Goal: Information Seeking & Learning: Learn about a topic

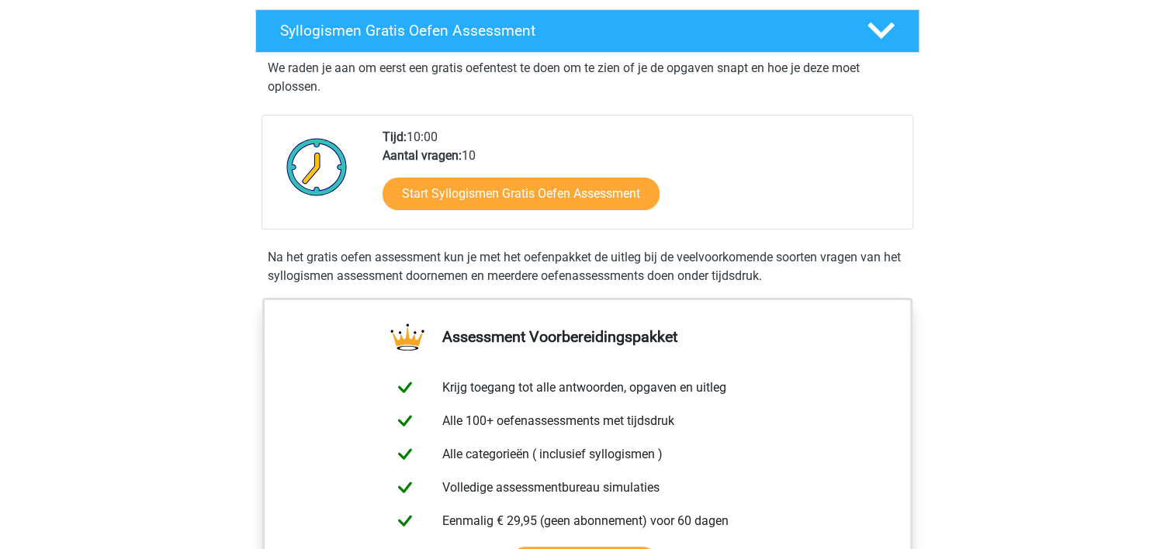
scroll to position [248, 0]
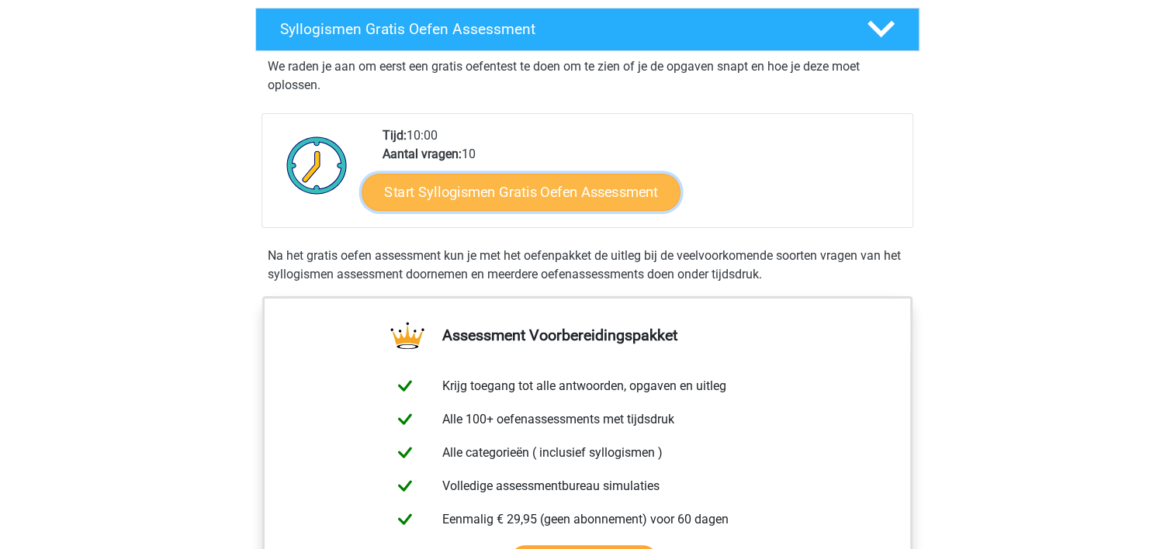
click at [479, 196] on link "Start Syllogismen Gratis Oefen Assessment" at bounding box center [521, 191] width 319 height 37
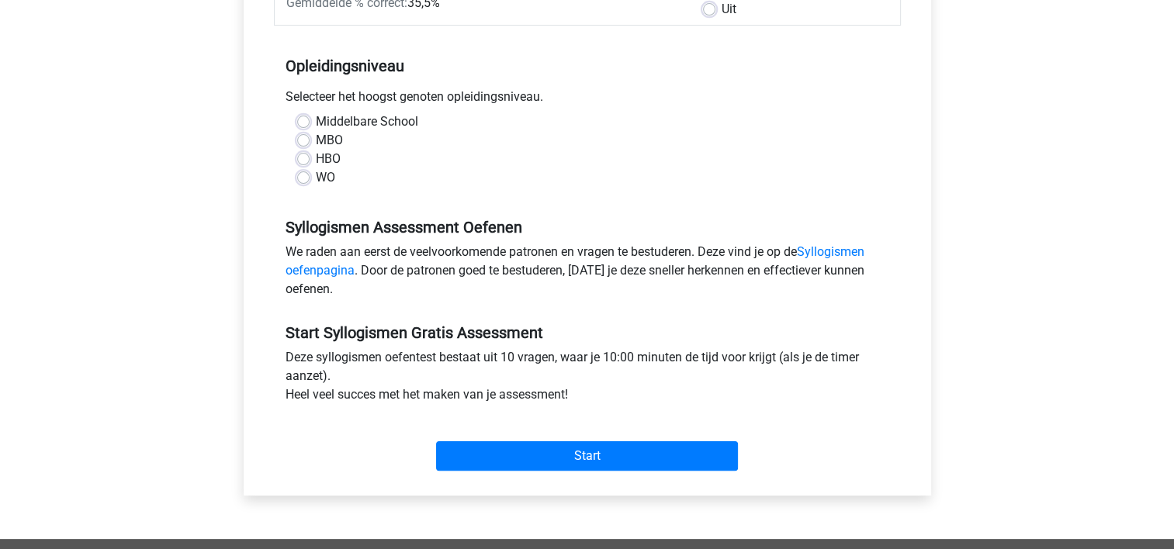
scroll to position [279, 0]
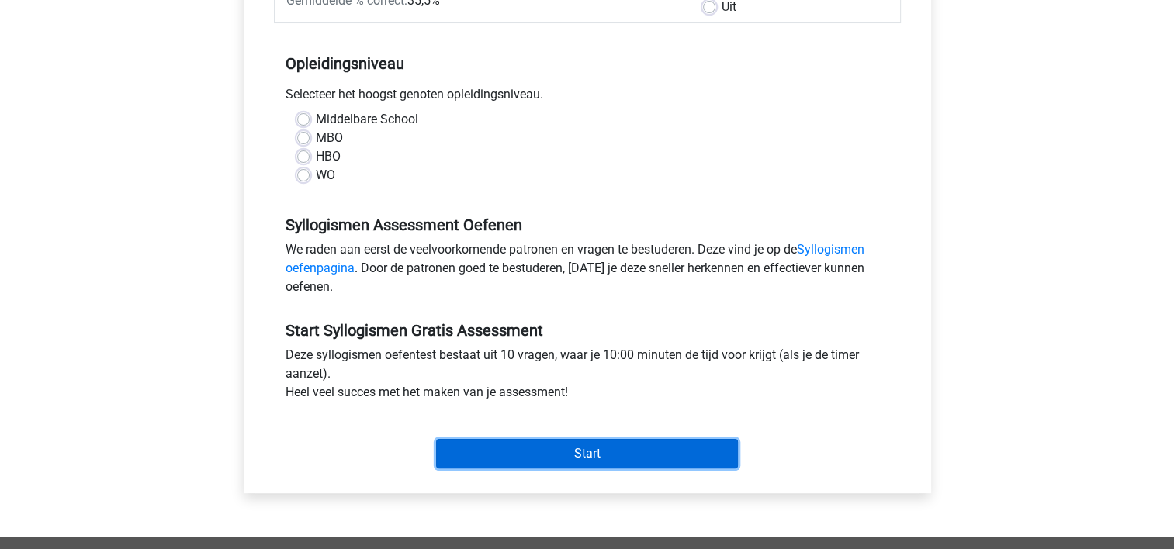
click at [571, 448] on input "Start" at bounding box center [587, 453] width 302 height 29
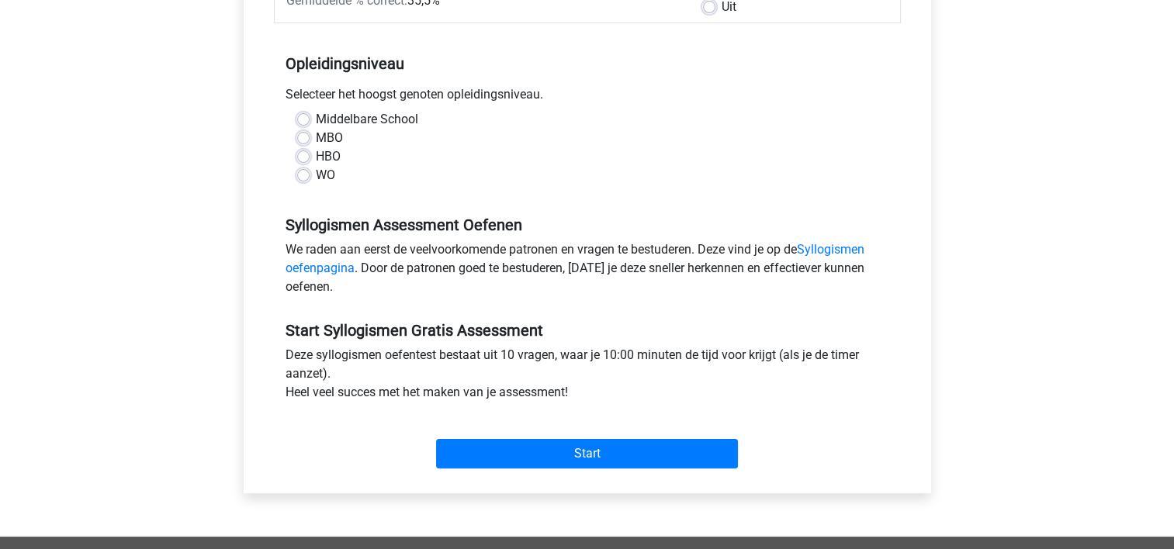
click at [137, 167] on div "Registreer Nederlands English" at bounding box center [587, 334] width 1174 height 1226
click at [316, 123] on label "Middelbare School" at bounding box center [367, 119] width 102 height 19
click at [304, 123] on input "Middelbare School" at bounding box center [303, 118] width 12 height 16
radio input "true"
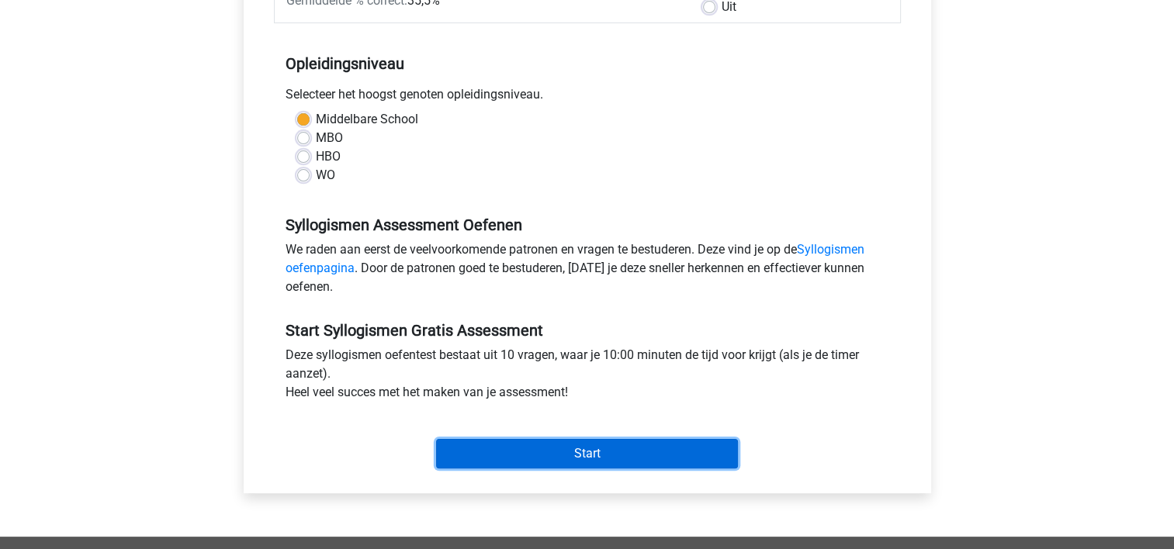
click at [537, 459] on input "Start" at bounding box center [587, 453] width 302 height 29
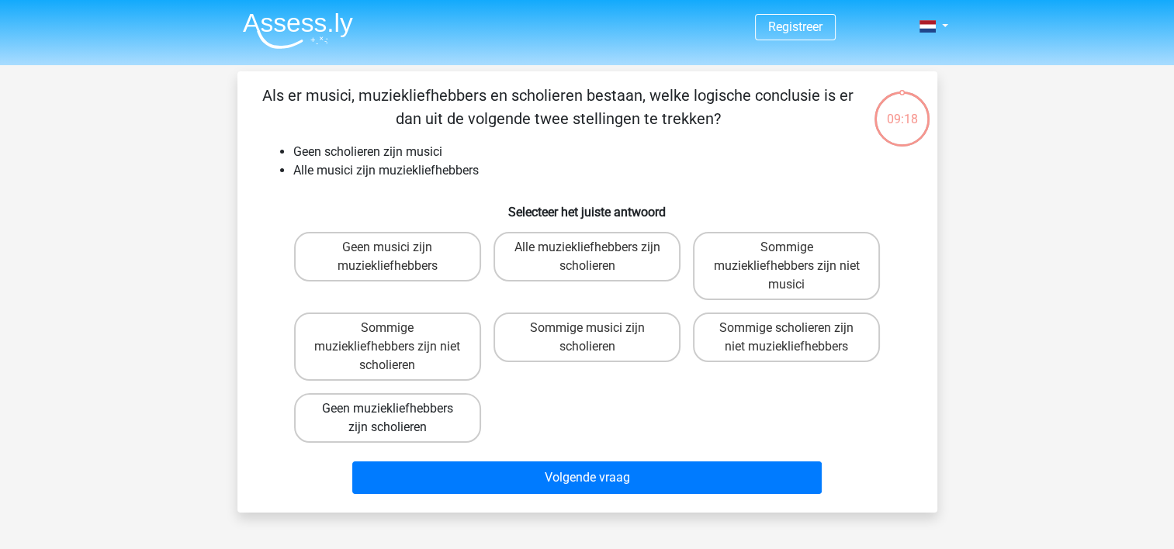
click at [397, 396] on label "Geen muziekliefhebbers zijn scholieren" at bounding box center [387, 418] width 187 height 50
click at [397, 409] on input "Geen muziekliefhebbers zijn scholieren" at bounding box center [392, 414] width 10 height 10
radio input "true"
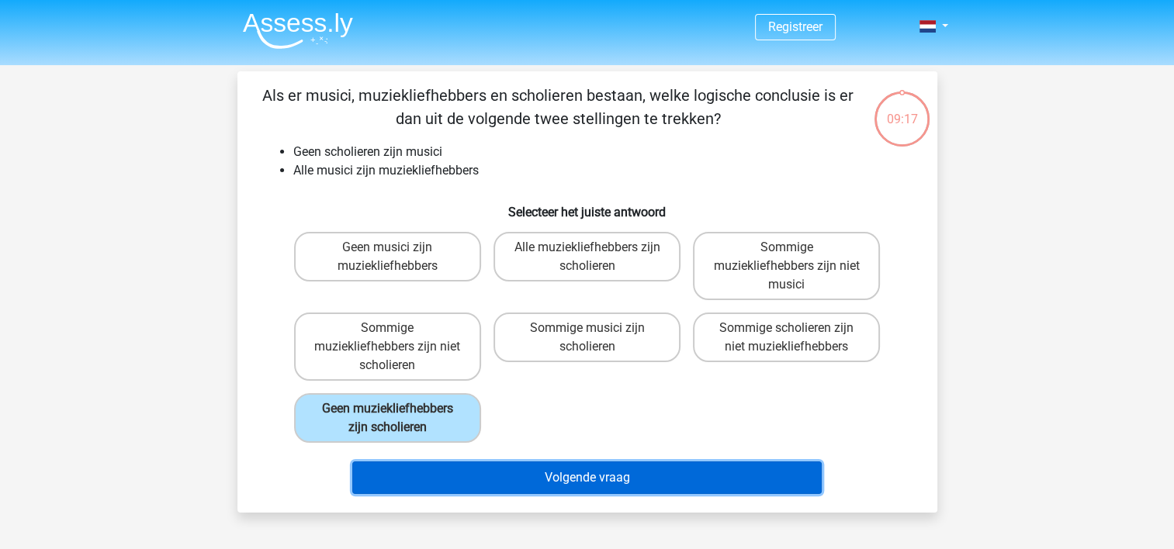
click at [573, 486] on button "Volgende vraag" at bounding box center [586, 478] width 469 height 33
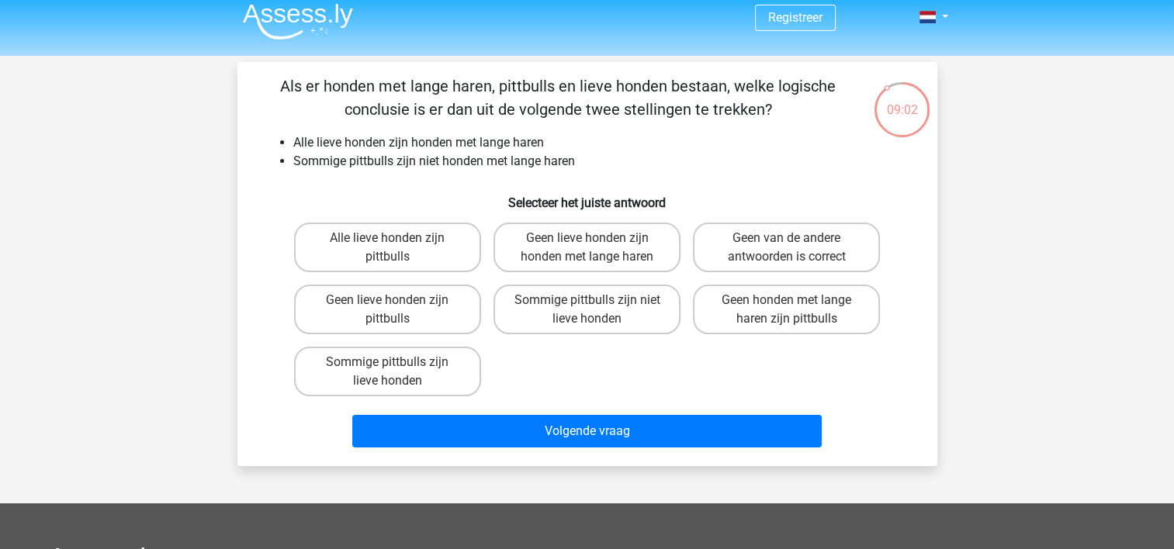
scroll to position [40, 0]
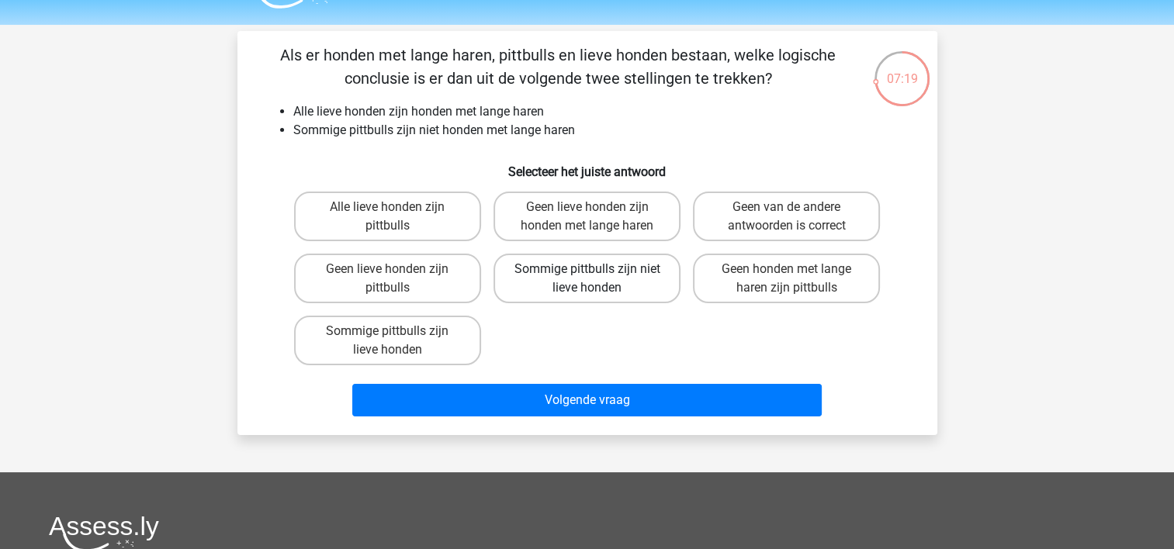
click at [580, 284] on label "Sommige pittbulls zijn niet lieve honden" at bounding box center [586, 279] width 187 height 50
click at [587, 279] on input "Sommige pittbulls zijn niet lieve honden" at bounding box center [592, 274] width 10 height 10
radio input "true"
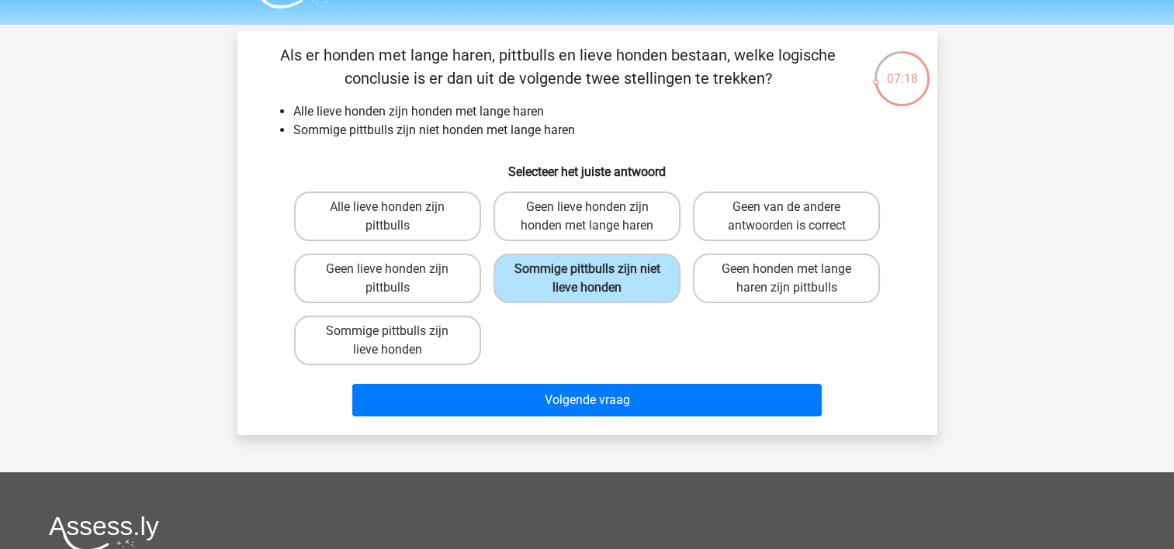
click at [524, 317] on div "Alle lieve honden zijn pittbulls Geen lieve honden zijn honden met lange haren …" at bounding box center [587, 278] width 599 height 186
click at [431, 346] on label "Sommige pittbulls zijn lieve honden" at bounding box center [387, 341] width 187 height 50
click at [397, 341] on input "Sommige pittbulls zijn lieve honden" at bounding box center [392, 336] width 10 height 10
radio input "true"
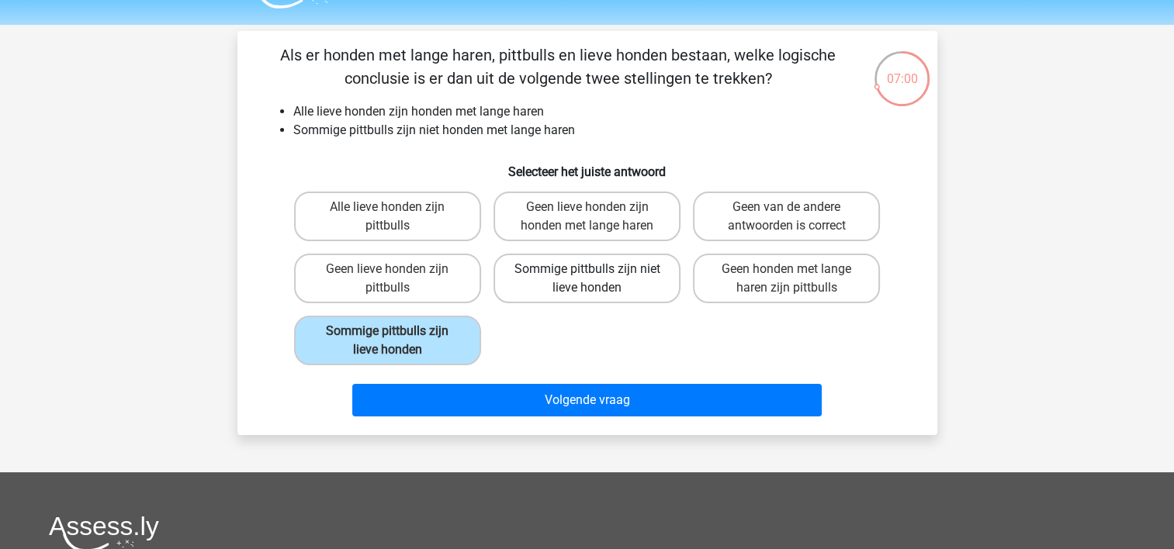
click at [561, 272] on label "Sommige pittbulls zijn niet lieve honden" at bounding box center [586, 279] width 187 height 50
click at [587, 272] on input "Sommige pittbulls zijn niet lieve honden" at bounding box center [592, 274] width 10 height 10
radio input "true"
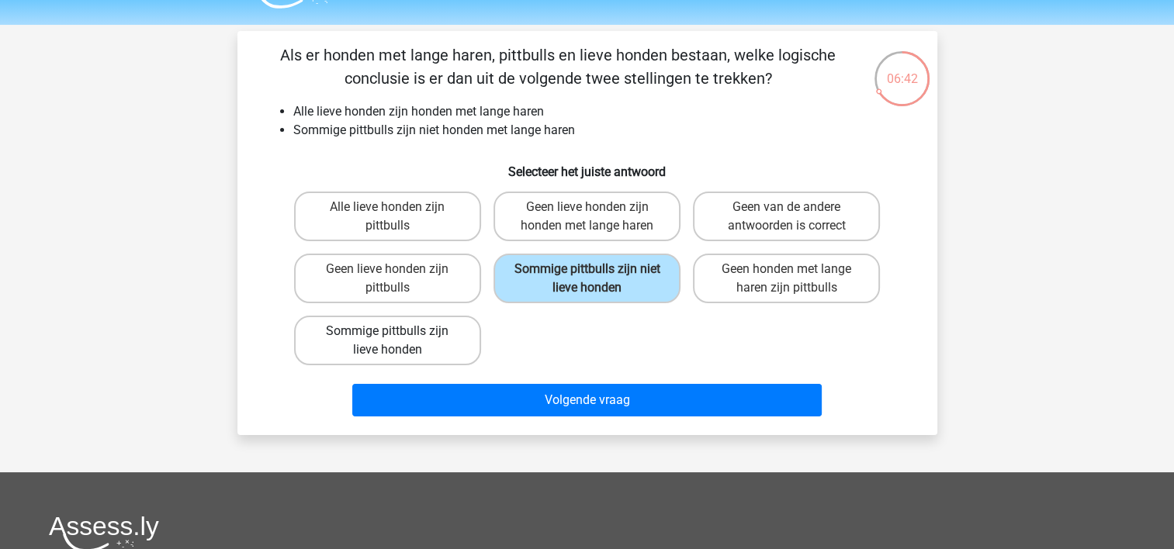
click at [386, 341] on label "Sommige pittbulls zijn lieve honden" at bounding box center [387, 341] width 187 height 50
click at [387, 341] on input "Sommige pittbulls zijn lieve honden" at bounding box center [392, 336] width 10 height 10
radio input "true"
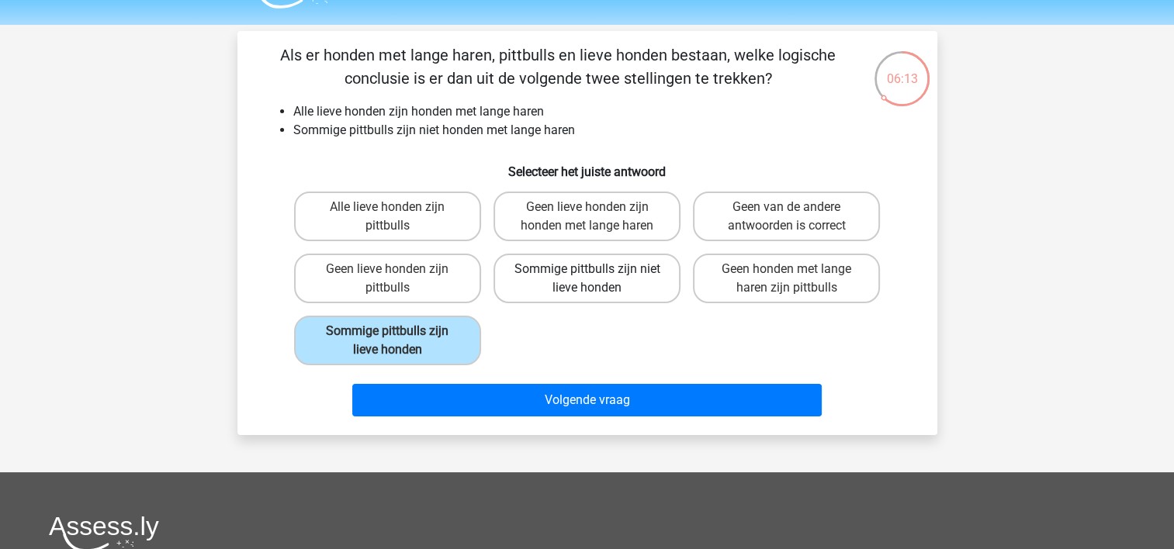
click at [597, 281] on label "Sommige pittbulls zijn niet lieve honden" at bounding box center [586, 279] width 187 height 50
click at [597, 279] on input "Sommige pittbulls zijn niet lieve honden" at bounding box center [592, 274] width 10 height 10
radio input "true"
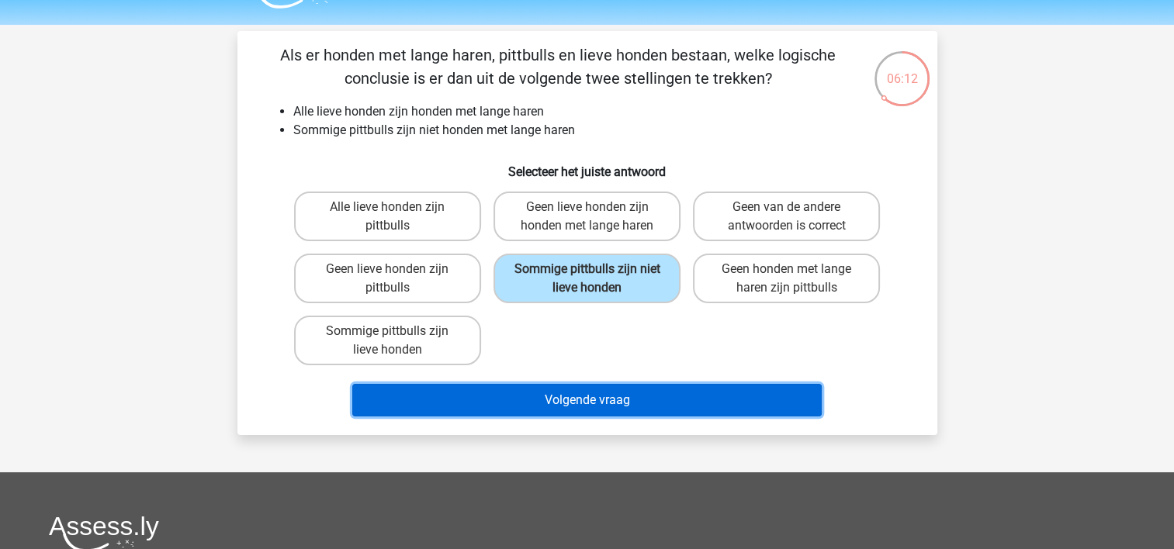
click at [618, 401] on button "Volgende vraag" at bounding box center [586, 400] width 469 height 33
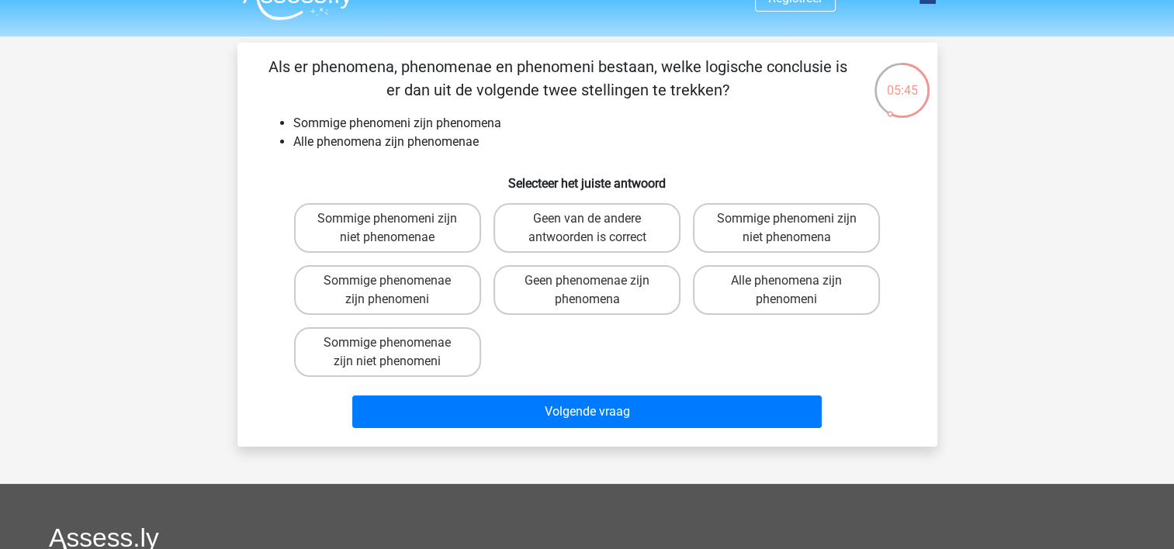
scroll to position [31, 0]
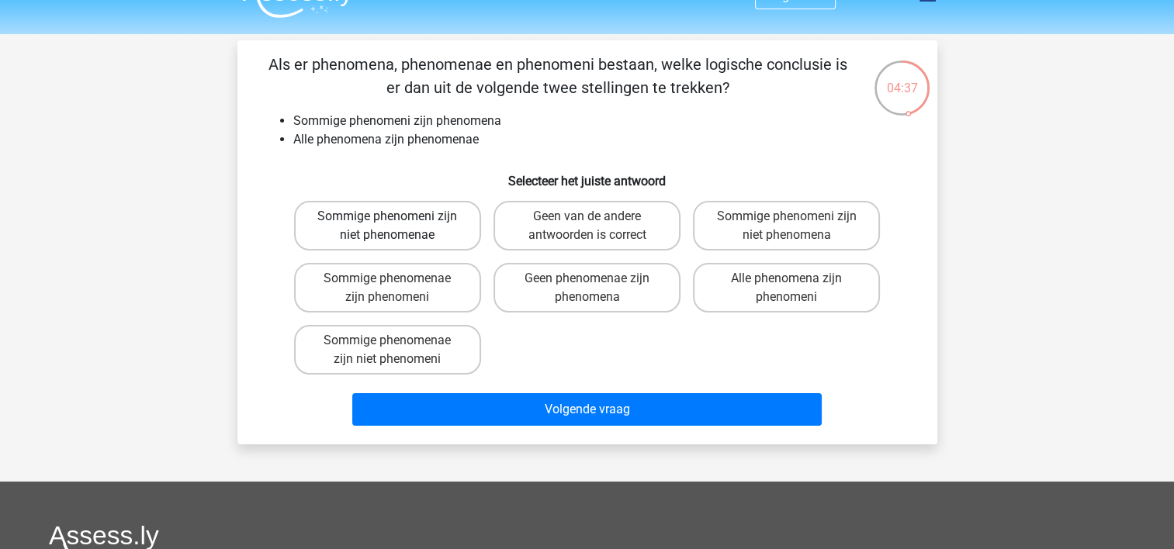
click at [422, 236] on label "Sommige phenomeni zijn niet phenomenae" at bounding box center [387, 226] width 187 height 50
click at [397, 227] on input "Sommige phenomeni zijn niet phenomenae" at bounding box center [392, 221] width 10 height 10
radio input "true"
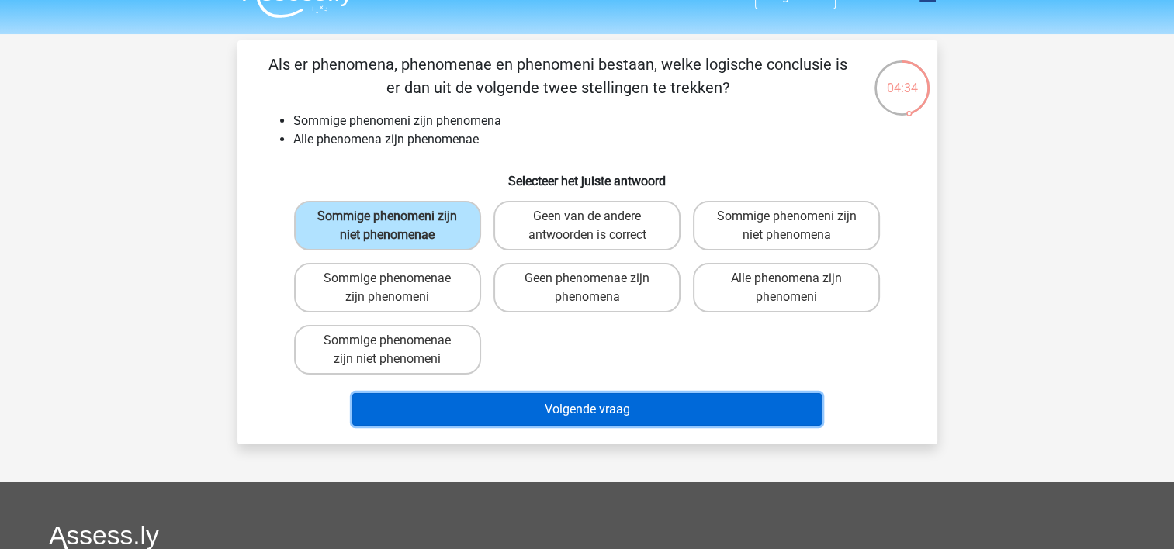
click at [562, 404] on button "Volgende vraag" at bounding box center [586, 409] width 469 height 33
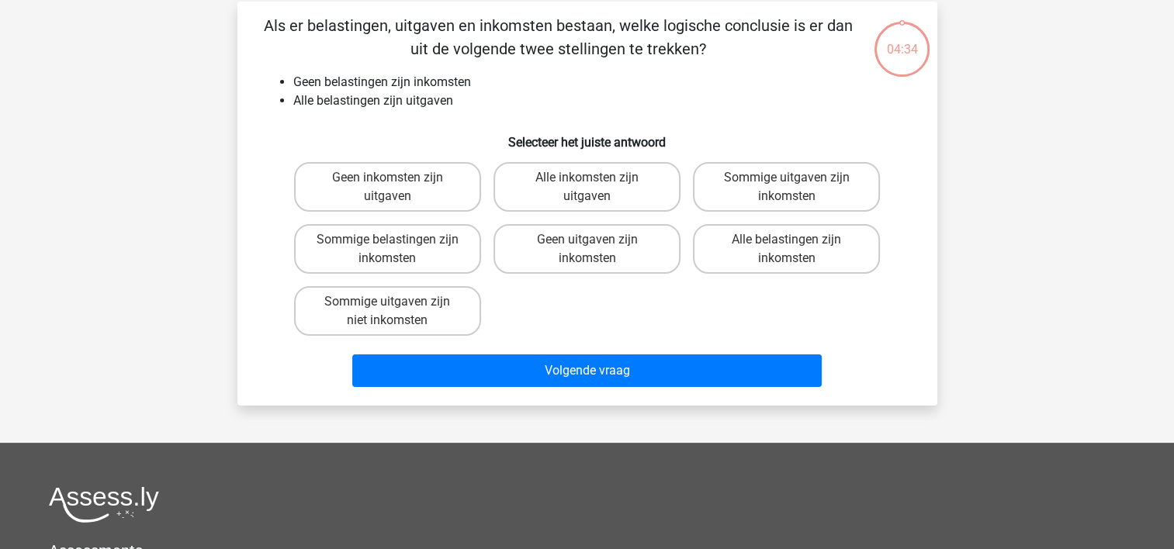
scroll to position [71, 0]
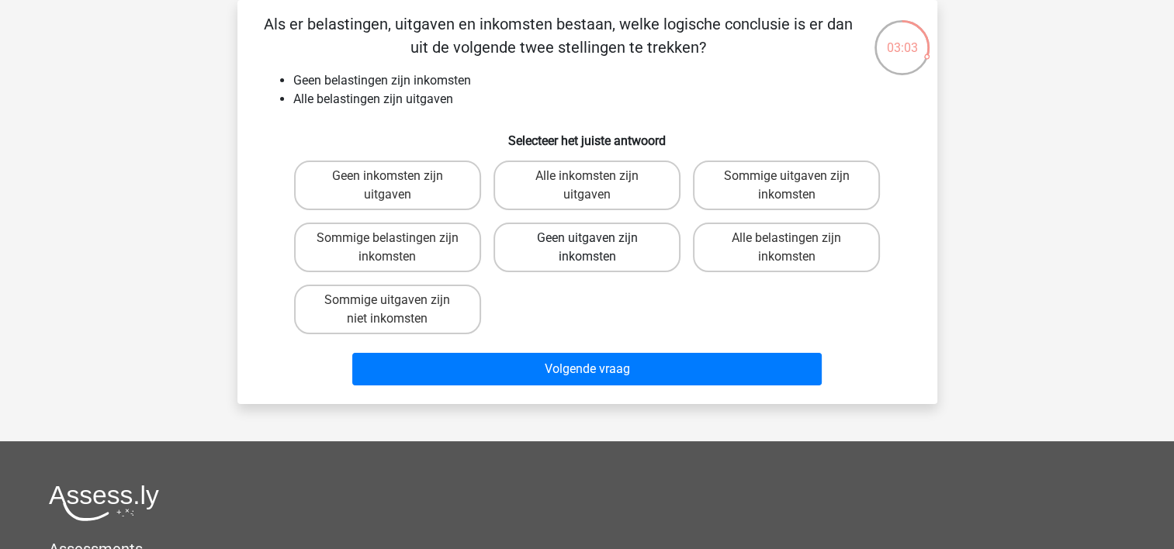
click at [602, 261] on label "Geen uitgaven zijn inkomsten" at bounding box center [586, 248] width 187 height 50
click at [597, 248] on input "Geen uitgaven zijn inkomsten" at bounding box center [592, 243] width 10 height 10
radio input "true"
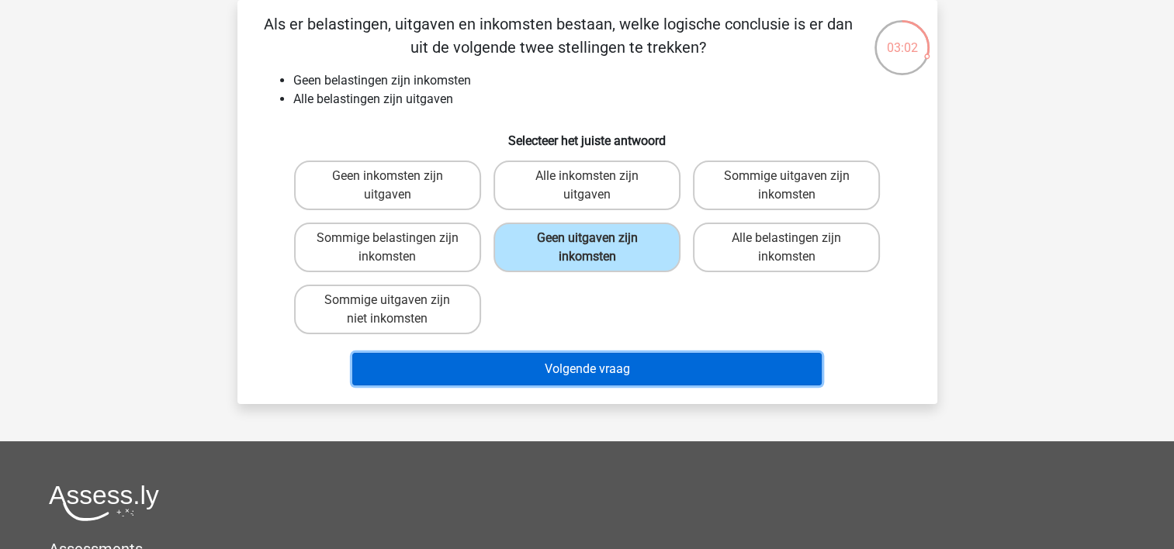
click at [579, 376] on button "Volgende vraag" at bounding box center [586, 369] width 469 height 33
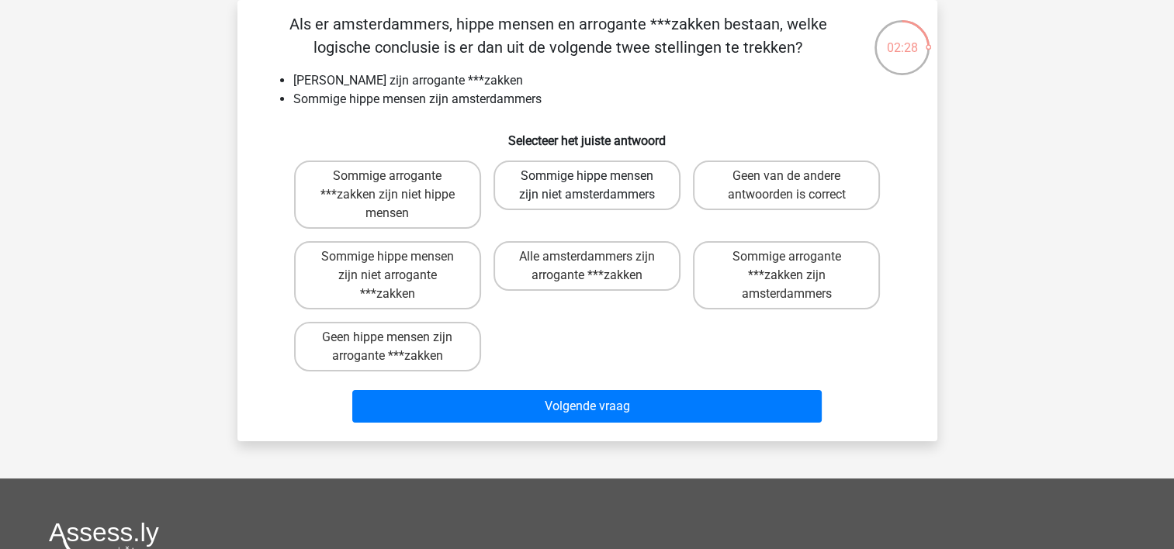
click at [578, 183] on label "Sommige hippe mensen zijn niet amsterdammers" at bounding box center [586, 186] width 187 height 50
click at [587, 183] on input "Sommige hippe mensen zijn niet amsterdammers" at bounding box center [592, 181] width 10 height 10
radio input "true"
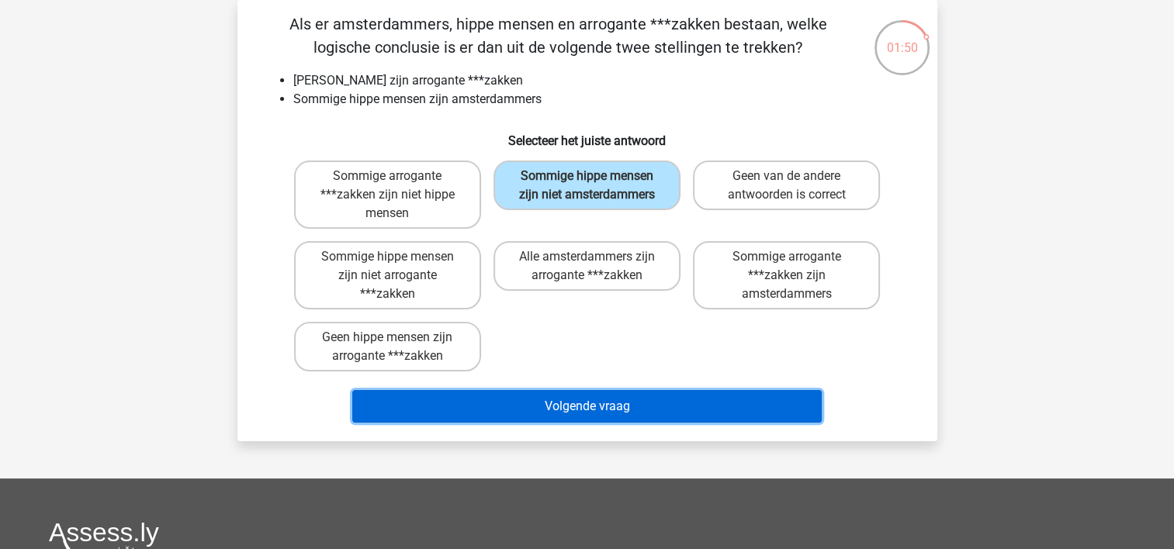
click at [577, 397] on button "Volgende vraag" at bounding box center [586, 406] width 469 height 33
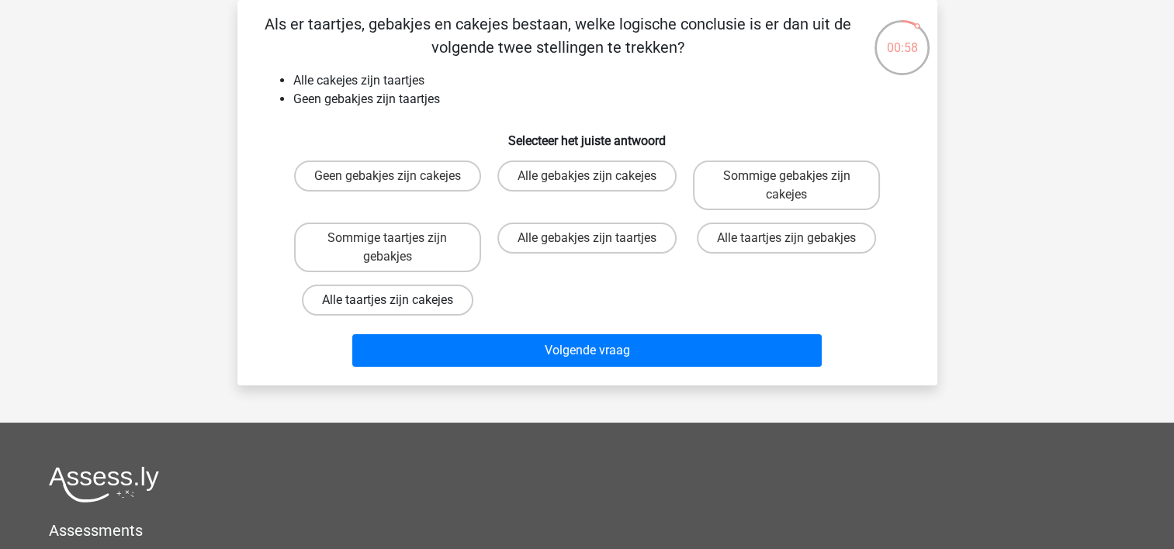
click at [438, 301] on label "Alle taartjes zijn cakejes" at bounding box center [387, 300] width 171 height 31
click at [397, 301] on input "Alle taartjes zijn cakejes" at bounding box center [392, 305] width 10 height 10
radio input "true"
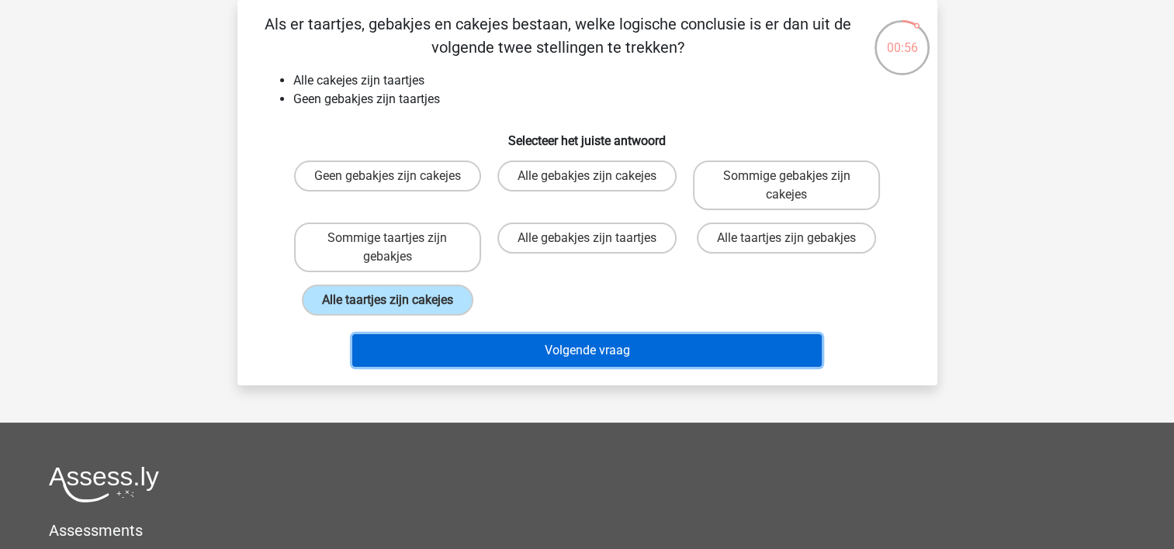
click at [607, 343] on button "Volgende vraag" at bounding box center [586, 350] width 469 height 33
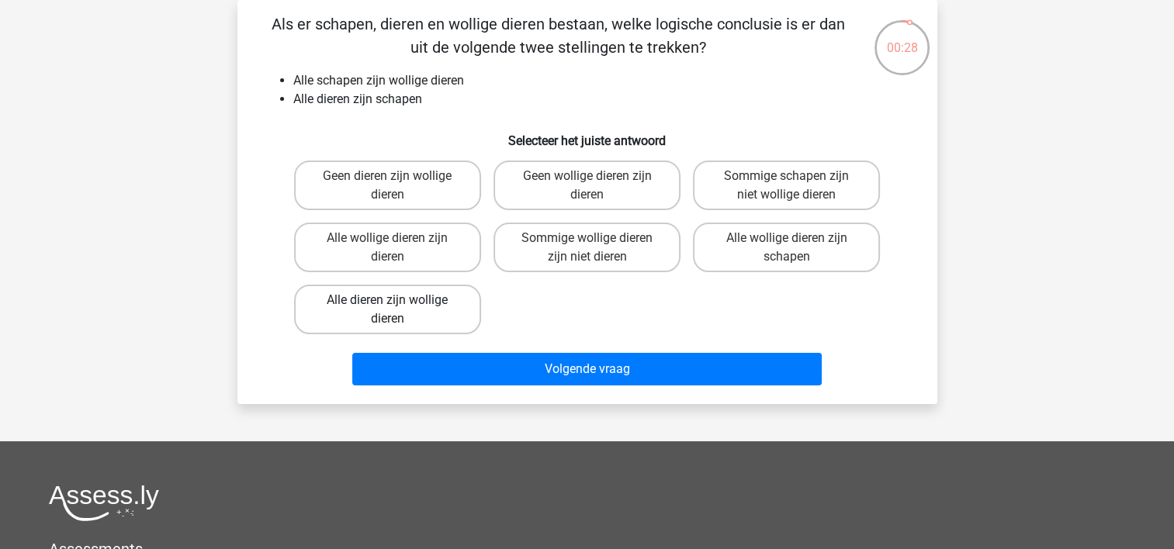
click at [416, 296] on label "Alle dieren zijn wollige dieren" at bounding box center [387, 310] width 187 height 50
click at [397, 300] on input "Alle dieren zijn wollige dieren" at bounding box center [392, 305] width 10 height 10
radio input "true"
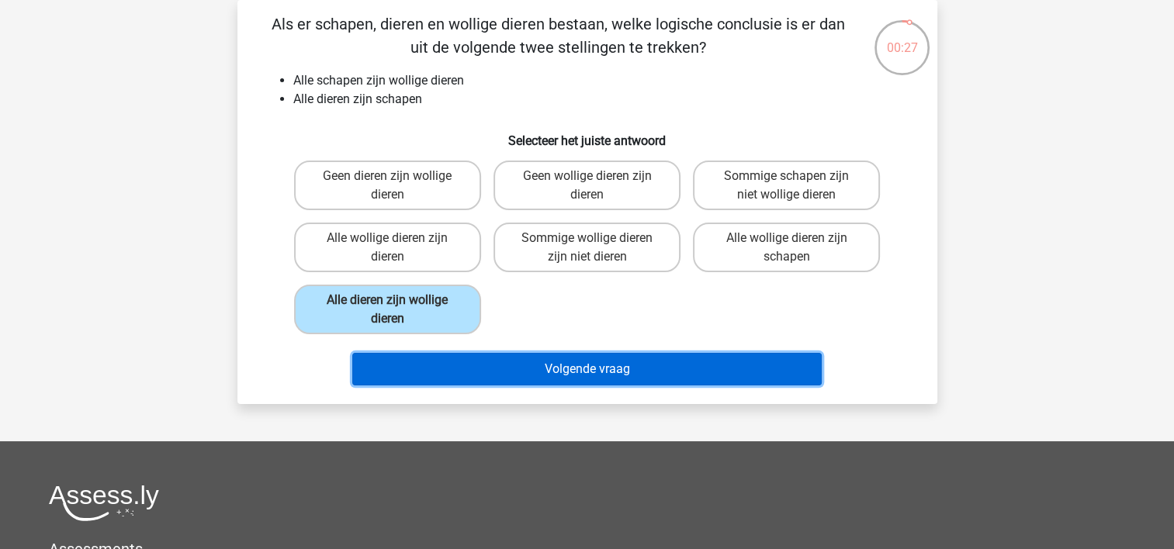
click at [600, 362] on button "Volgende vraag" at bounding box center [586, 369] width 469 height 33
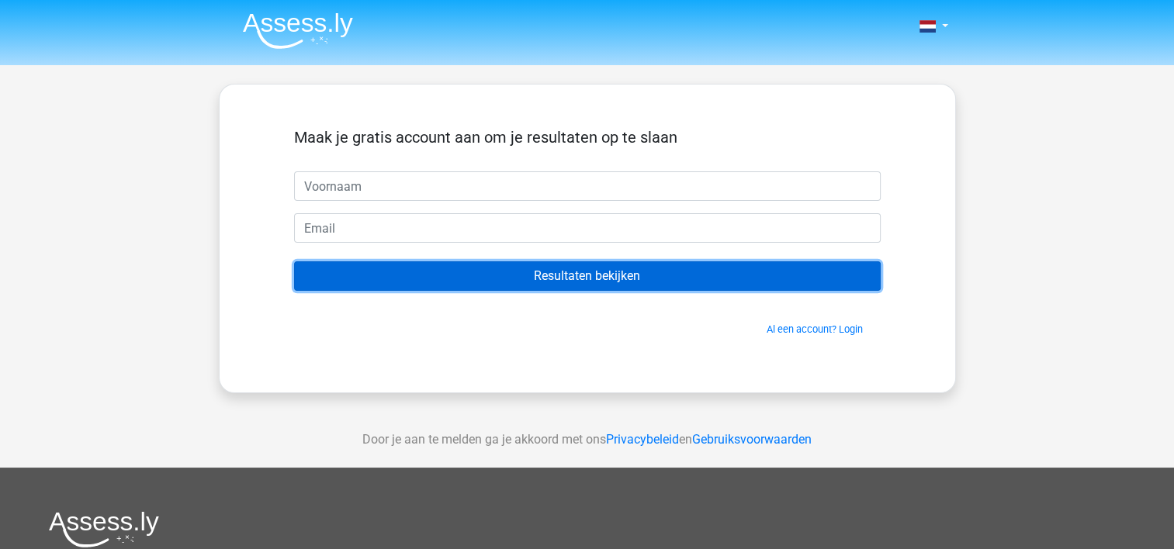
click at [559, 267] on input "Resultaten bekijken" at bounding box center [587, 275] width 587 height 29
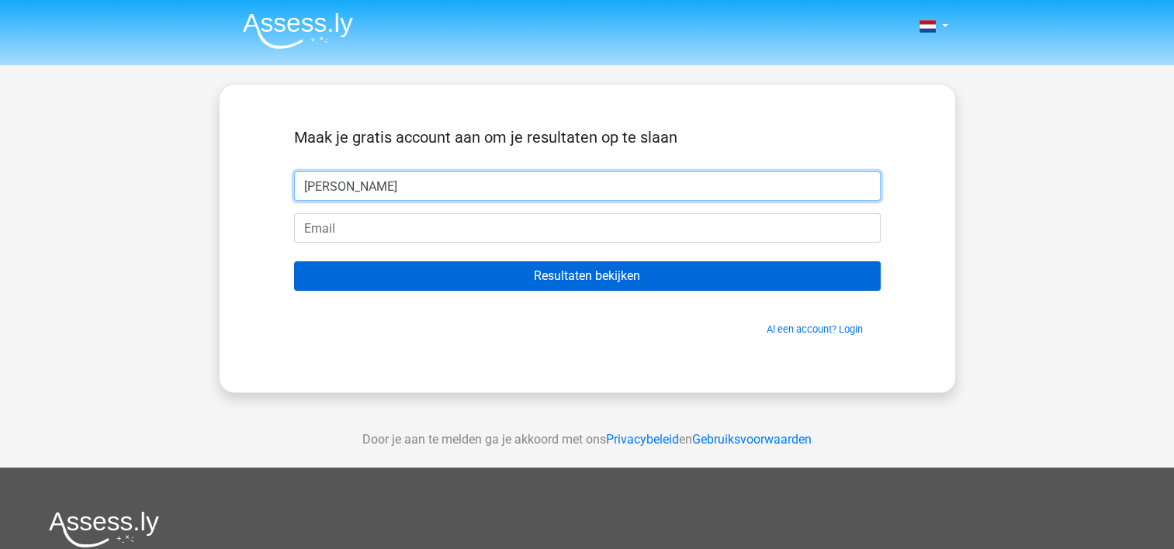
type input "Lynn"
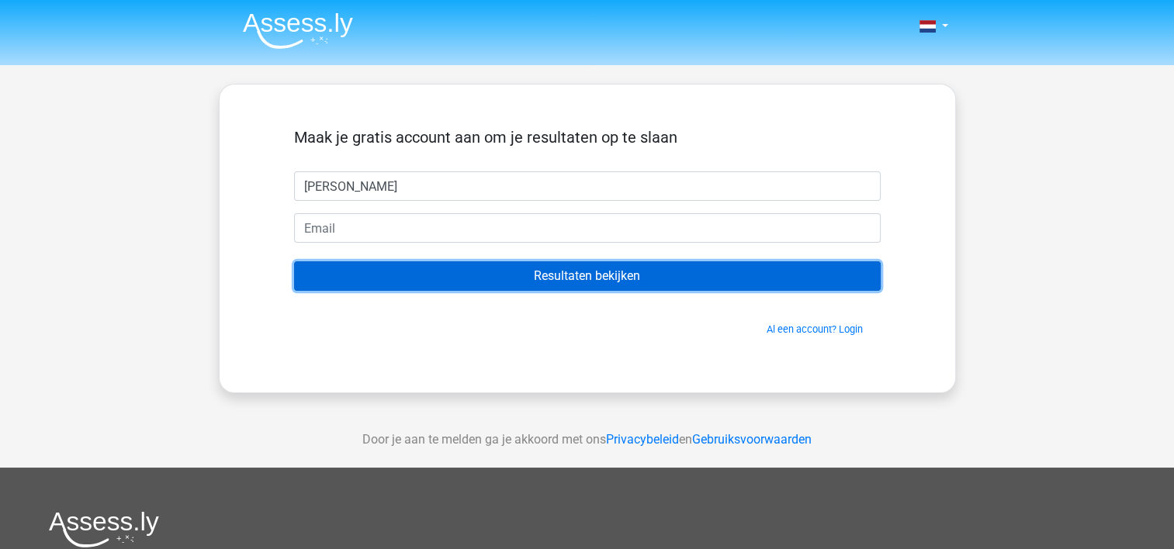
click at [565, 275] on input "Resultaten bekijken" at bounding box center [587, 275] width 587 height 29
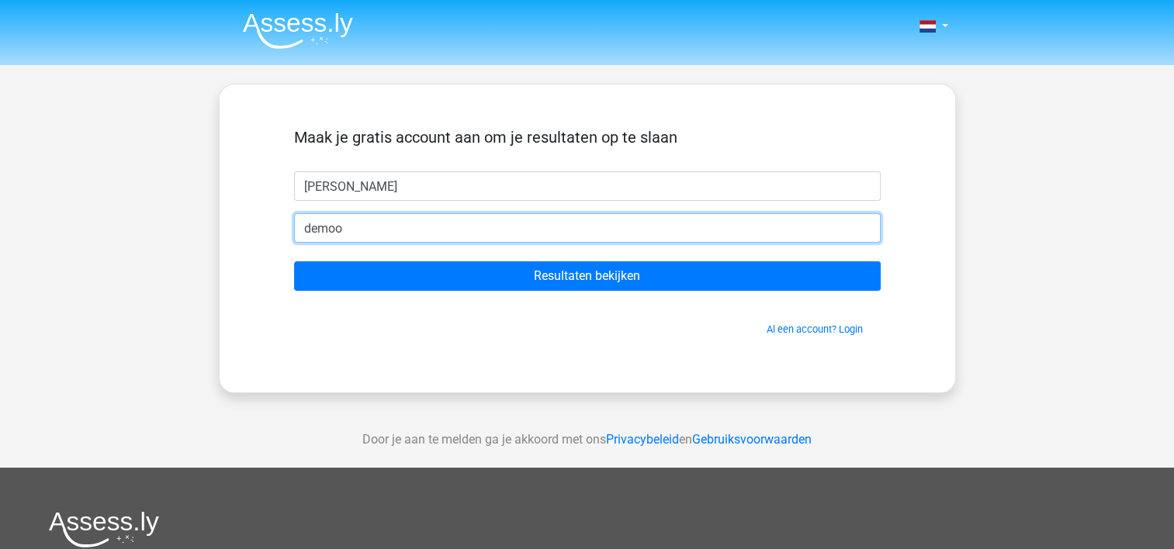
type input "demoorlynn@gmail.com"
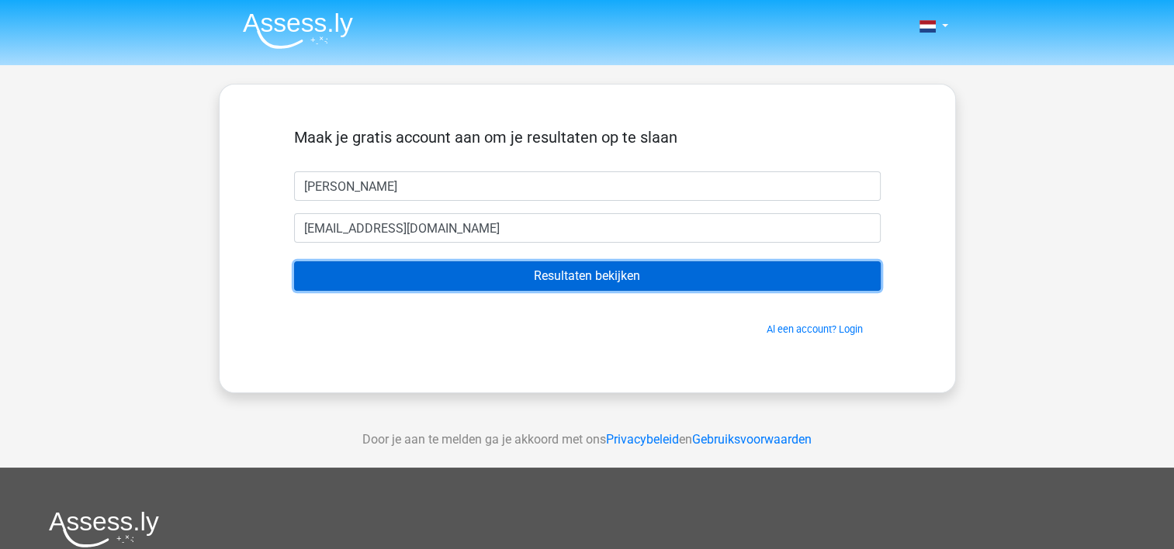
click at [497, 275] on input "Resultaten bekijken" at bounding box center [587, 275] width 587 height 29
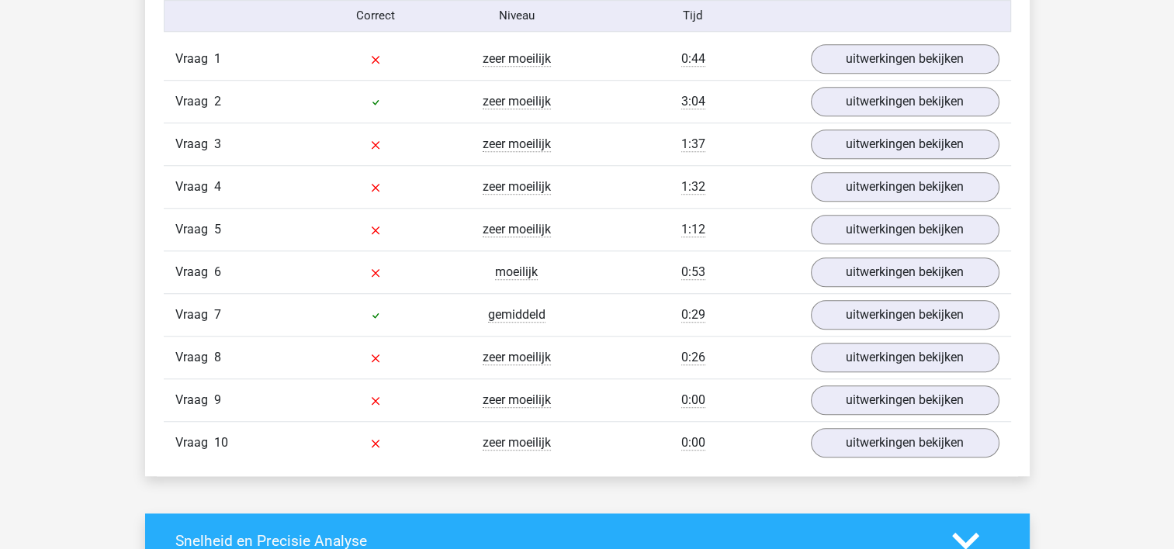
scroll to position [1303, 0]
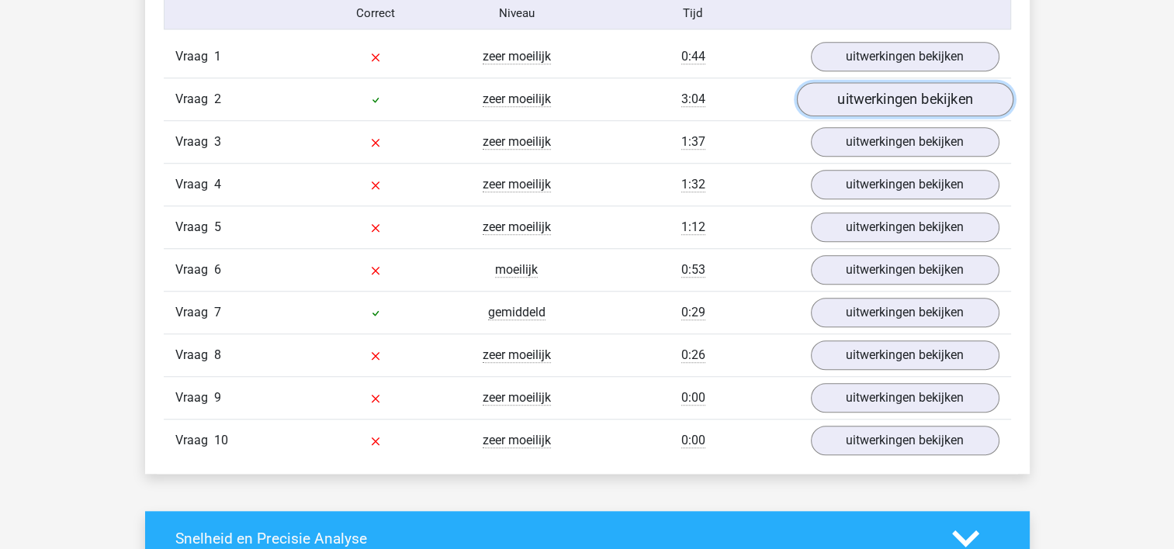
click at [881, 97] on link "uitwerkingen bekijken" at bounding box center [904, 99] width 216 height 34
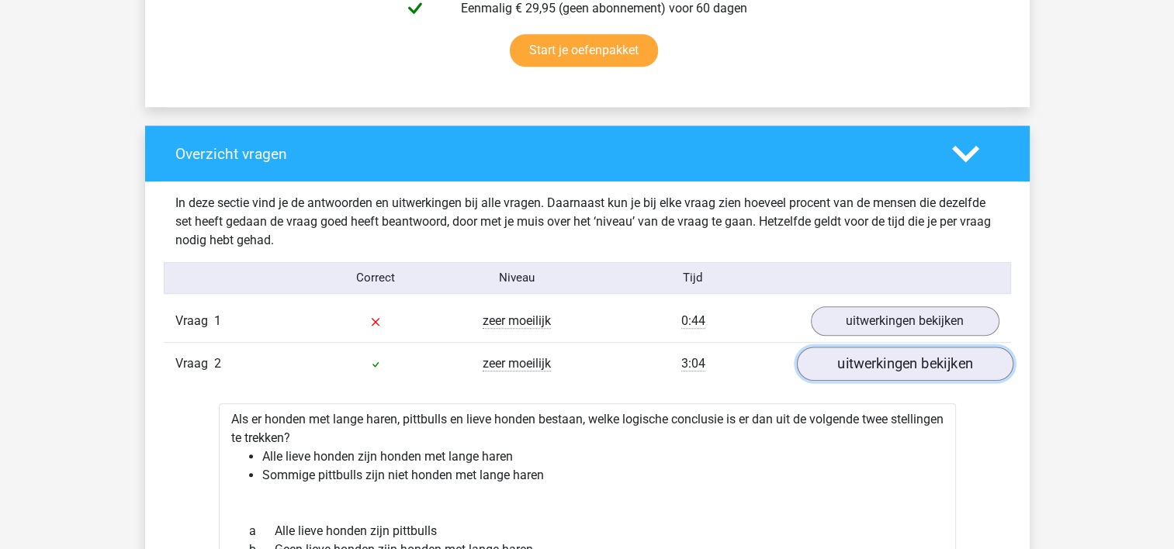
scroll to position [1117, 0]
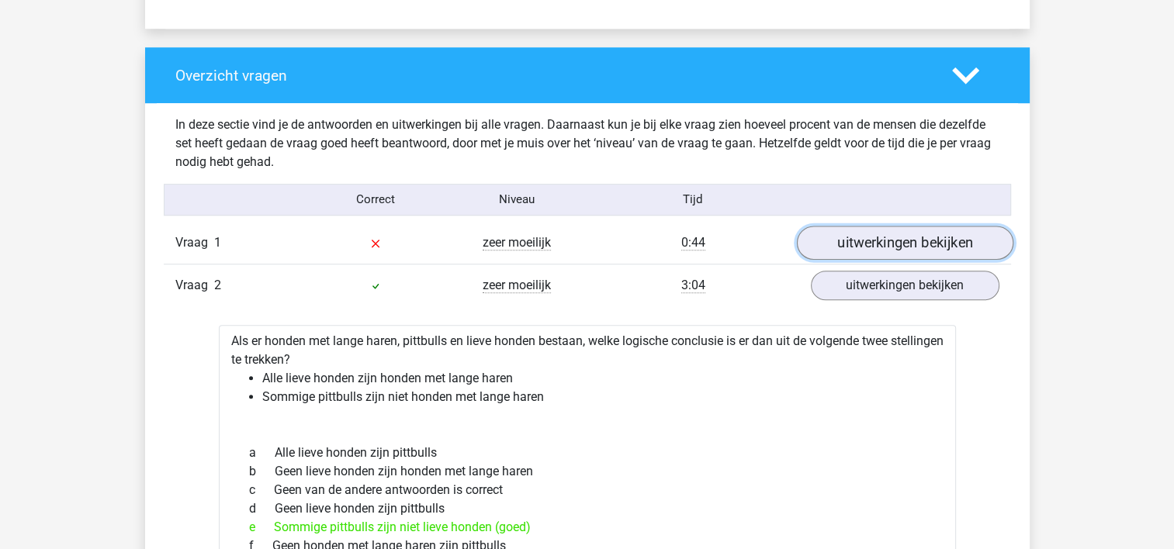
click at [900, 243] on link "uitwerkingen bekijken" at bounding box center [904, 243] width 216 height 34
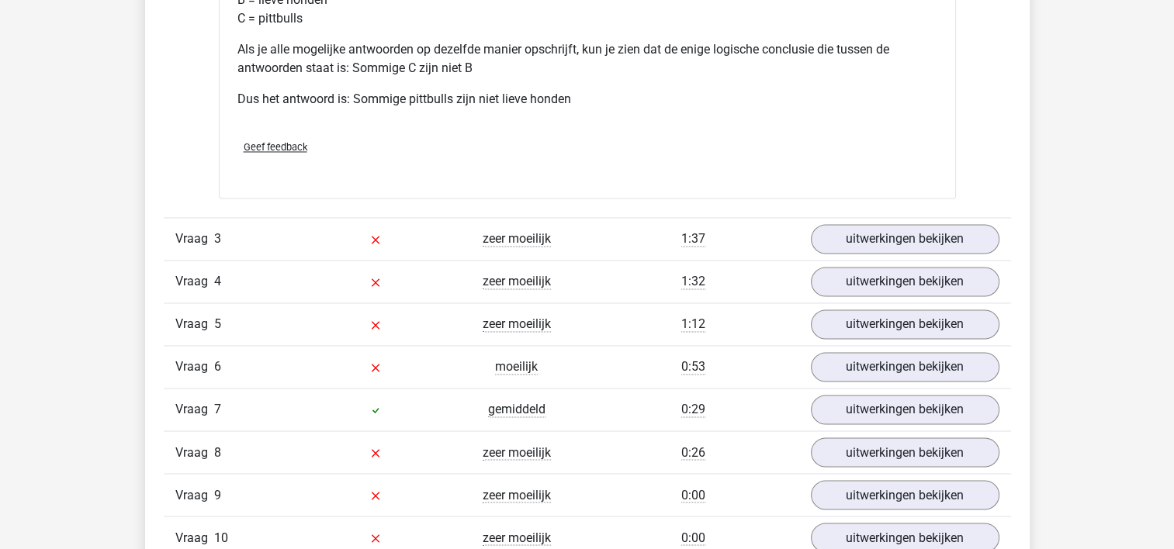
scroll to position [2607, 0]
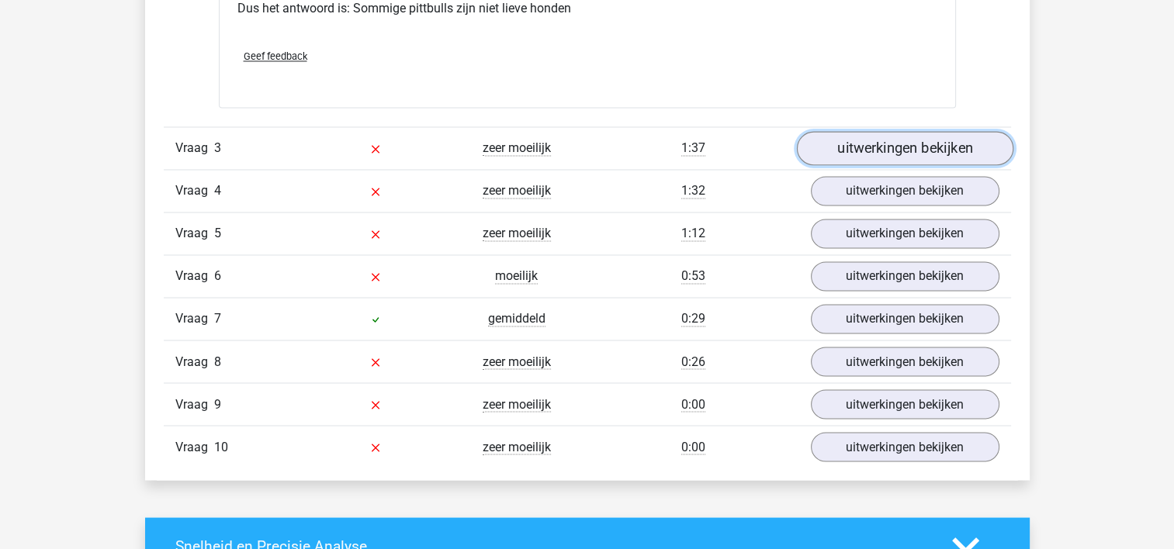
click at [916, 152] on link "uitwerkingen bekijken" at bounding box center [904, 148] width 216 height 34
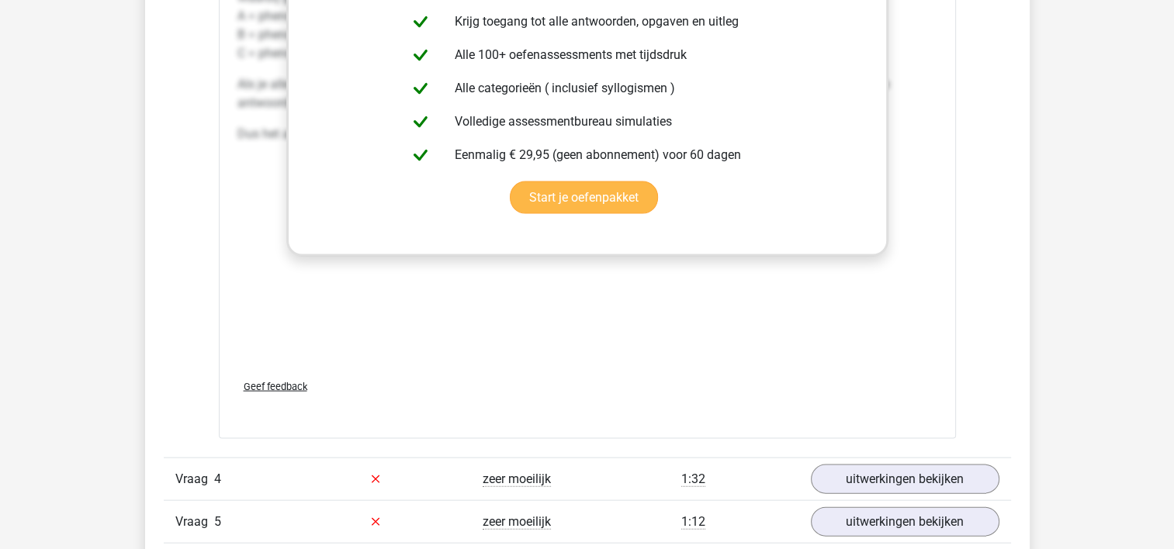
scroll to position [3321, 0]
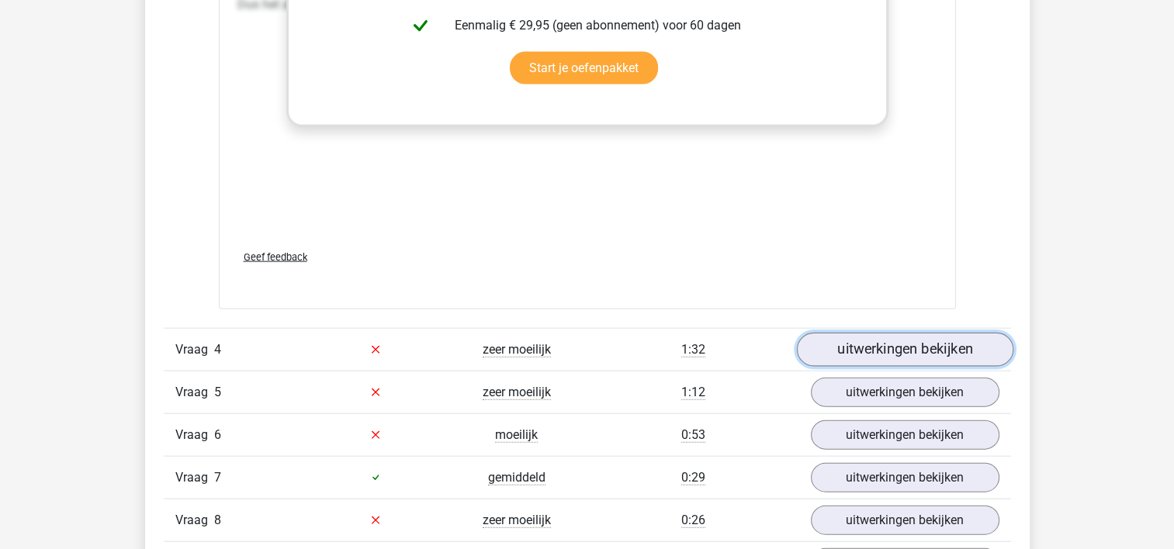
click at [846, 345] on link "uitwerkingen bekijken" at bounding box center [904, 350] width 216 height 34
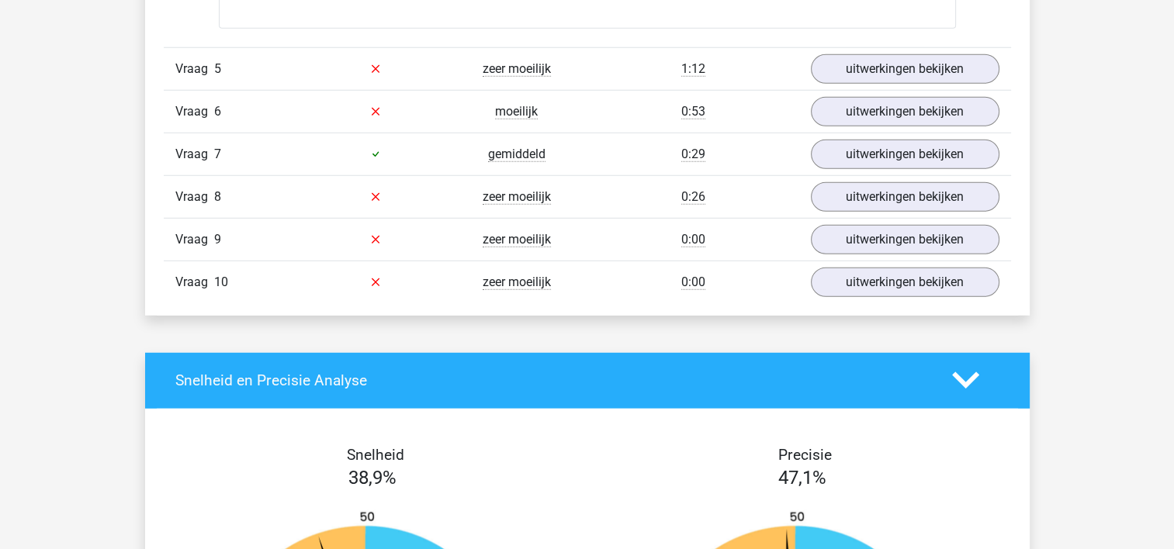
scroll to position [4283, 0]
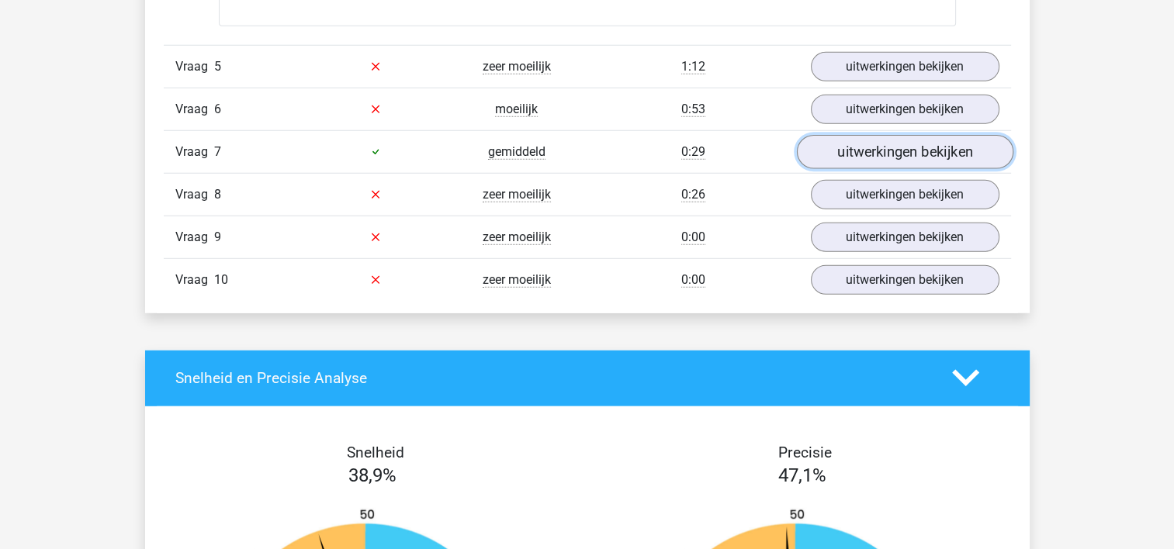
click at [906, 151] on link "uitwerkingen bekijken" at bounding box center [904, 152] width 216 height 34
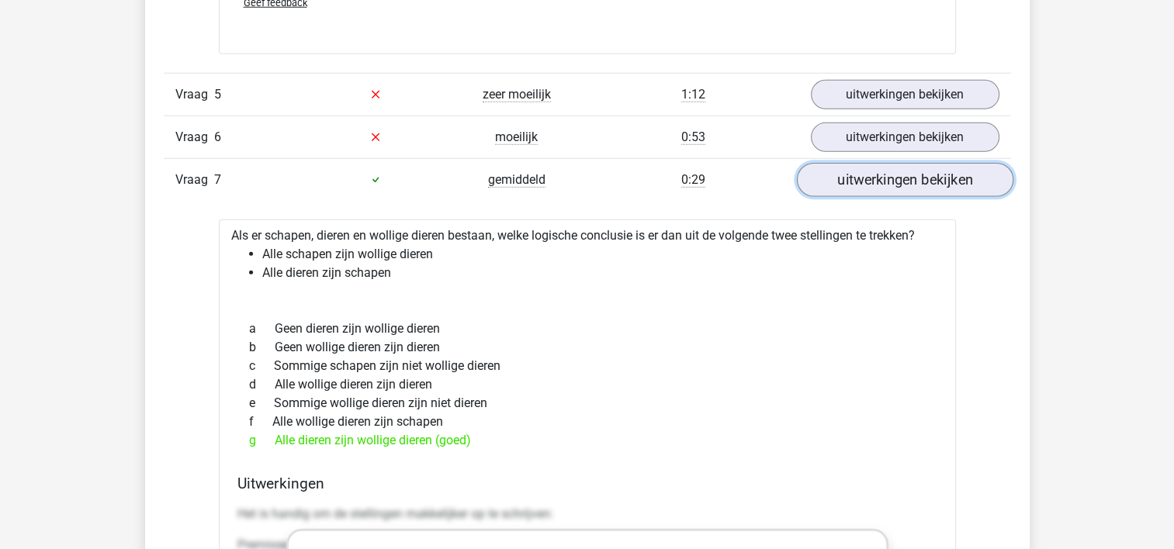
scroll to position [4252, 0]
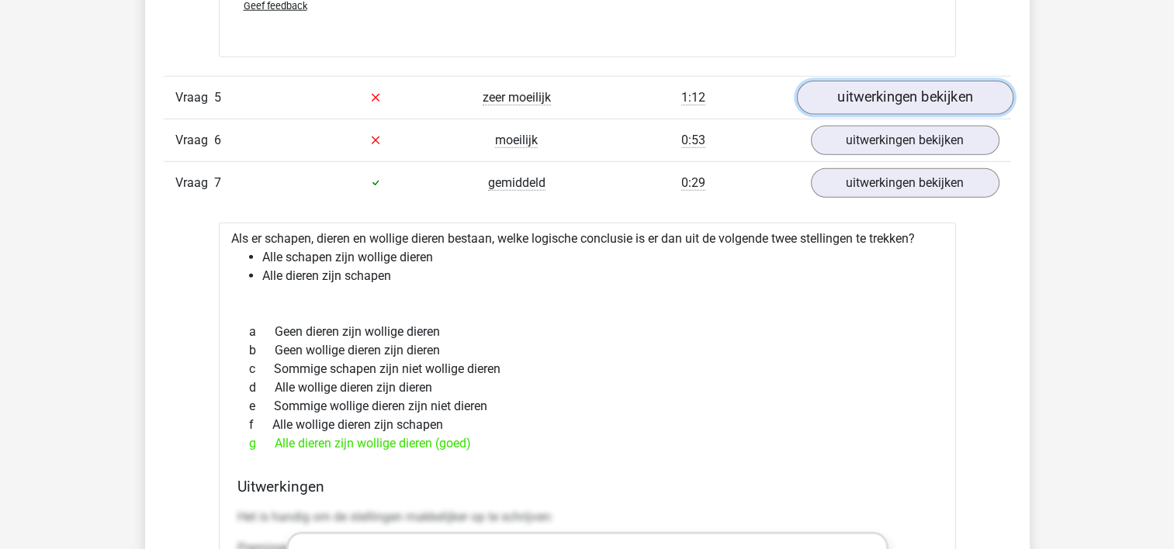
click at [882, 95] on link "uitwerkingen bekijken" at bounding box center [904, 98] width 216 height 34
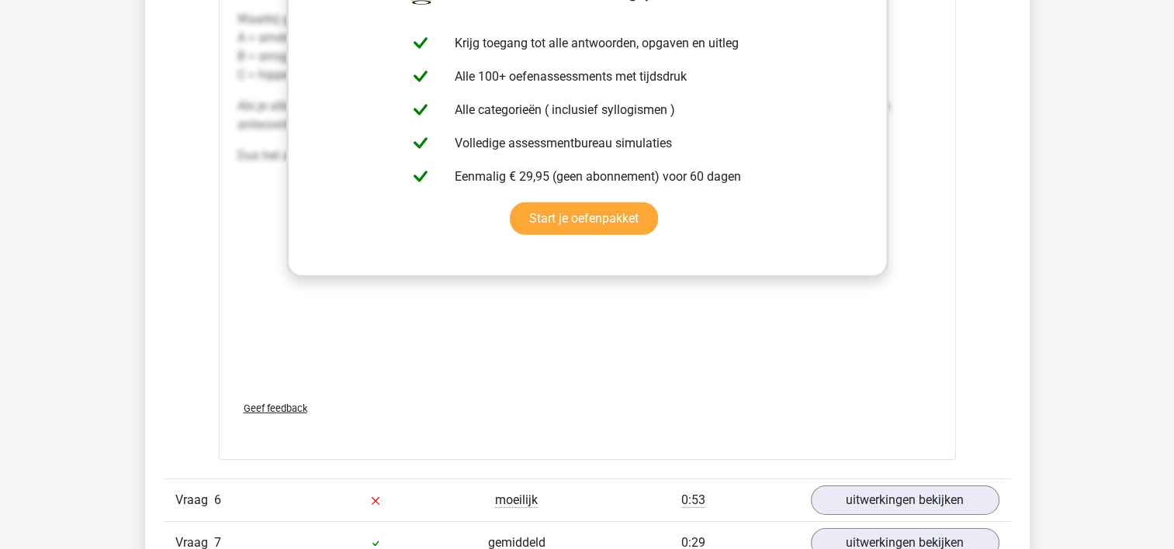
scroll to position [4872, 0]
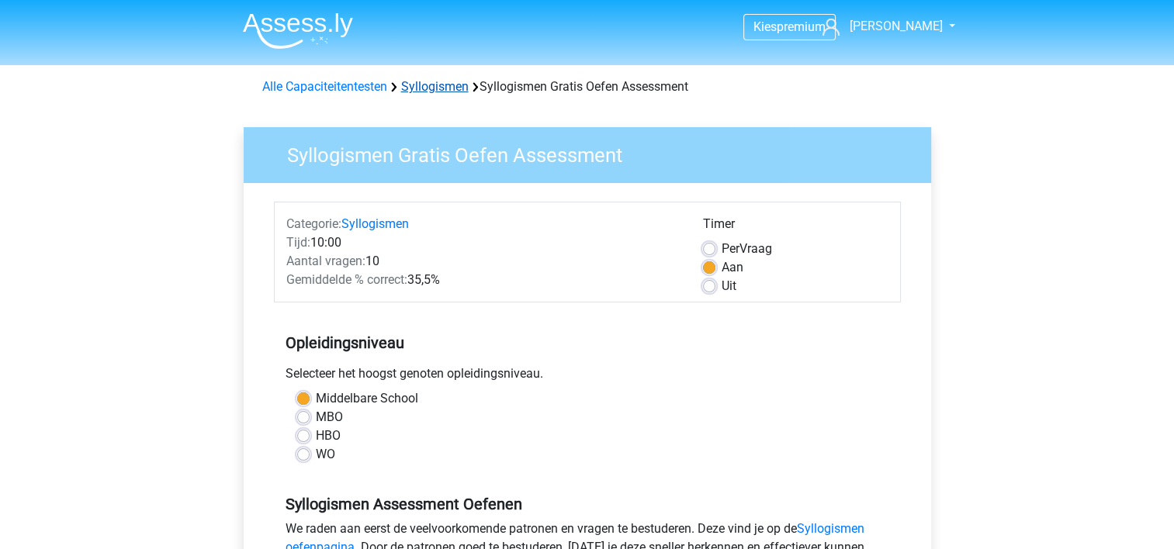
click at [425, 93] on link "Syllogismen" at bounding box center [435, 86] width 68 height 15
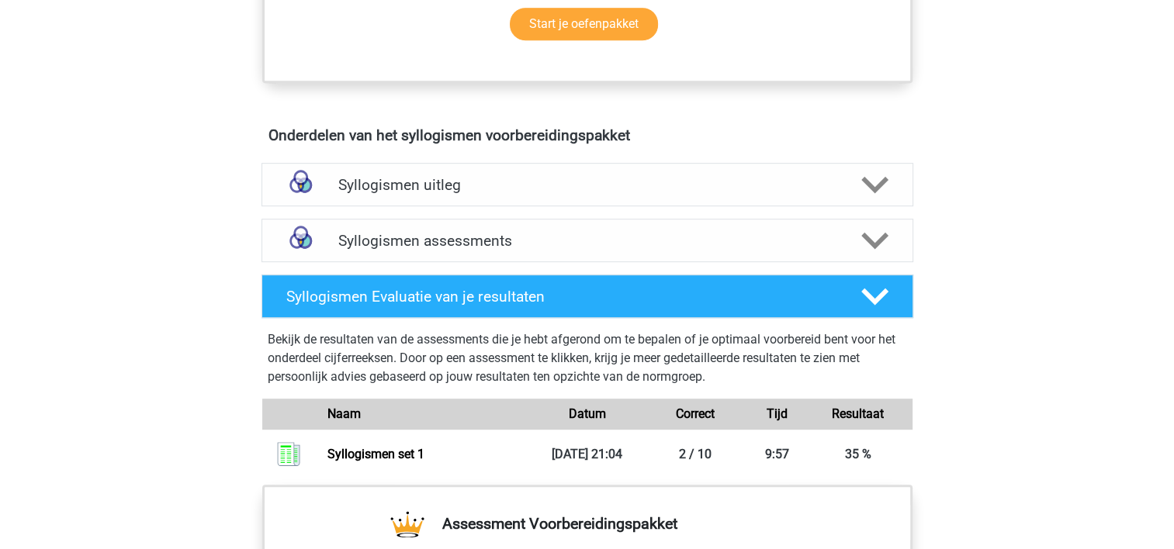
scroll to position [807, 0]
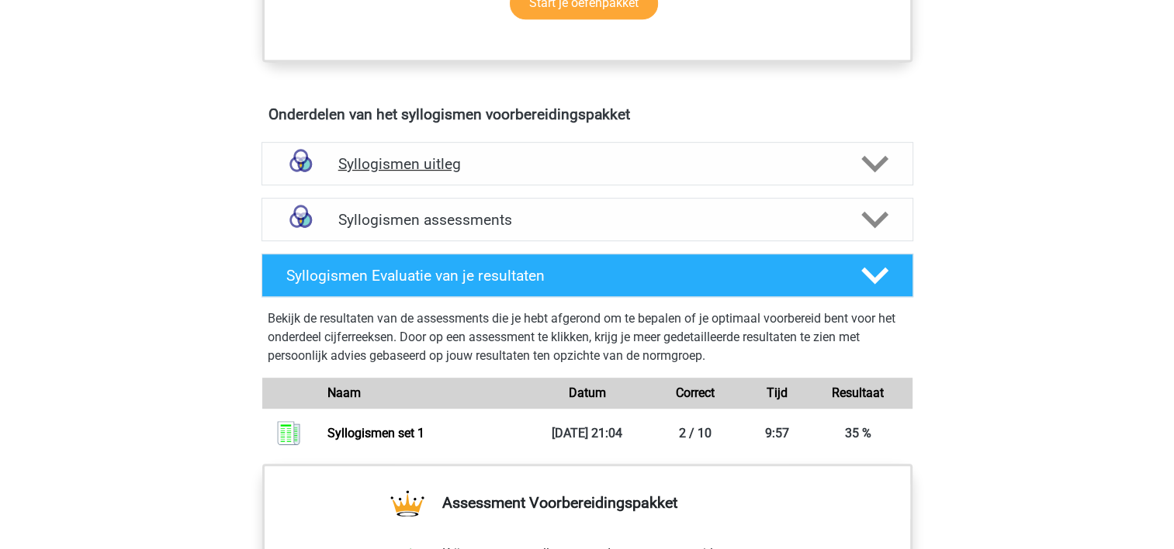
click at [462, 155] on h4 "Syllogismen uitleg" at bounding box center [587, 164] width 498 height 18
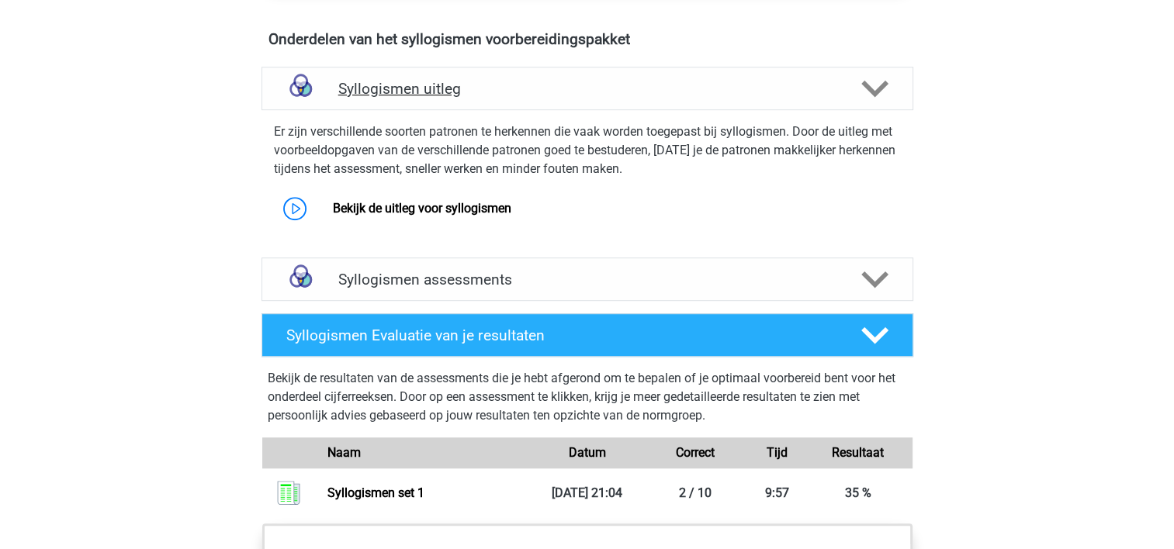
scroll to position [838, 0]
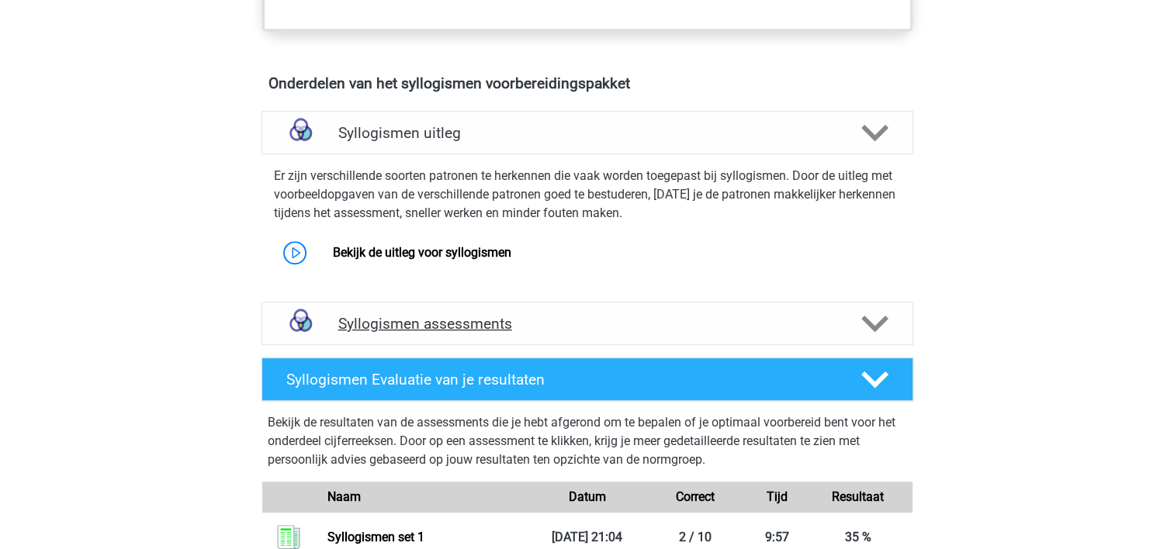
click at [426, 320] on h4 "Syllogismen assessments" at bounding box center [587, 324] width 498 height 18
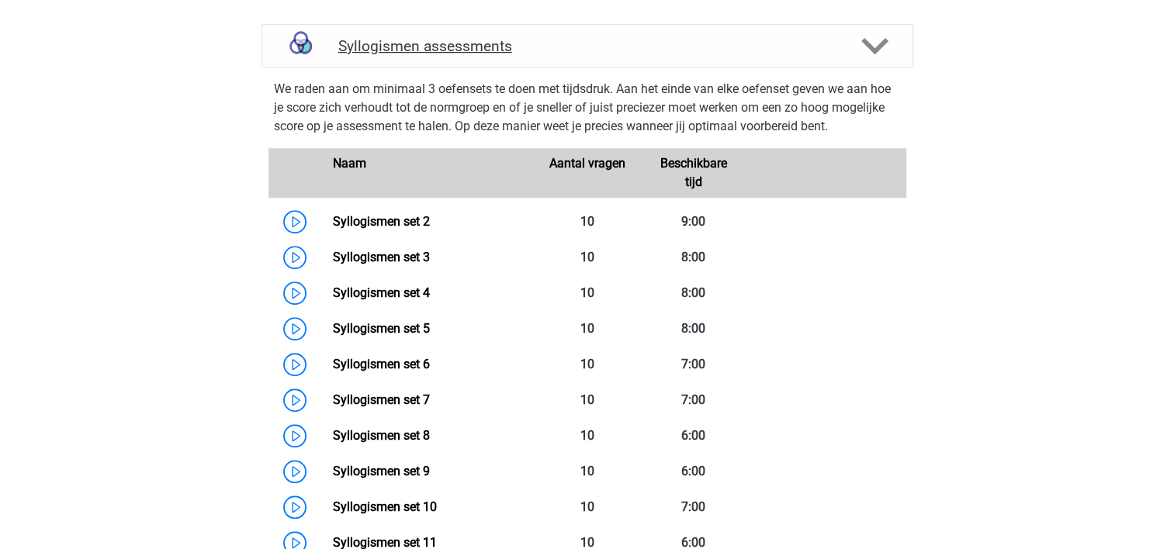
scroll to position [1117, 0]
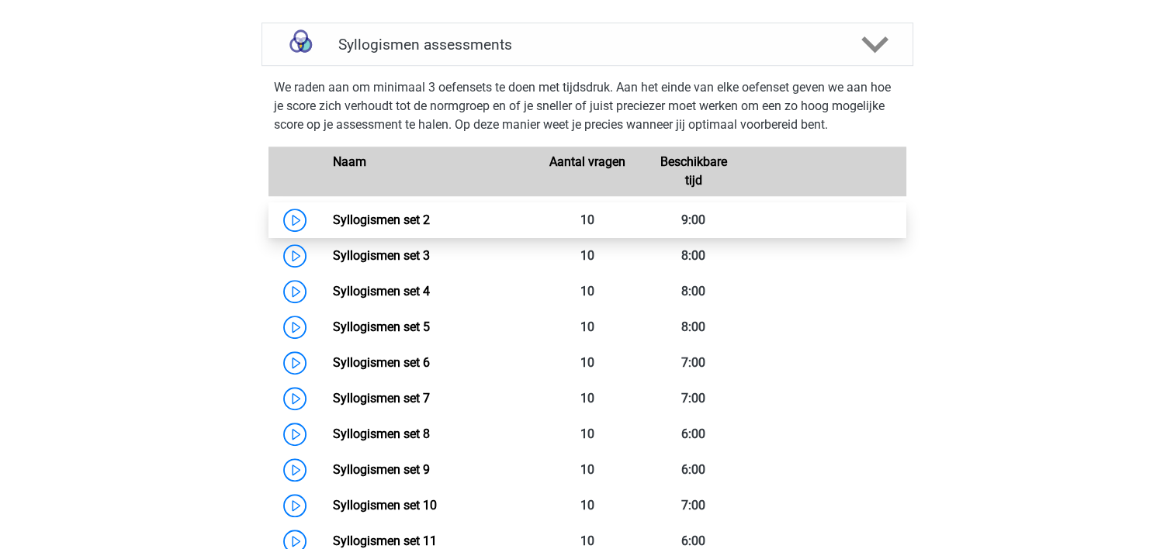
click at [405, 222] on link "Syllogismen set 2" at bounding box center [381, 220] width 97 height 15
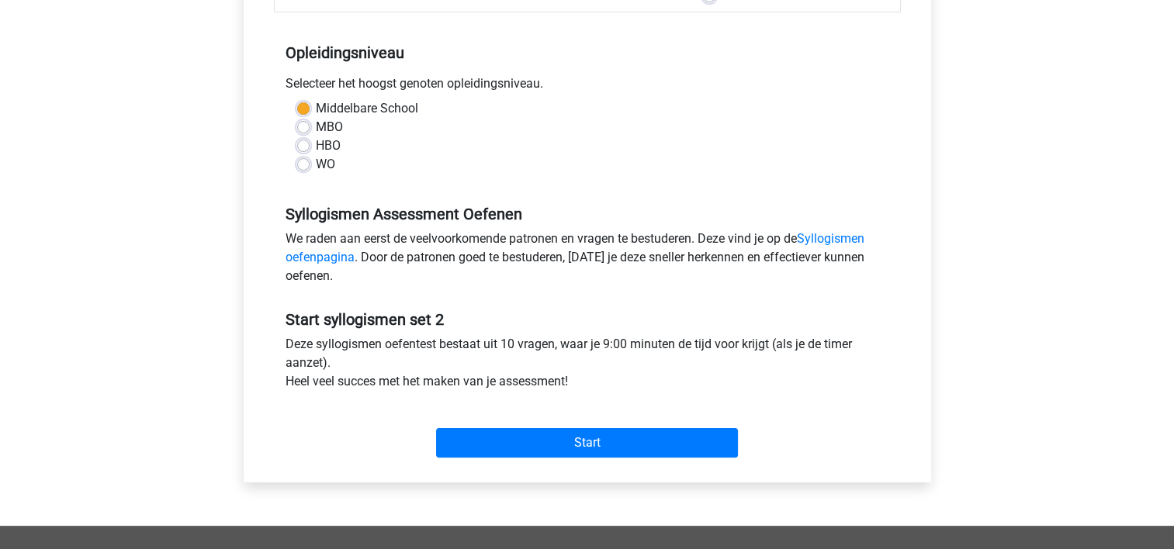
scroll to position [310, 0]
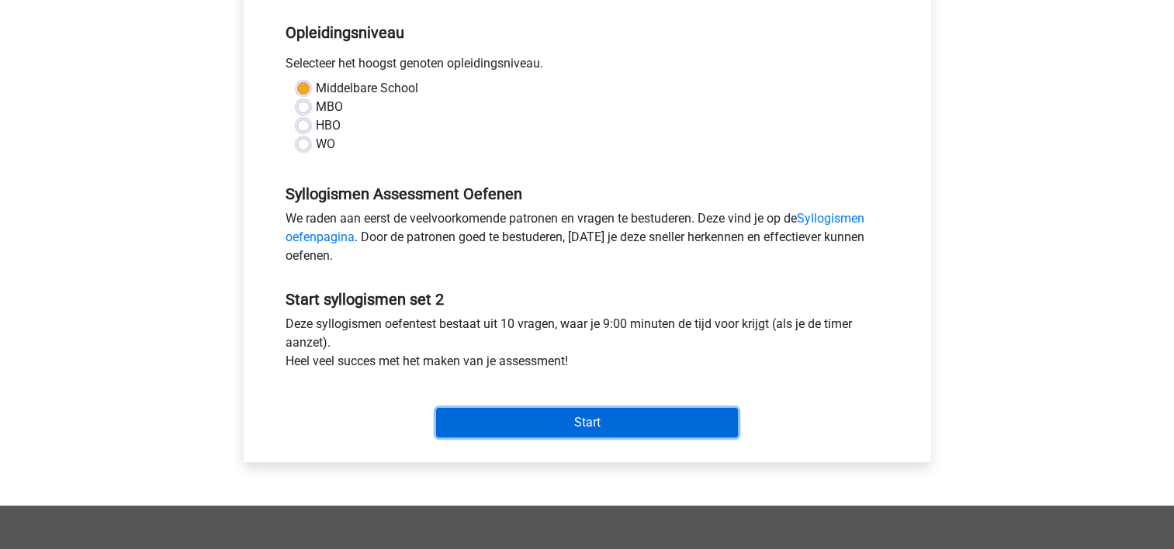
click at [549, 408] on input "Start" at bounding box center [587, 422] width 302 height 29
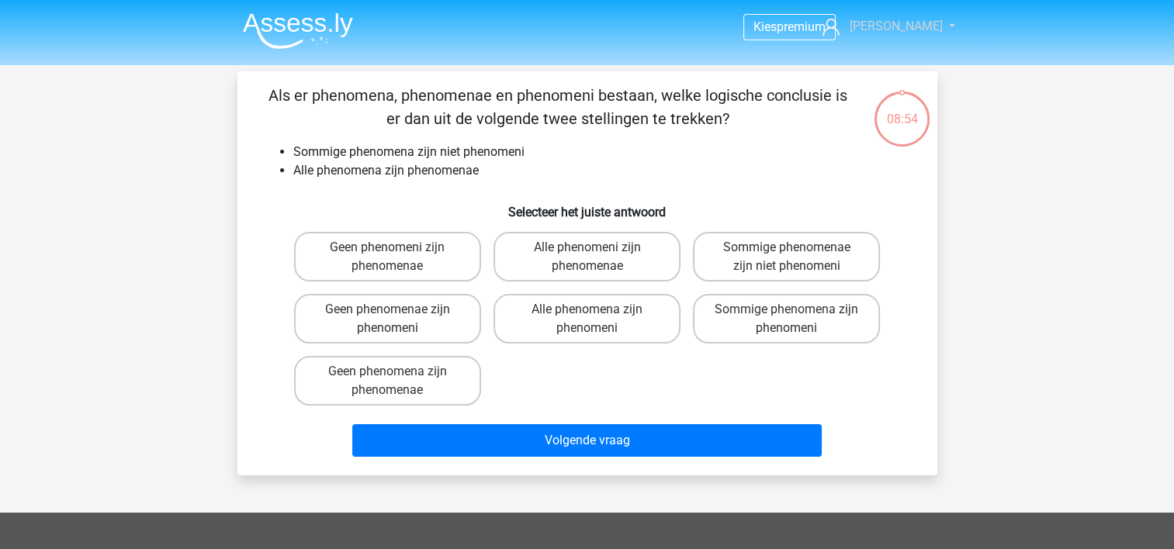
click at [928, 30] on link "[PERSON_NAME]" at bounding box center [879, 26] width 127 height 19
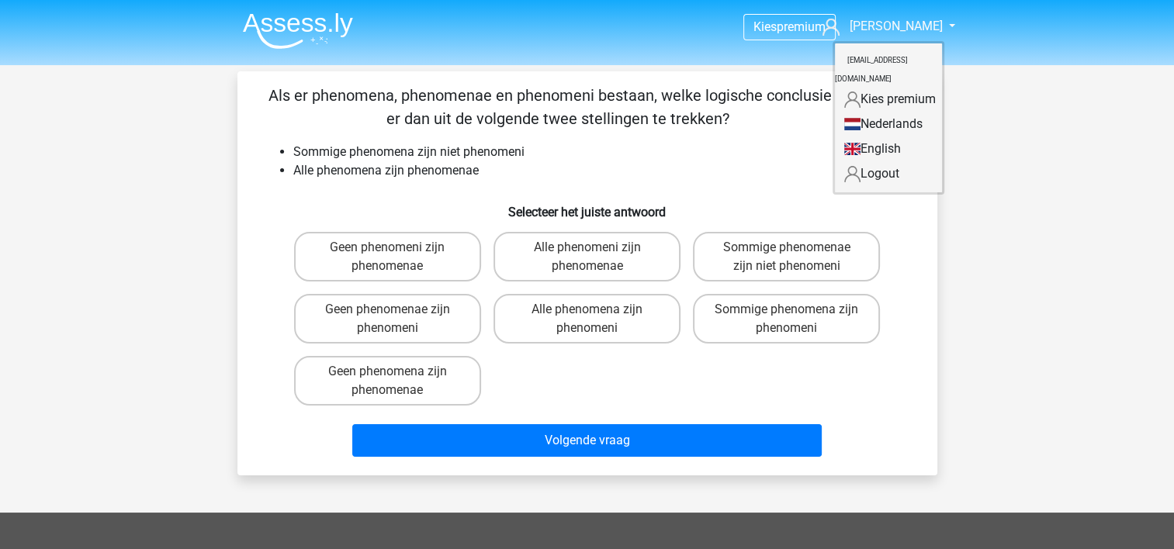
click at [877, 161] on link "Logout" at bounding box center [888, 173] width 107 height 25
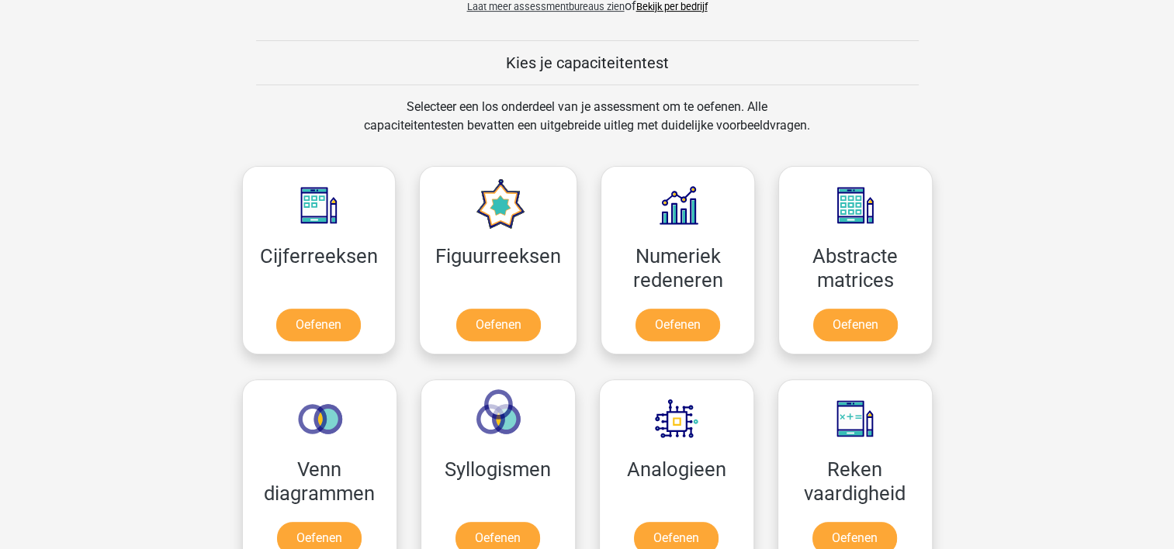
scroll to position [590, 0]
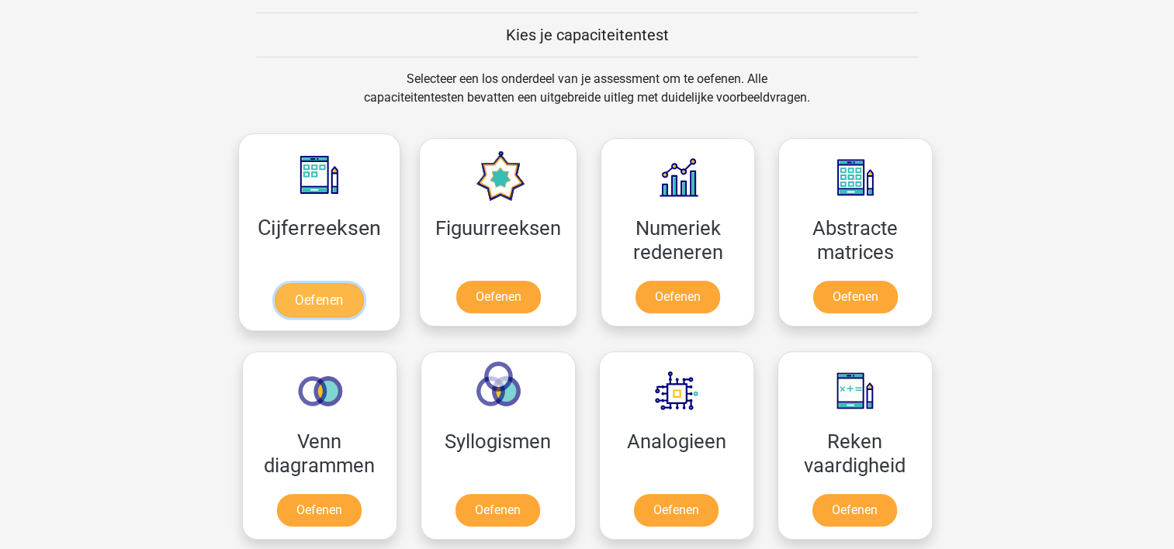
click at [327, 283] on link "Oefenen" at bounding box center [319, 300] width 88 height 34
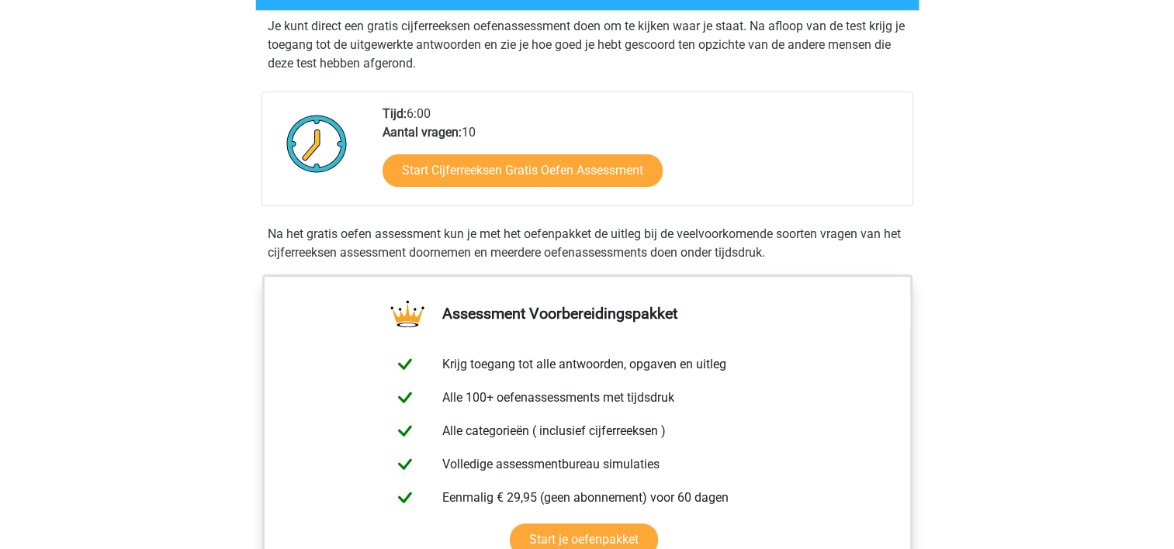
scroll to position [310, 0]
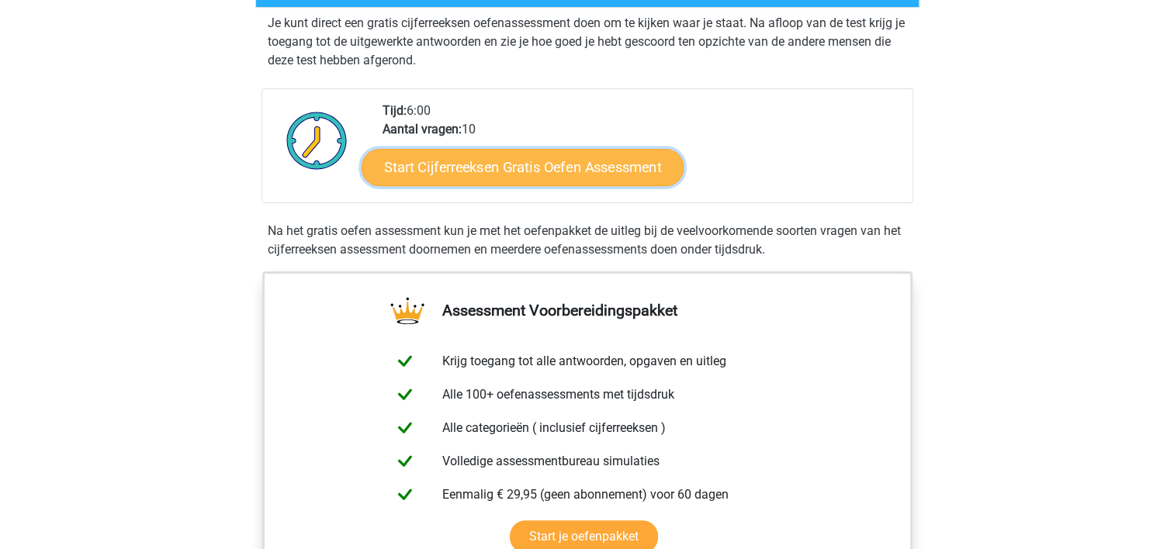
click at [504, 185] on link "Start Cijferreeksen Gratis Oefen Assessment" at bounding box center [523, 166] width 322 height 37
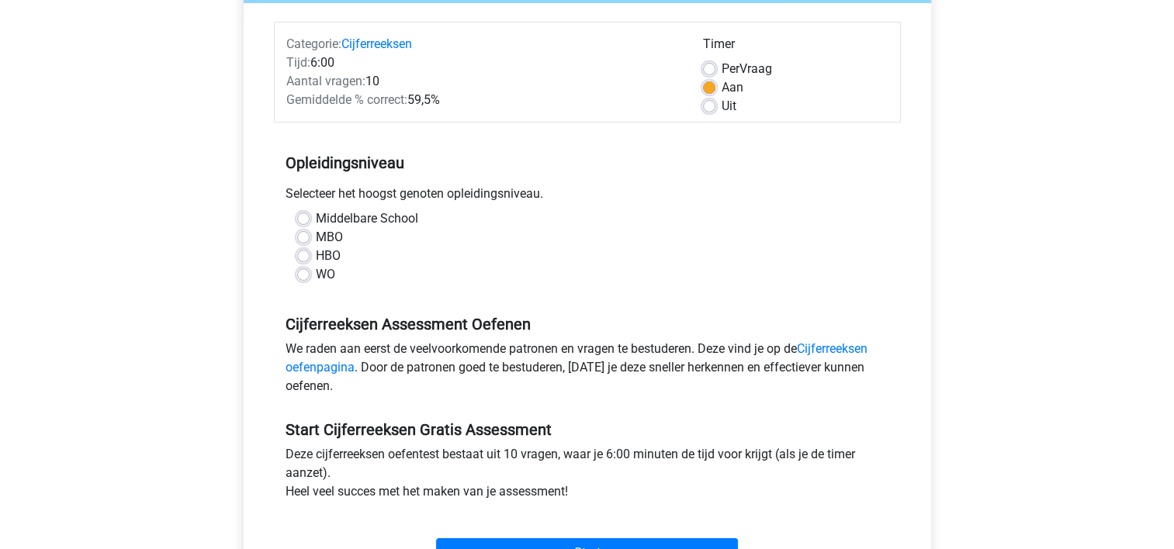
scroll to position [186, 0]
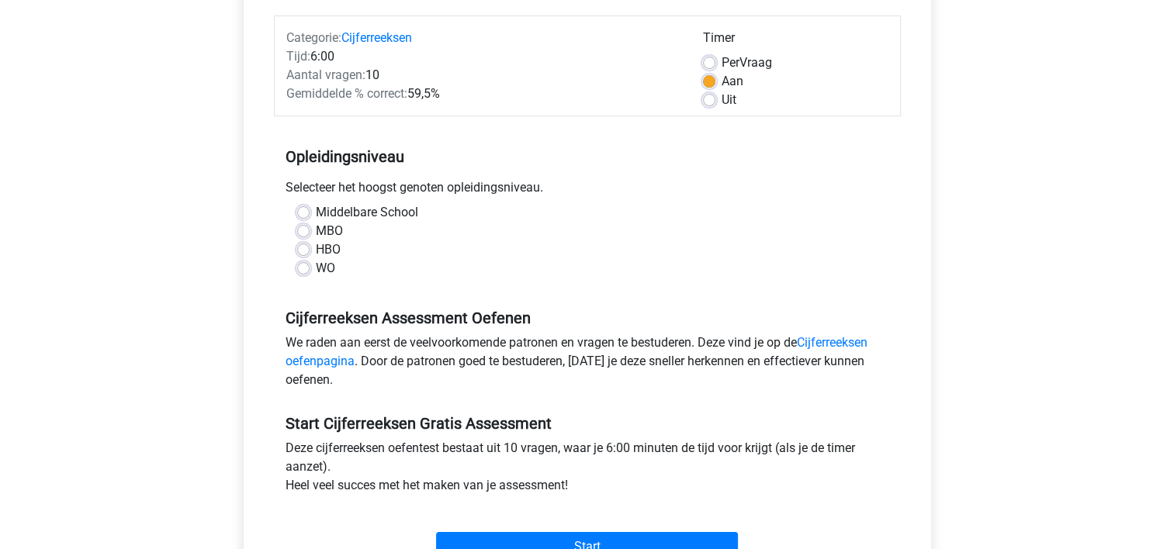
click at [316, 213] on label "Middelbare School" at bounding box center [367, 212] width 102 height 19
click at [308, 213] on input "Middelbare School" at bounding box center [303, 211] width 12 height 16
radio input "true"
click at [297, 222] on input "MBO" at bounding box center [303, 230] width 12 height 16
radio input "true"
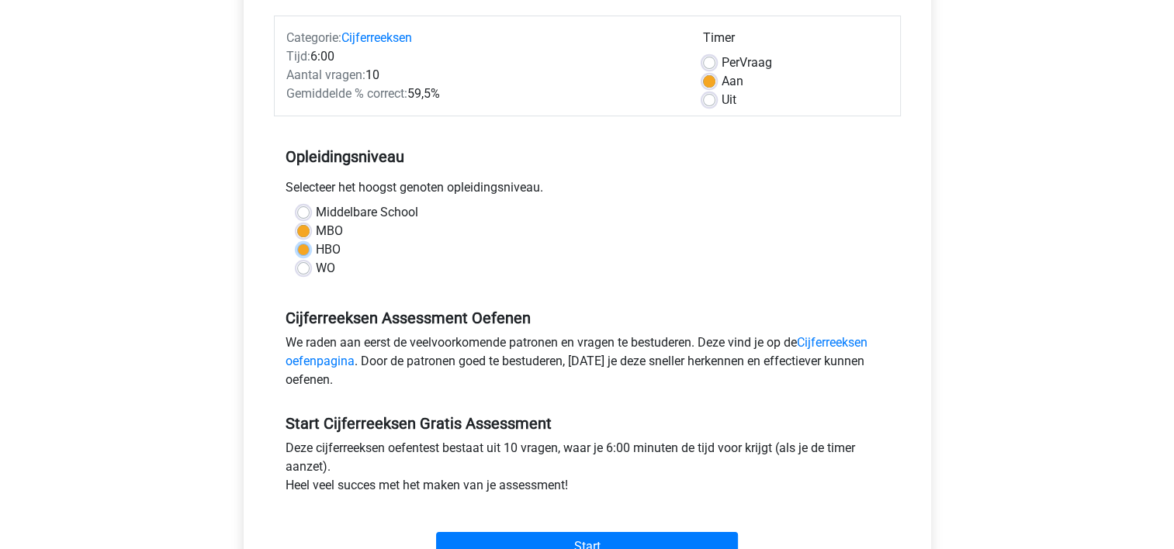
click at [297, 241] on input "HBO" at bounding box center [303, 249] width 12 height 16
radio input "true"
click at [297, 259] on input "WO" at bounding box center [303, 267] width 12 height 16
radio input "true"
click at [297, 203] on input "Middelbare School" at bounding box center [303, 211] width 12 height 16
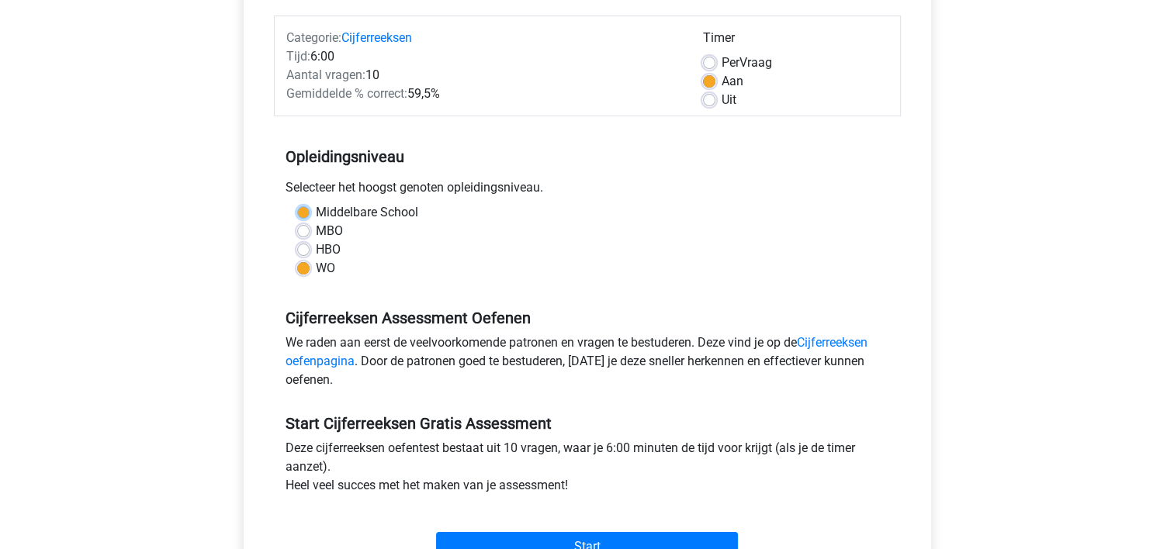
radio input "true"
click at [297, 222] on input "MBO" at bounding box center [303, 230] width 12 height 16
radio input "true"
click at [297, 203] on input "Middelbare School" at bounding box center [303, 211] width 12 height 16
radio input "true"
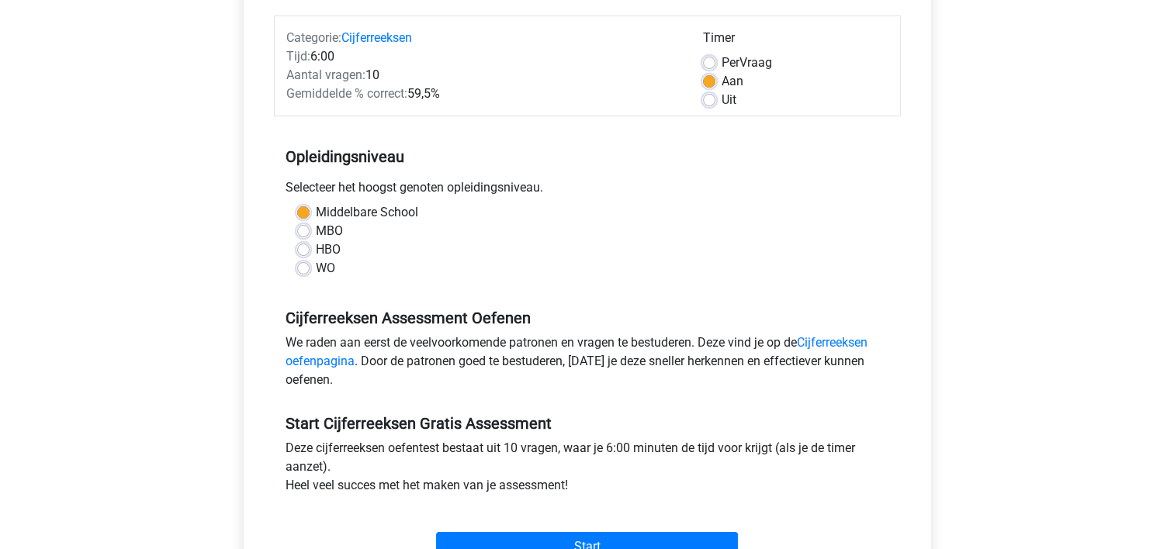
click at [316, 213] on label "Middelbare School" at bounding box center [367, 212] width 102 height 19
click at [308, 213] on input "Middelbare School" at bounding box center [303, 211] width 12 height 16
click at [186, 270] on div "Registreer Nederlands English" at bounding box center [587, 427] width 1174 height 1226
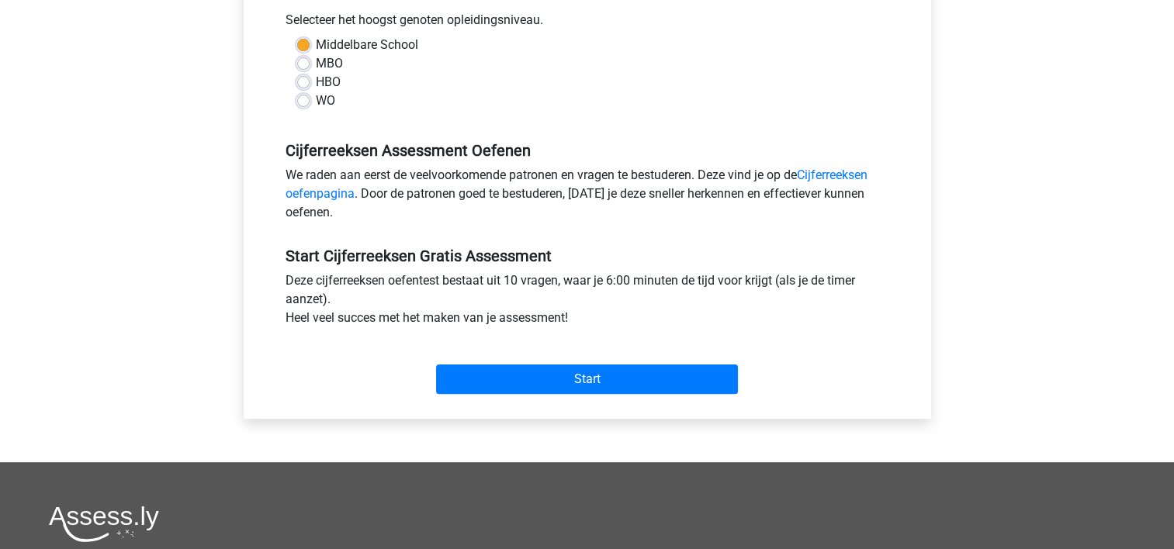
scroll to position [403, 0]
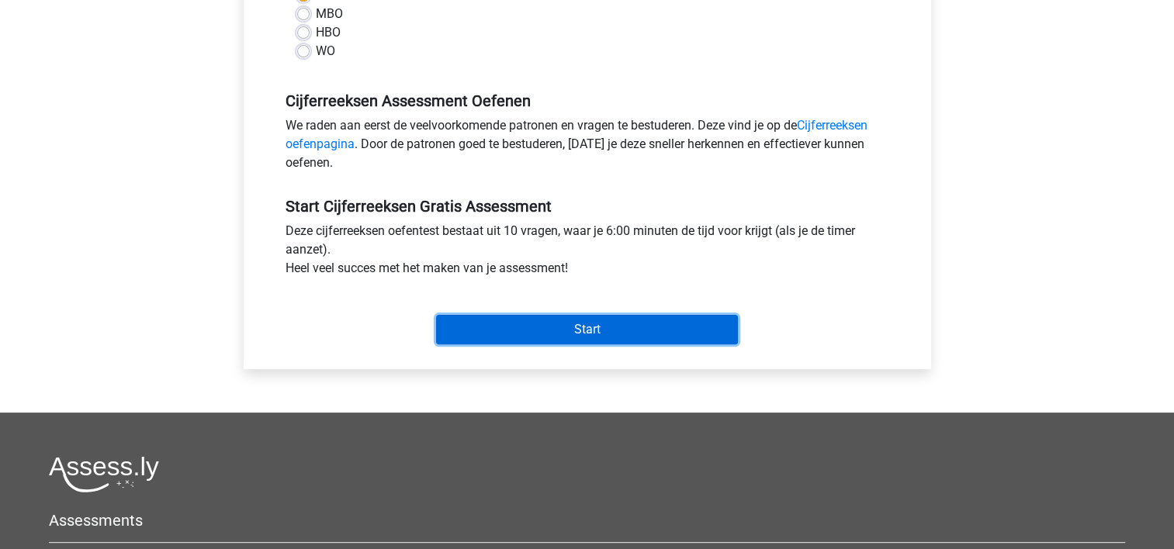
click at [503, 341] on input "Start" at bounding box center [587, 329] width 302 height 29
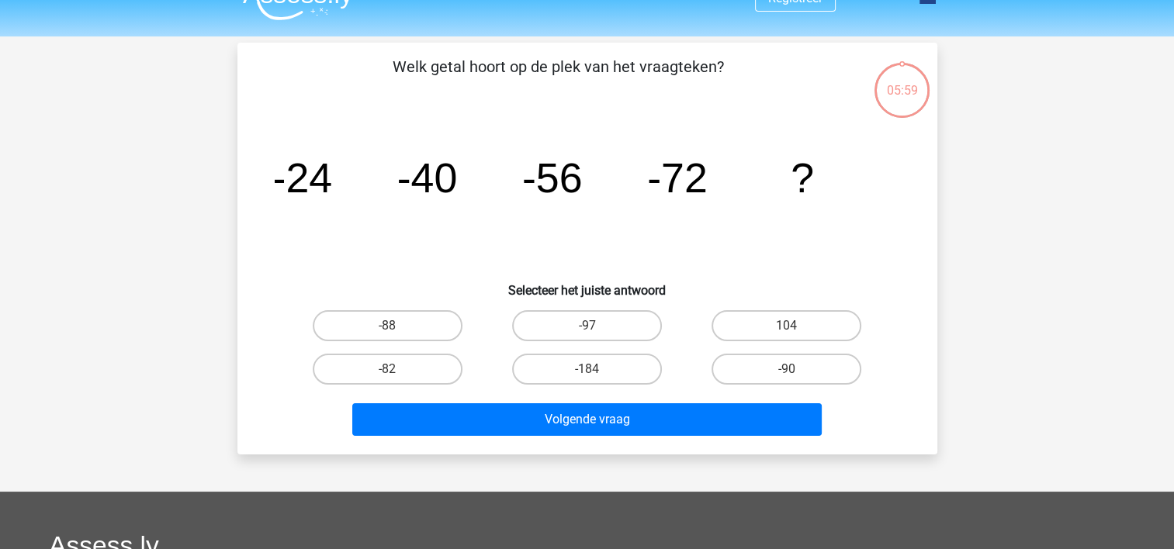
scroll to position [31, 0]
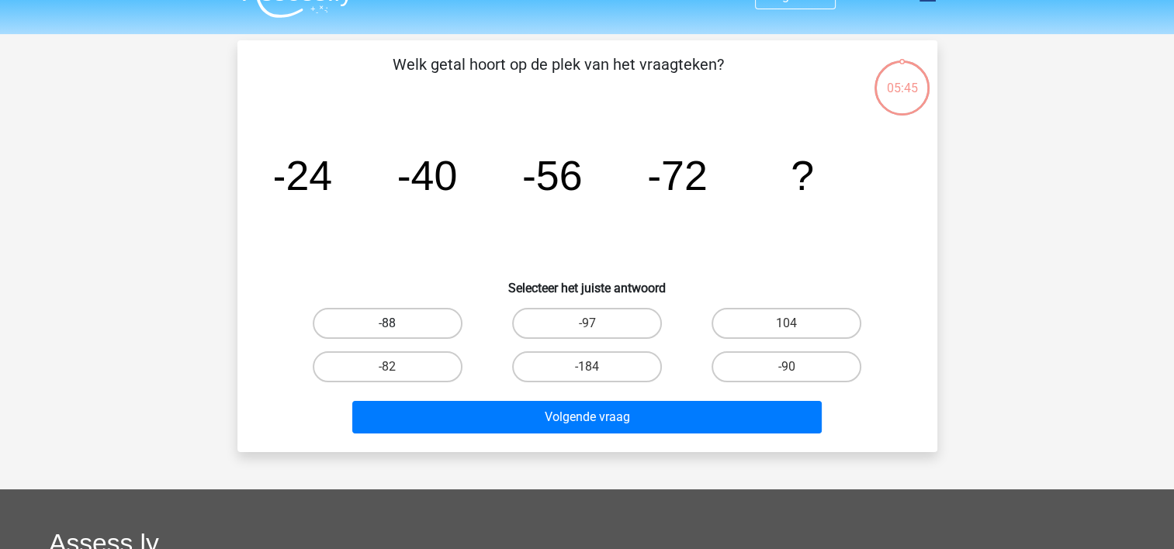
click at [406, 332] on label "-88" at bounding box center [388, 323] width 150 height 31
click at [397, 332] on input "-88" at bounding box center [392, 329] width 10 height 10
radio input "true"
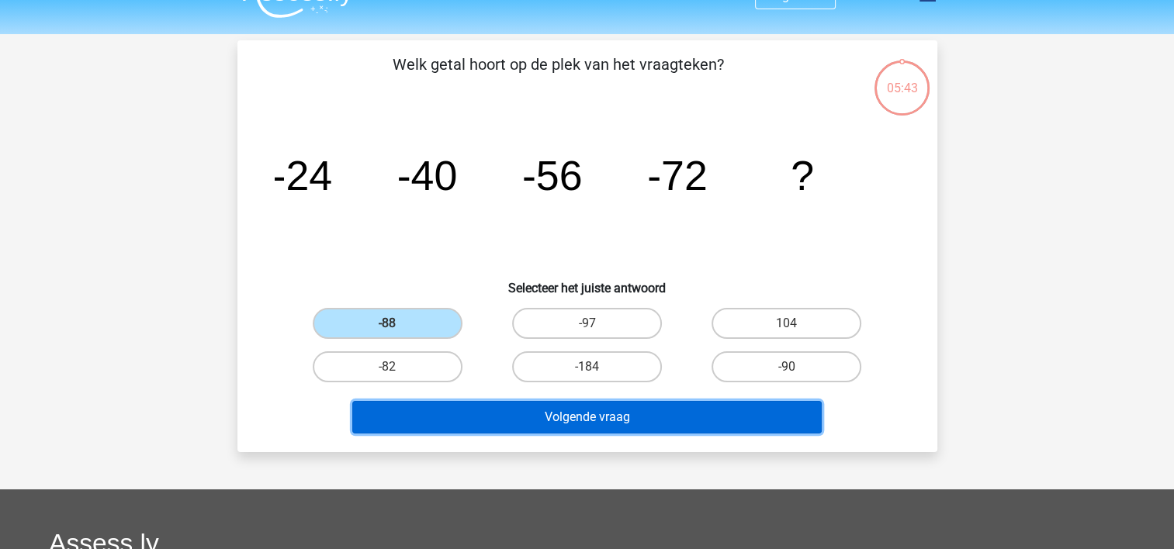
click at [544, 416] on button "Volgende vraag" at bounding box center [586, 417] width 469 height 33
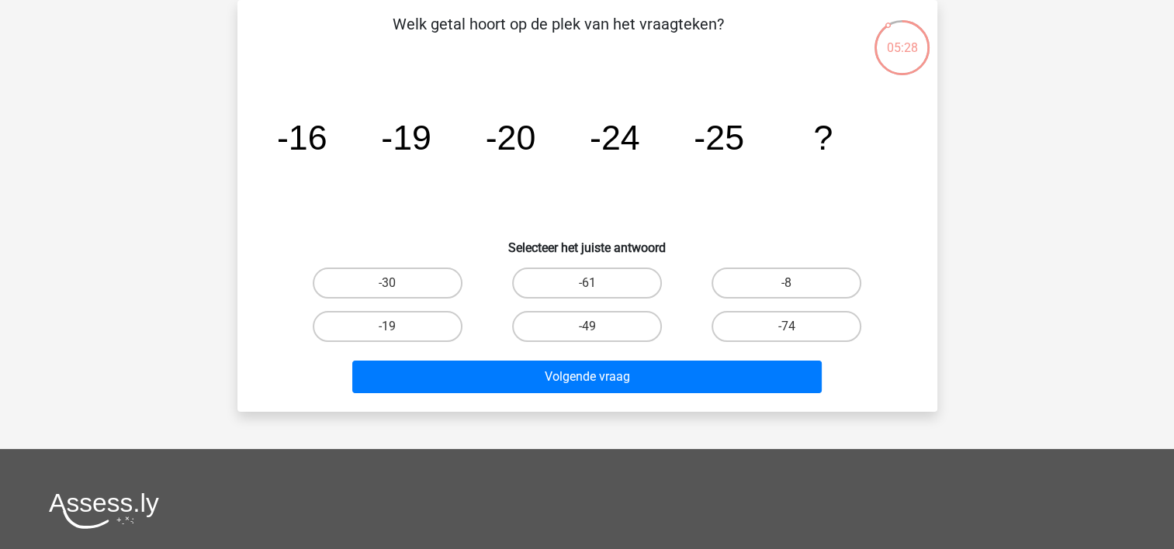
scroll to position [40, 0]
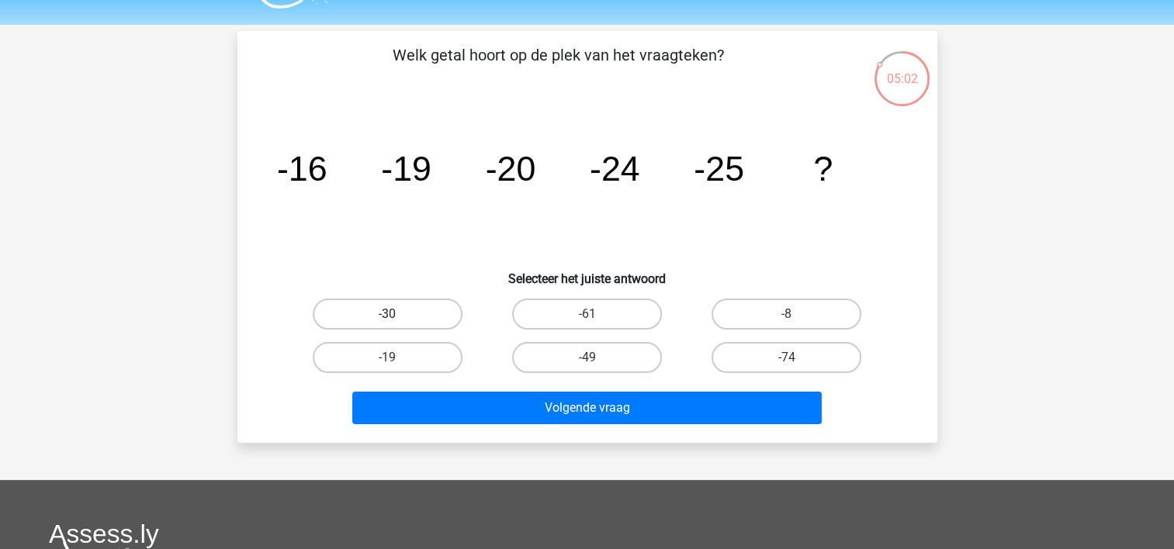
click at [434, 316] on label "-30" at bounding box center [388, 314] width 150 height 31
click at [397, 316] on input "-30" at bounding box center [392, 319] width 10 height 10
radio input "true"
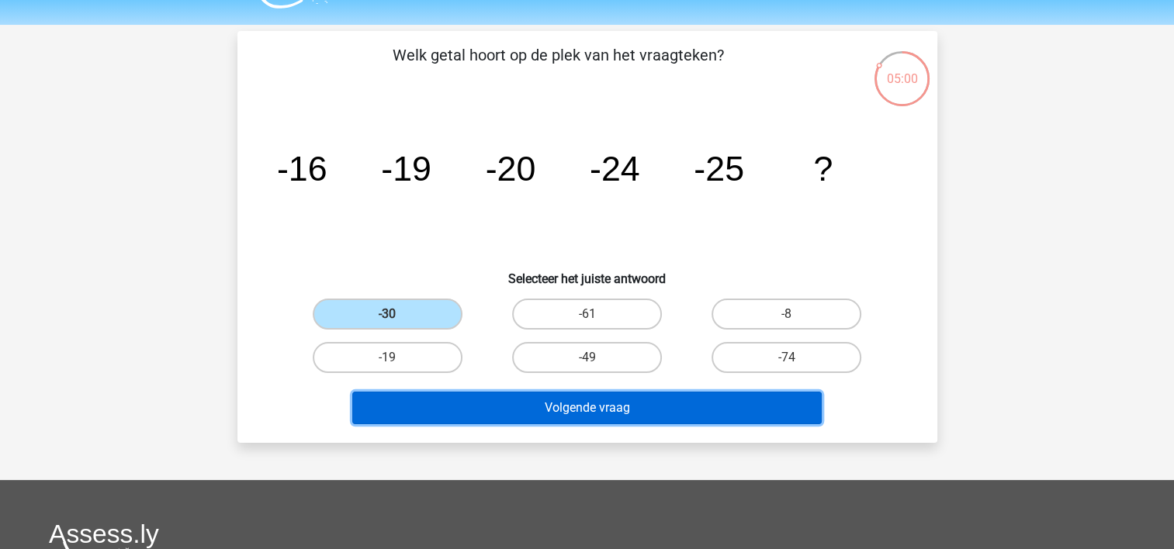
click at [567, 400] on button "Volgende vraag" at bounding box center [586, 408] width 469 height 33
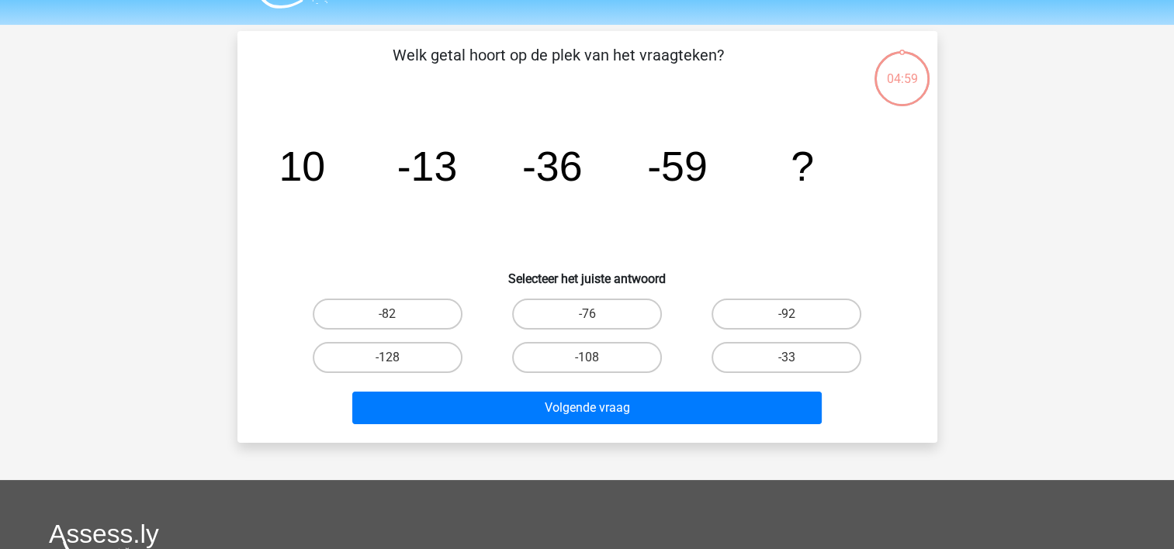
scroll to position [71, 0]
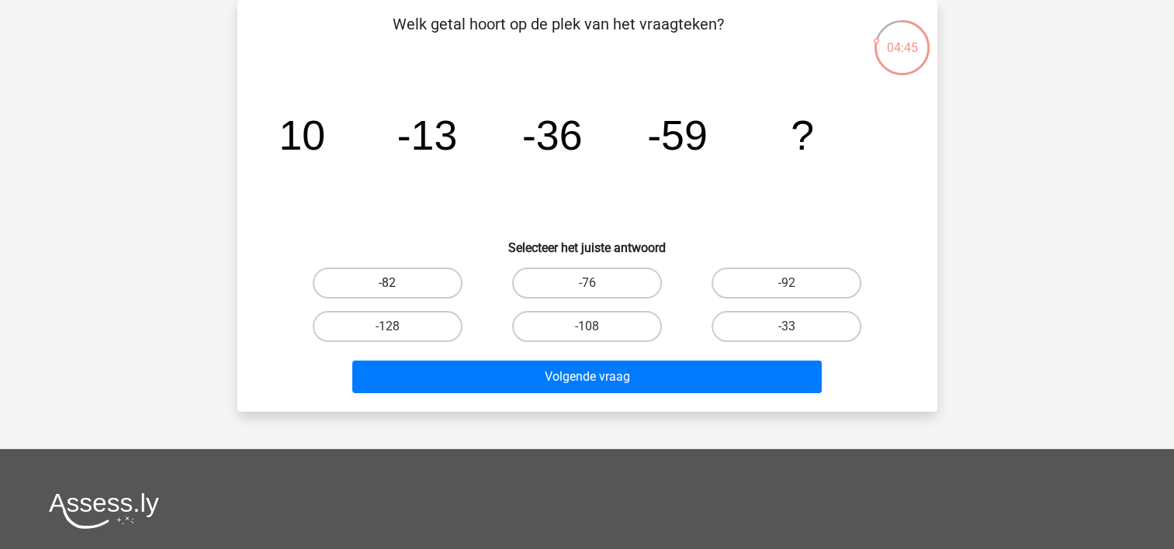
click at [413, 296] on label "-82" at bounding box center [388, 283] width 150 height 31
click at [397, 293] on input "-82" at bounding box center [392, 288] width 10 height 10
radio input "true"
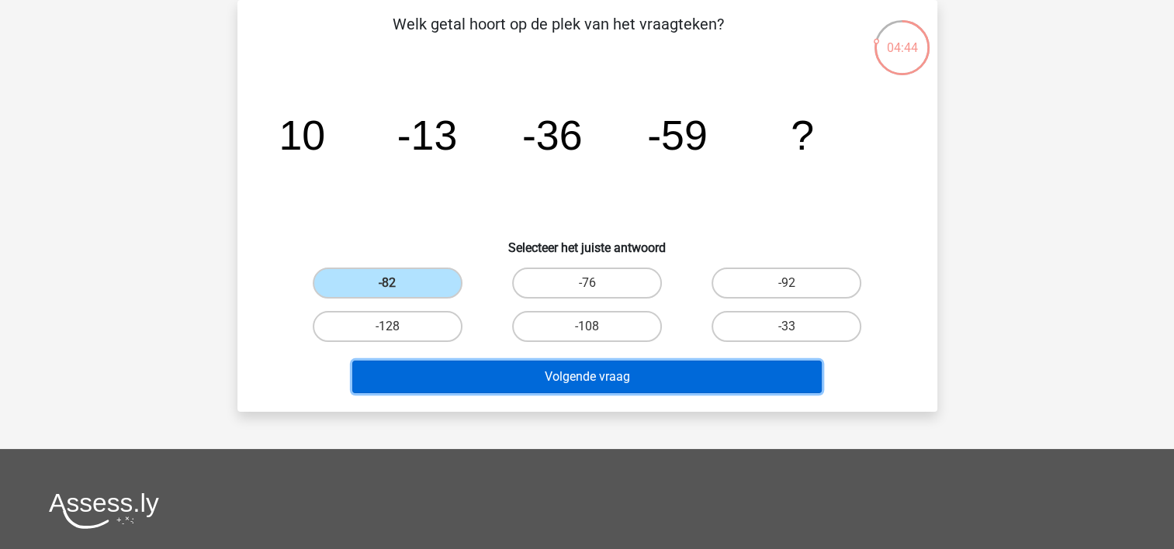
click at [514, 376] on button "Volgende vraag" at bounding box center [586, 377] width 469 height 33
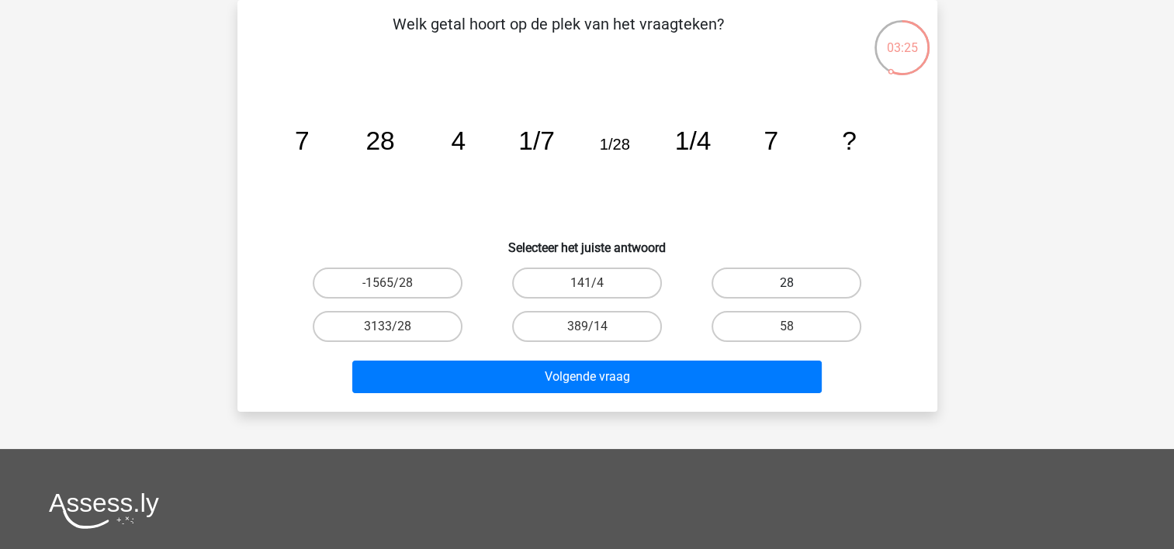
click at [784, 268] on label "28" at bounding box center [786, 283] width 150 height 31
click at [787, 283] on input "28" at bounding box center [792, 288] width 10 height 10
radio input "true"
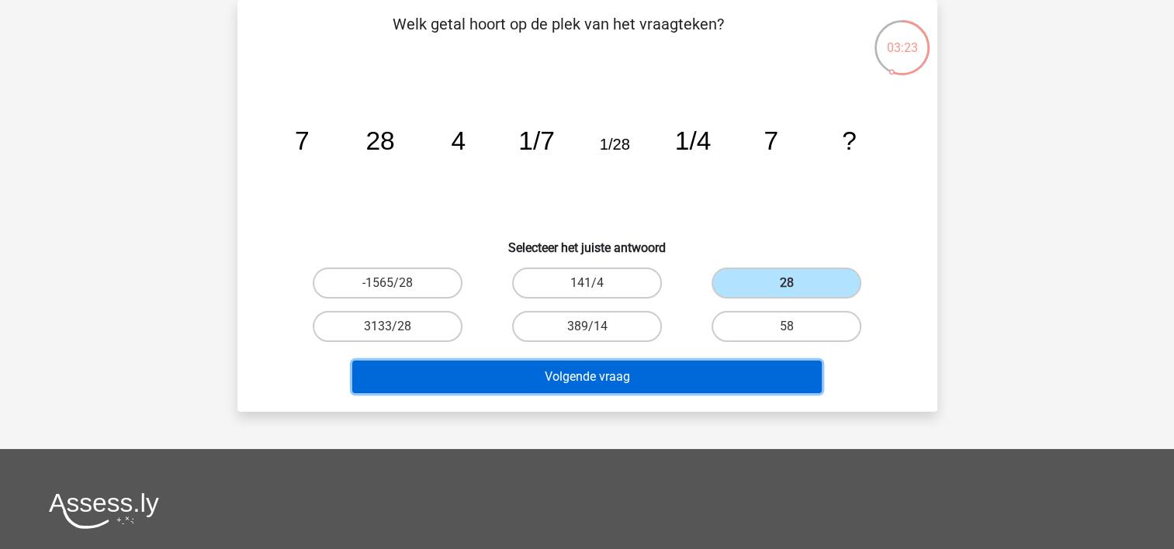
click at [621, 376] on button "Volgende vraag" at bounding box center [586, 377] width 469 height 33
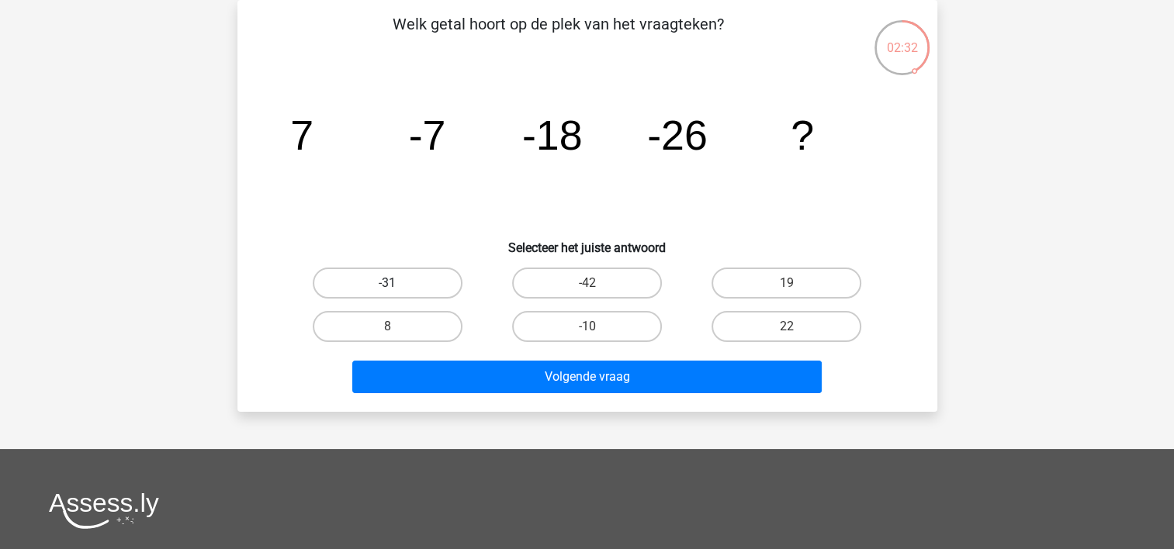
click at [362, 293] on label "-31" at bounding box center [388, 283] width 150 height 31
click at [387, 293] on input "-31" at bounding box center [392, 288] width 10 height 10
radio input "true"
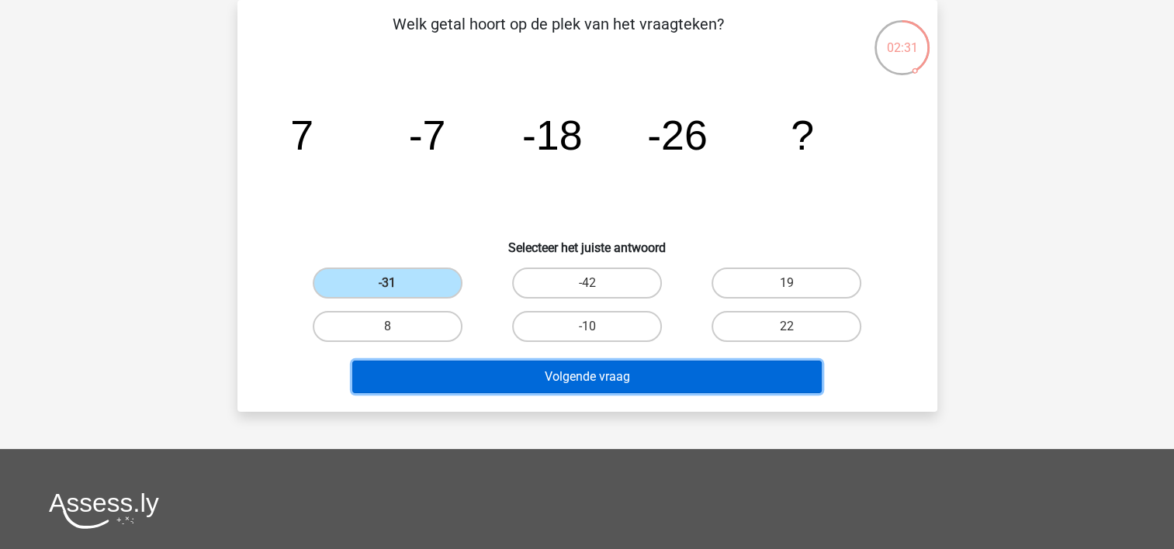
click at [605, 372] on button "Volgende vraag" at bounding box center [586, 377] width 469 height 33
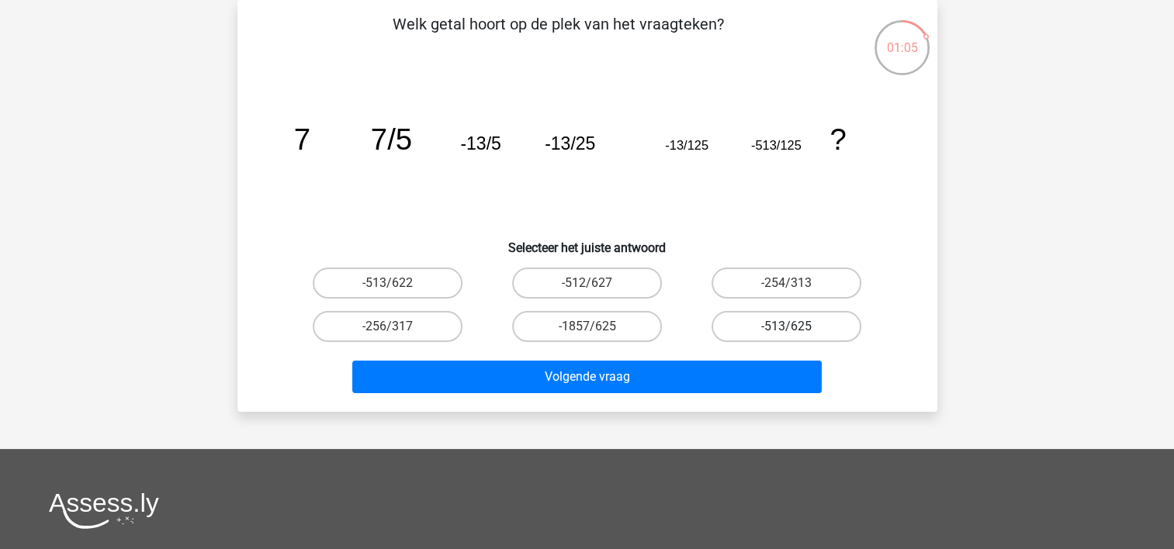
click at [784, 331] on label "-513/625" at bounding box center [786, 326] width 150 height 31
click at [787, 331] on input "-513/625" at bounding box center [792, 332] width 10 height 10
radio input "true"
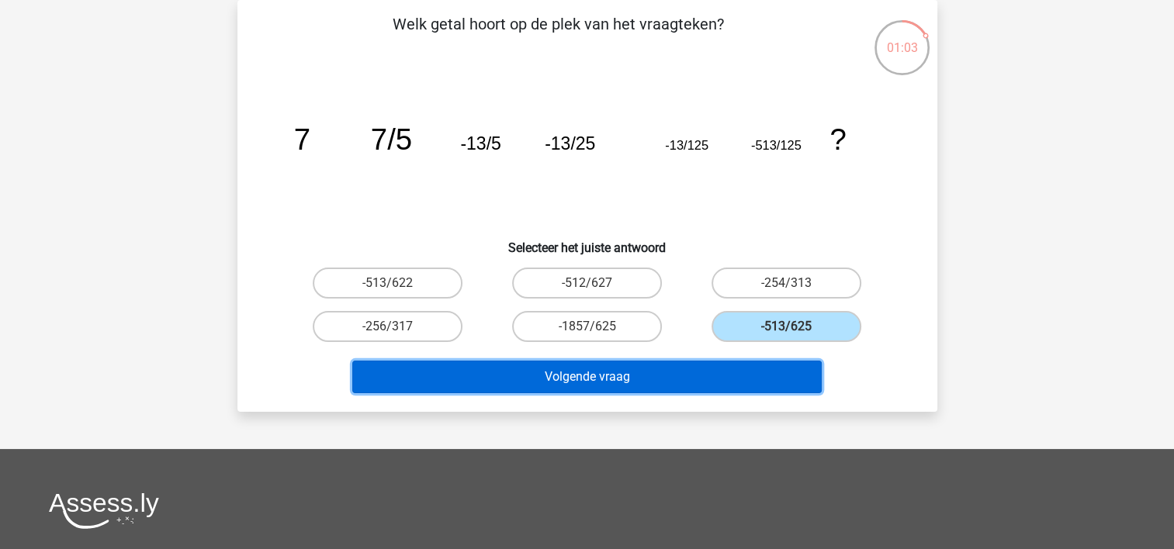
click at [581, 380] on button "Volgende vraag" at bounding box center [586, 377] width 469 height 33
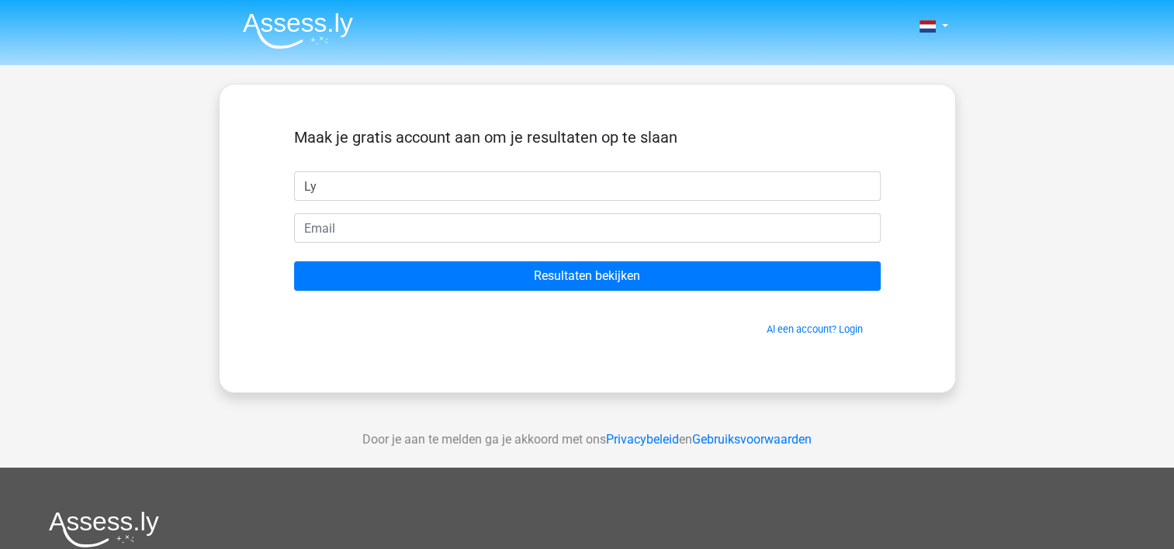
type input "[PERSON_NAME]"
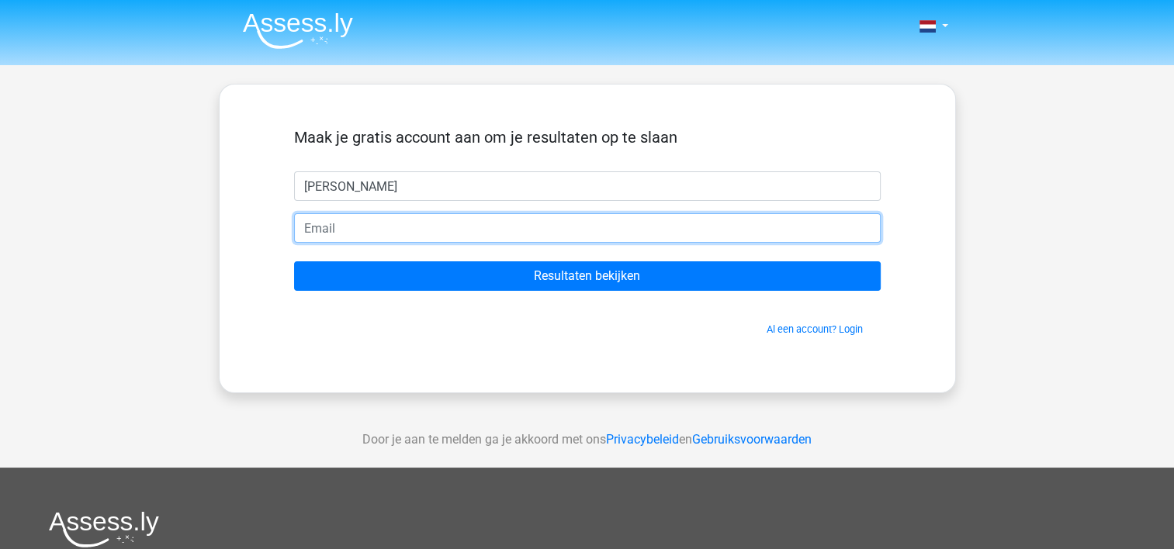
type input "[EMAIL_ADDRESS][DOMAIN_NAME]"
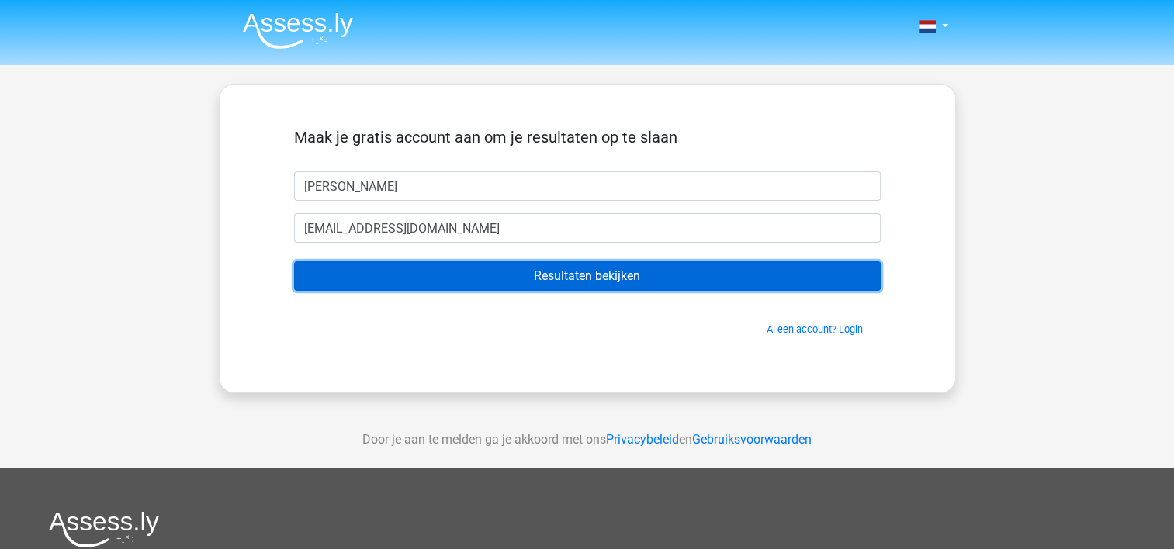
click at [512, 266] on input "Resultaten bekijken" at bounding box center [587, 275] width 587 height 29
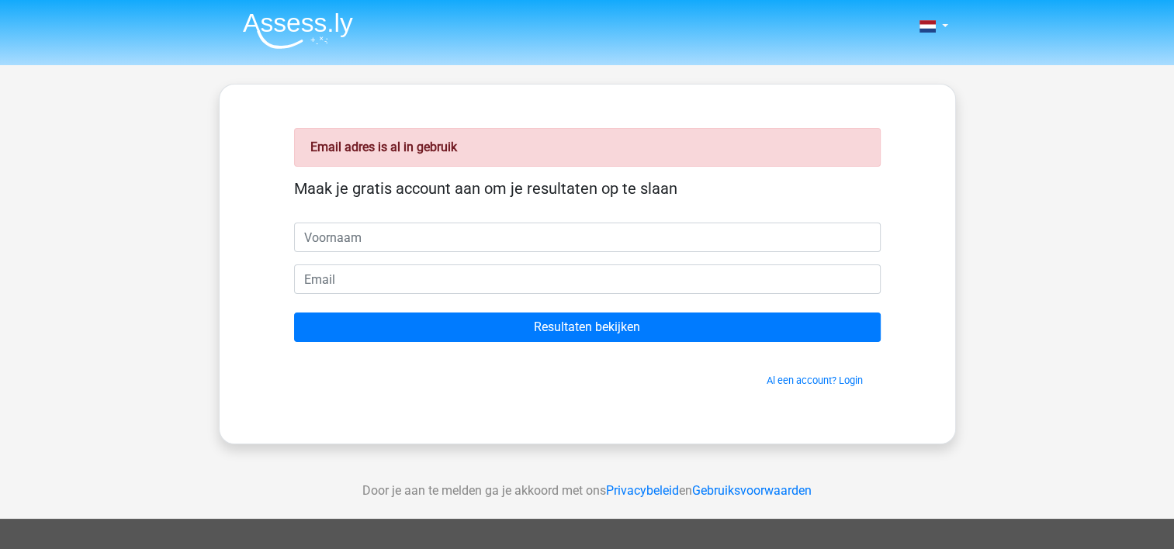
click at [335, 242] on input "text" at bounding box center [587, 237] width 587 height 29
type input "Lynn"
type input "[EMAIL_ADDRESS][DOMAIN_NAME]"
click at [931, 23] on span at bounding box center [927, 26] width 16 height 12
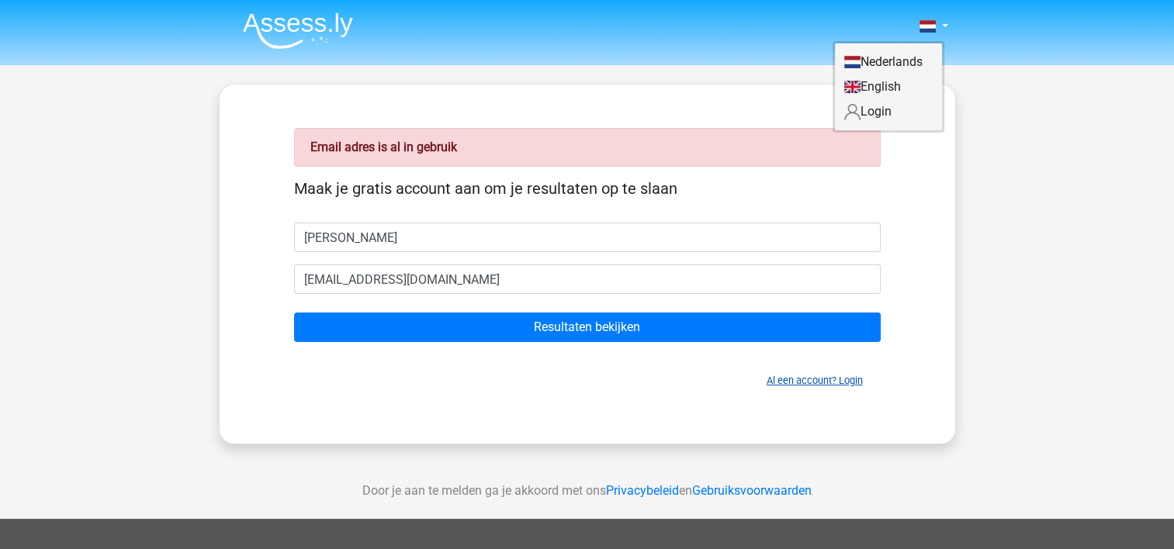
click at [797, 380] on link "Al een account? Login" at bounding box center [815, 381] width 96 height 12
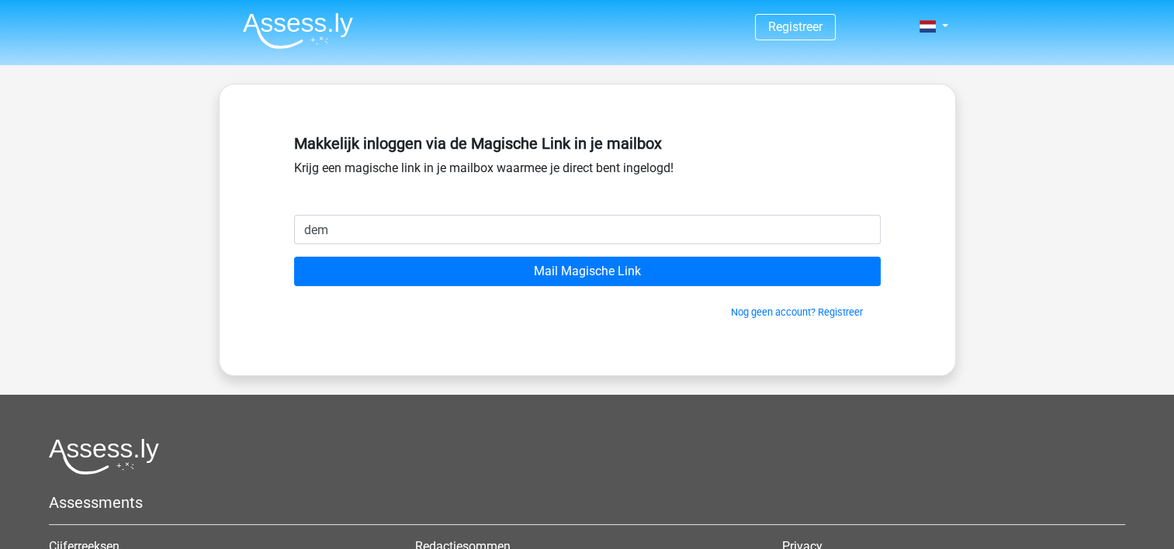
click at [294, 257] on input "Mail Magische Link" at bounding box center [587, 271] width 587 height 29
type input "[EMAIL_ADDRESS][DOMAIN_NAME]"
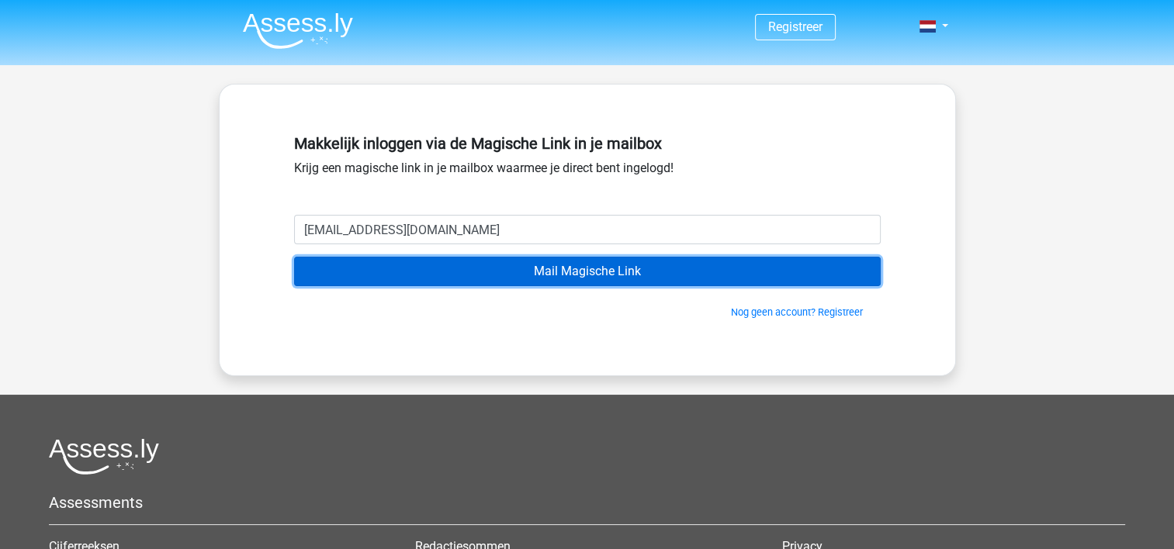
click at [553, 270] on input "Mail Magische Link" at bounding box center [587, 271] width 587 height 29
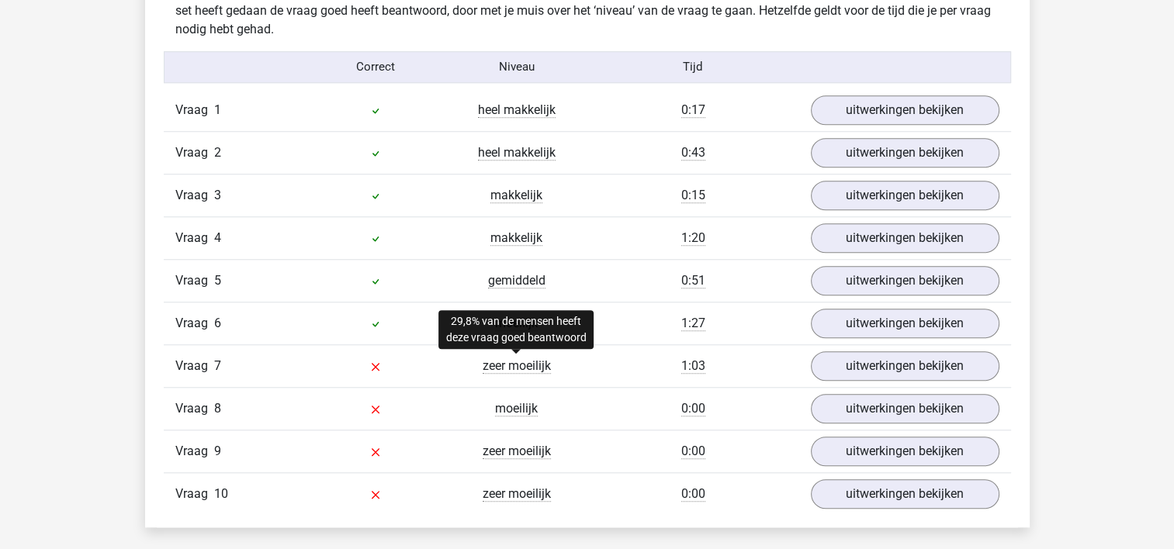
scroll to position [1335, 0]
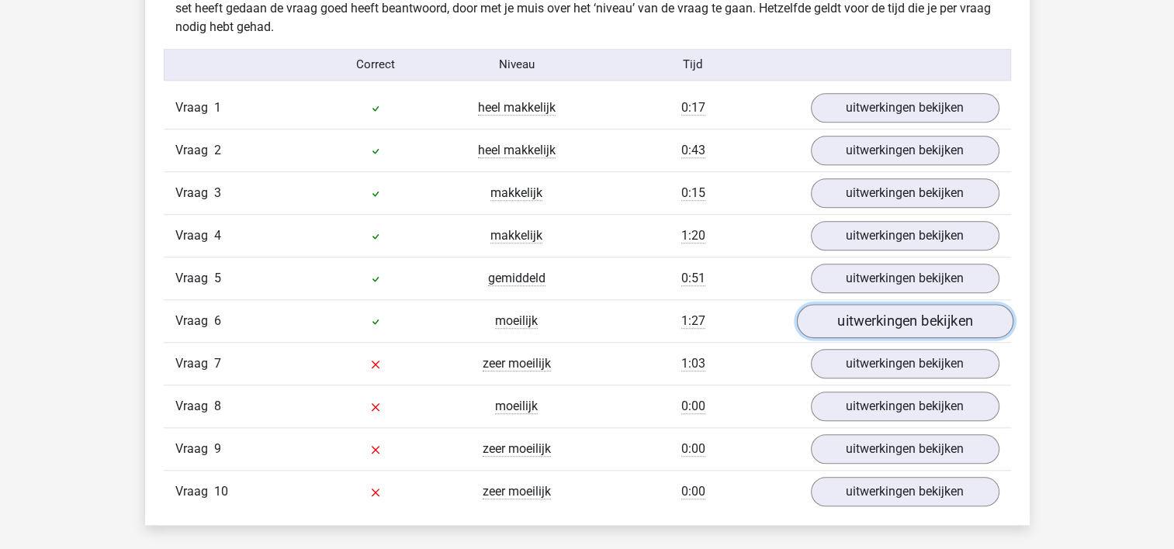
click at [867, 317] on link "uitwerkingen bekijken" at bounding box center [904, 321] width 216 height 34
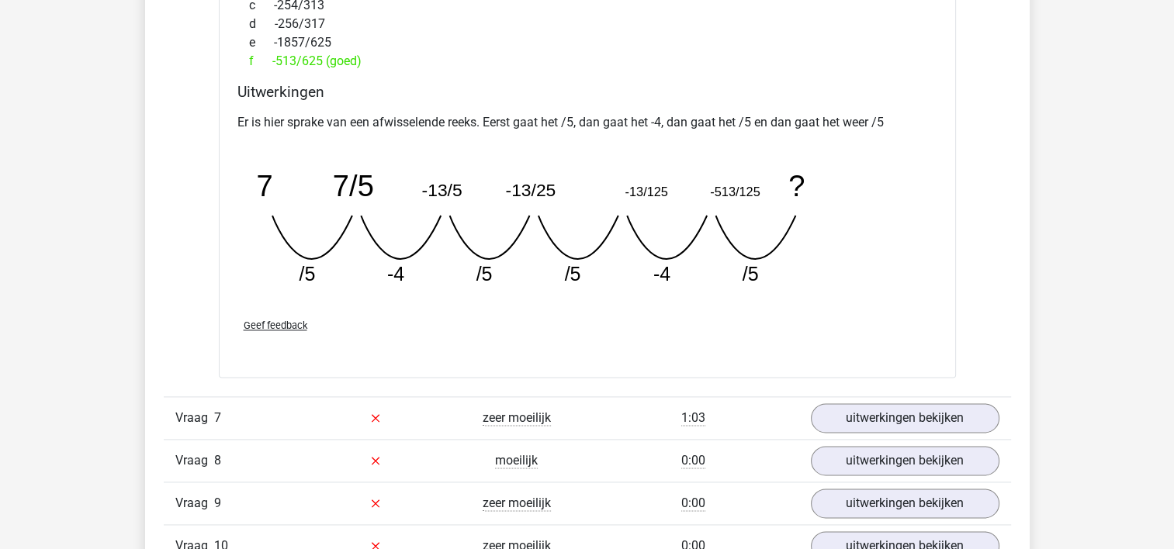
scroll to position [2141, 0]
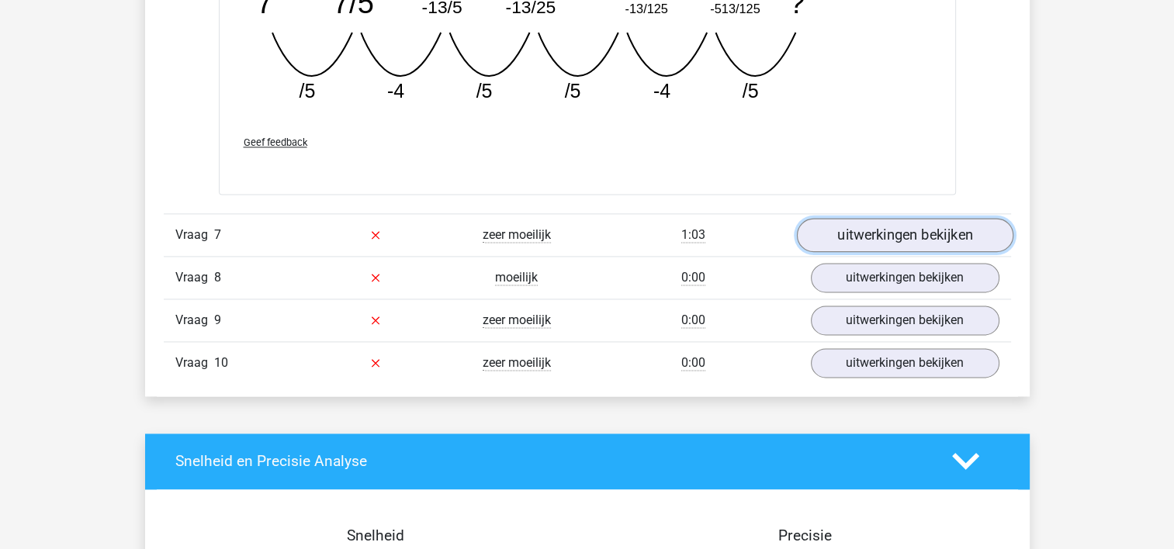
click at [903, 241] on link "uitwerkingen bekijken" at bounding box center [904, 235] width 216 height 34
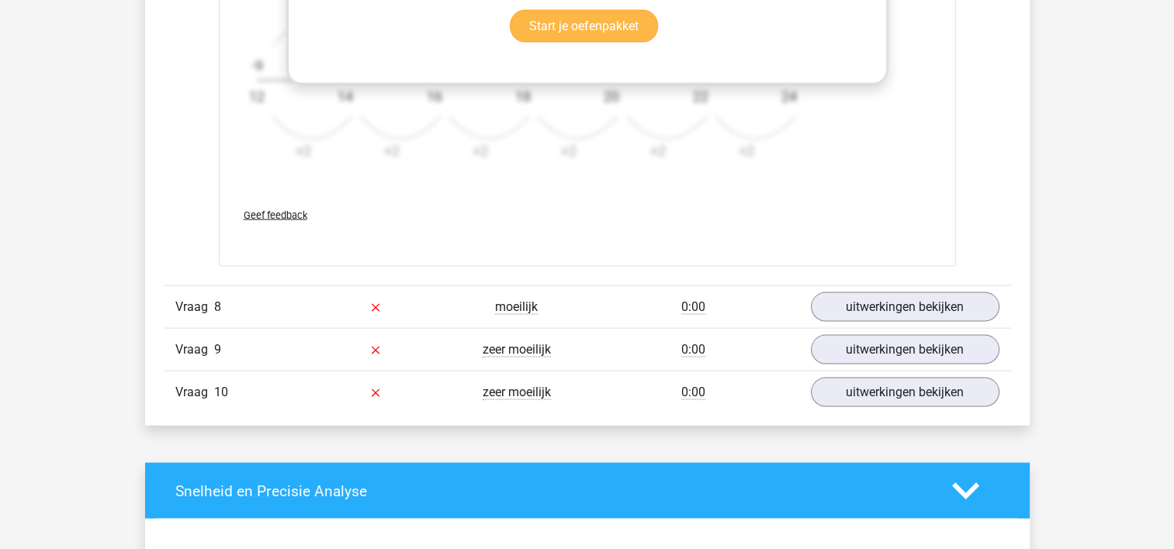
scroll to position [3072, 0]
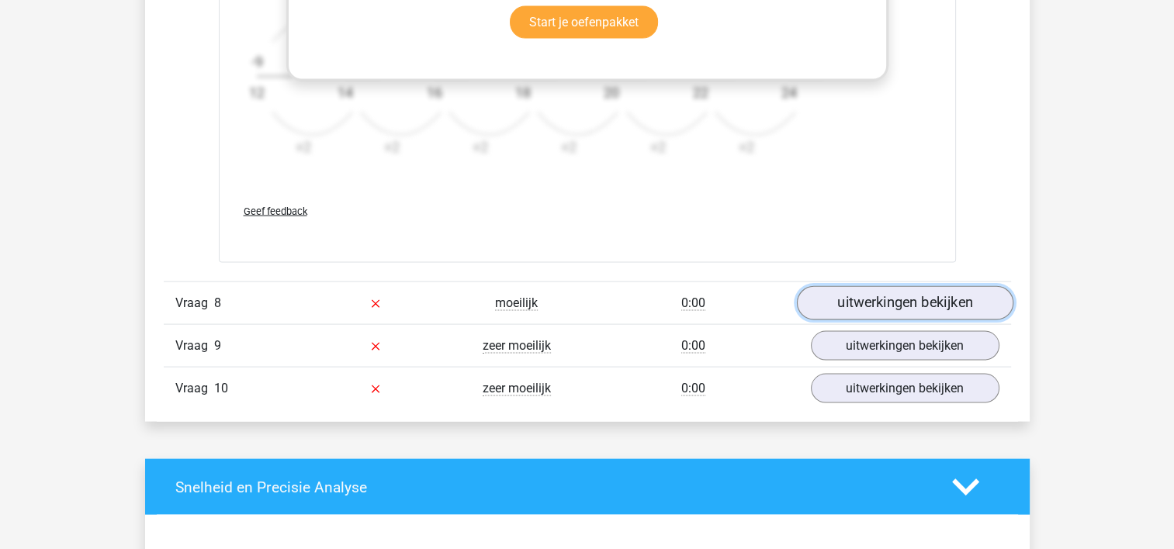
click at [880, 311] on link "uitwerkingen bekijken" at bounding box center [904, 303] width 216 height 34
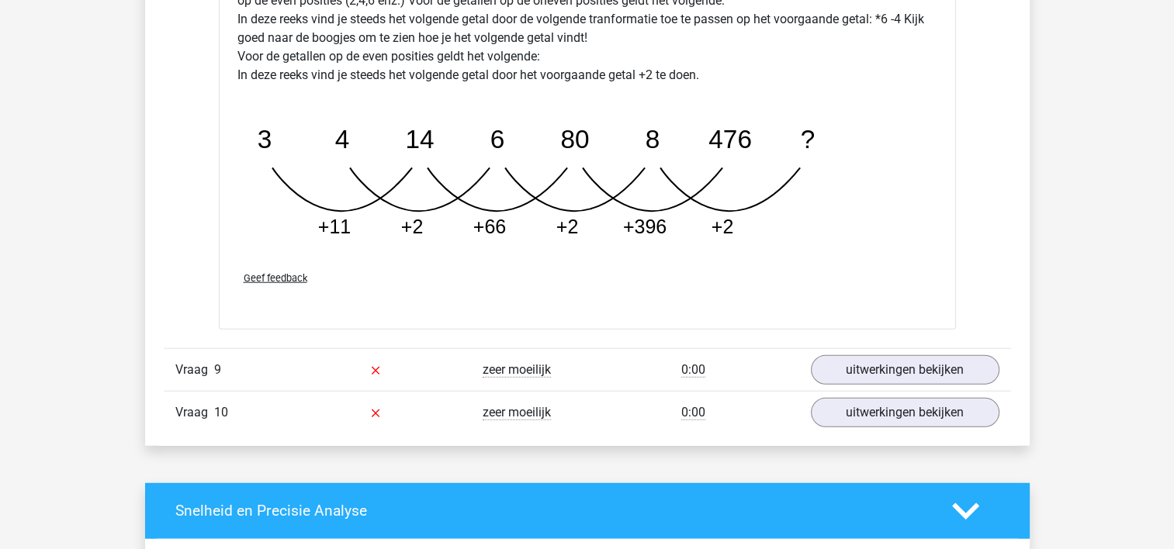
scroll to position [3848, 0]
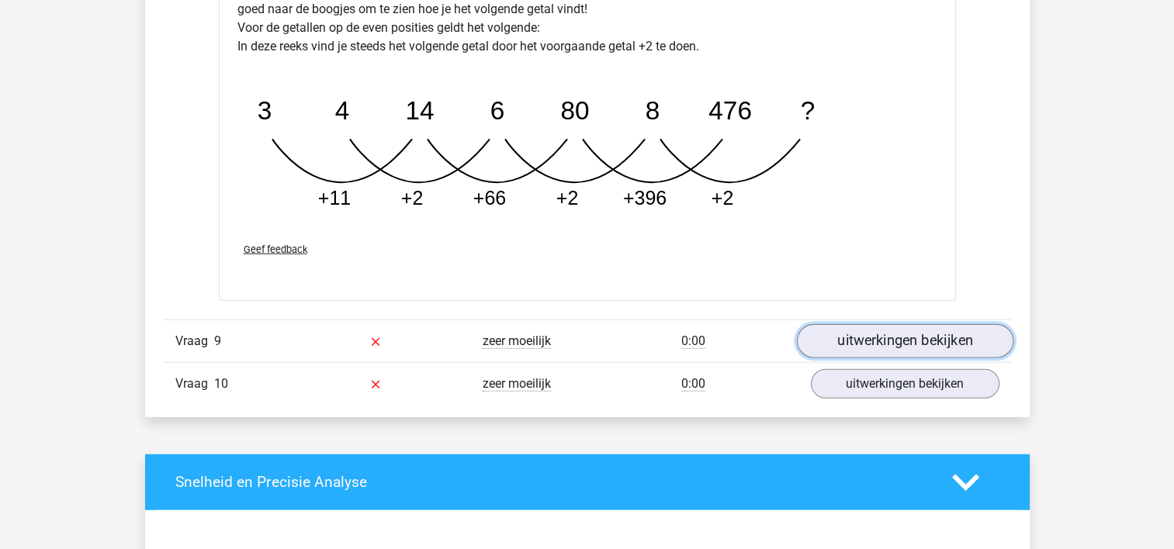
click at [906, 334] on link "uitwerkingen bekijken" at bounding box center [904, 341] width 216 height 34
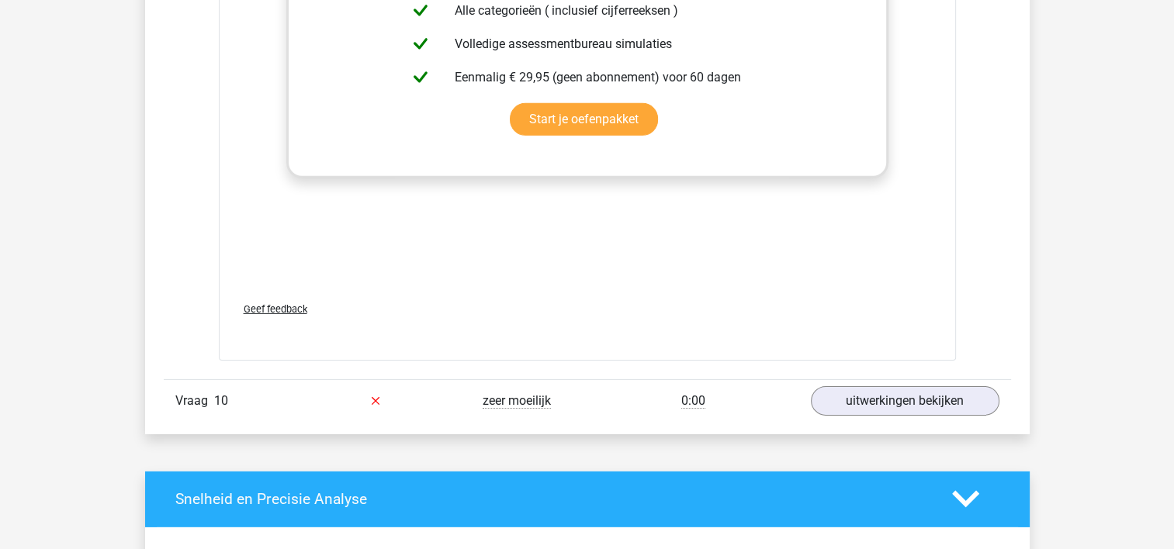
scroll to position [4872, 0]
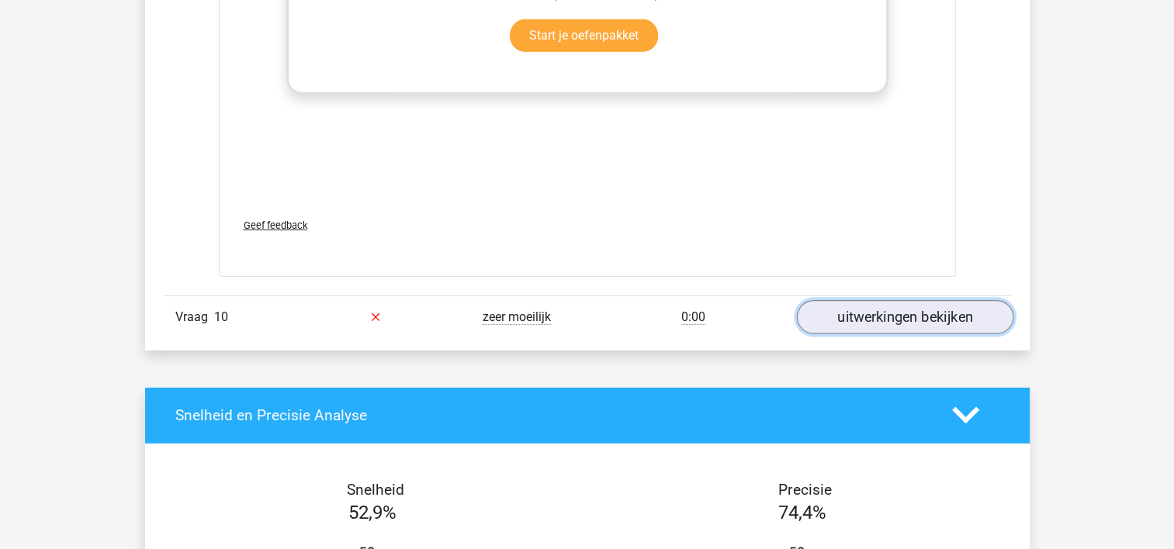
click at [894, 304] on link "uitwerkingen bekijken" at bounding box center [904, 317] width 216 height 34
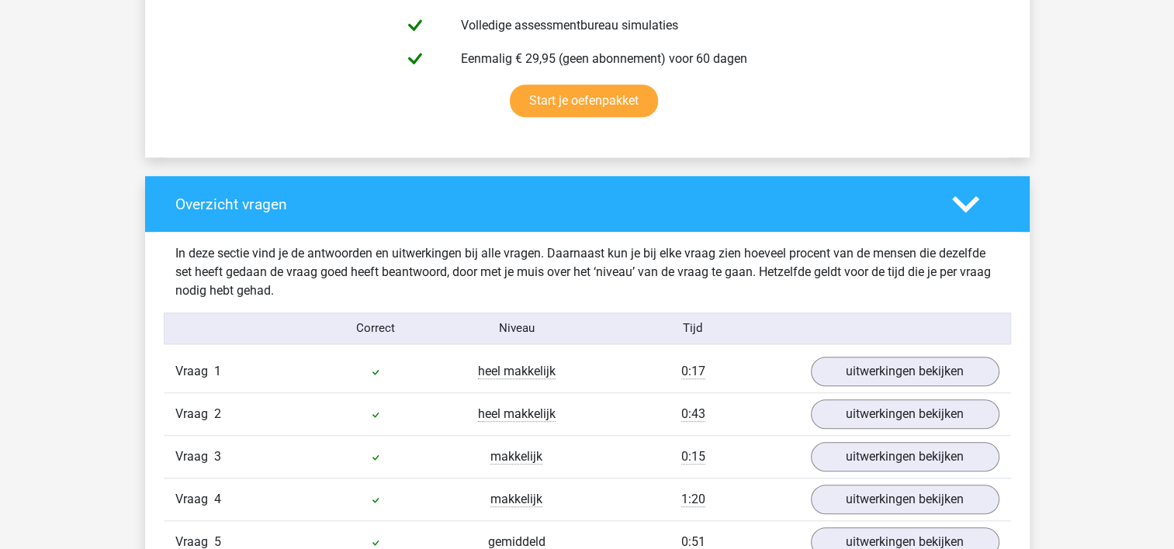
scroll to position [0, 0]
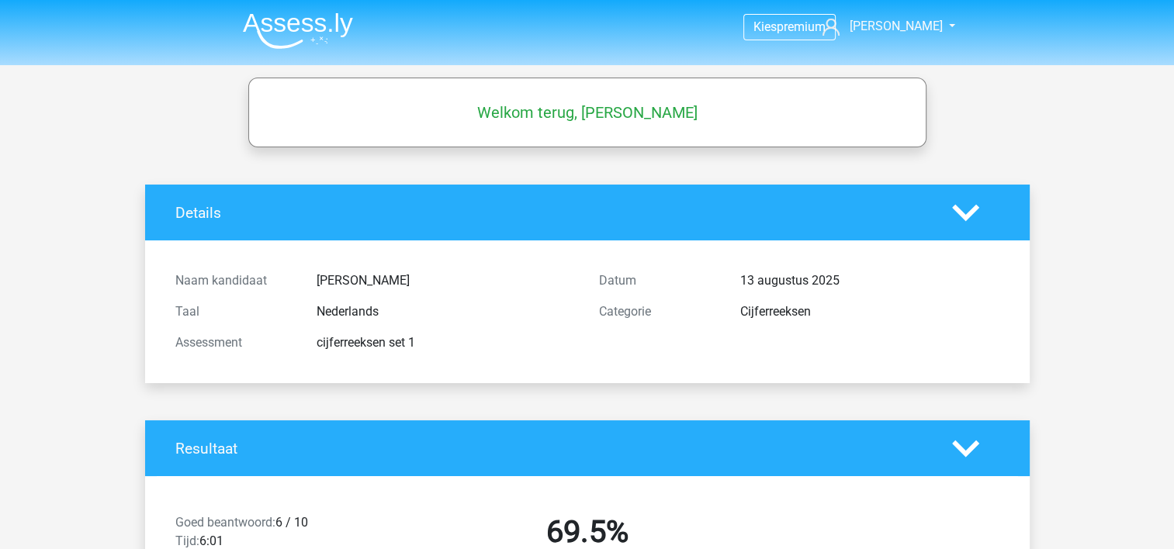
click at [306, 29] on img at bounding box center [298, 30] width 110 height 36
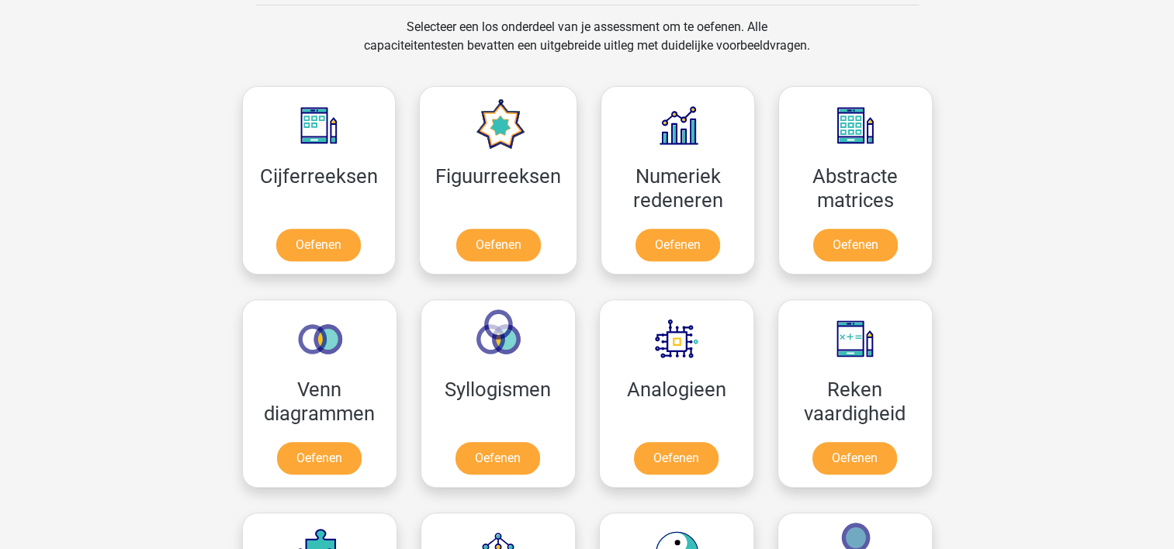
scroll to position [652, 0]
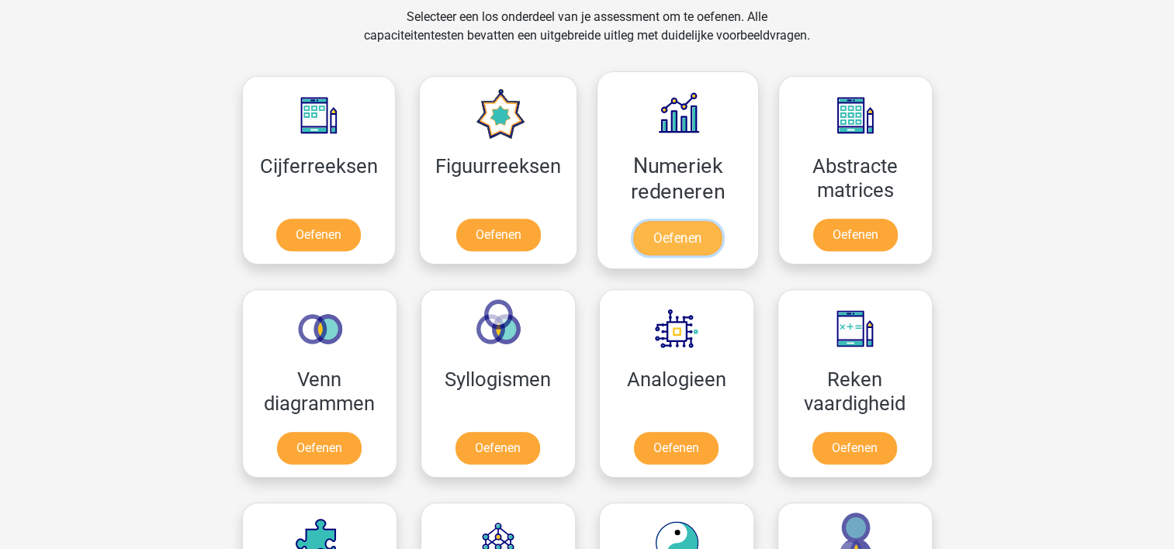
click at [683, 221] on link "Oefenen" at bounding box center [677, 238] width 88 height 34
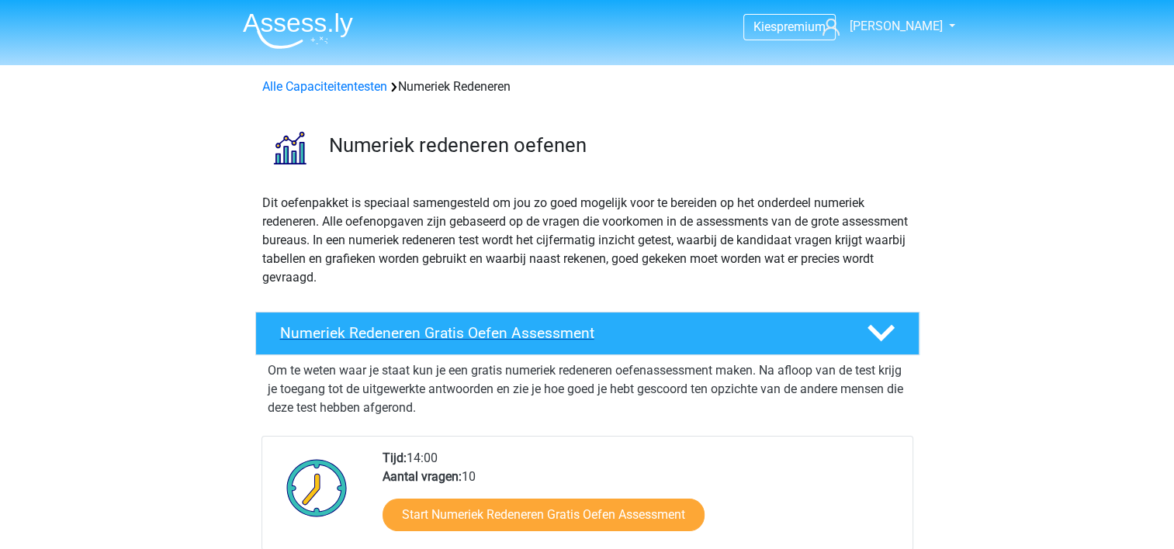
click at [501, 329] on h4 "Numeriek Redeneren Gratis Oefen Assessment" at bounding box center [561, 333] width 562 height 18
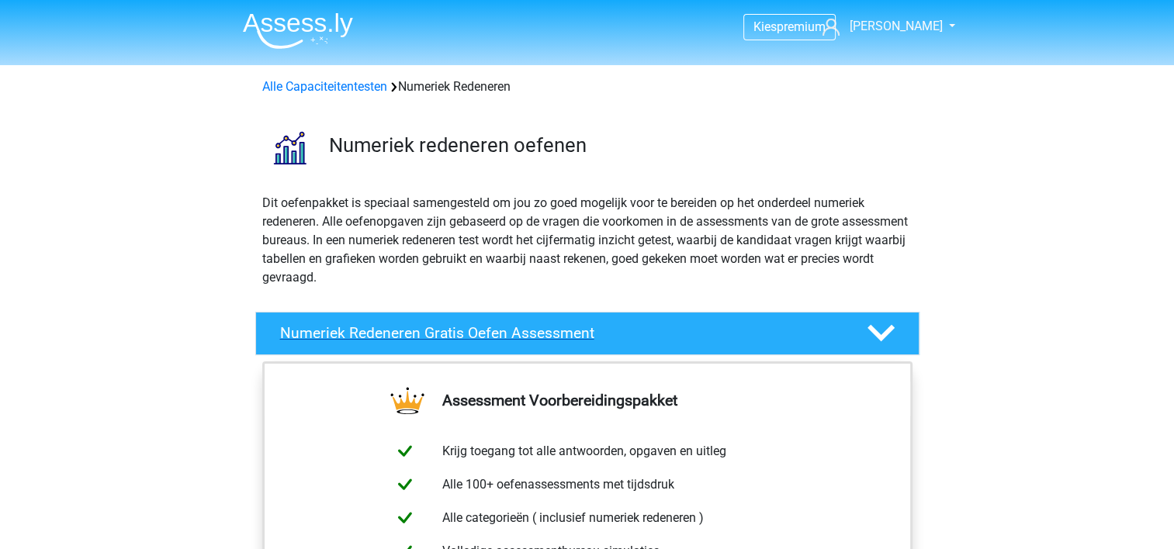
click at [501, 329] on h4 "Numeriek Redeneren Gratis Oefen Assessment" at bounding box center [561, 333] width 562 height 18
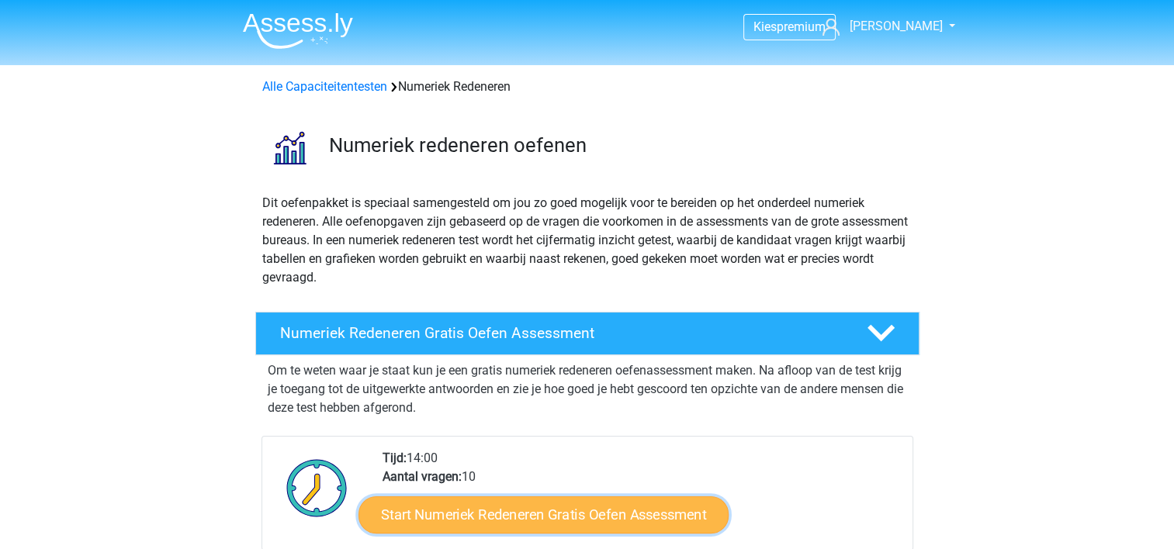
click at [477, 510] on link "Start Numeriek Redeneren Gratis Oefen Assessment" at bounding box center [543, 514] width 370 height 37
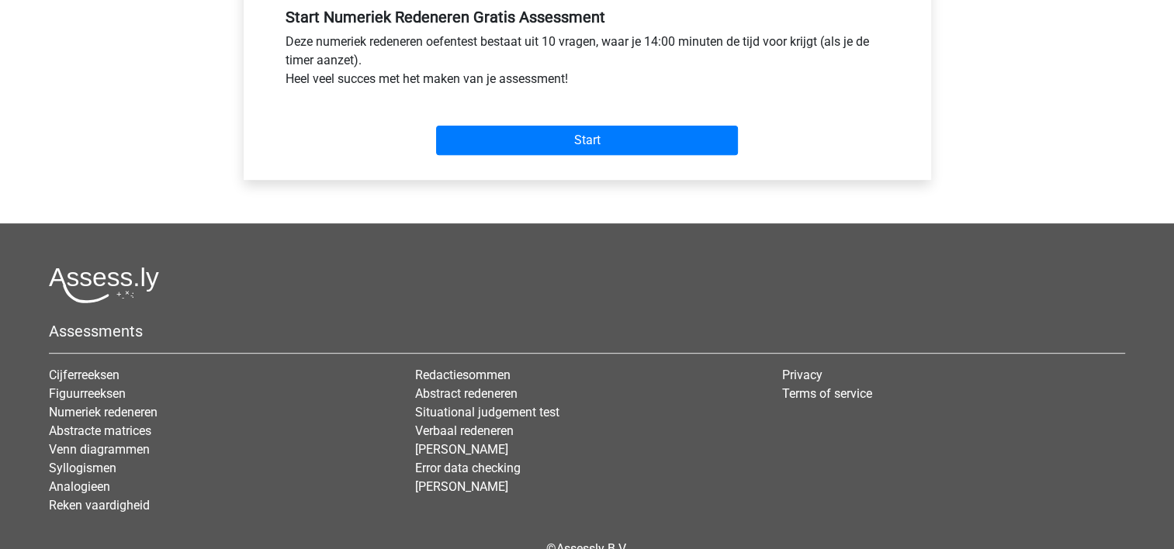
scroll to position [590, 0]
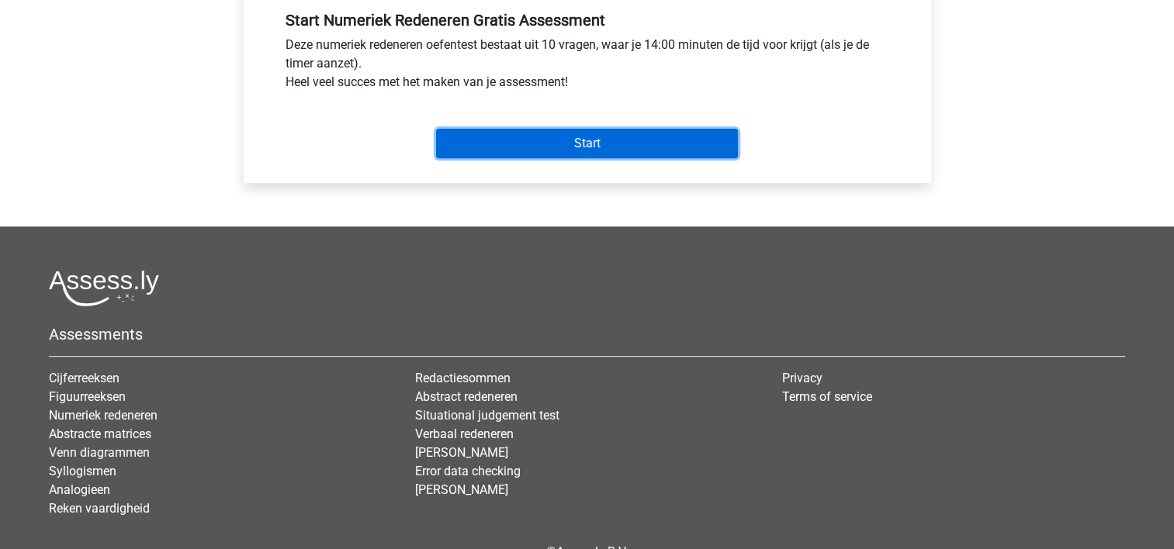
click at [633, 140] on input "Start" at bounding box center [587, 143] width 302 height 29
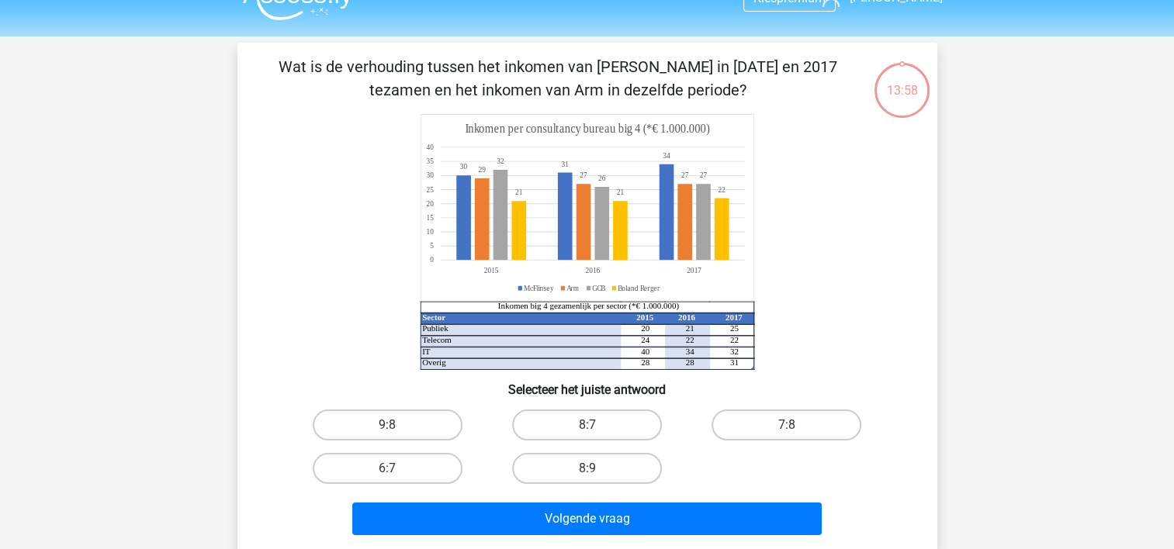
scroll to position [31, 0]
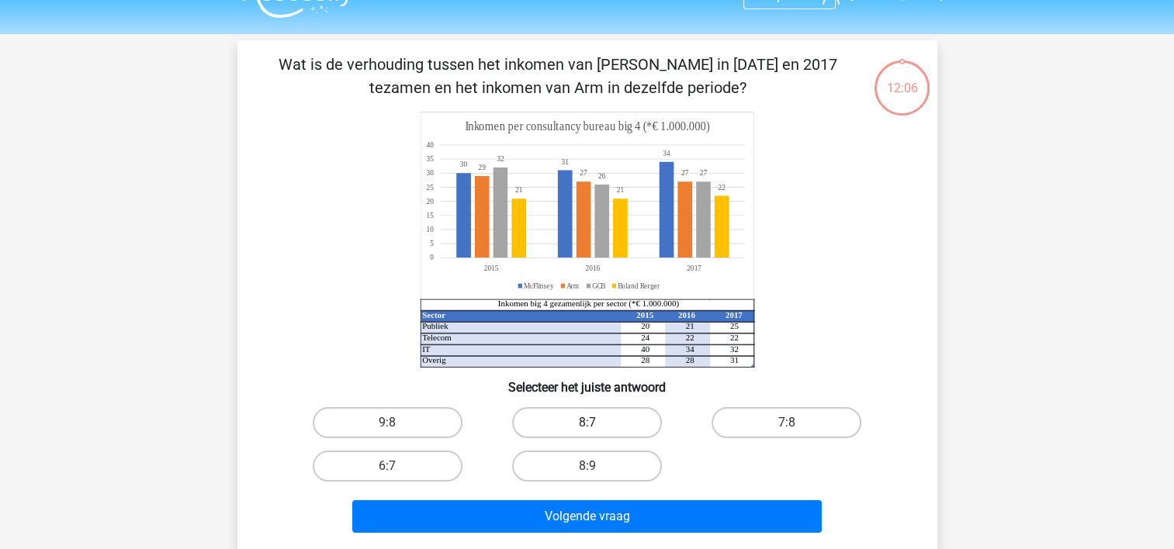
click at [601, 422] on label "8:7" at bounding box center [587, 422] width 150 height 31
click at [597, 423] on input "8:7" at bounding box center [592, 428] width 10 height 10
radio input "true"
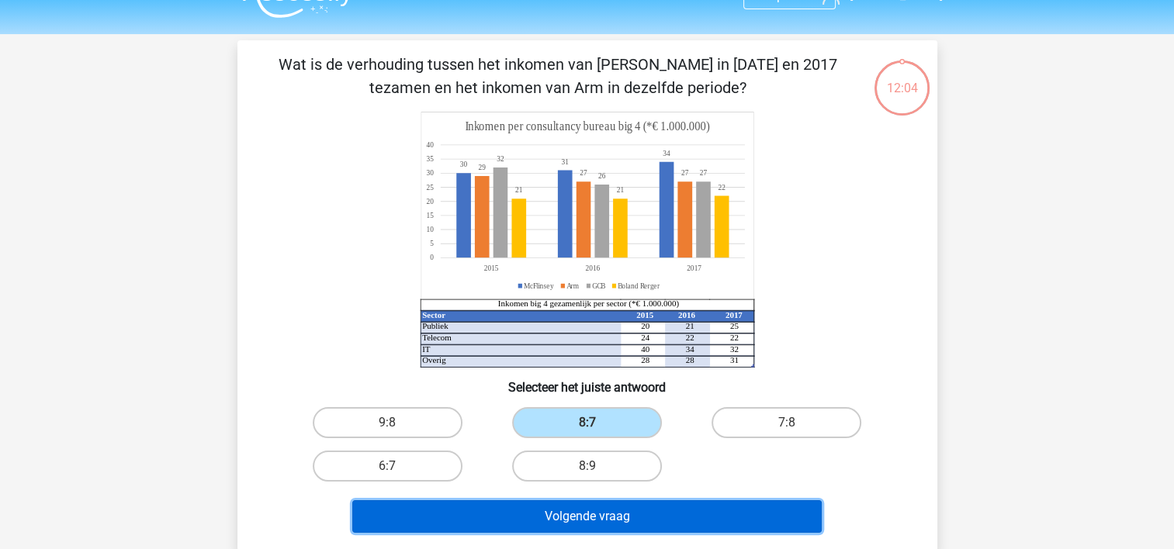
click at [582, 524] on button "Volgende vraag" at bounding box center [586, 516] width 469 height 33
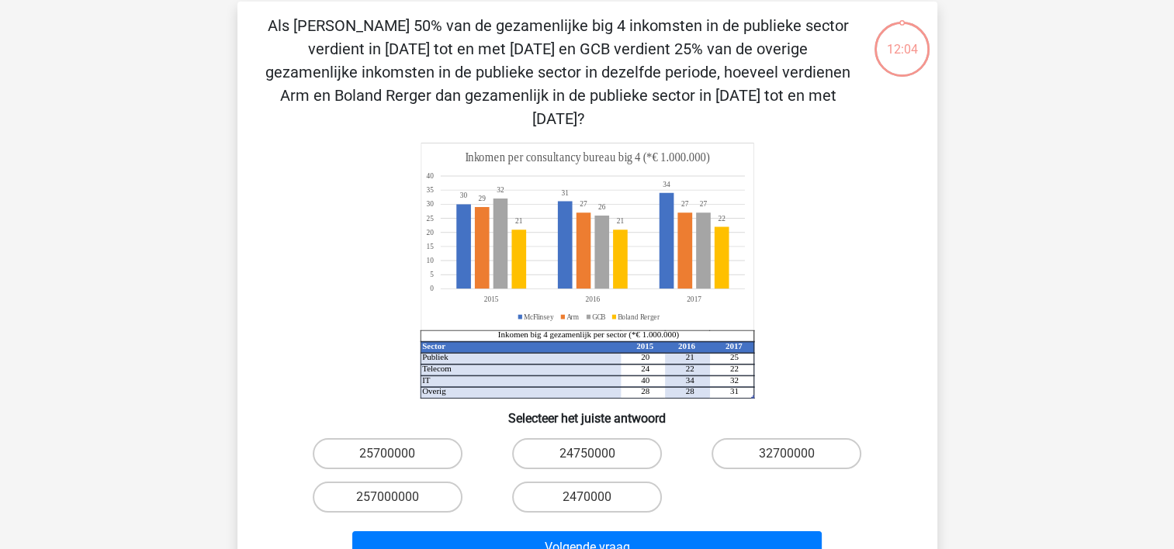
scroll to position [71, 0]
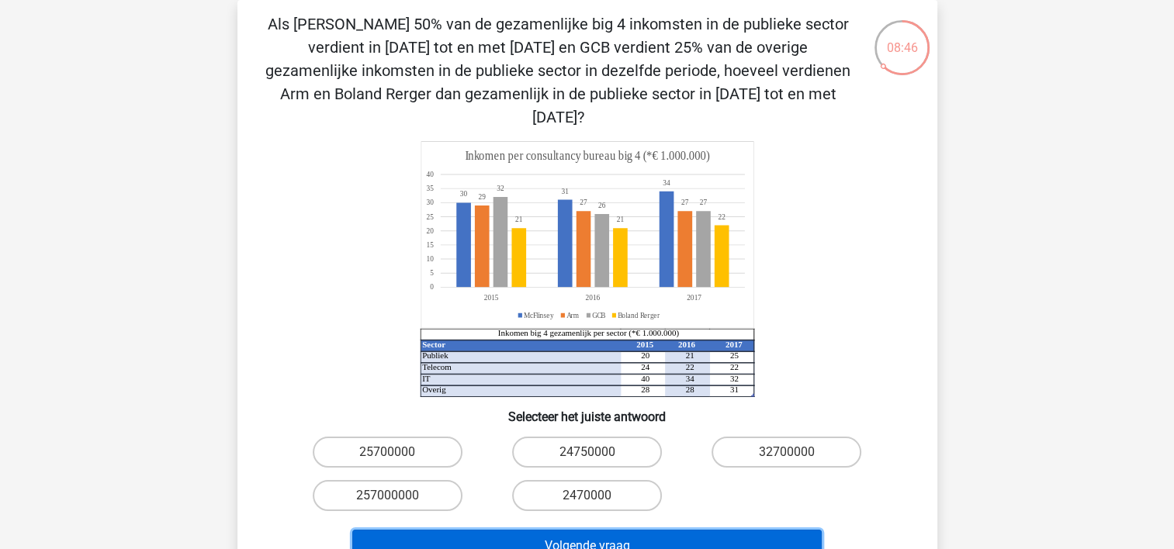
click at [582, 530] on button "Volgende vraag" at bounding box center [586, 546] width 469 height 33
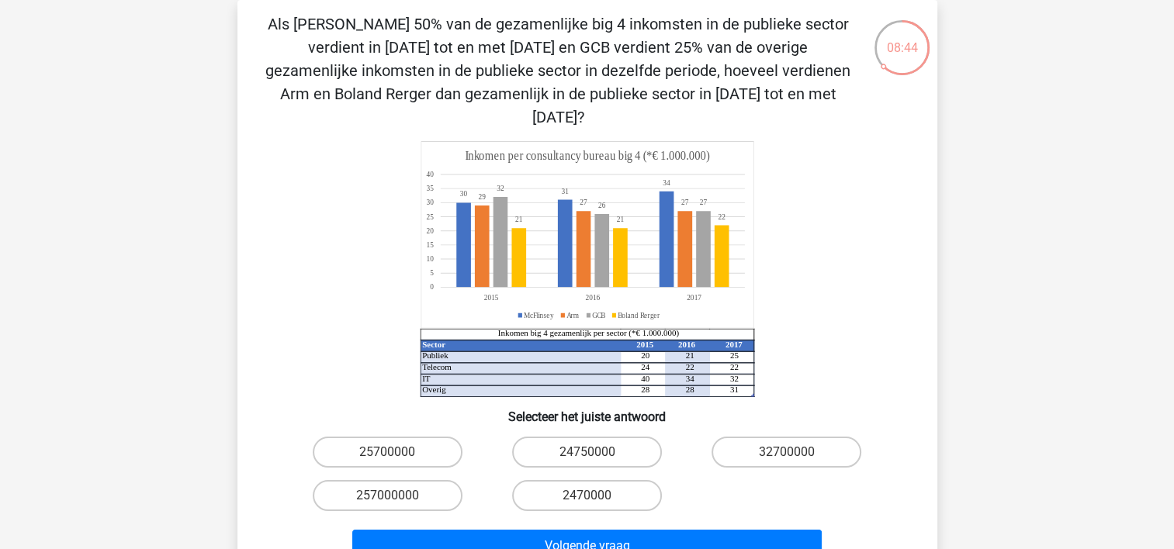
click at [262, 397] on h6 "Selecteer het juiste antwoord" at bounding box center [587, 410] width 650 height 27
click at [369, 437] on label "25700000" at bounding box center [388, 452] width 150 height 31
click at [387, 452] on input "25700000" at bounding box center [392, 457] width 10 height 10
radio input "true"
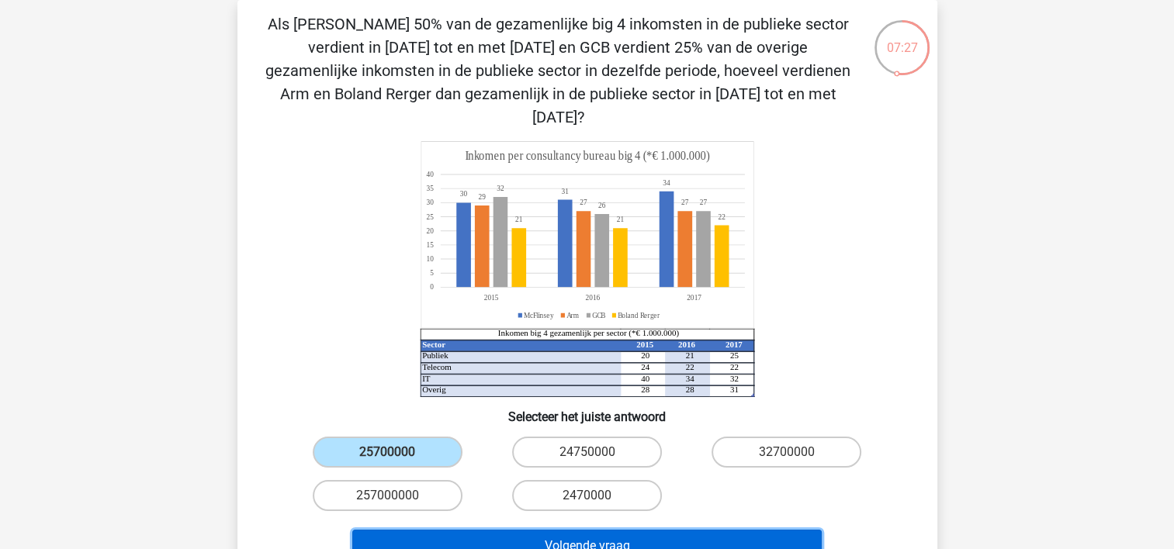
click at [530, 530] on button "Volgende vraag" at bounding box center [586, 546] width 469 height 33
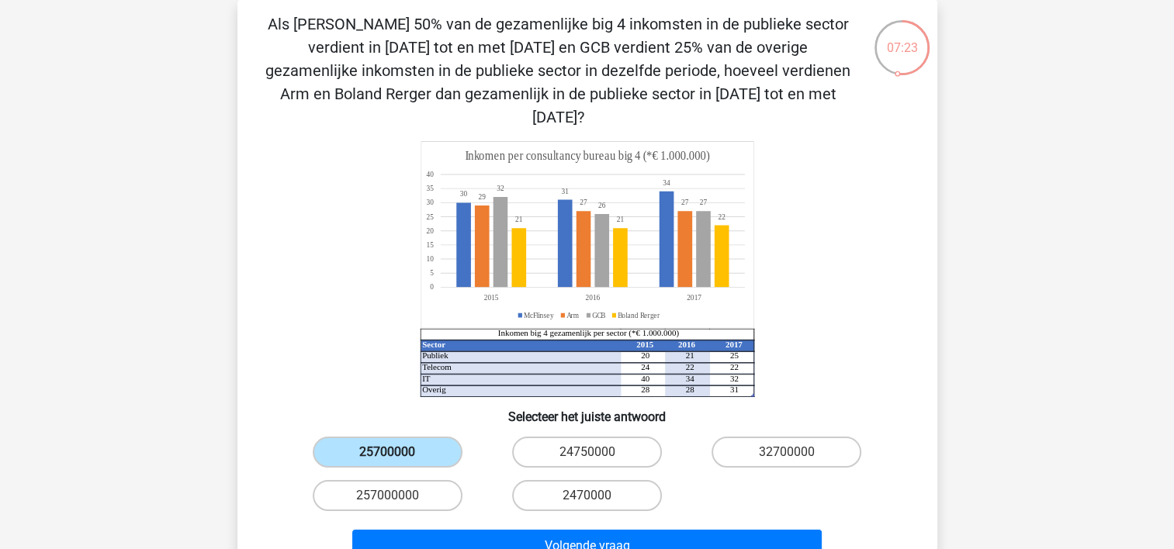
click at [379, 438] on label "25700000" at bounding box center [388, 452] width 150 height 31
click at [387, 452] on input "25700000" at bounding box center [392, 457] width 10 height 10
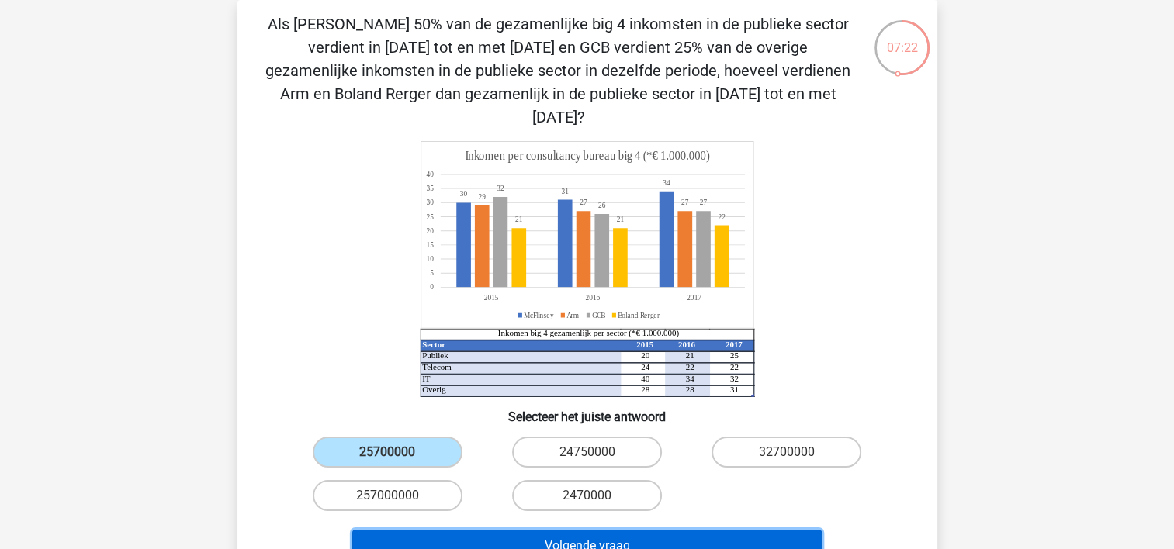
click at [569, 530] on button "Volgende vraag" at bounding box center [586, 546] width 469 height 33
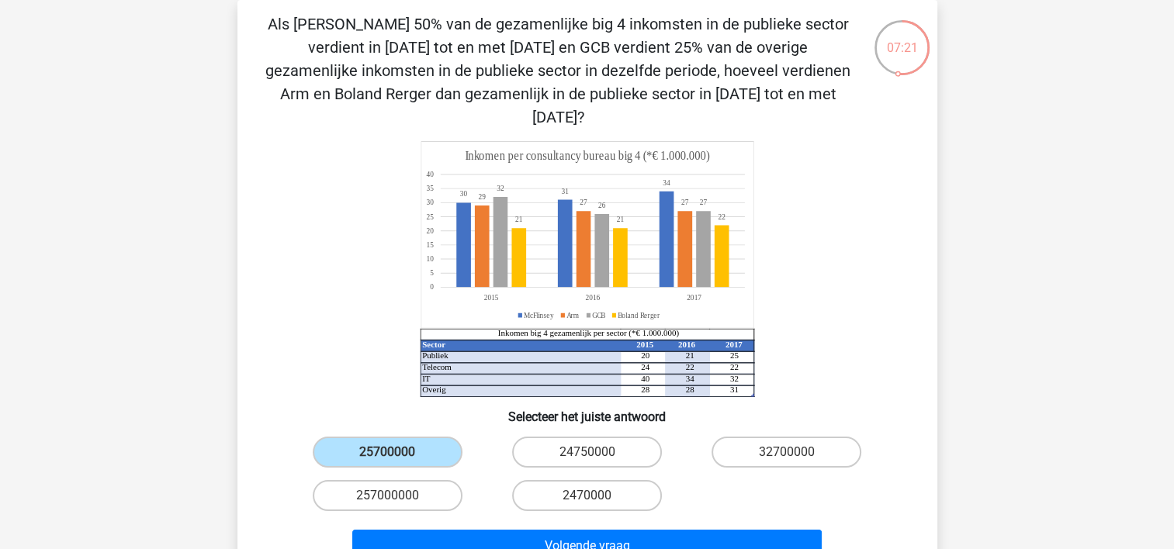
click at [389, 328] on icon "Sector 2015 2016 2017 Publiek 20 21 25 Telecom 24 22 22 IT 40 34 32 Overig 28 2…" at bounding box center [587, 269] width 625 height 256
click at [602, 441] on label "24750000" at bounding box center [587, 452] width 150 height 31
click at [597, 452] on input "24750000" at bounding box center [592, 457] width 10 height 10
radio input "true"
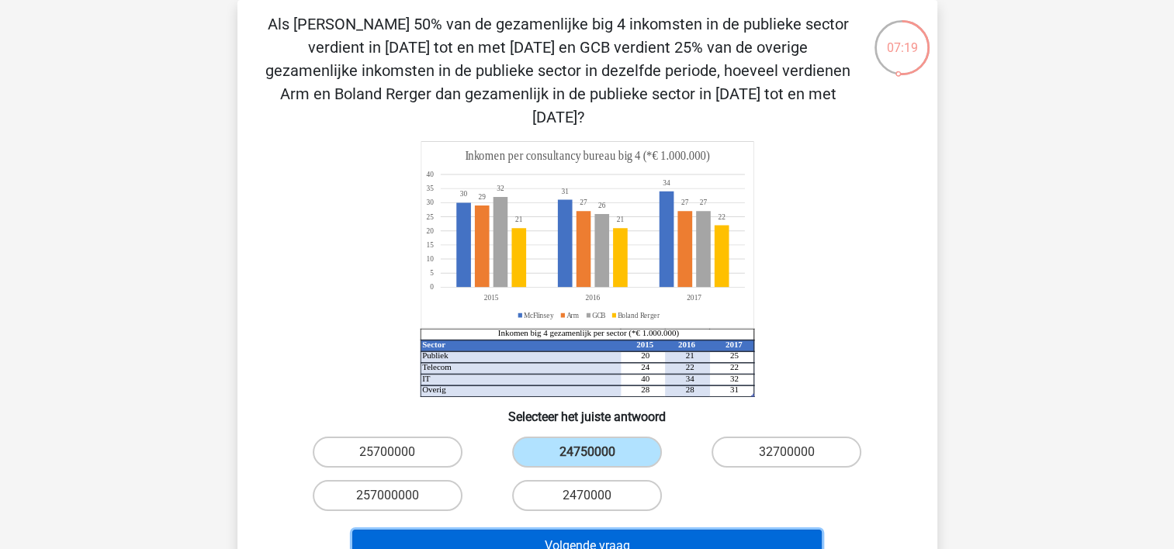
click at [594, 530] on button "Volgende vraag" at bounding box center [586, 546] width 469 height 33
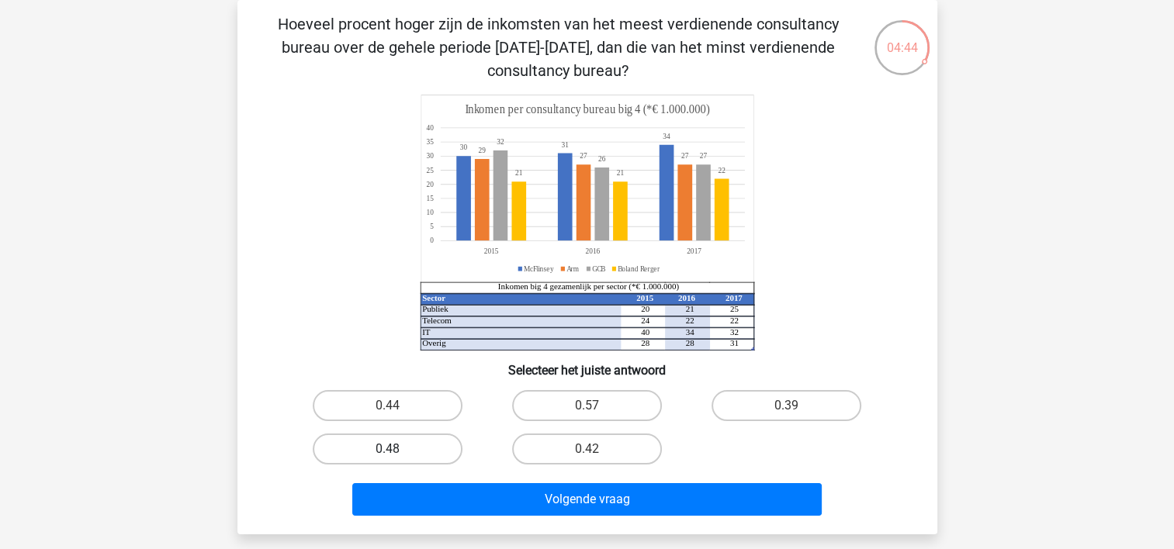
click at [394, 447] on label "0.48" at bounding box center [388, 449] width 150 height 31
click at [394, 449] on input "0.48" at bounding box center [392, 454] width 10 height 10
radio input "true"
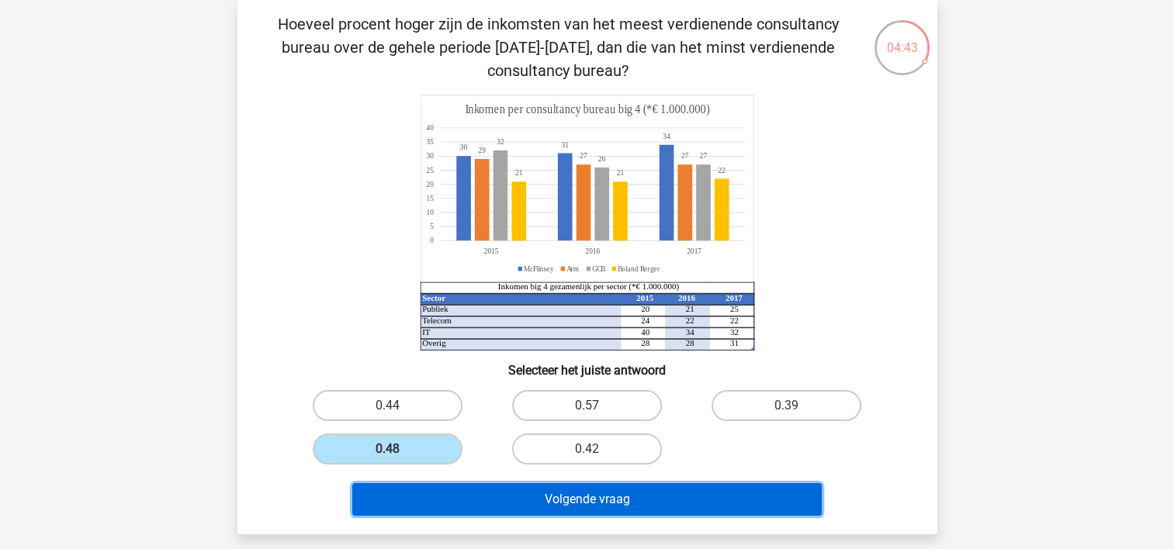
click at [538, 495] on button "Volgende vraag" at bounding box center [586, 499] width 469 height 33
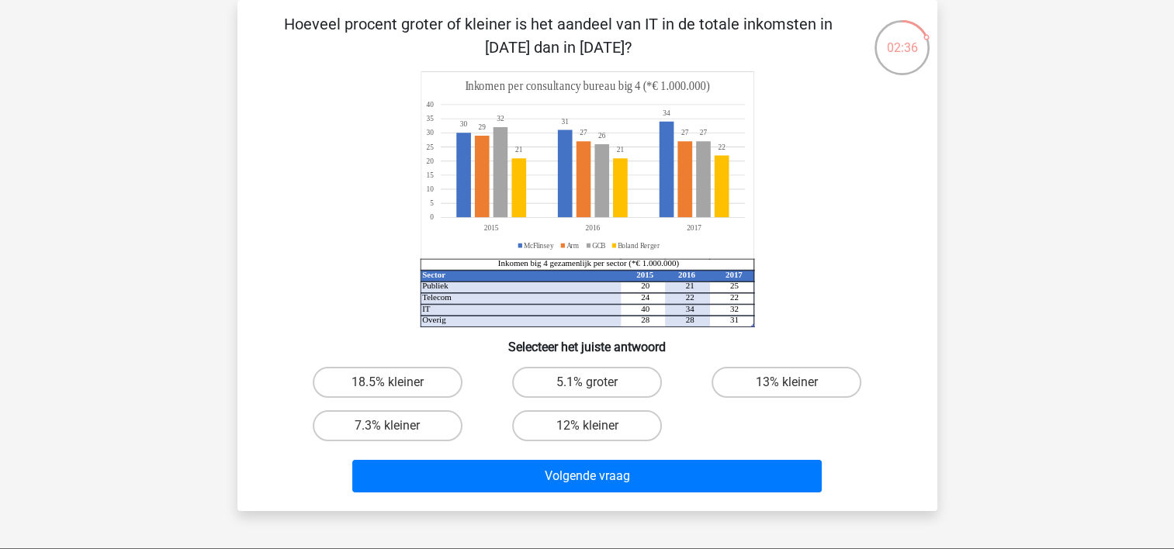
click at [596, 434] on input "12% kleiner" at bounding box center [592, 431] width 10 height 10
radio input "true"
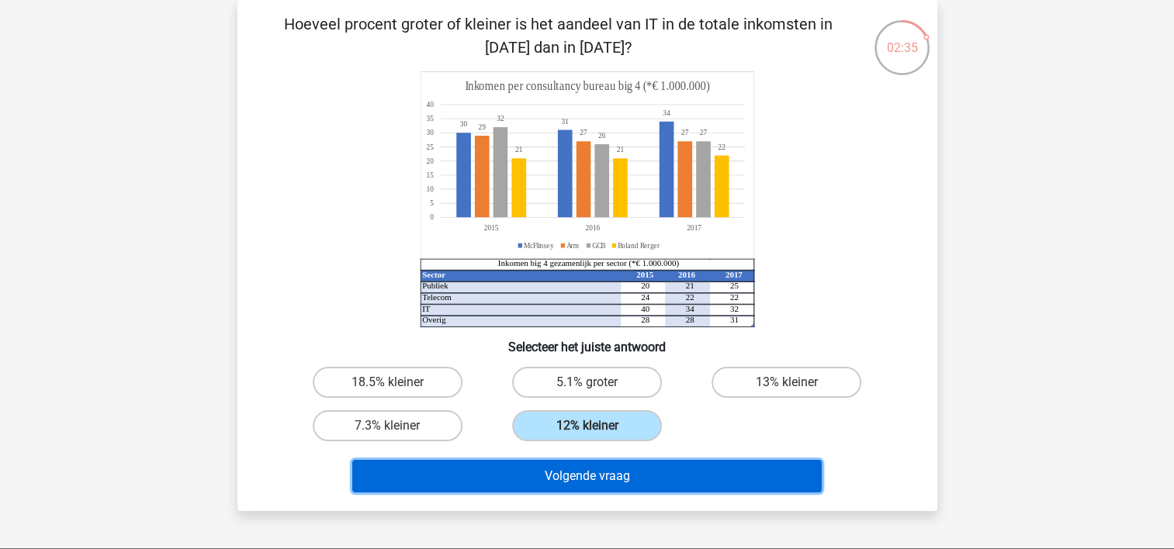
click at [592, 476] on button "Volgende vraag" at bounding box center [586, 476] width 469 height 33
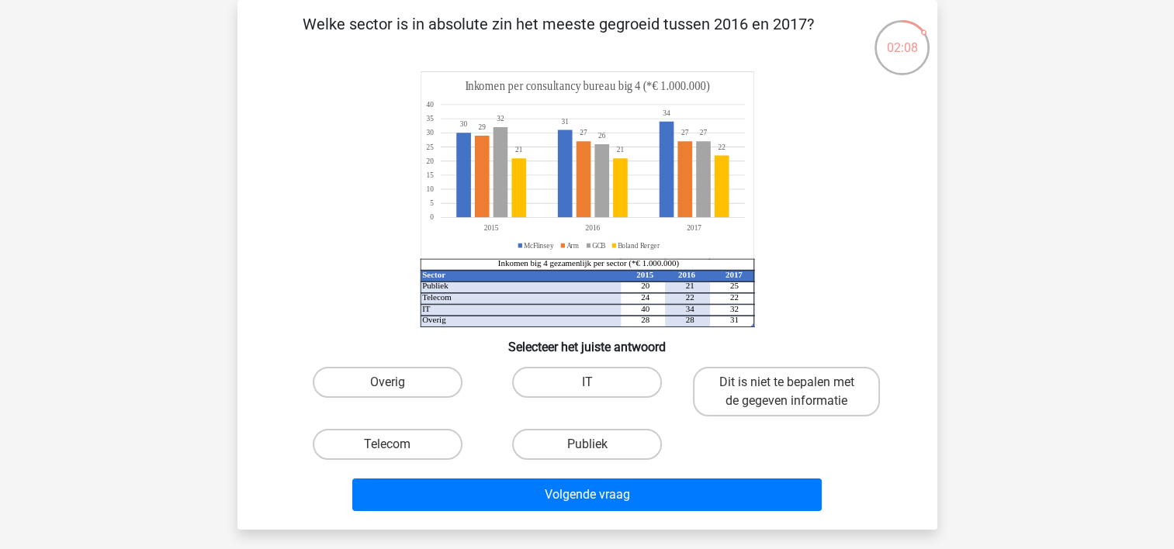
click at [788, 391] on input "Dit is niet te bepalen met de gegeven informatie" at bounding box center [792, 388] width 10 height 10
radio input "true"
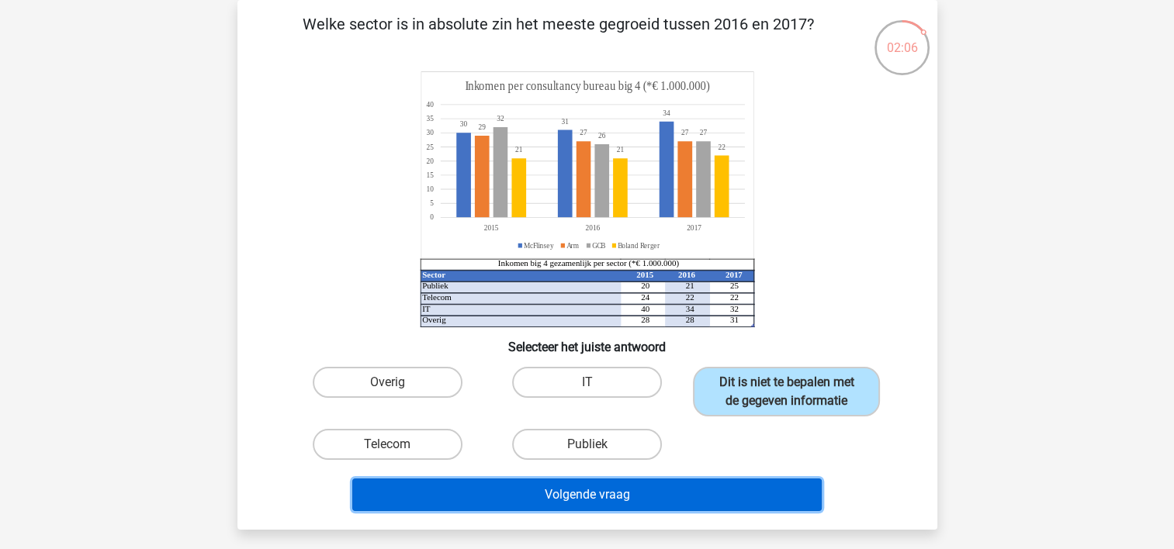
click at [662, 488] on button "Volgende vraag" at bounding box center [586, 495] width 469 height 33
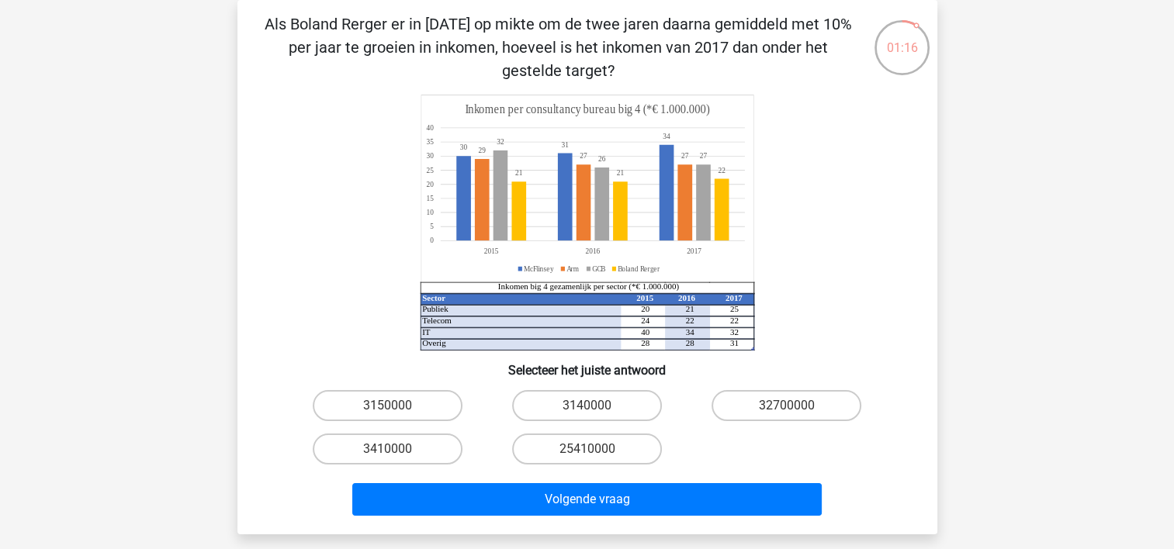
click at [391, 449] on input "3410000" at bounding box center [392, 454] width 10 height 10
radio input "true"
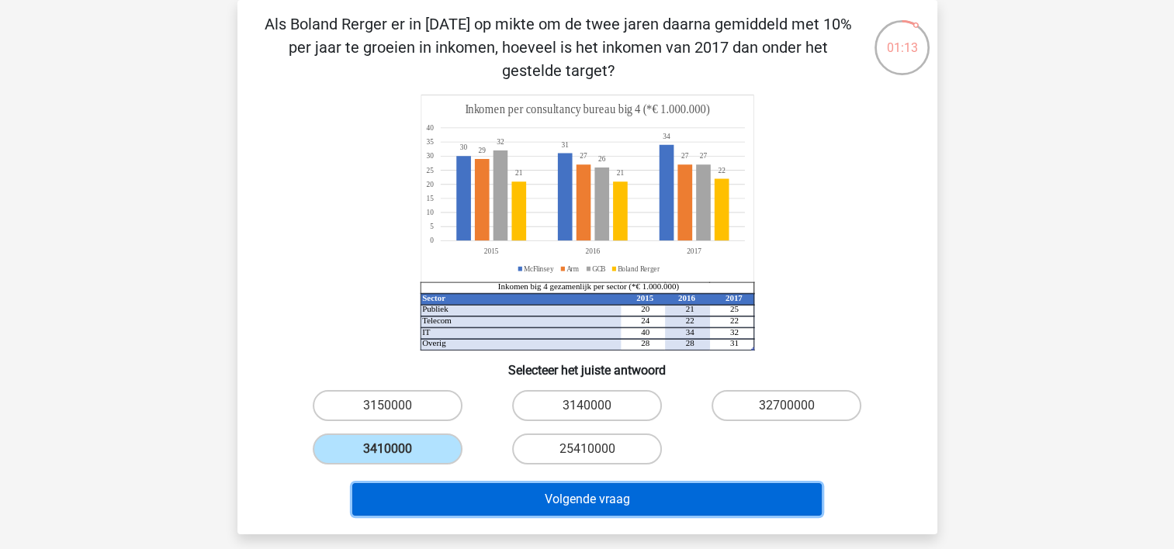
click at [559, 495] on button "Volgende vraag" at bounding box center [586, 499] width 469 height 33
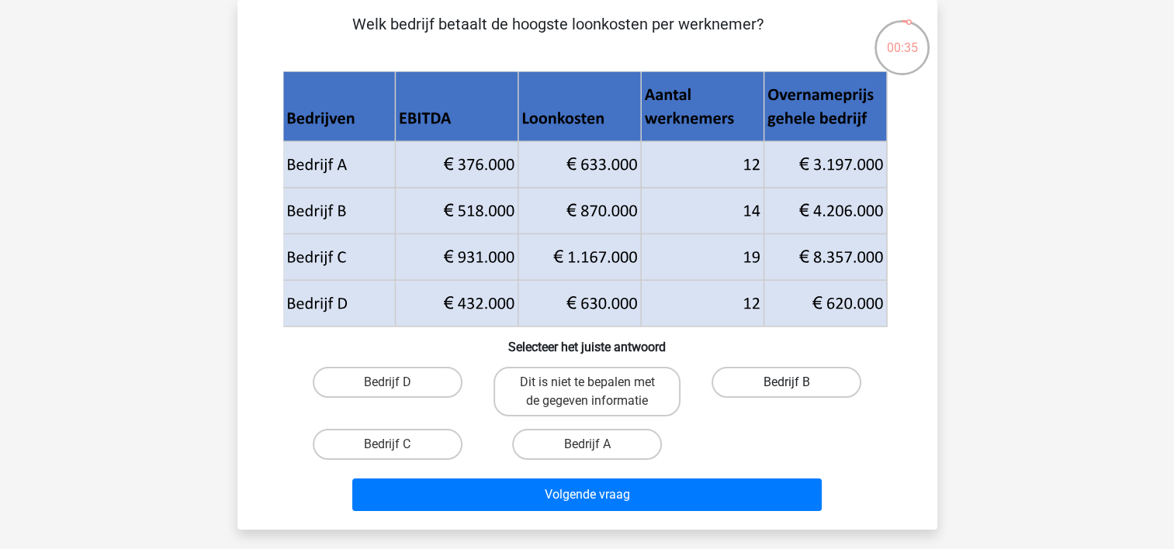
click at [801, 392] on label "Bedrijf B" at bounding box center [786, 382] width 150 height 31
click at [797, 392] on input "Bedrijf B" at bounding box center [792, 388] width 10 height 10
radio input "true"
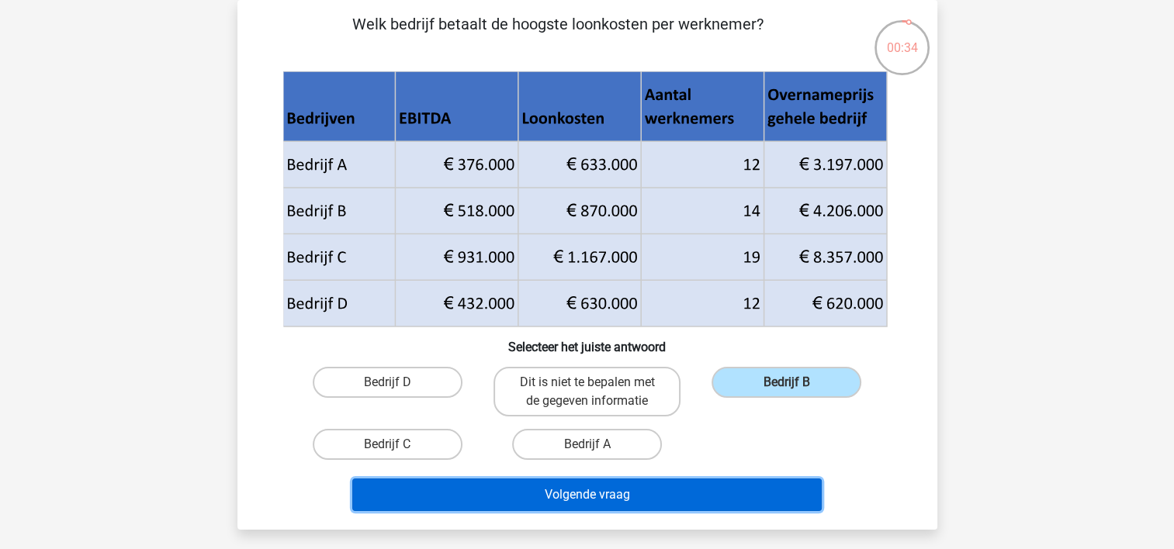
click at [590, 497] on button "Volgende vraag" at bounding box center [586, 495] width 469 height 33
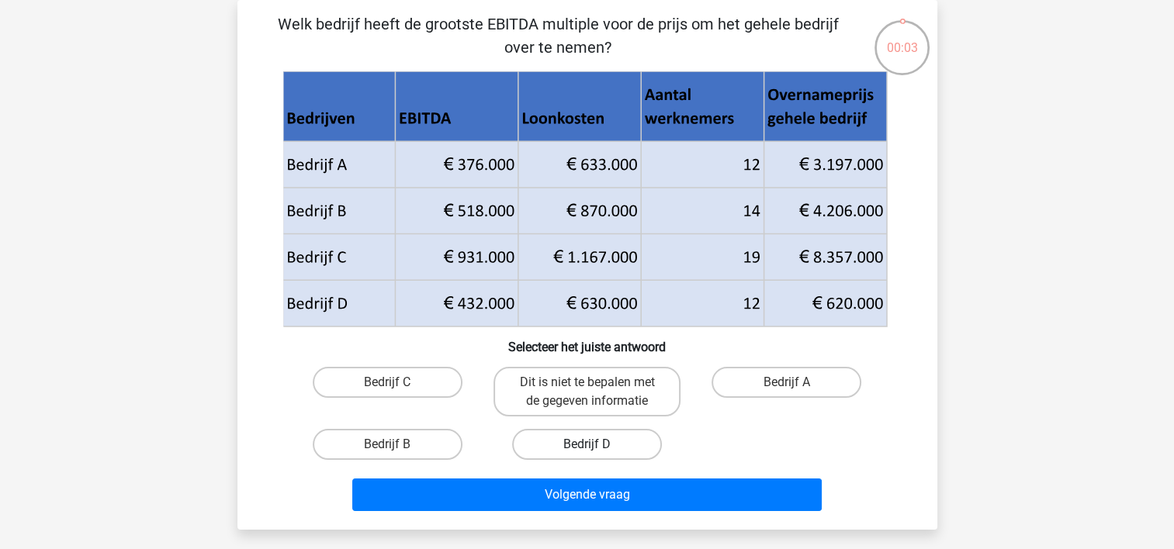
click at [548, 458] on label "Bedrijf D" at bounding box center [587, 444] width 150 height 31
click at [587, 455] on input "Bedrijf D" at bounding box center [592, 450] width 10 height 10
radio input "true"
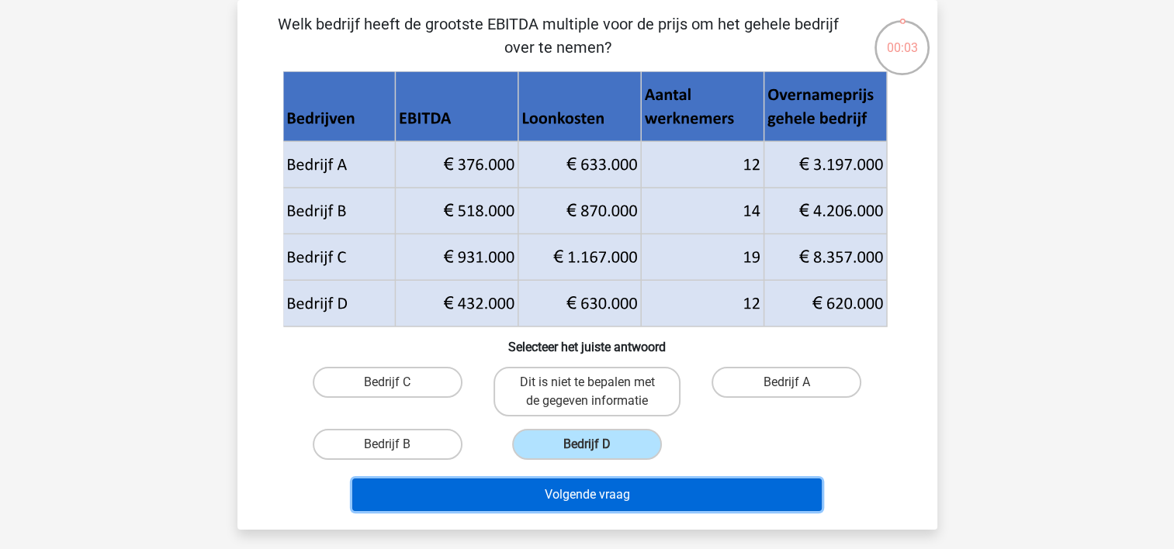
click at [569, 504] on button "Volgende vraag" at bounding box center [586, 495] width 469 height 33
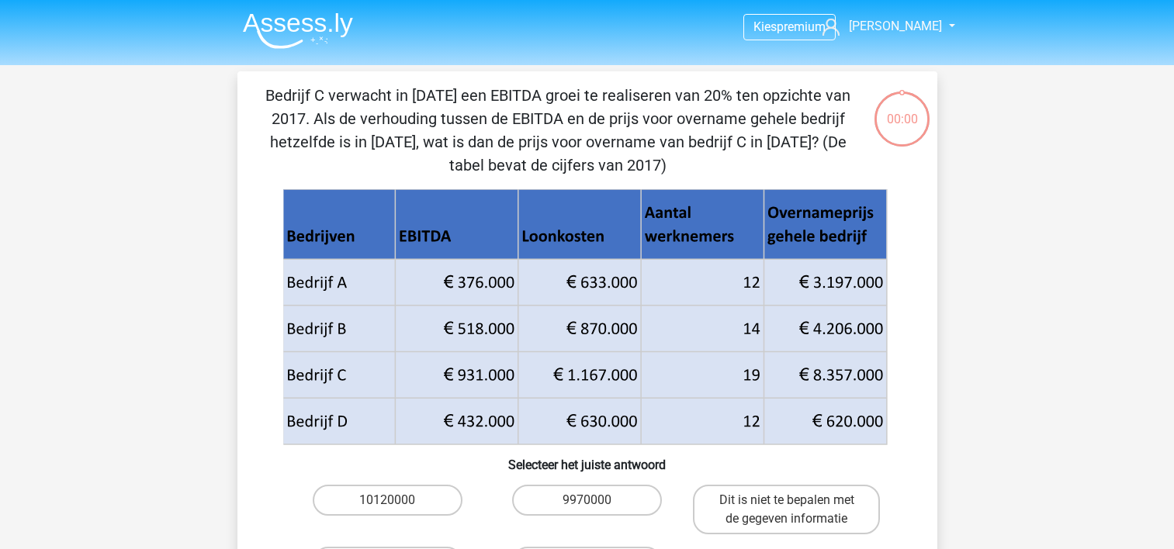
scroll to position [71, 0]
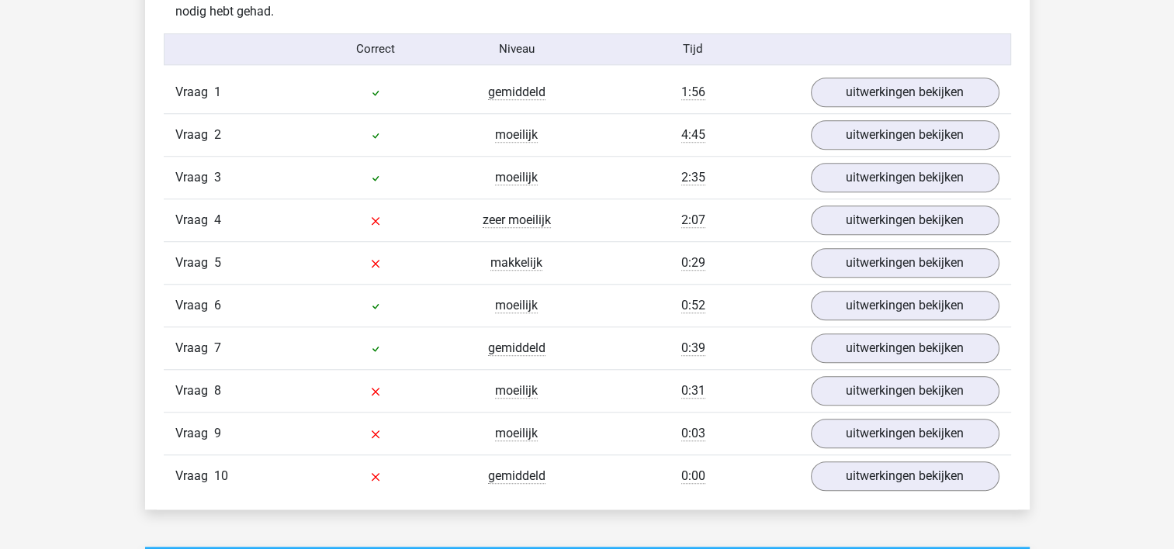
scroll to position [1272, 0]
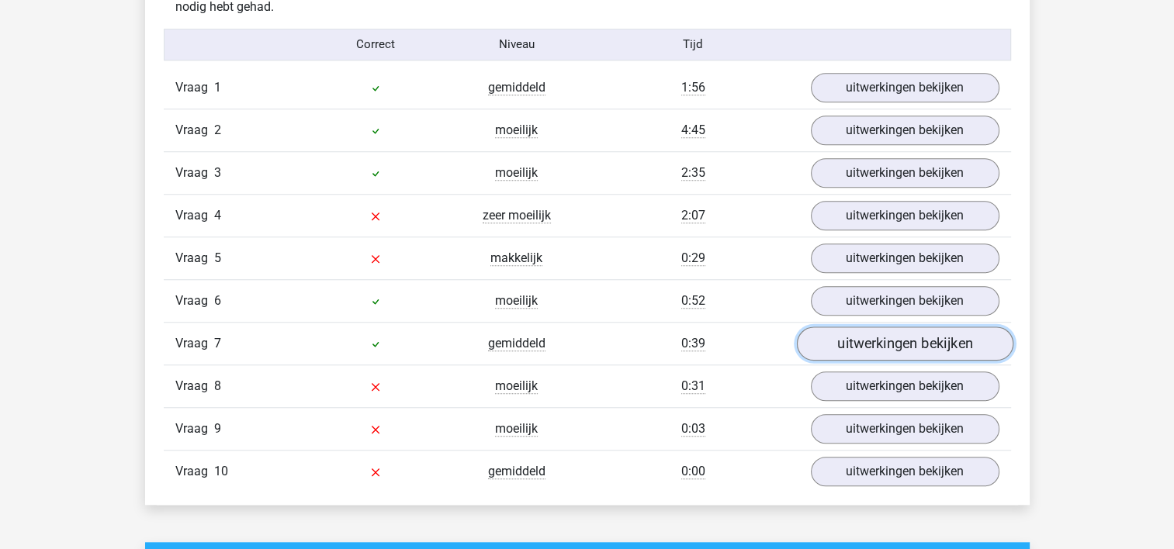
click at [924, 338] on link "uitwerkingen bekijken" at bounding box center [904, 344] width 216 height 34
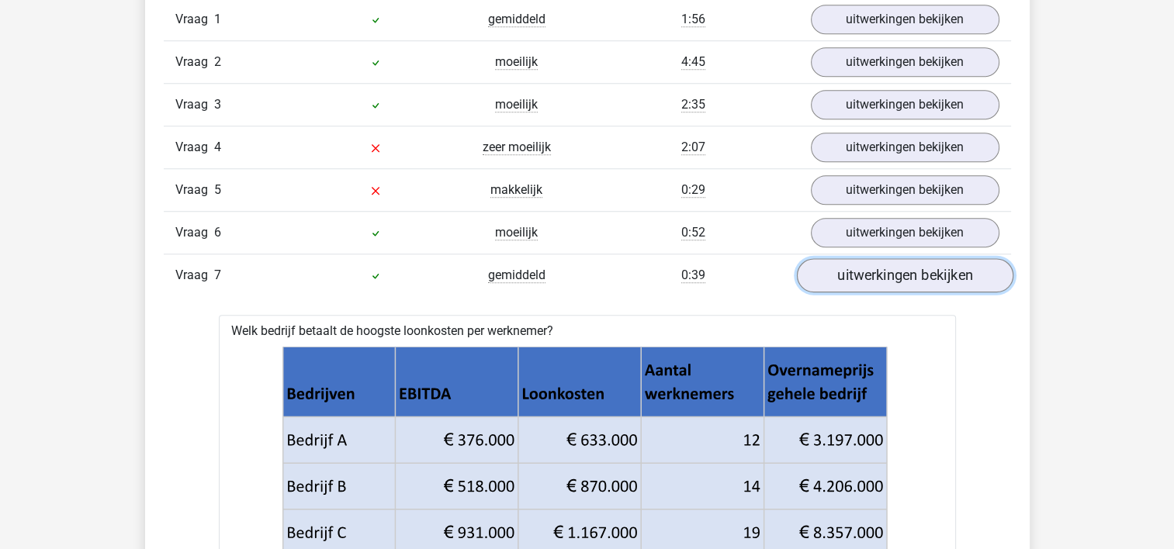
scroll to position [1335, 0]
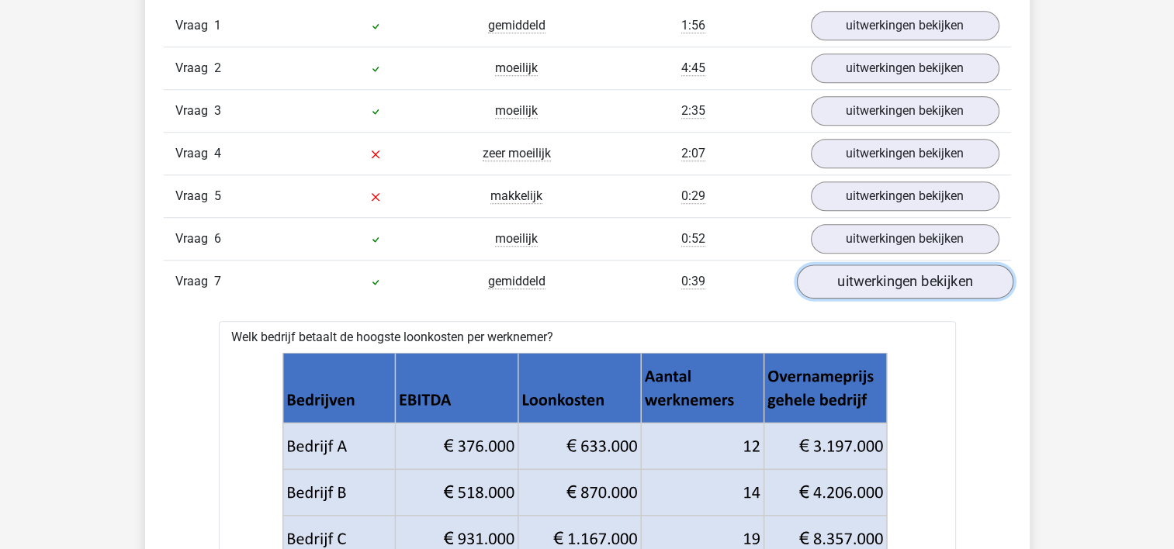
click at [893, 289] on link "uitwerkingen bekijken" at bounding box center [904, 282] width 216 height 34
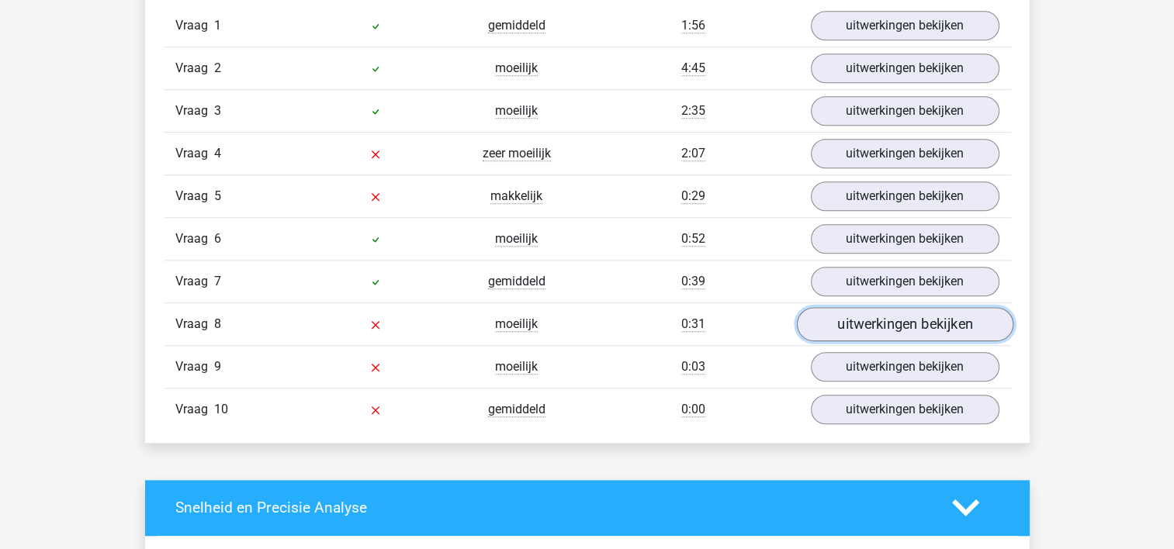
click at [878, 321] on link "uitwerkingen bekijken" at bounding box center [904, 324] width 216 height 34
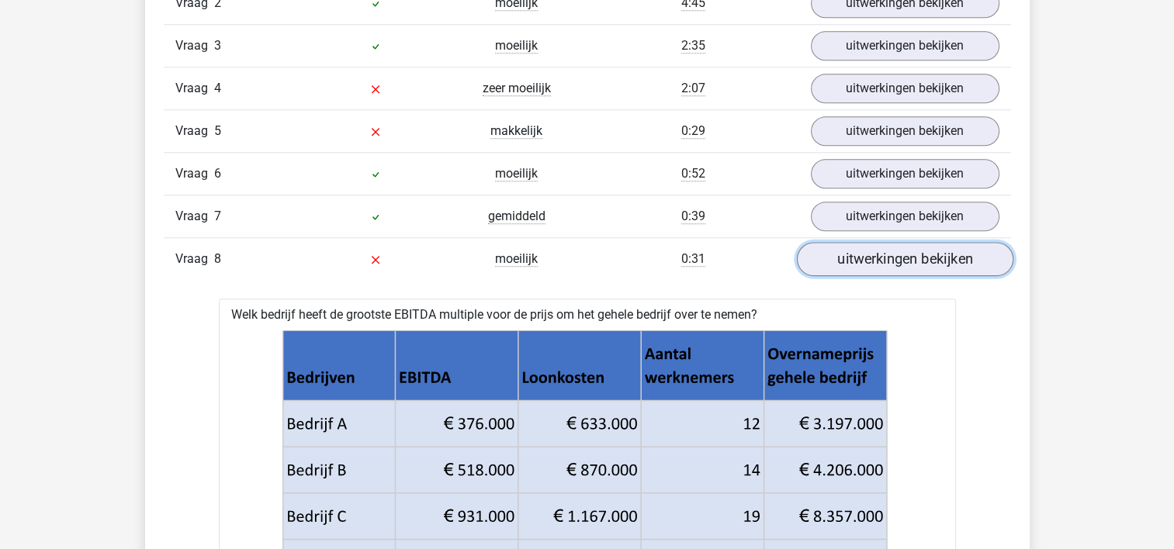
scroll to position [1397, 0]
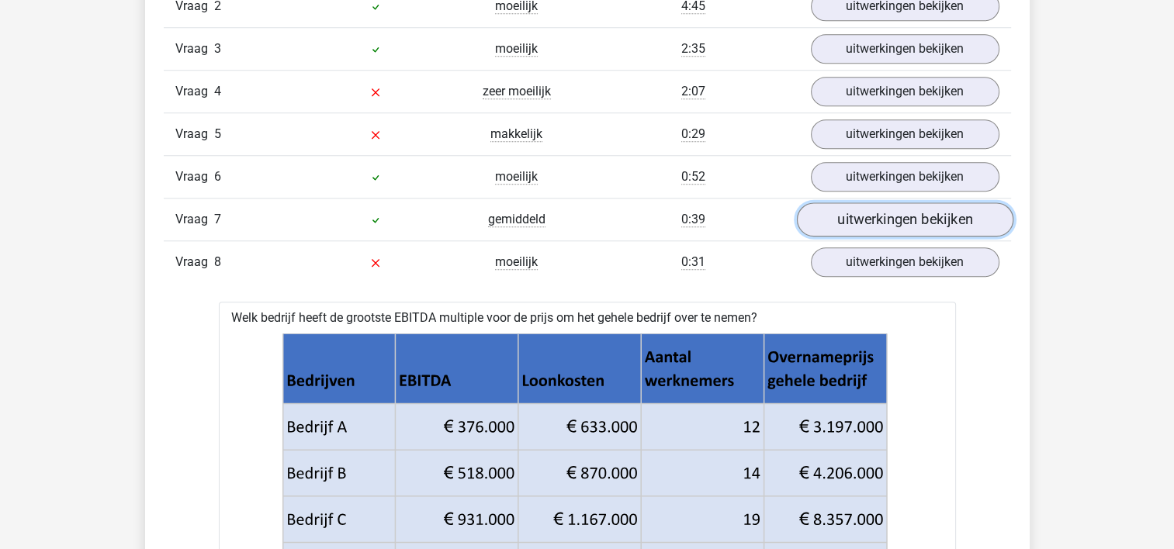
click at [916, 217] on link "uitwerkingen bekijken" at bounding box center [904, 220] width 216 height 34
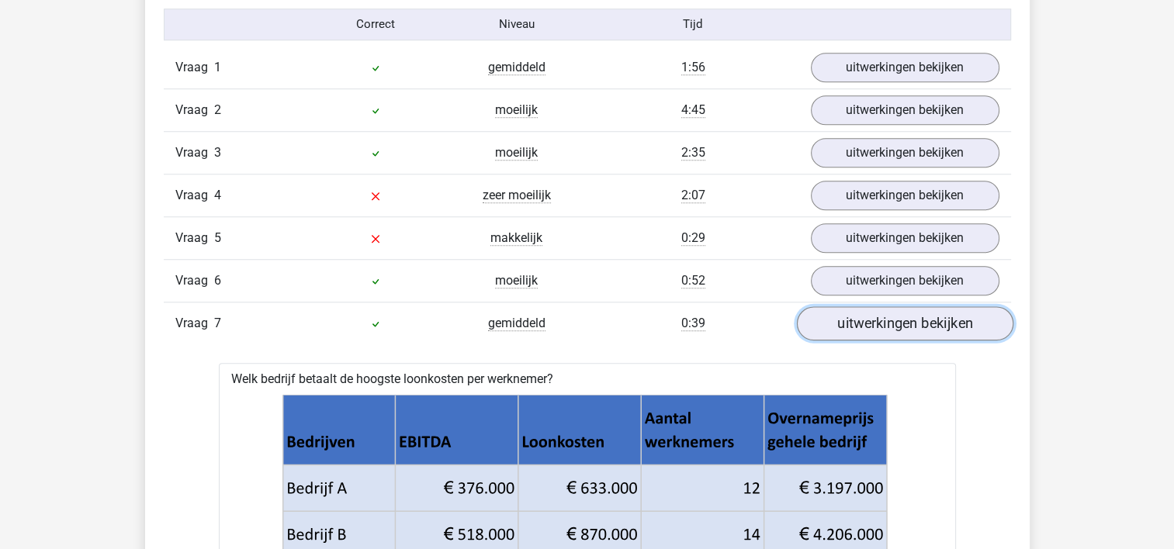
scroll to position [1241, 0]
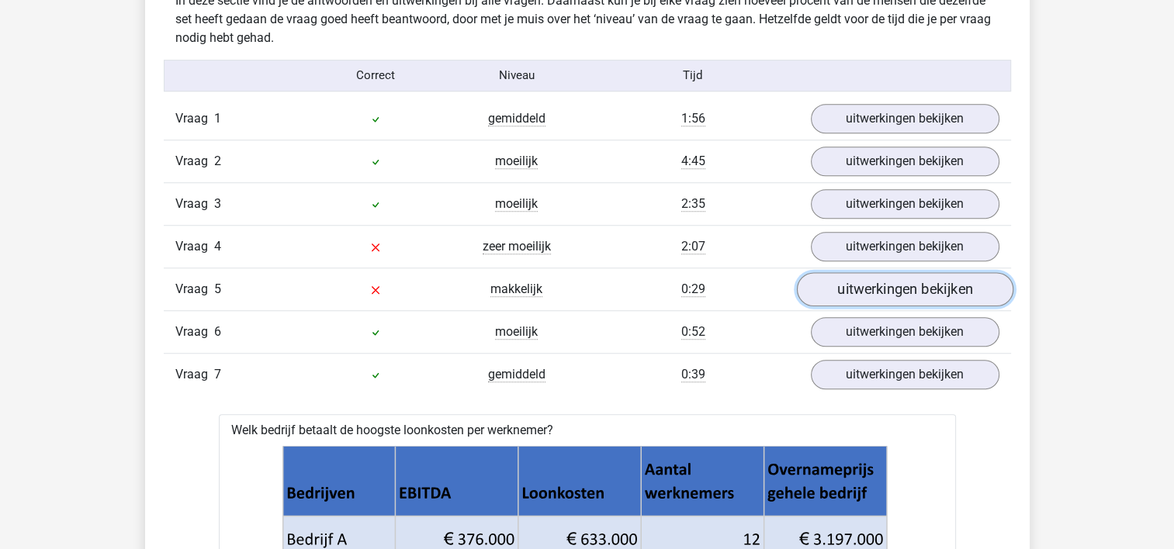
click at [888, 287] on link "uitwerkingen bekijken" at bounding box center [904, 289] width 216 height 34
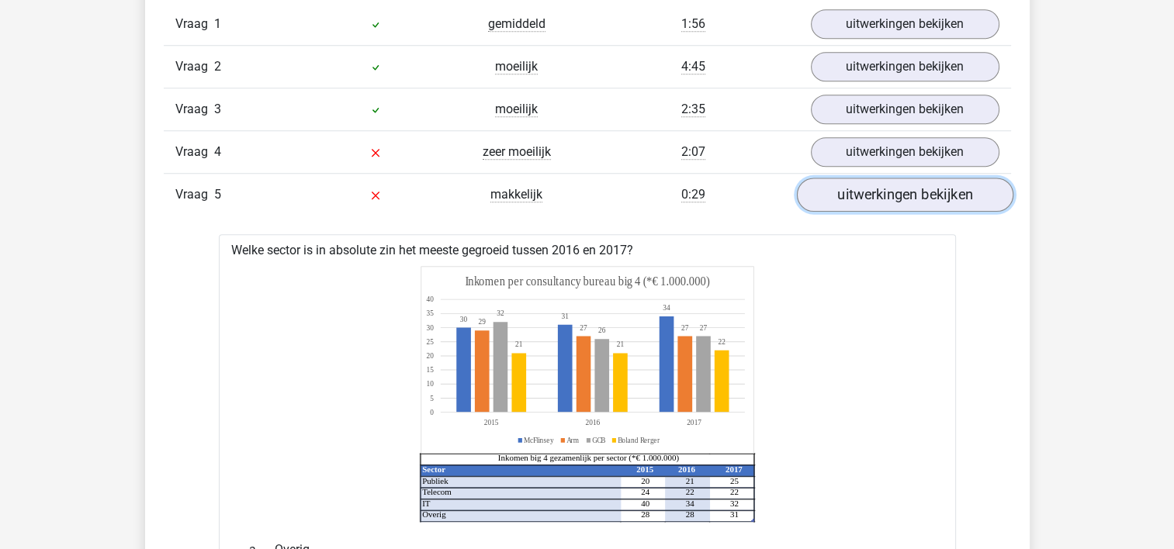
scroll to position [1335, 0]
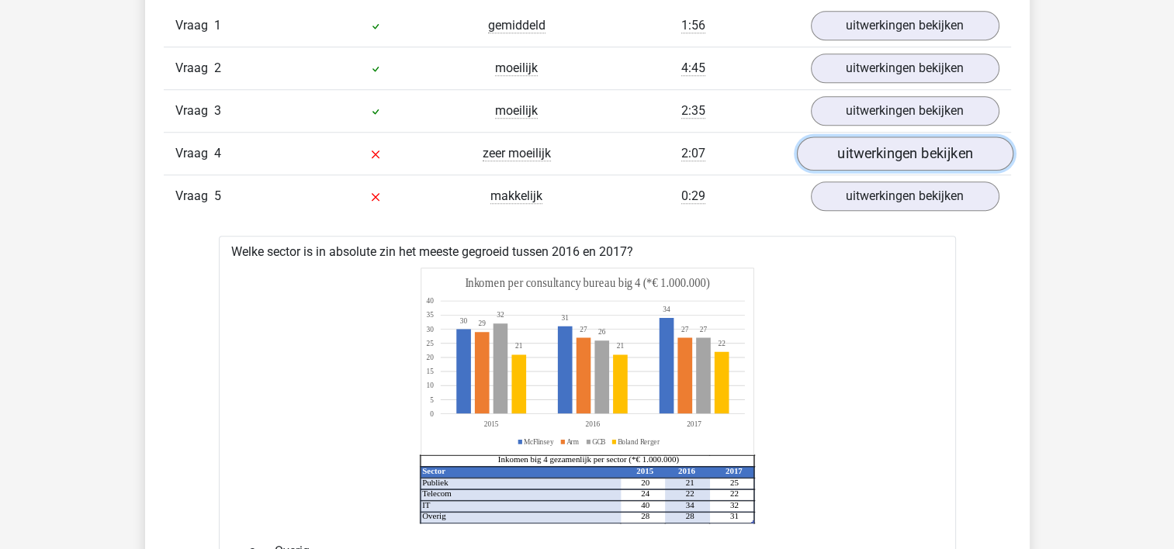
click at [895, 147] on link "uitwerkingen bekijken" at bounding box center [904, 154] width 216 height 34
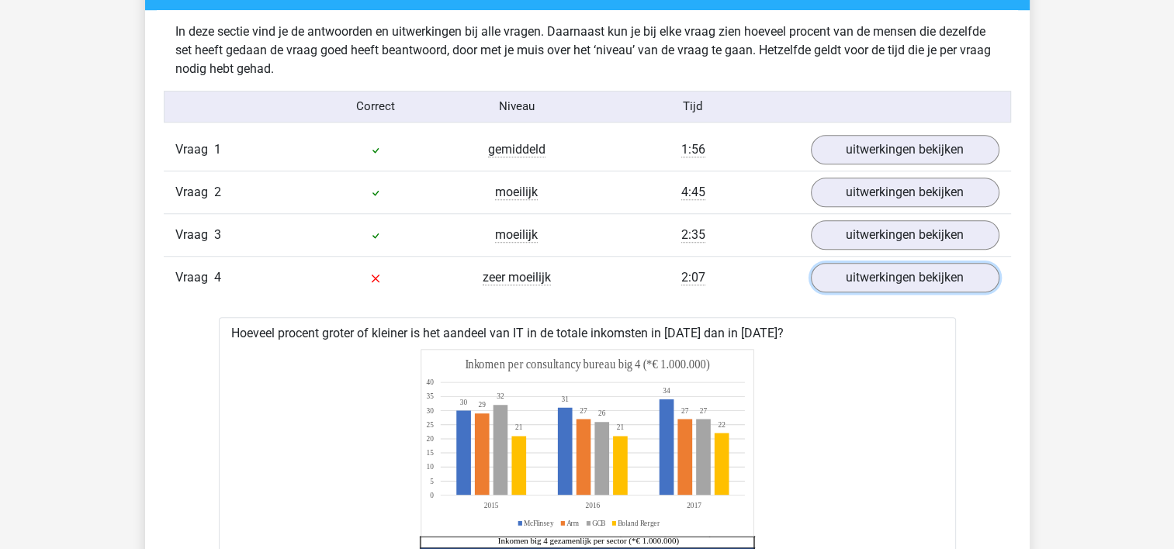
scroll to position [1241, 0]
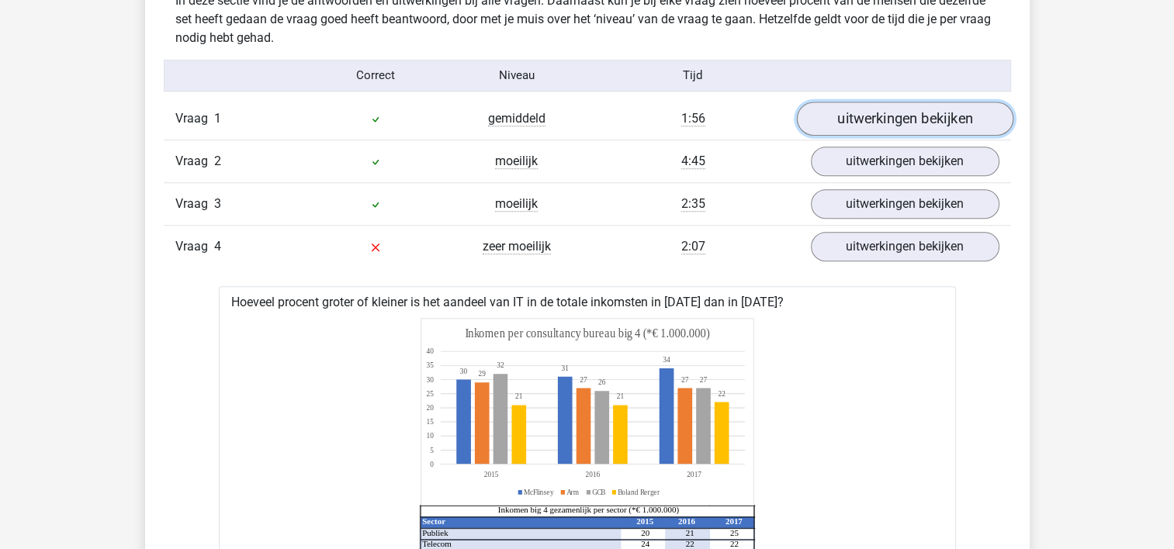
click at [934, 115] on link "uitwerkingen bekijken" at bounding box center [904, 119] width 216 height 34
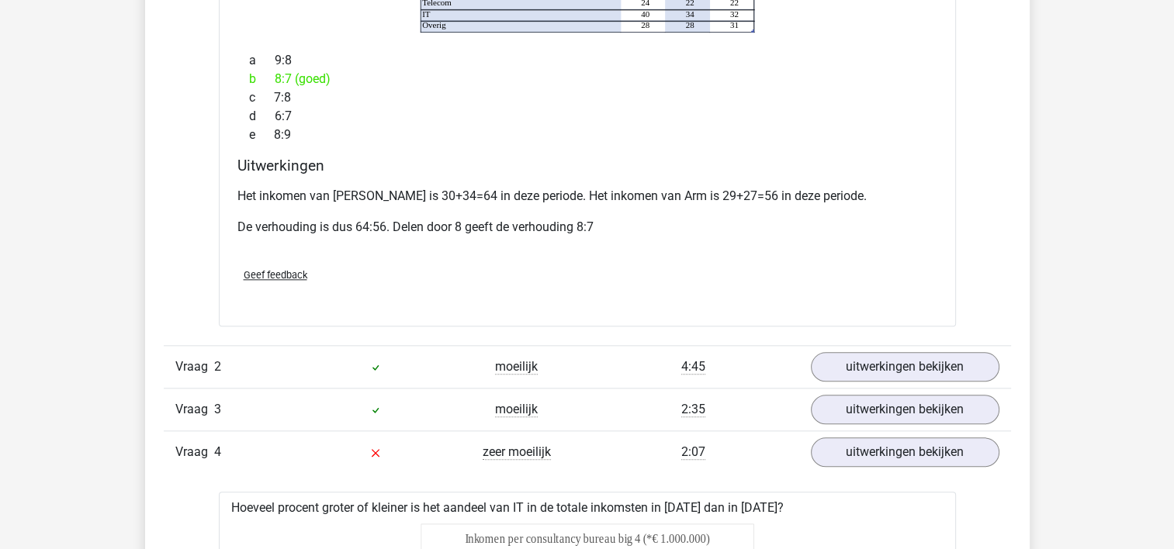
scroll to position [1676, 0]
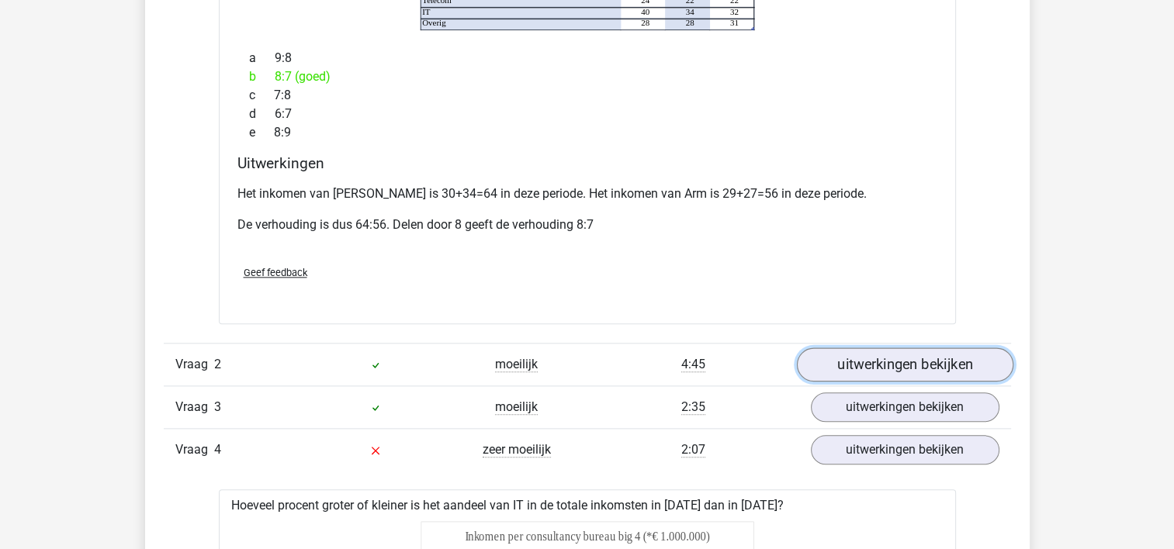
click at [865, 348] on link "uitwerkingen bekijken" at bounding box center [904, 365] width 216 height 34
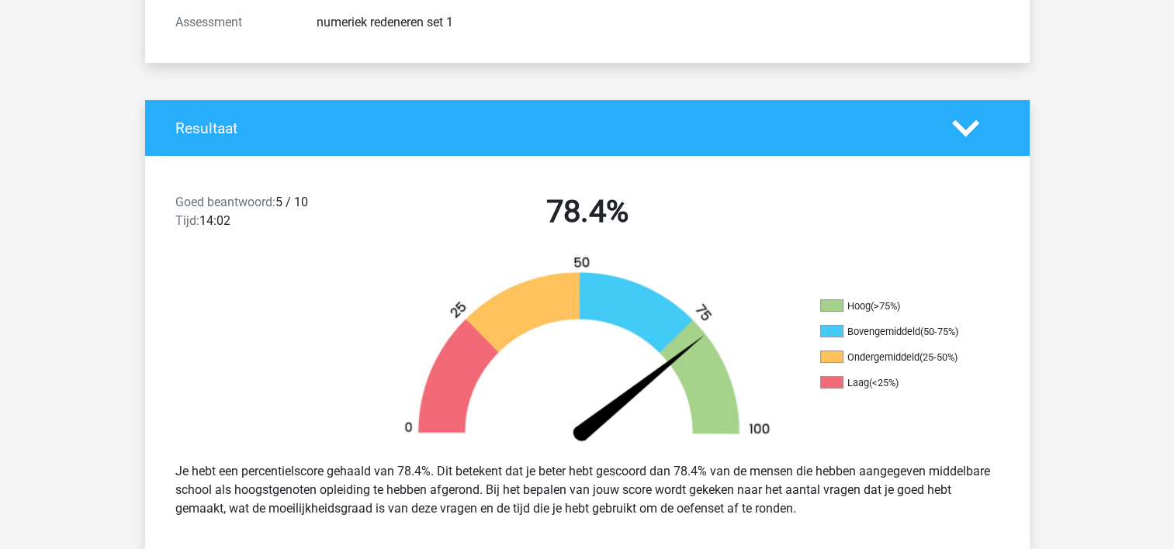
scroll to position [0, 0]
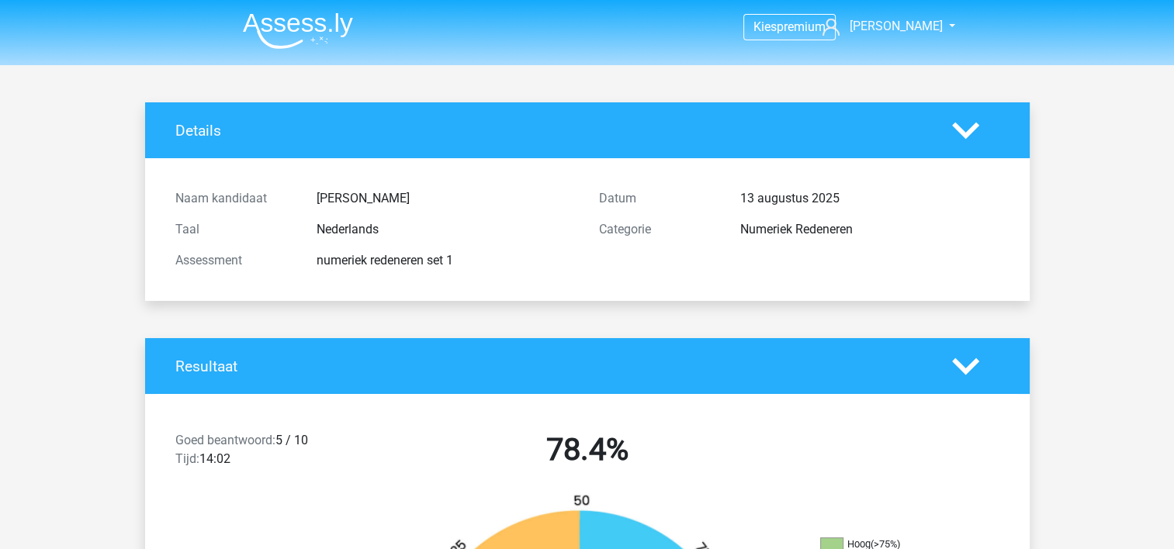
click at [310, 31] on img at bounding box center [298, 30] width 110 height 36
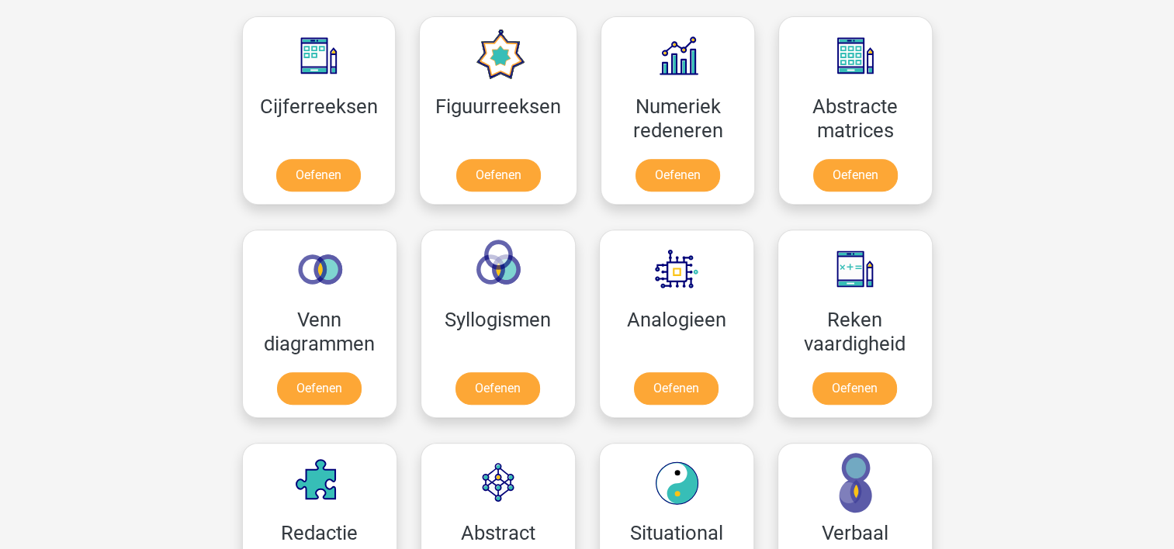
scroll to position [714, 0]
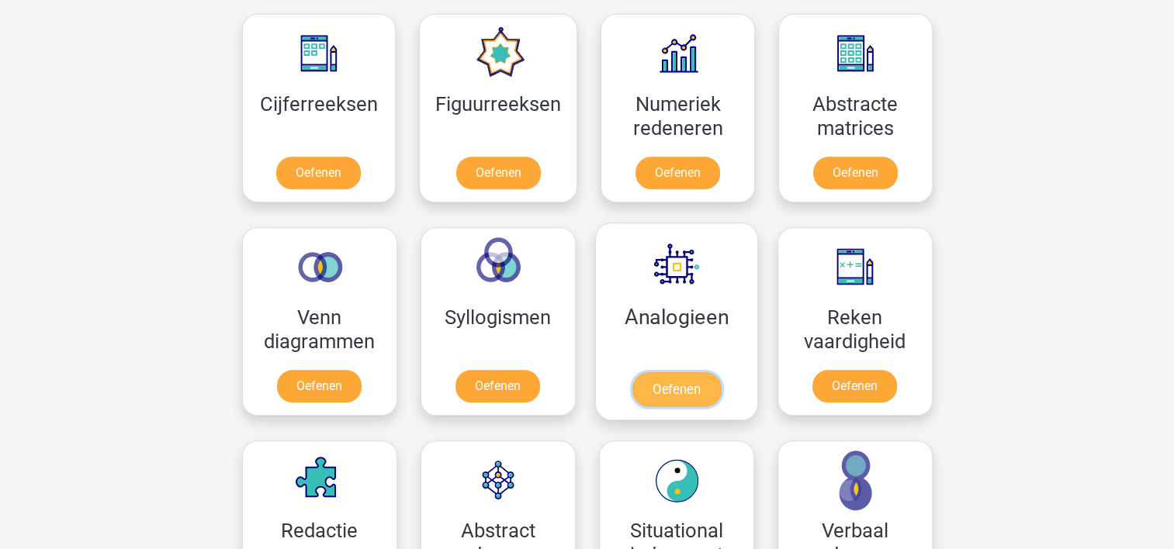
click at [699, 372] on link "Oefenen" at bounding box center [676, 389] width 88 height 34
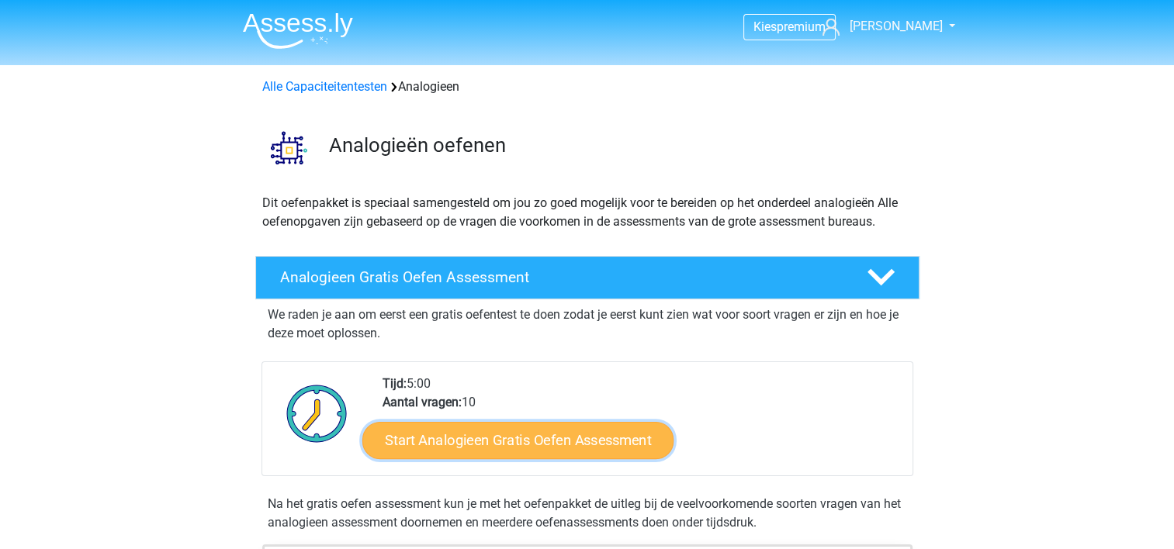
click at [538, 436] on link "Start Analogieen Gratis Oefen Assessment" at bounding box center [517, 439] width 311 height 37
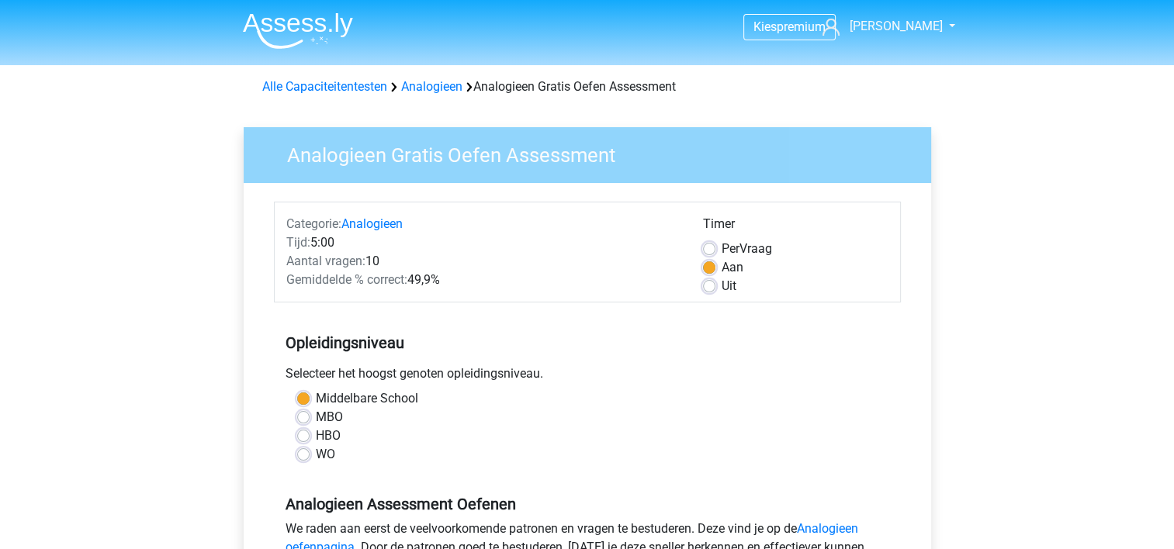
click at [722, 282] on label "Uit" at bounding box center [729, 286] width 15 height 19
click at [708, 282] on input "Uit" at bounding box center [709, 285] width 12 height 16
radio input "true"
click at [703, 240] on input "Per Vraag" at bounding box center [709, 248] width 12 height 16
radio input "true"
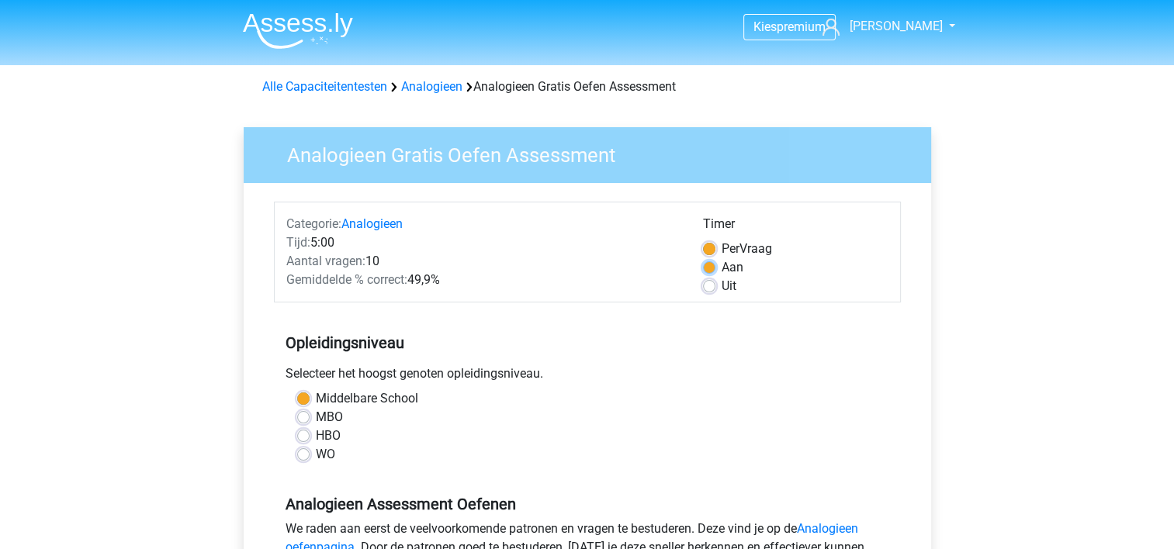
click at [703, 258] on input "Aan" at bounding box center [709, 266] width 12 height 16
radio input "true"
click at [722, 282] on label "Uit" at bounding box center [729, 286] width 15 height 19
click at [708, 282] on input "Uit" at bounding box center [709, 285] width 12 height 16
radio input "true"
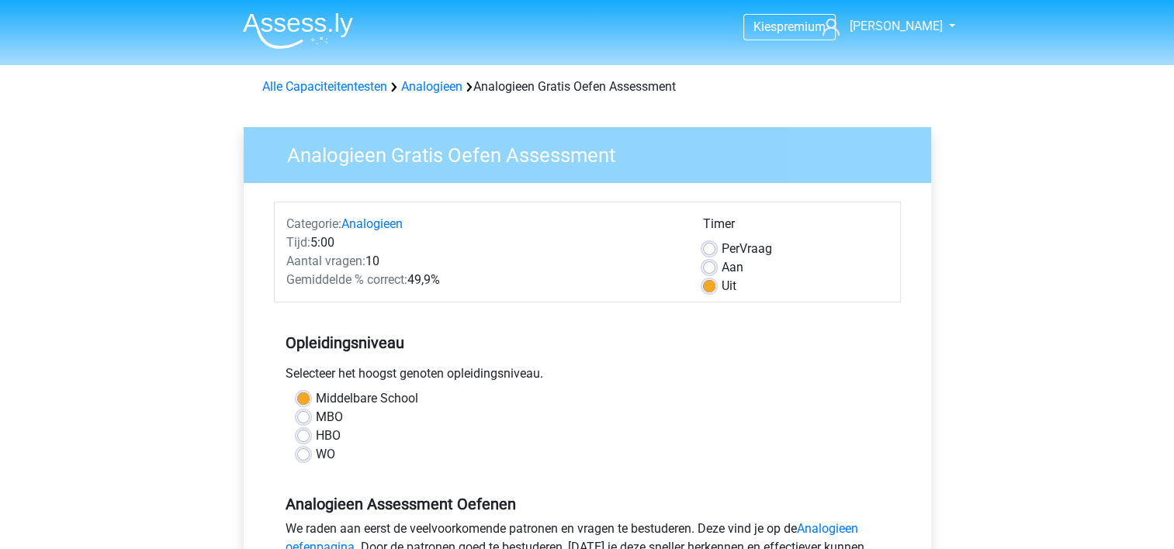
click at [940, 331] on div "Analogieen Gratis Oefen Assessment Categorie: Analogieen Tijd: 5:00 Aantal vrag…" at bounding box center [587, 459] width 712 height 714
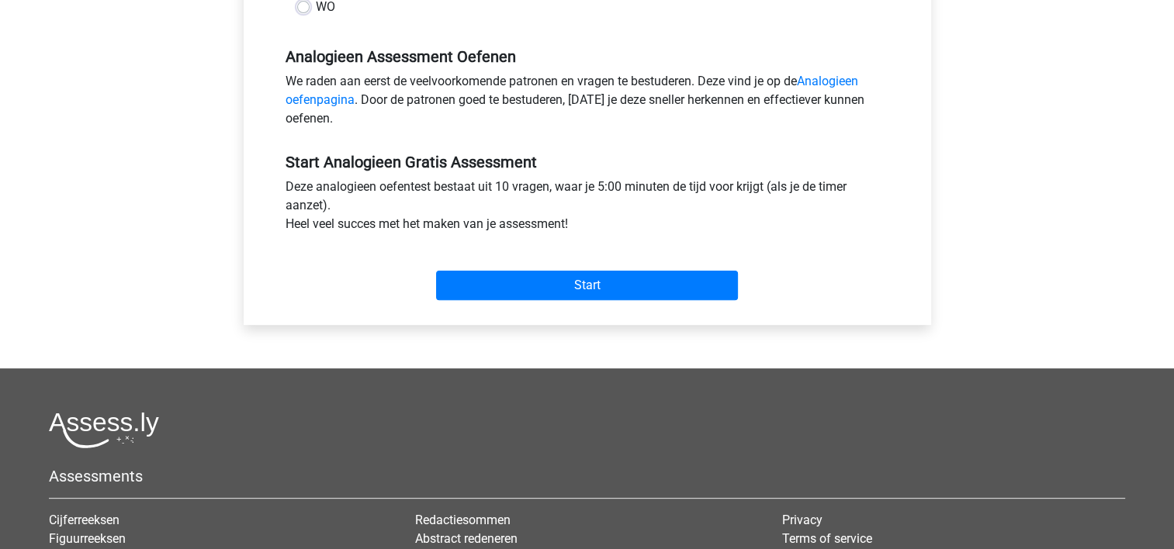
scroll to position [497, 0]
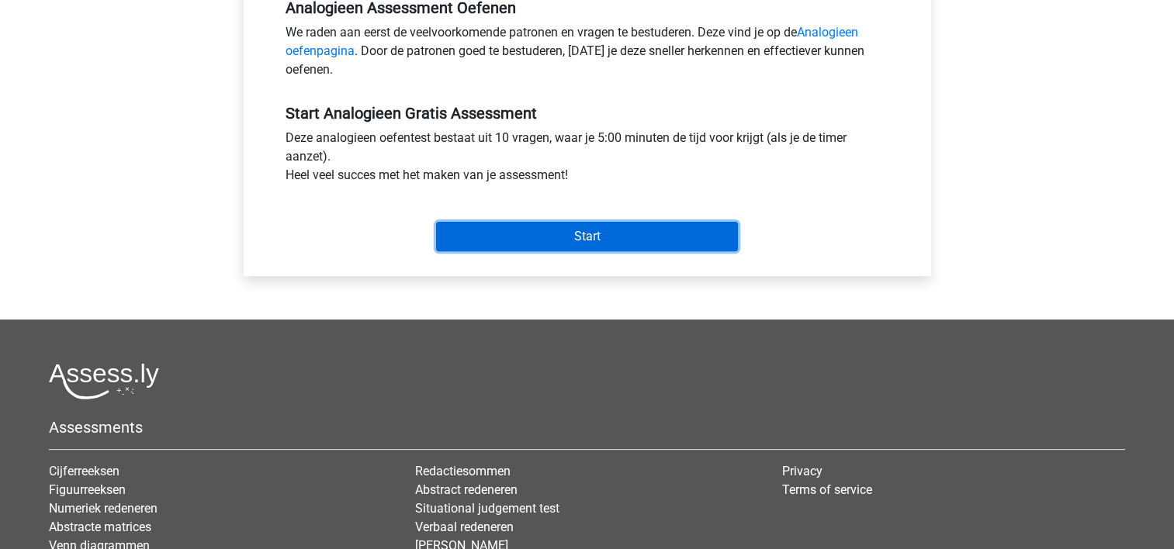
click at [624, 230] on input "Start" at bounding box center [587, 236] width 302 height 29
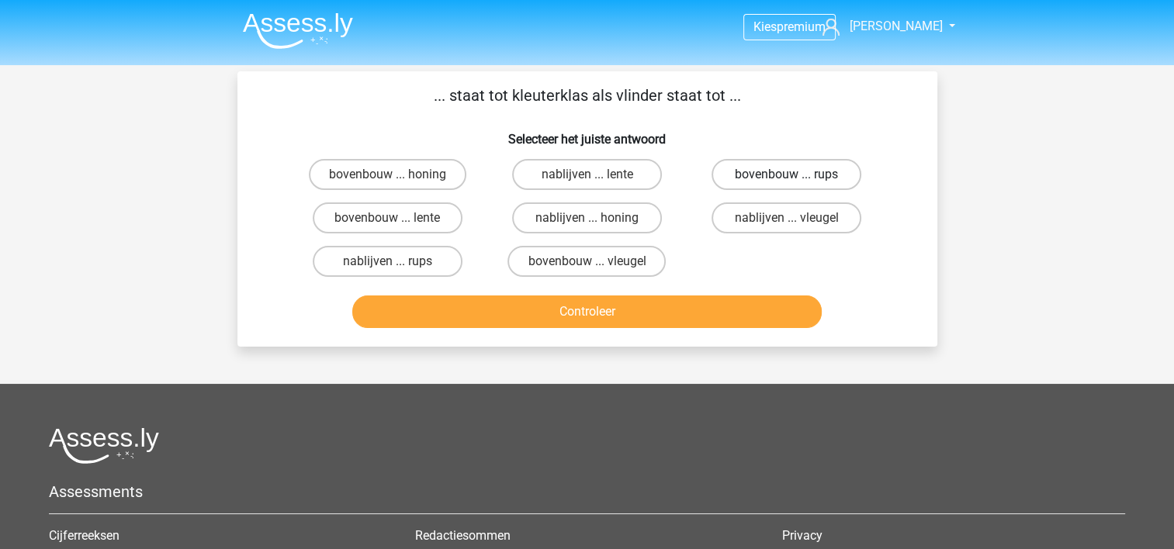
click at [783, 166] on label "bovenbouw ... rups" at bounding box center [786, 174] width 150 height 31
click at [787, 175] on input "bovenbouw ... rups" at bounding box center [792, 180] width 10 height 10
radio input "true"
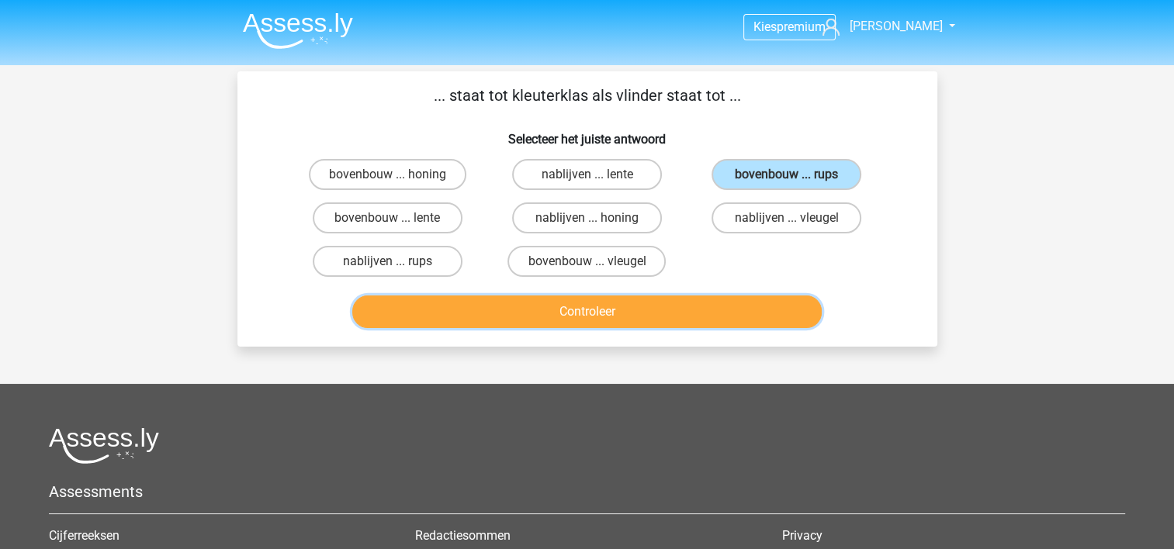
click at [653, 313] on button "Controleer" at bounding box center [586, 312] width 469 height 33
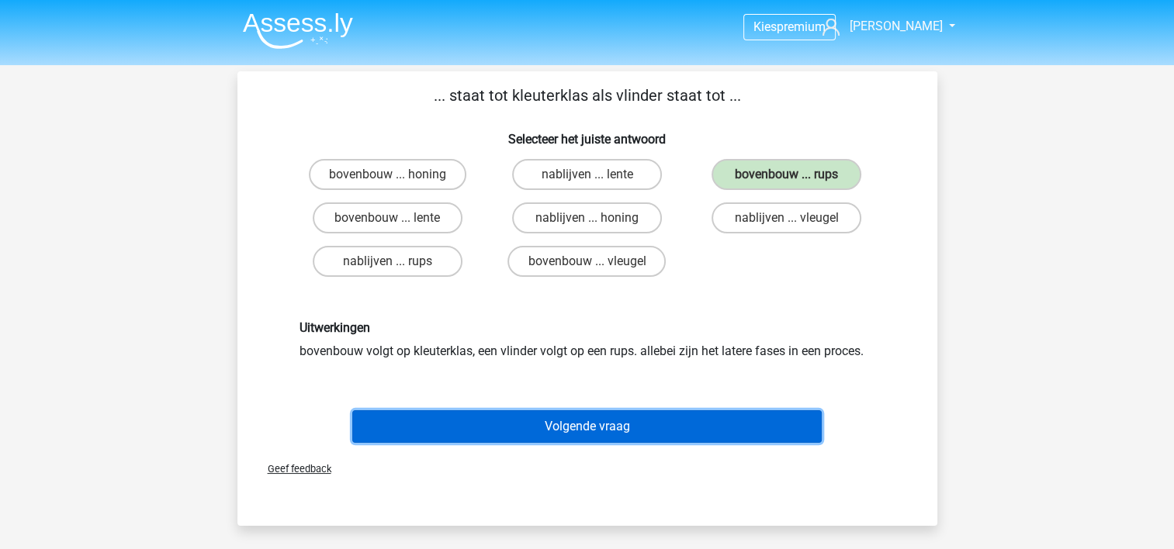
click at [566, 421] on button "Volgende vraag" at bounding box center [586, 426] width 469 height 33
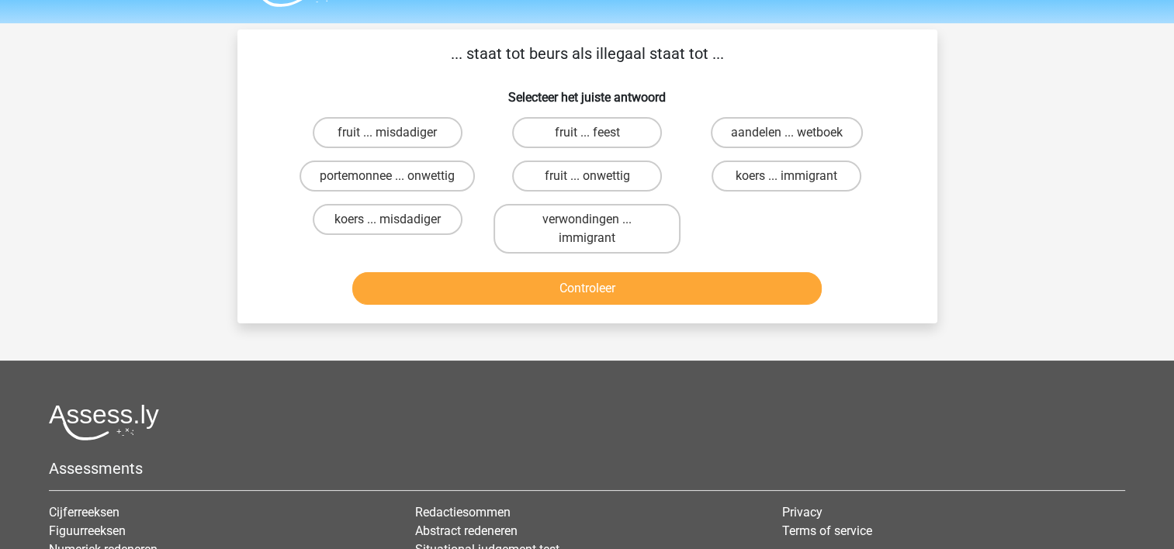
scroll to position [40, 0]
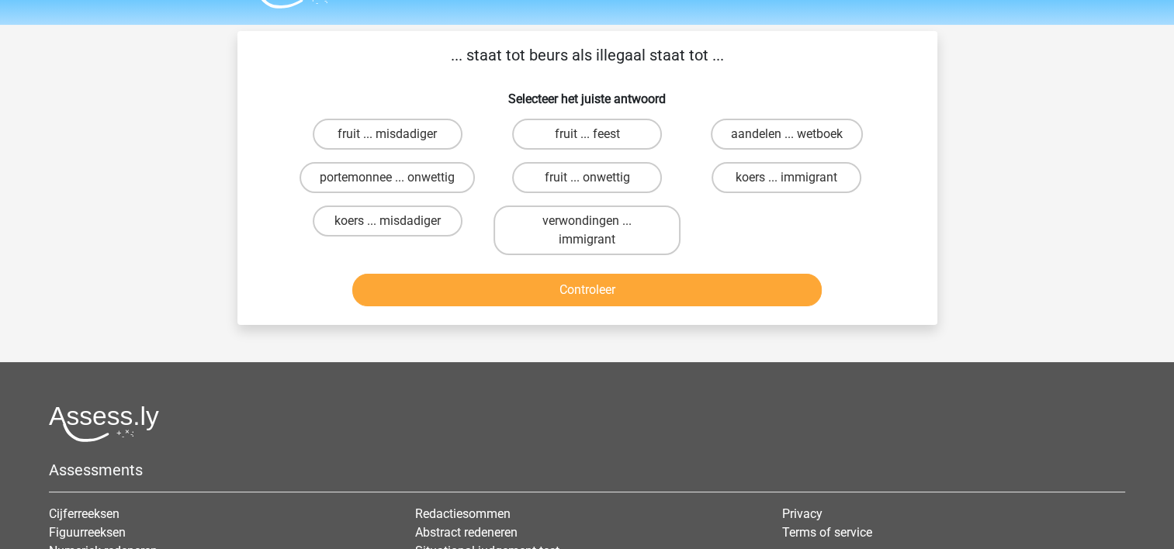
click at [396, 186] on input "portemonnee ... onwettig" at bounding box center [392, 183] width 10 height 10
radio input "true"
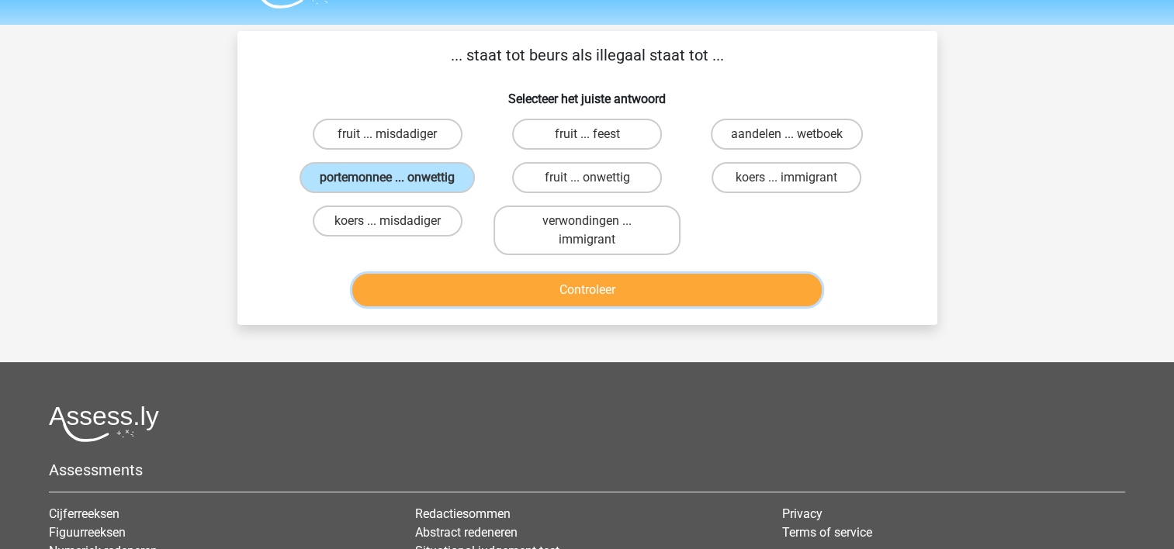
click at [563, 289] on button "Controleer" at bounding box center [586, 290] width 469 height 33
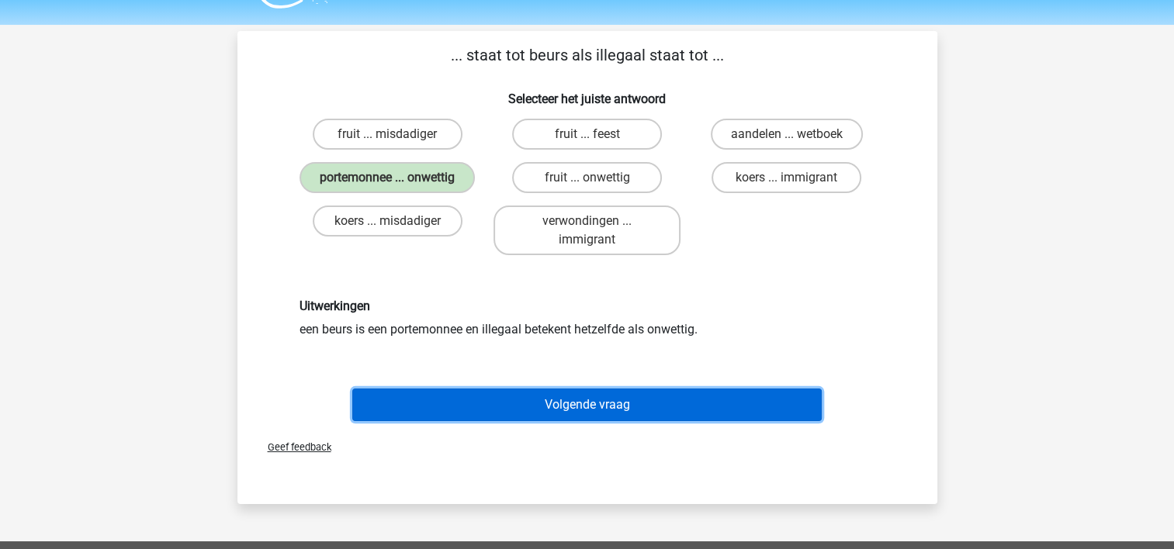
click at [576, 403] on button "Volgende vraag" at bounding box center [586, 405] width 469 height 33
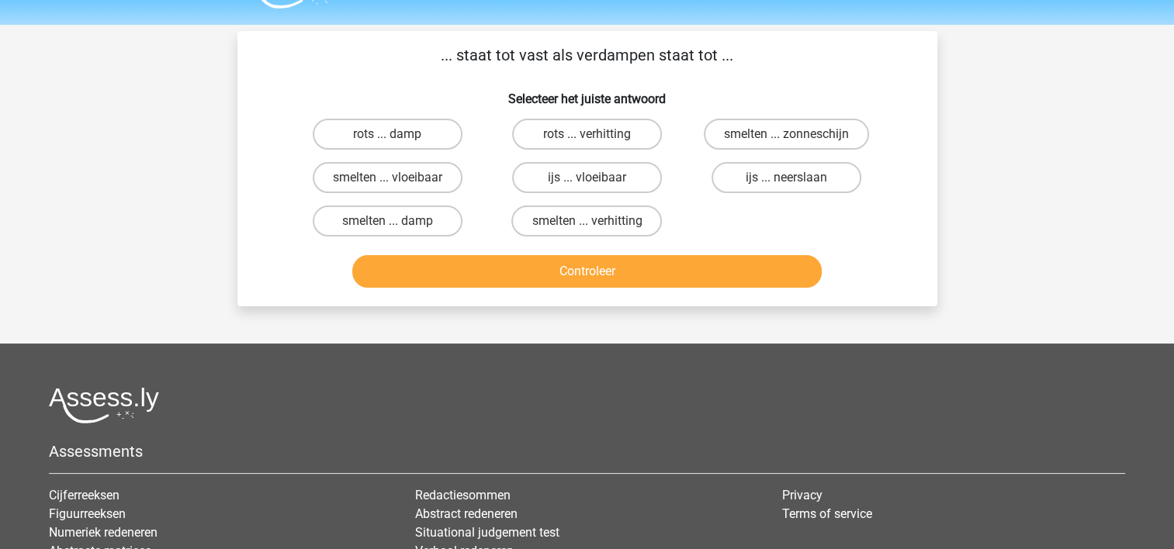
scroll to position [71, 0]
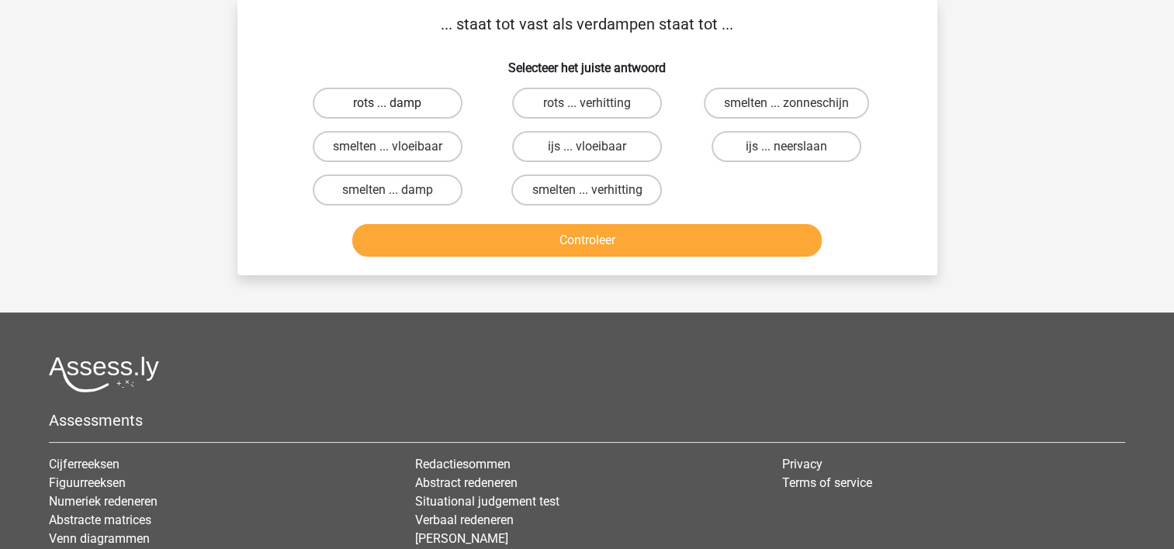
click at [348, 111] on label "rots ... damp" at bounding box center [388, 103] width 150 height 31
click at [387, 111] on input "rots ... damp" at bounding box center [392, 108] width 10 height 10
radio input "true"
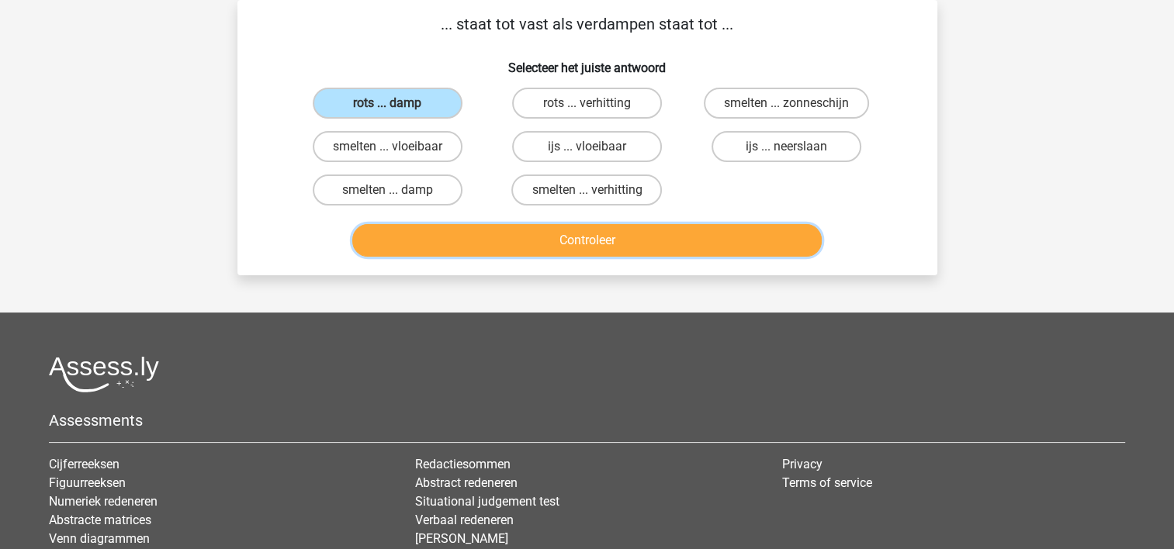
click at [545, 244] on button "Controleer" at bounding box center [586, 240] width 469 height 33
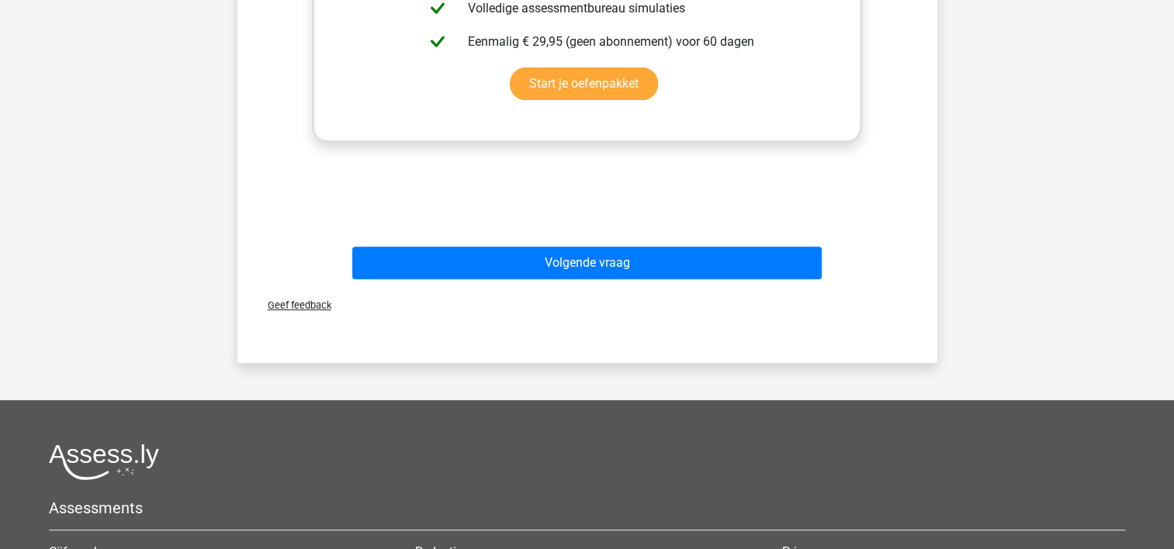
scroll to position [661, 0]
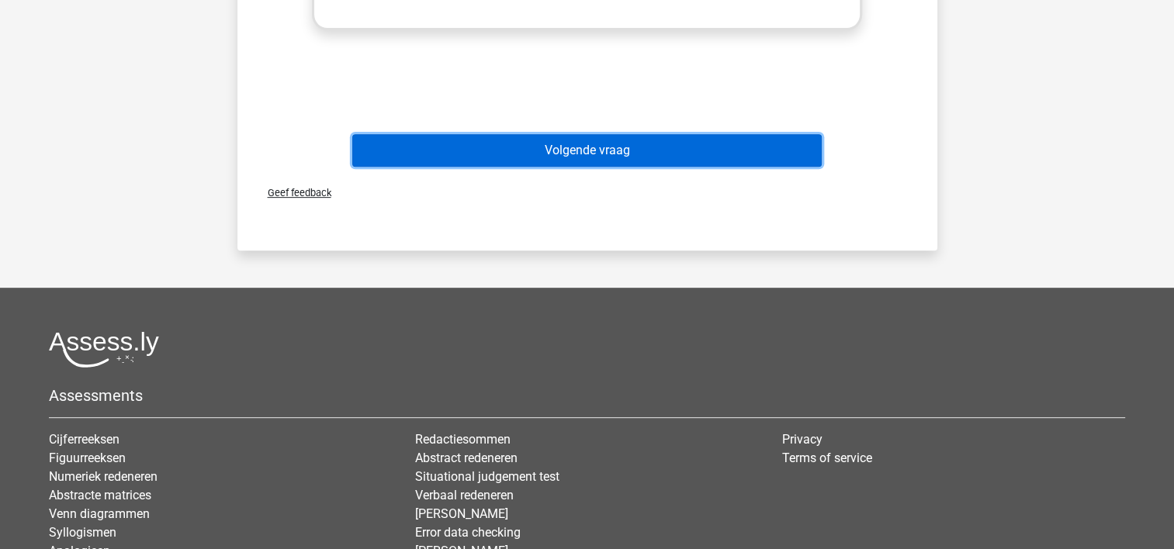
click at [588, 156] on button "Volgende vraag" at bounding box center [586, 150] width 469 height 33
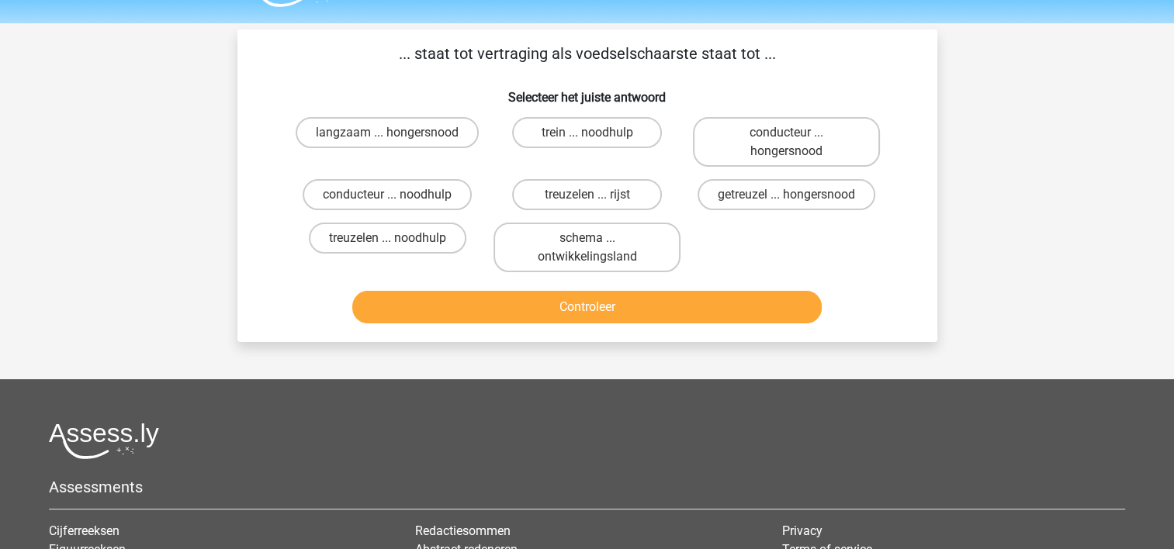
scroll to position [40, 0]
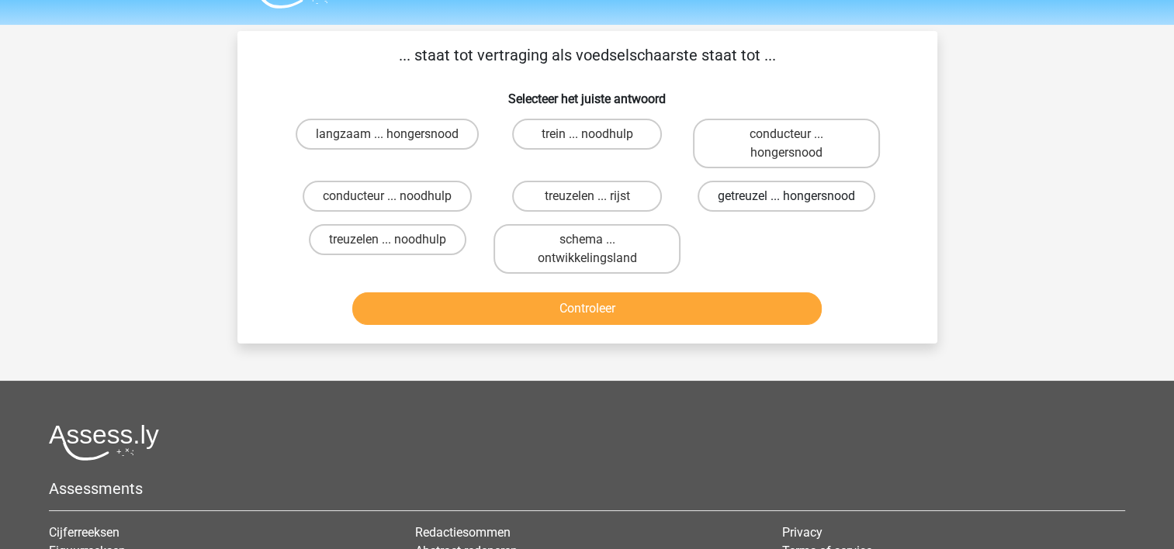
click at [770, 196] on label "getreuzel ... hongersnood" at bounding box center [787, 196] width 178 height 31
click at [787, 196] on input "getreuzel ... hongersnood" at bounding box center [792, 201] width 10 height 10
radio input "true"
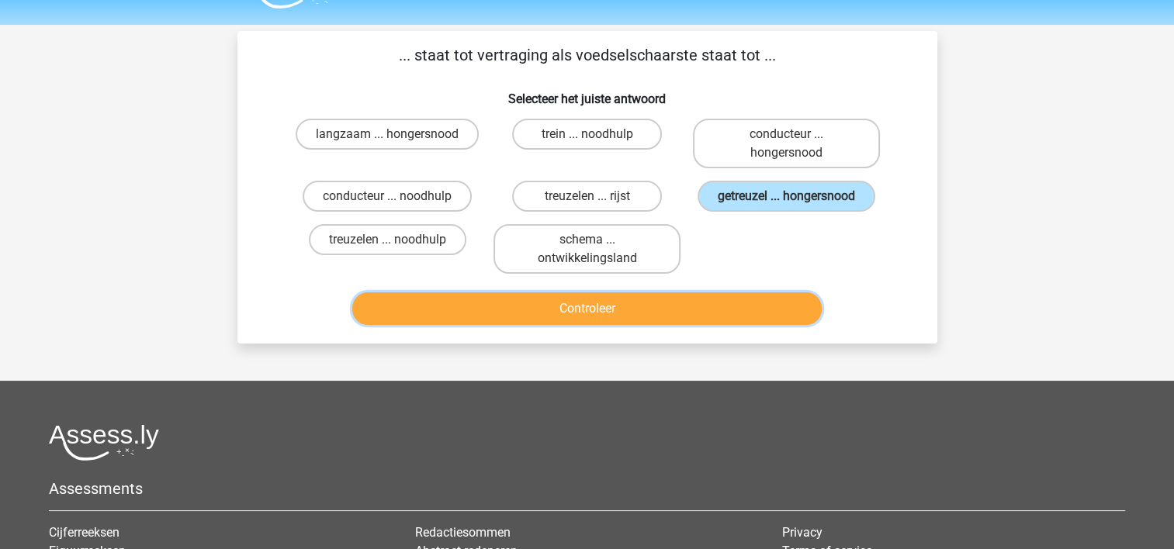
click at [606, 310] on button "Controleer" at bounding box center [586, 309] width 469 height 33
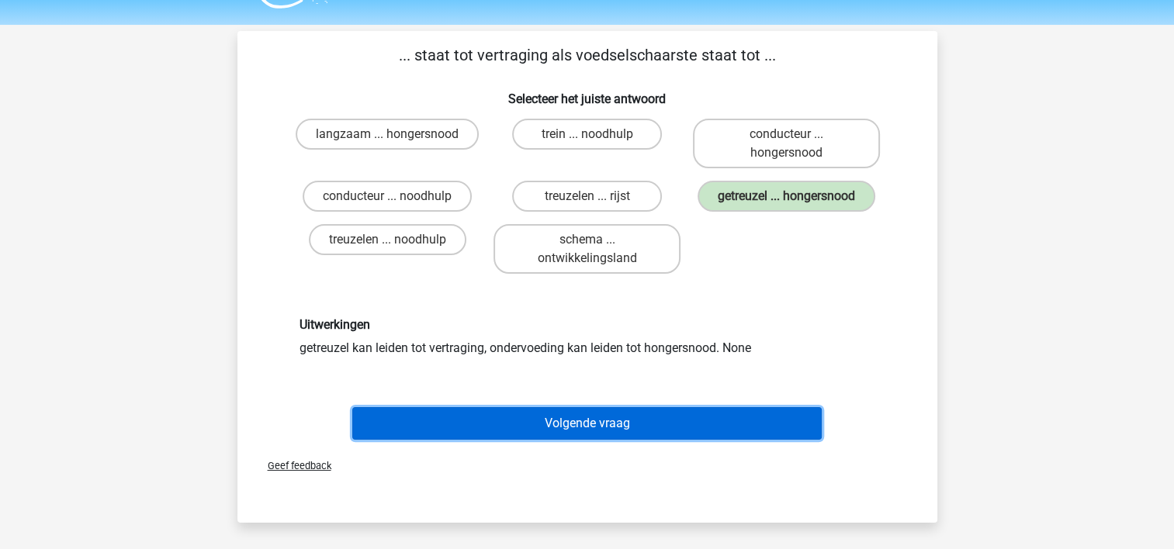
click at [583, 417] on button "Volgende vraag" at bounding box center [586, 423] width 469 height 33
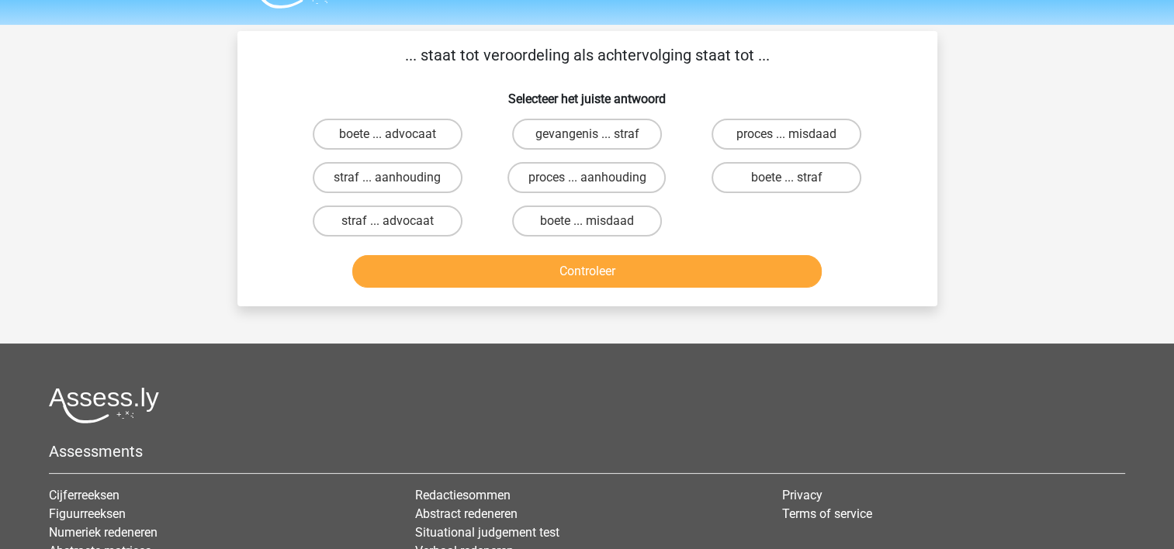
scroll to position [71, 0]
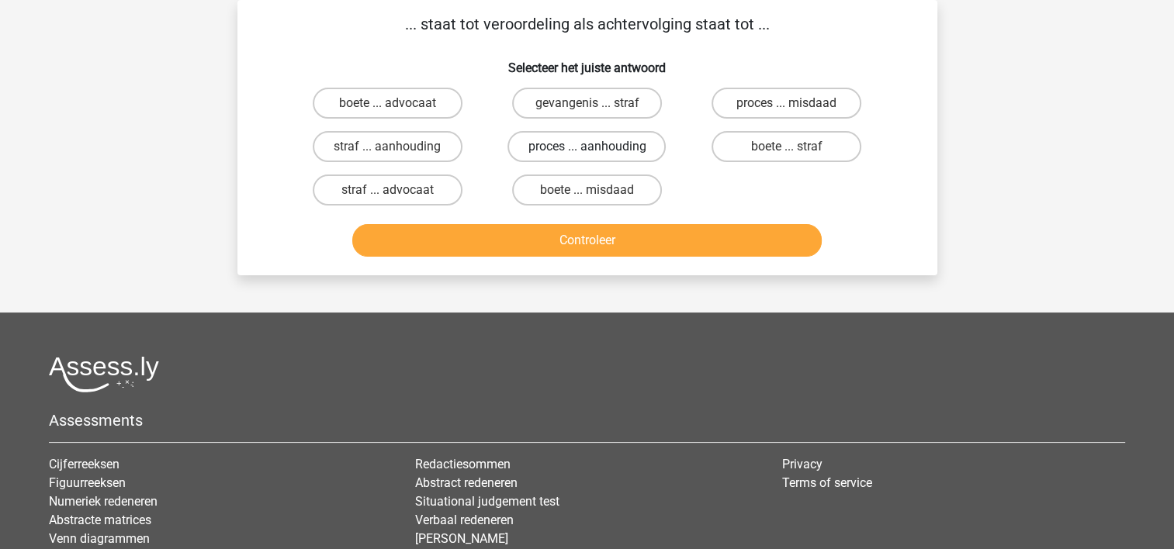
click at [601, 150] on label "proces ... aanhouding" at bounding box center [586, 146] width 158 height 31
click at [597, 150] on input "proces ... aanhouding" at bounding box center [592, 152] width 10 height 10
radio input "true"
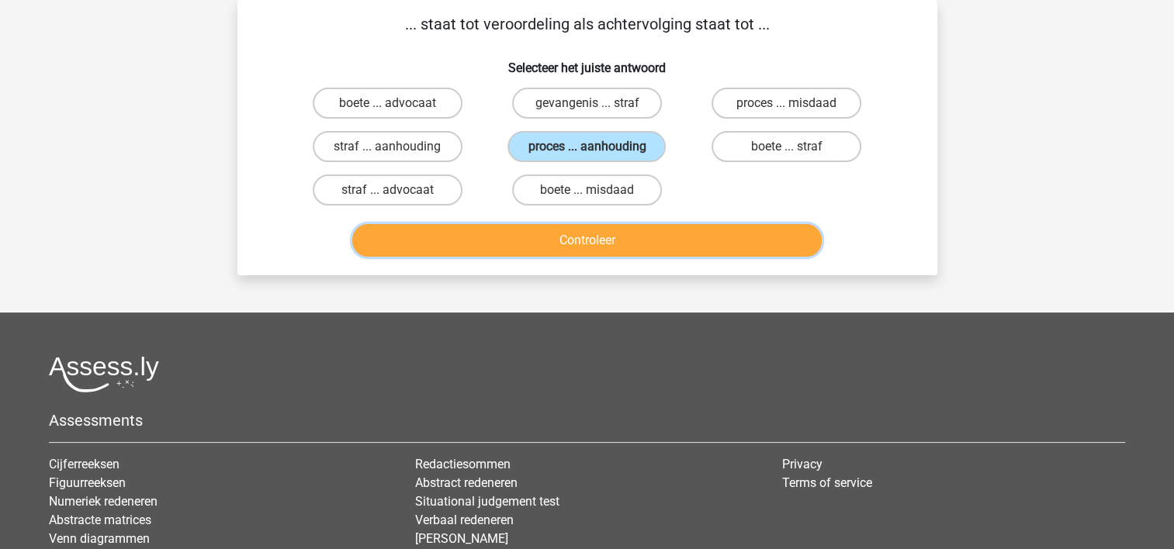
click at [597, 249] on button "Controleer" at bounding box center [586, 240] width 469 height 33
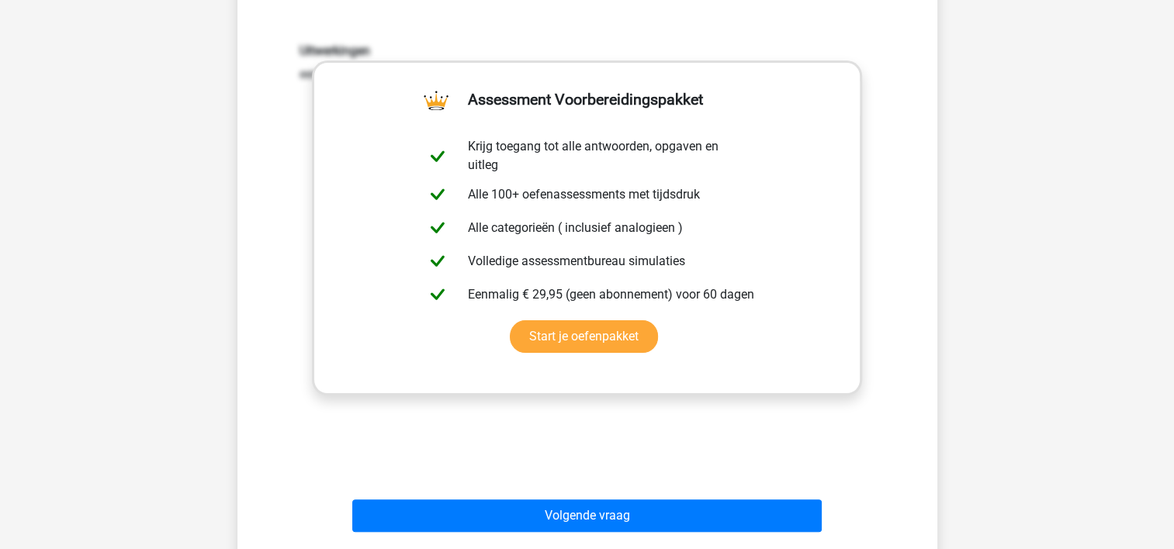
scroll to position [320, 0]
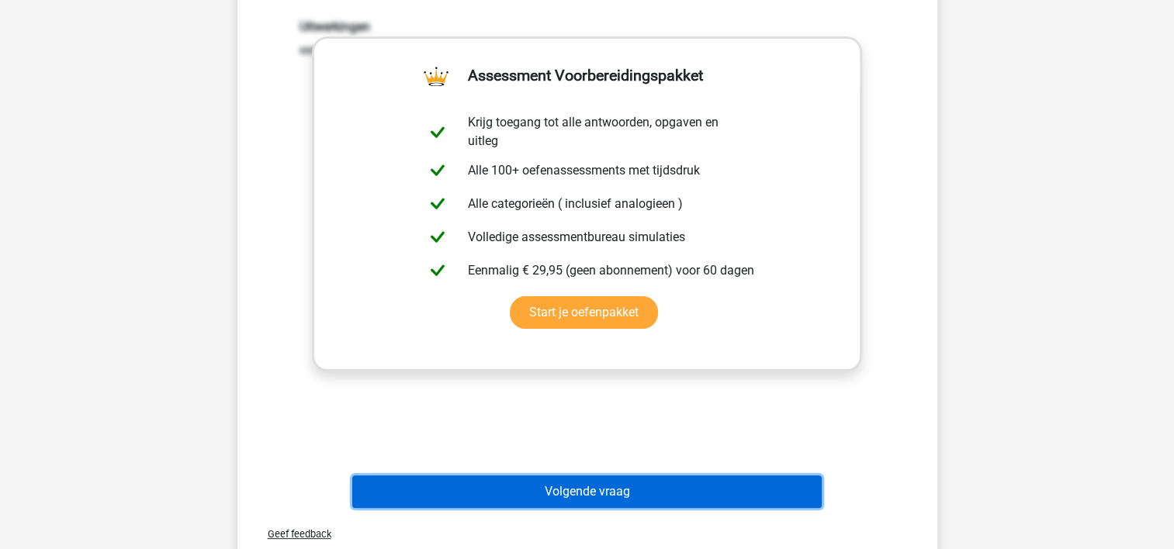
click at [583, 486] on button "Volgende vraag" at bounding box center [586, 492] width 469 height 33
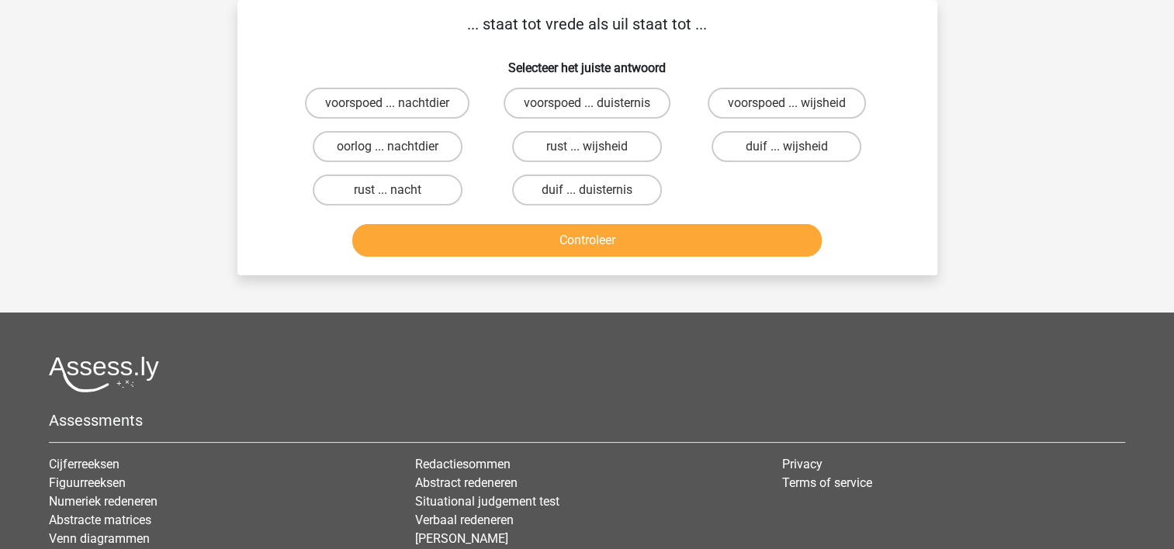
scroll to position [40, 0]
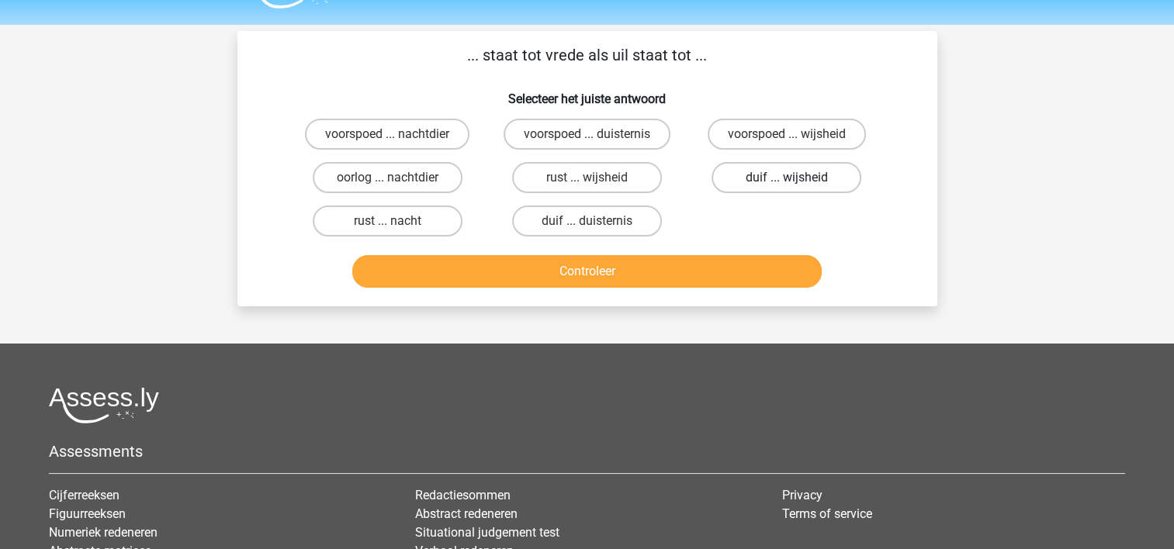
click at [775, 182] on label "duif ... wijsheid" at bounding box center [786, 177] width 150 height 31
click at [787, 182] on input "duif ... wijsheid" at bounding box center [792, 183] width 10 height 10
radio input "true"
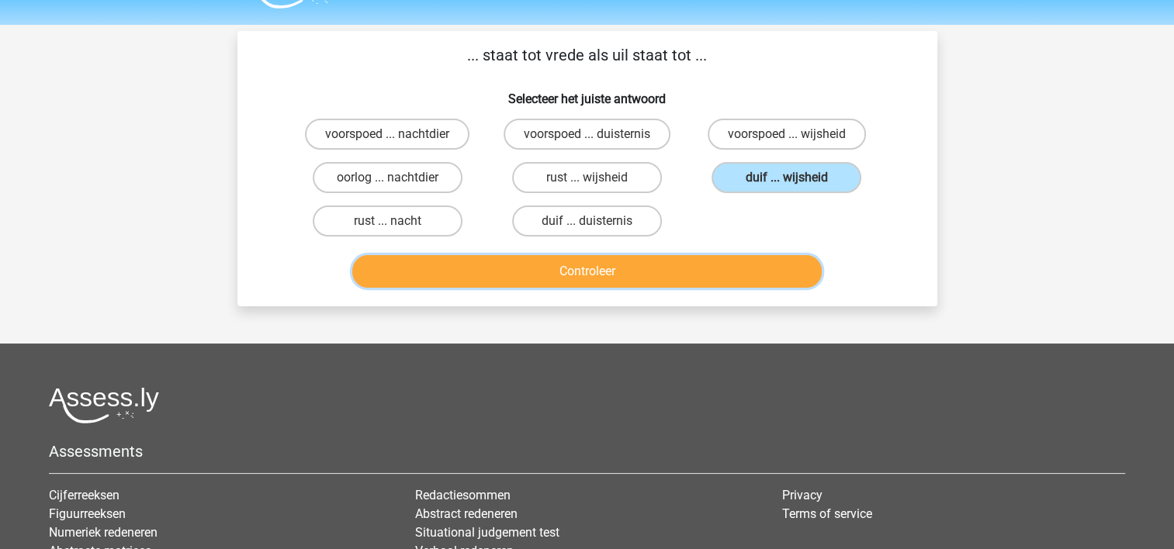
click at [661, 269] on button "Controleer" at bounding box center [586, 271] width 469 height 33
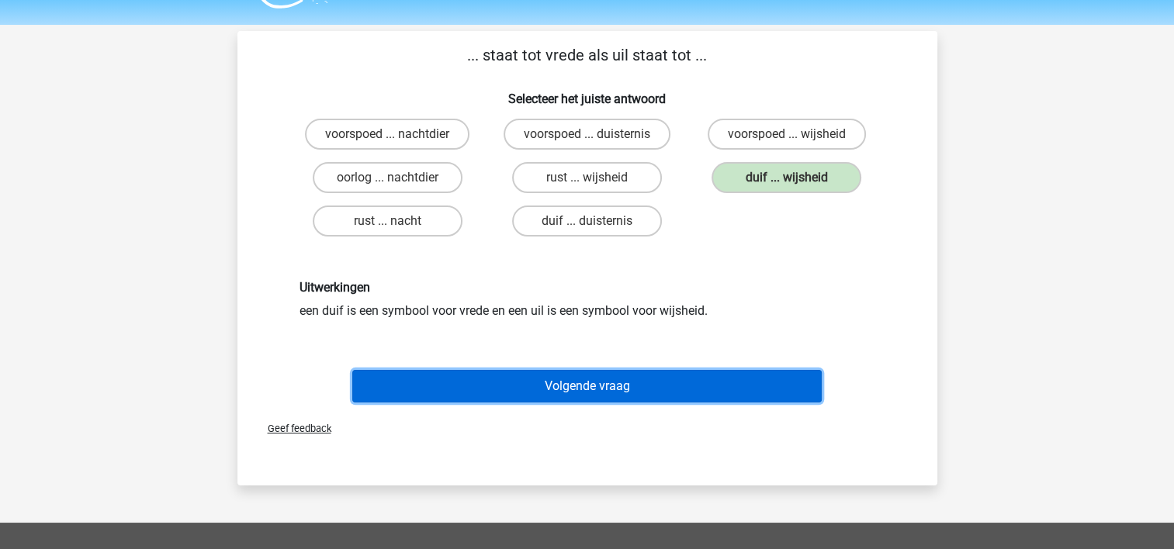
click at [610, 385] on button "Volgende vraag" at bounding box center [586, 386] width 469 height 33
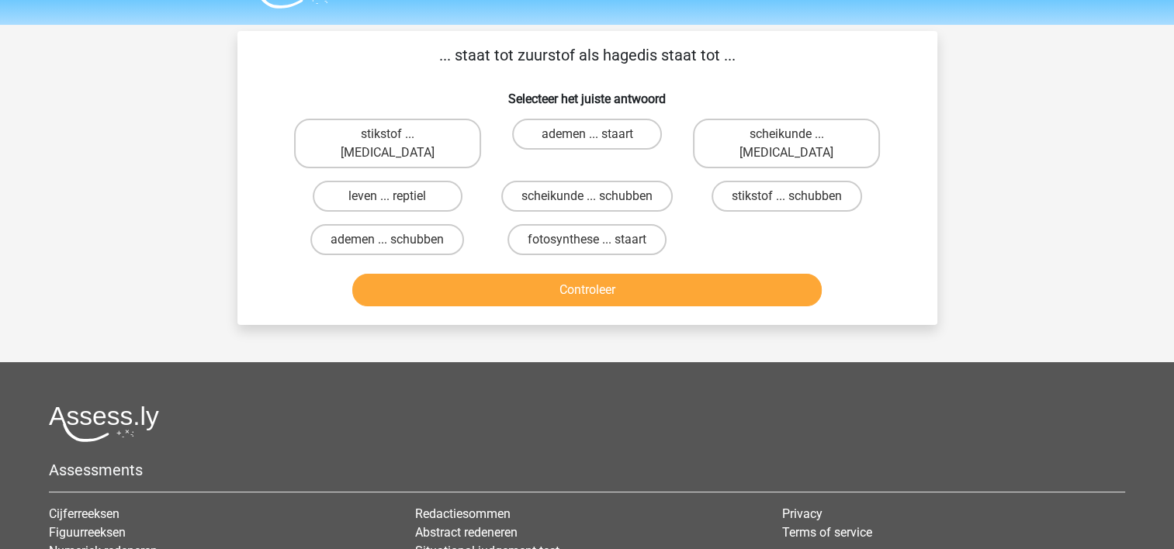
scroll to position [71, 0]
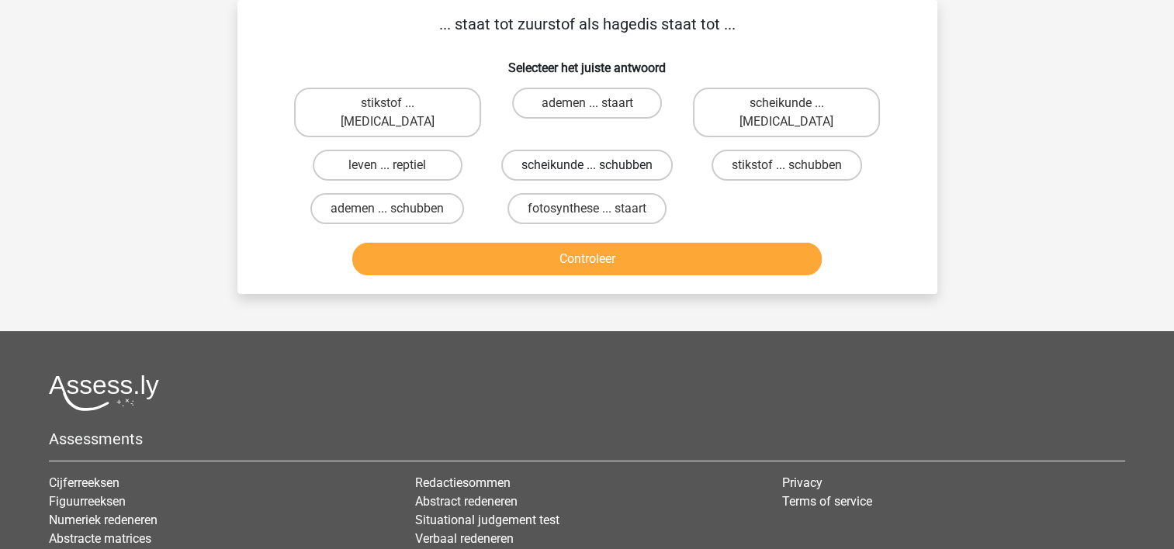
click at [646, 152] on label "scheikunde ... schubben" at bounding box center [586, 165] width 171 height 31
click at [597, 165] on input "scheikunde ... schubben" at bounding box center [592, 170] width 10 height 10
radio input "true"
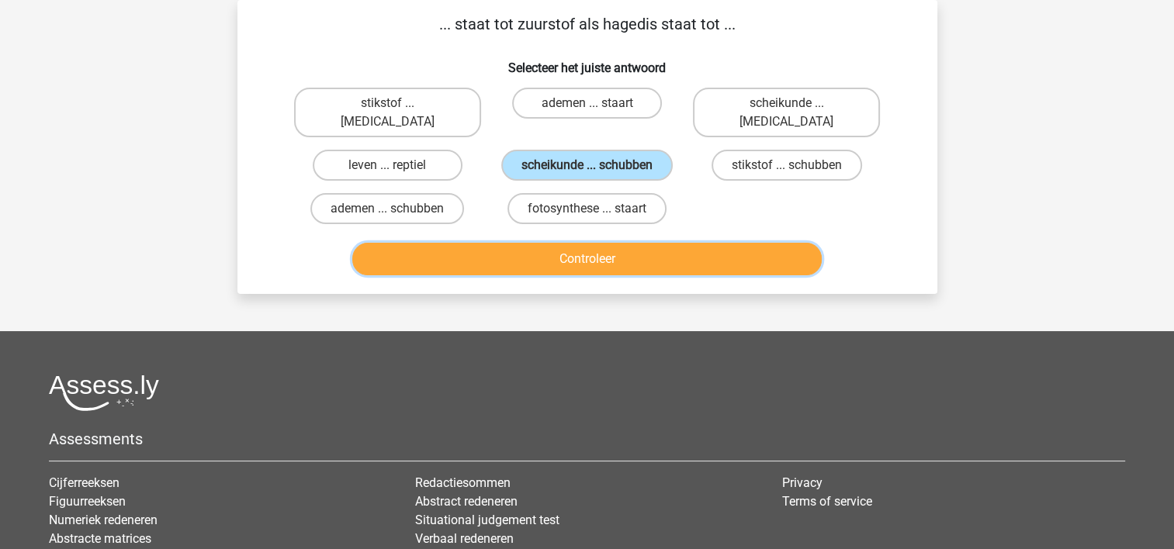
click at [611, 243] on button "Controleer" at bounding box center [586, 259] width 469 height 33
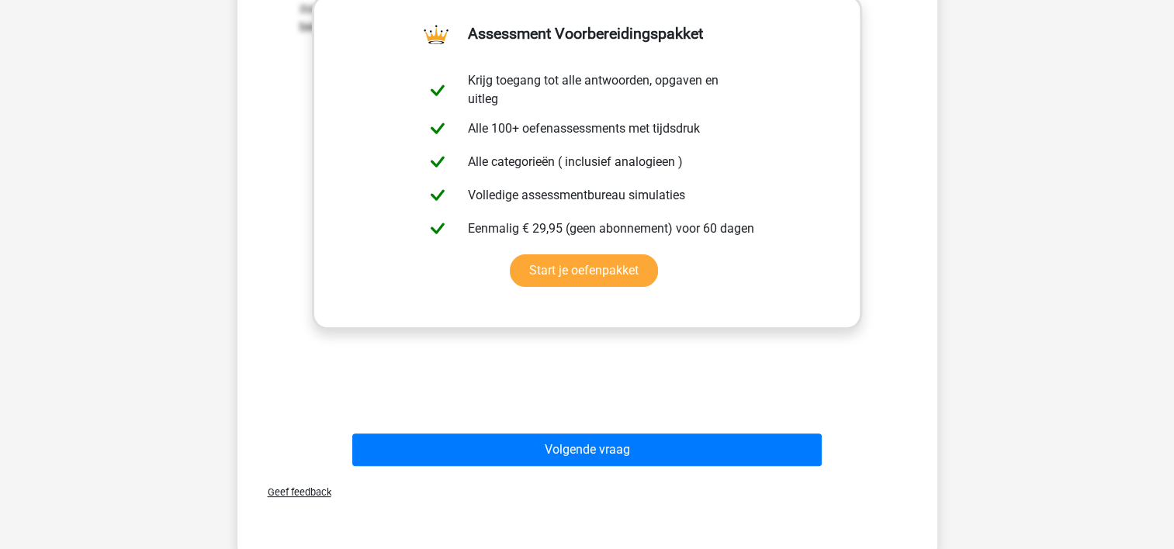
scroll to position [382, 0]
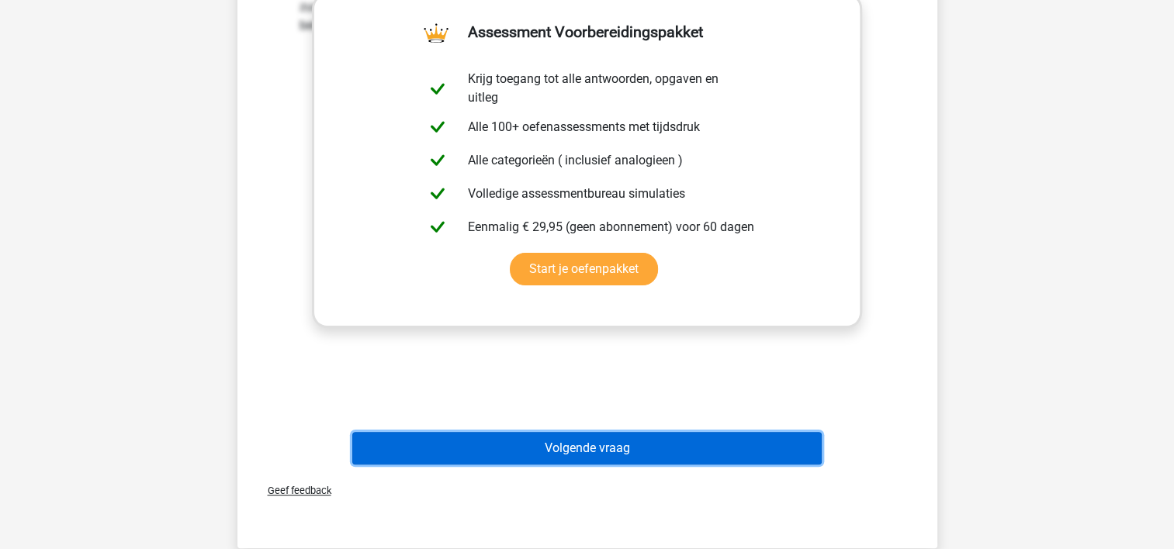
click at [587, 432] on button "Volgende vraag" at bounding box center [586, 448] width 469 height 33
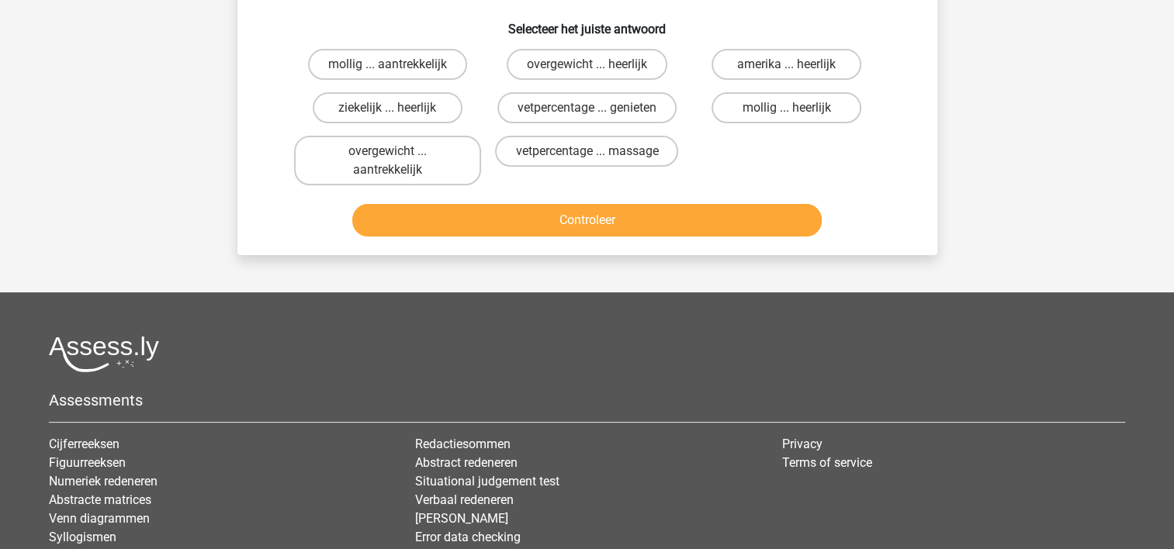
scroll to position [71, 0]
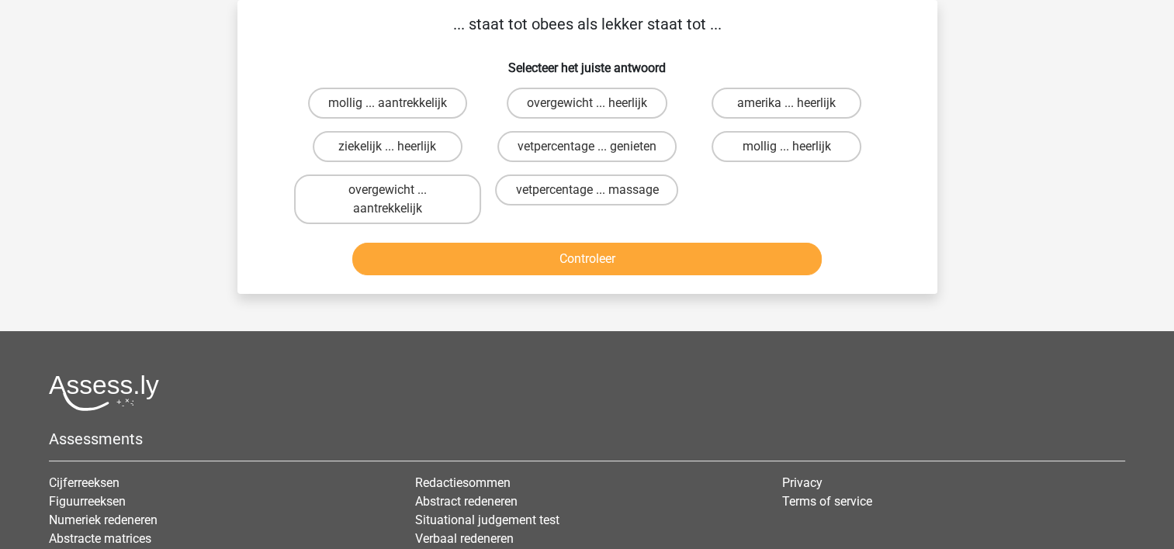
click at [794, 149] on input "mollig ... heerlijk" at bounding box center [792, 152] width 10 height 10
radio input "true"
click at [781, 183] on div "mollig ... aantrekkelijk overgewicht ... heerlijk amerika ... heerlijk ziekelij…" at bounding box center [587, 155] width 599 height 149
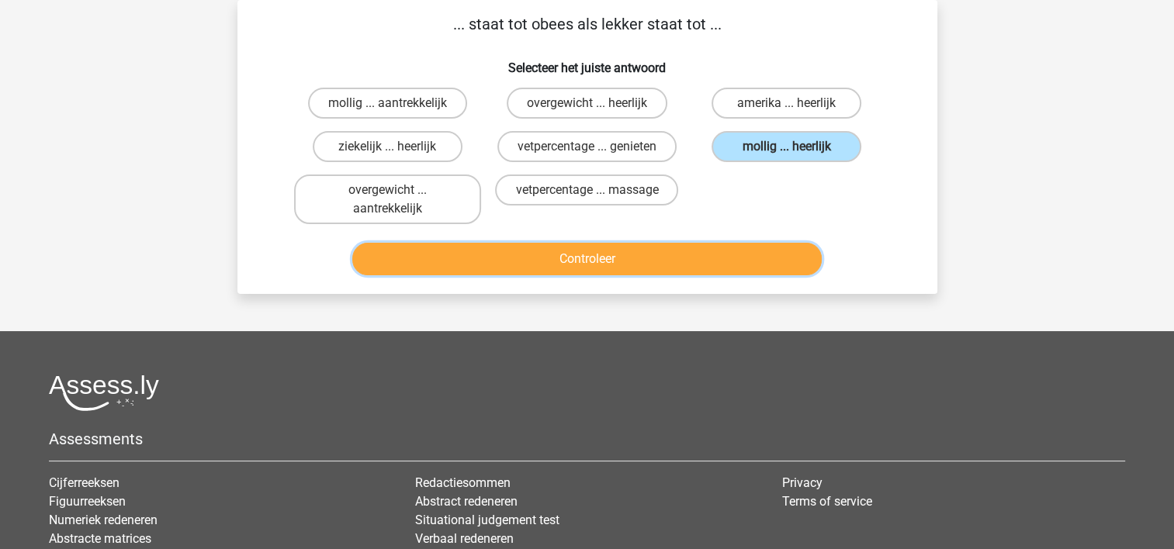
click at [632, 267] on button "Controleer" at bounding box center [586, 259] width 469 height 33
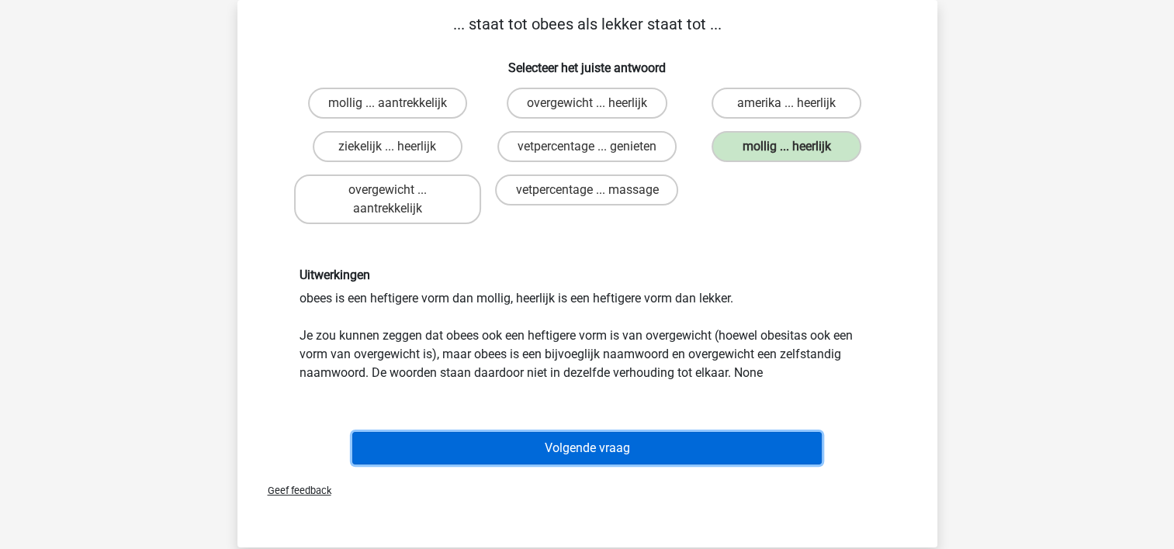
click at [586, 438] on button "Volgende vraag" at bounding box center [586, 448] width 469 height 33
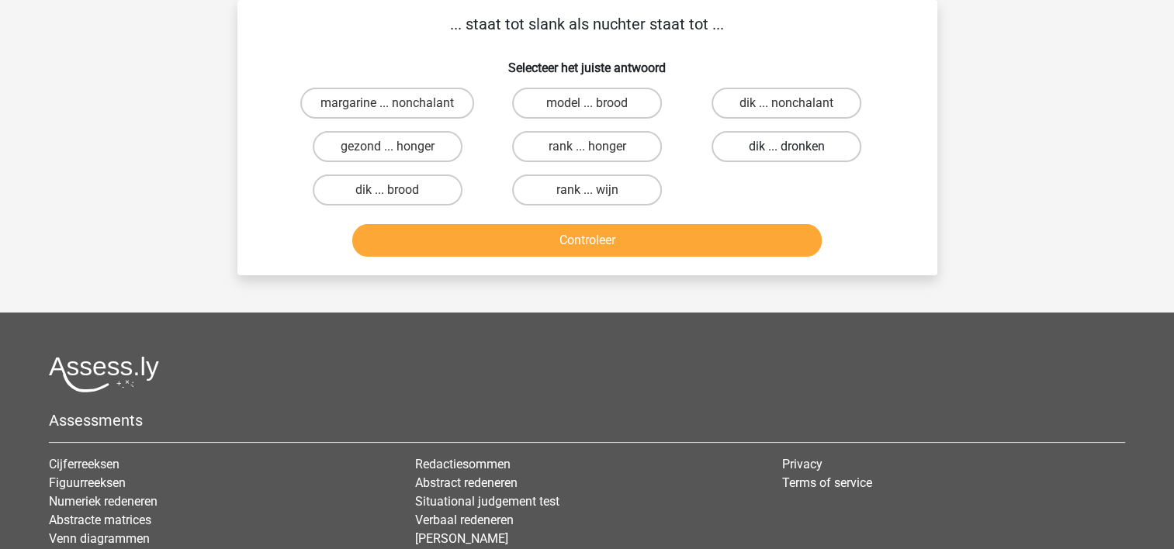
click at [801, 154] on label "dik ... dronken" at bounding box center [786, 146] width 150 height 31
click at [797, 154] on input "dik ... dronken" at bounding box center [792, 152] width 10 height 10
radio input "true"
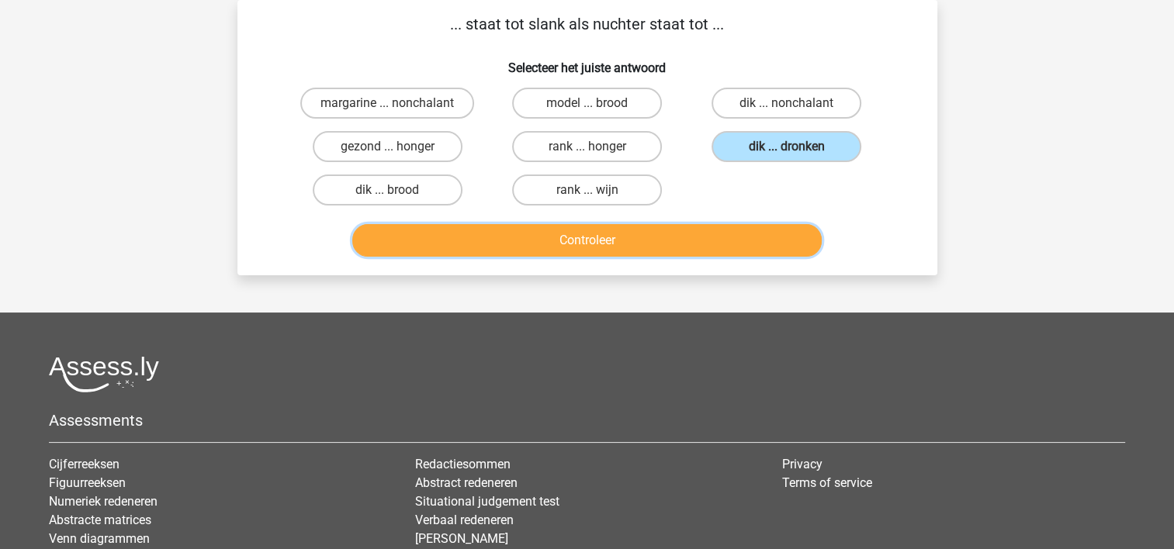
click at [648, 227] on button "Controleer" at bounding box center [586, 240] width 469 height 33
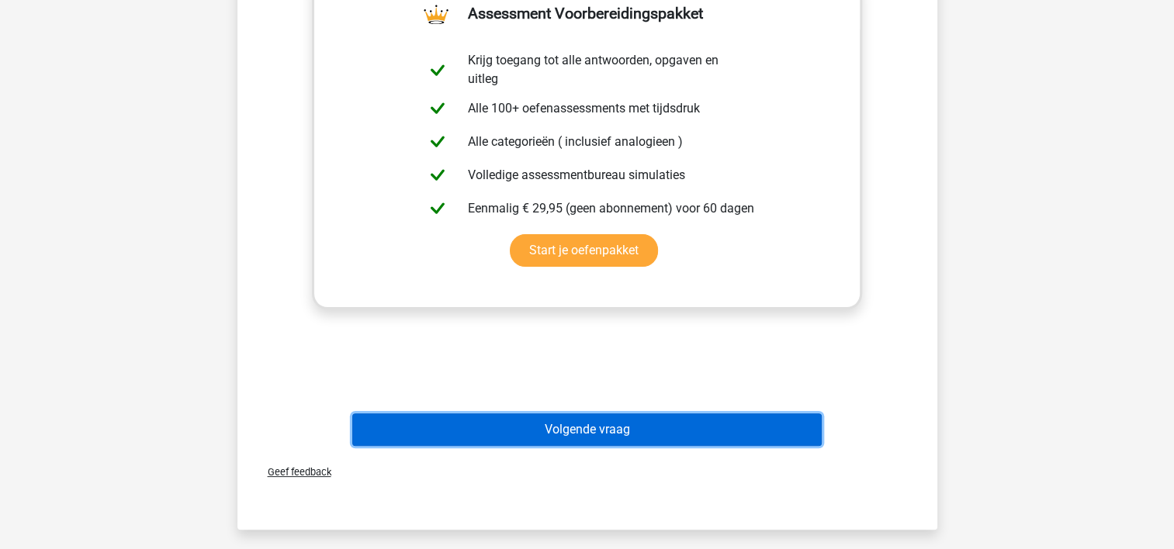
click at [566, 441] on button "Volgende vraag" at bounding box center [586, 430] width 469 height 33
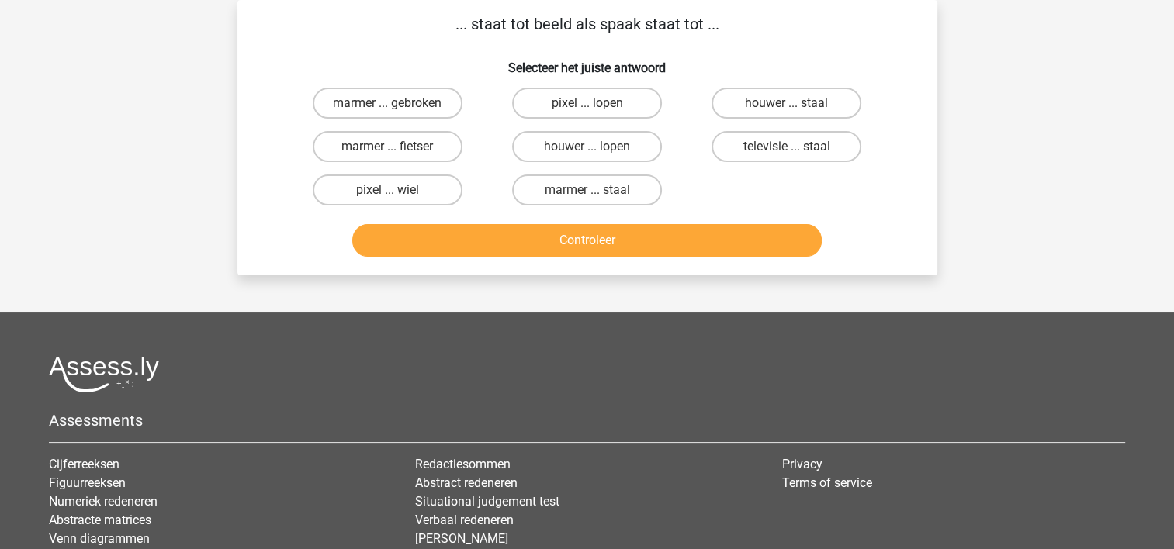
click at [394, 190] on input "pixel ... wiel" at bounding box center [392, 195] width 10 height 10
radio input "true"
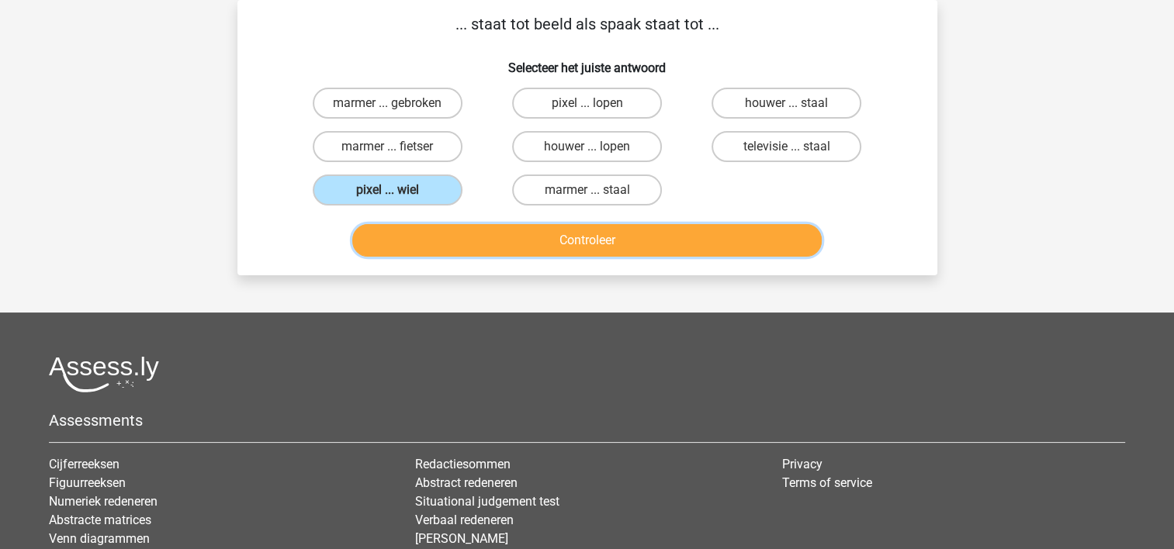
click at [522, 242] on button "Controleer" at bounding box center [586, 240] width 469 height 33
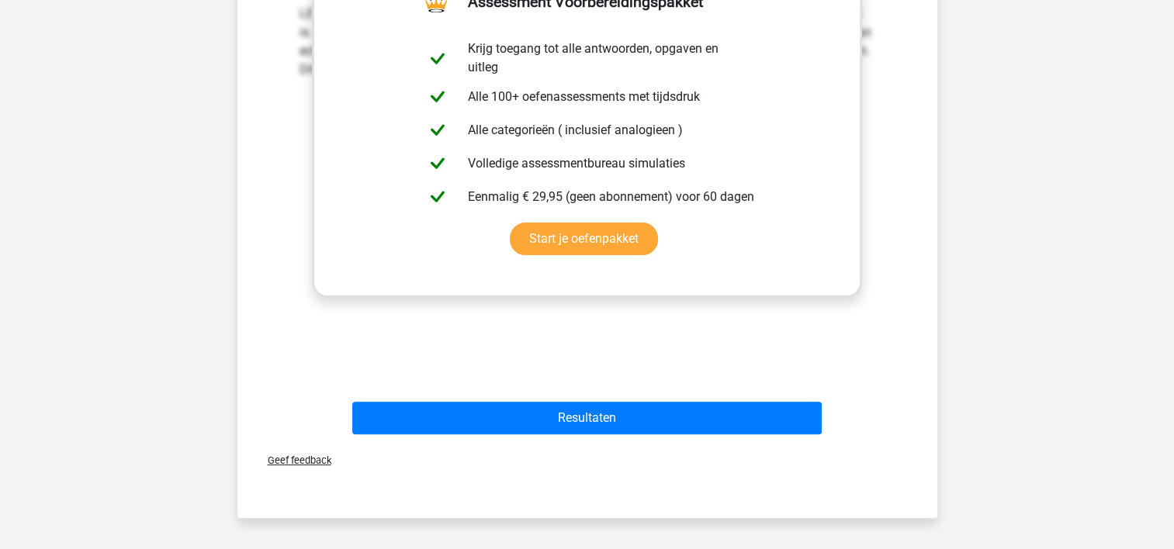
scroll to position [413, 0]
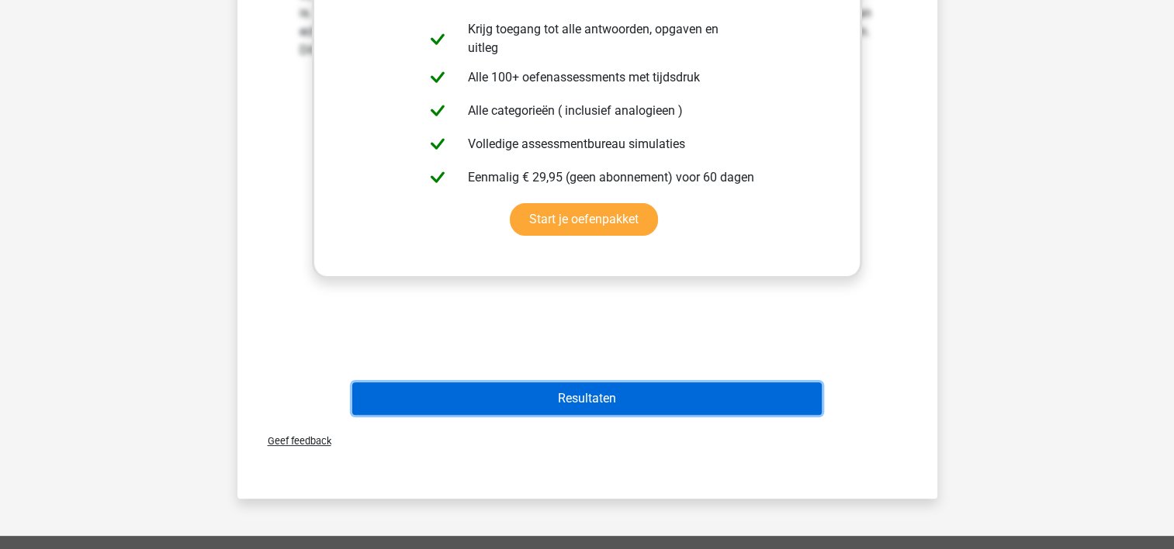
click at [573, 387] on button "Resultaten" at bounding box center [586, 399] width 469 height 33
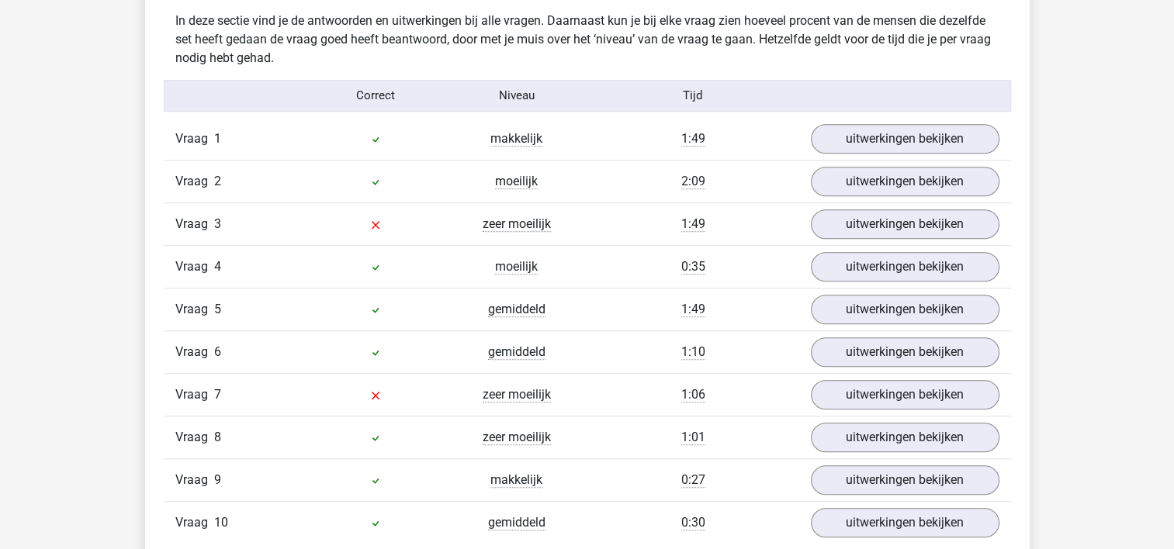
scroll to position [1241, 0]
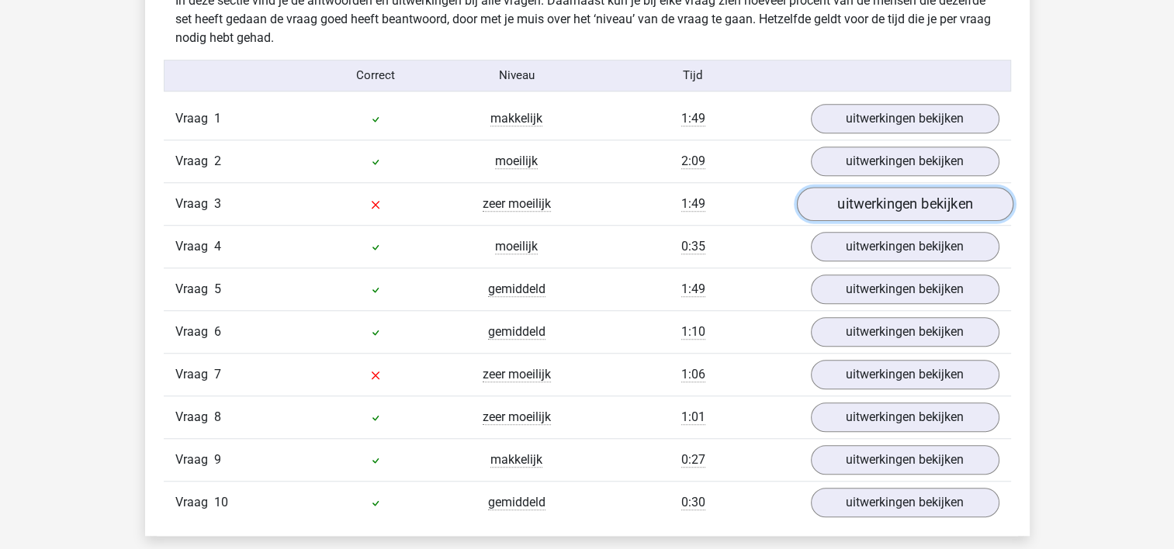
click at [894, 197] on link "uitwerkingen bekijken" at bounding box center [904, 204] width 216 height 34
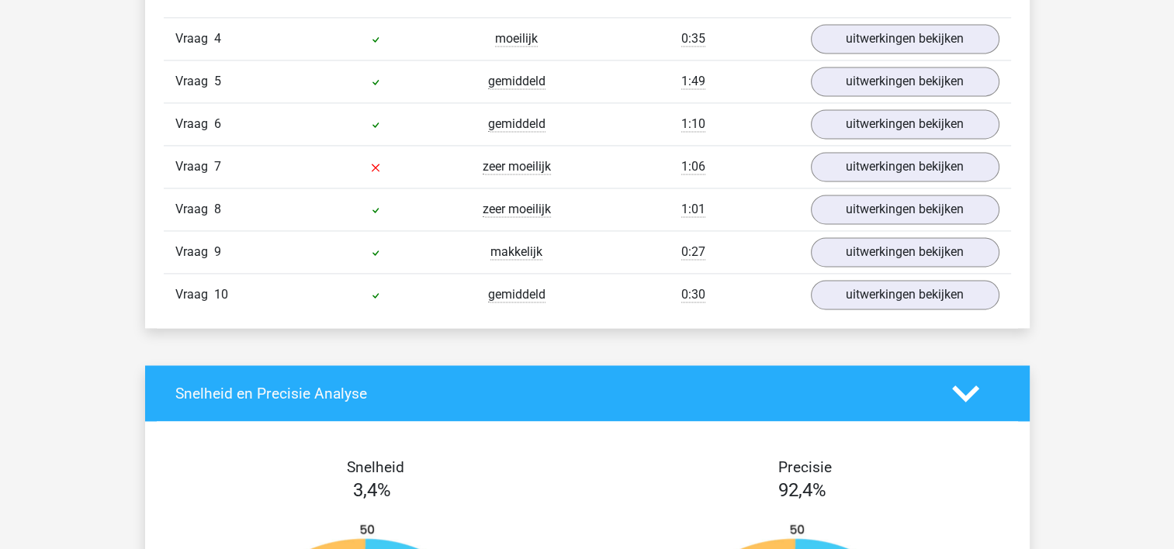
scroll to position [2297, 0]
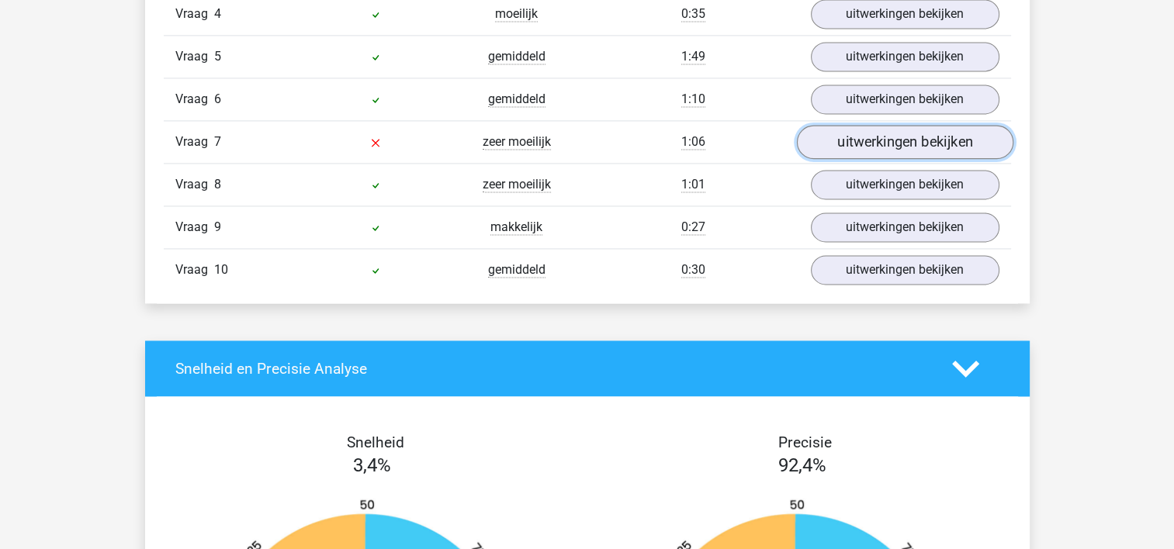
click at [924, 129] on link "uitwerkingen bekijken" at bounding box center [904, 142] width 216 height 34
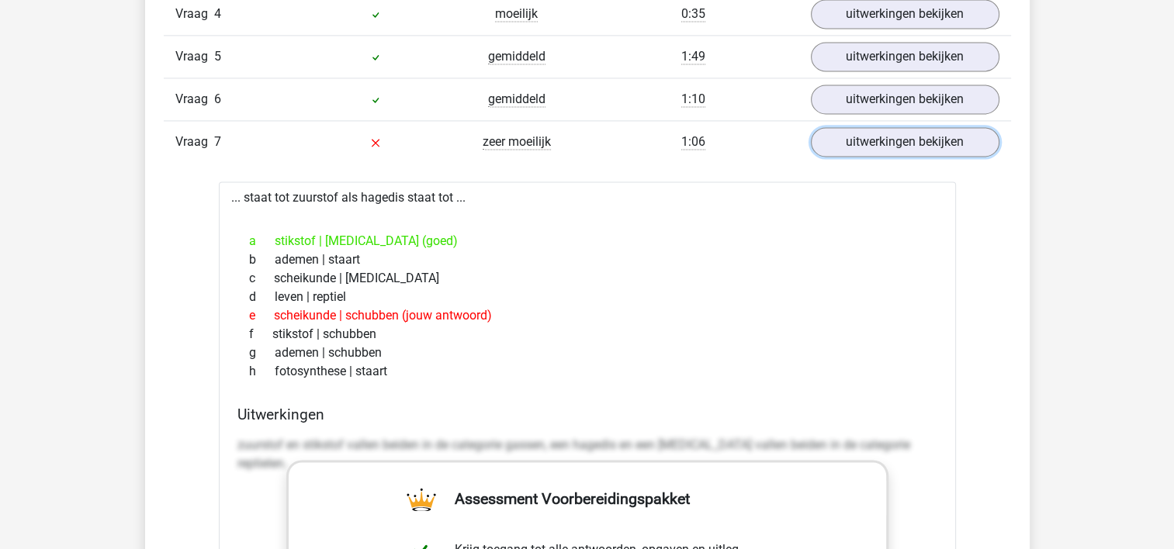
scroll to position [0, 0]
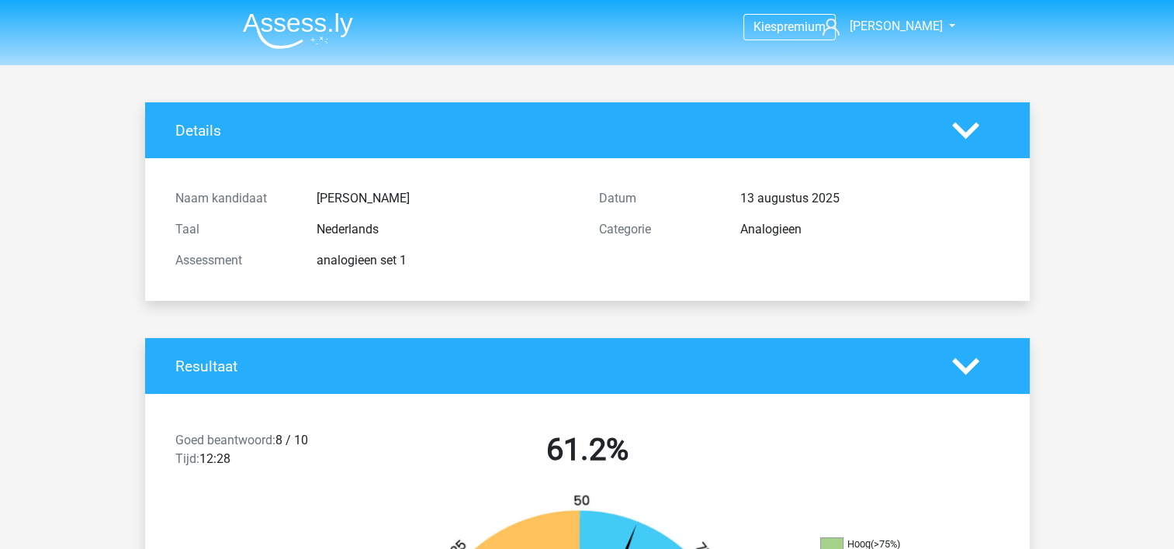
click at [310, 12] on li at bounding box center [291, 27] width 123 height 43
click at [304, 30] on img at bounding box center [298, 30] width 110 height 36
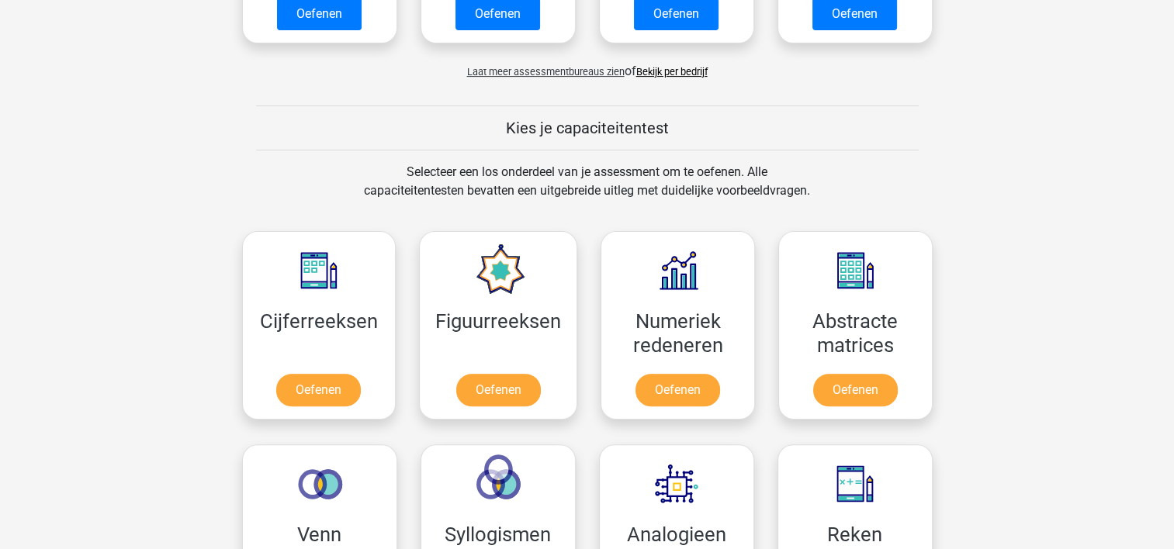
scroll to position [528, 0]
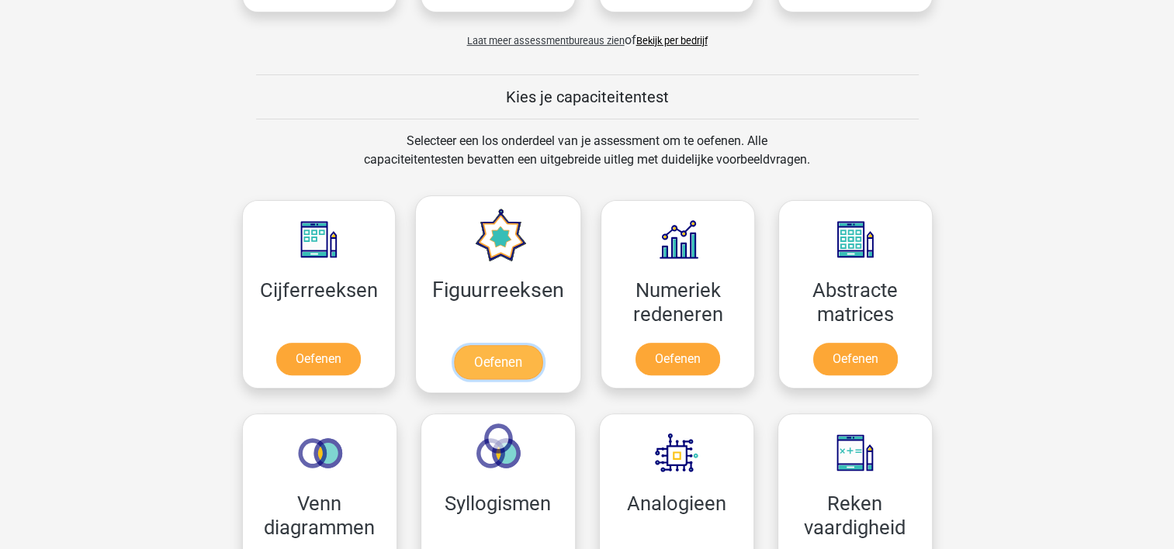
click at [501, 345] on link "Oefenen" at bounding box center [498, 362] width 88 height 34
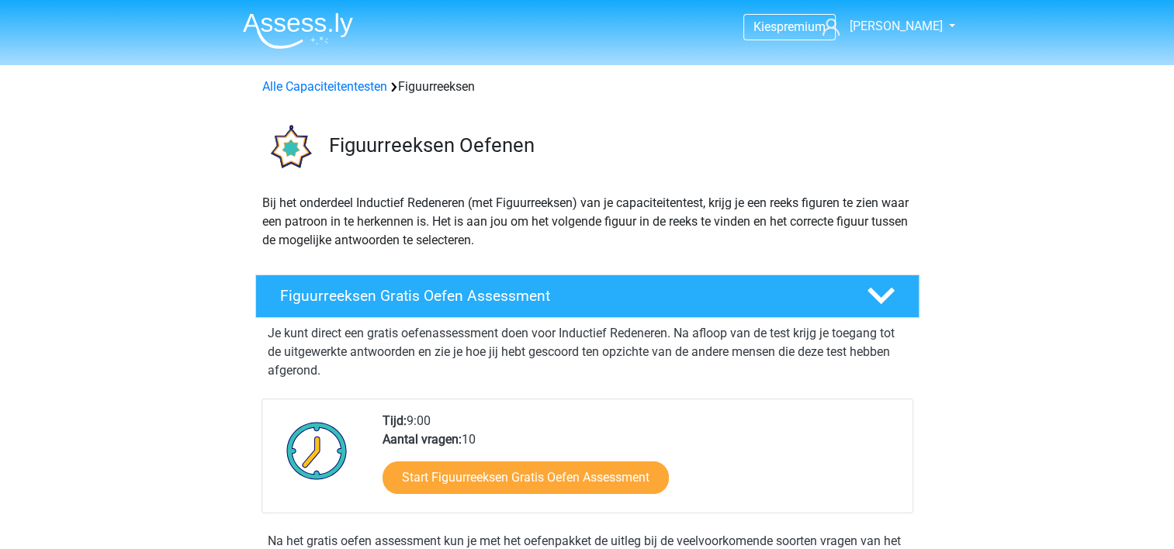
scroll to position [31, 0]
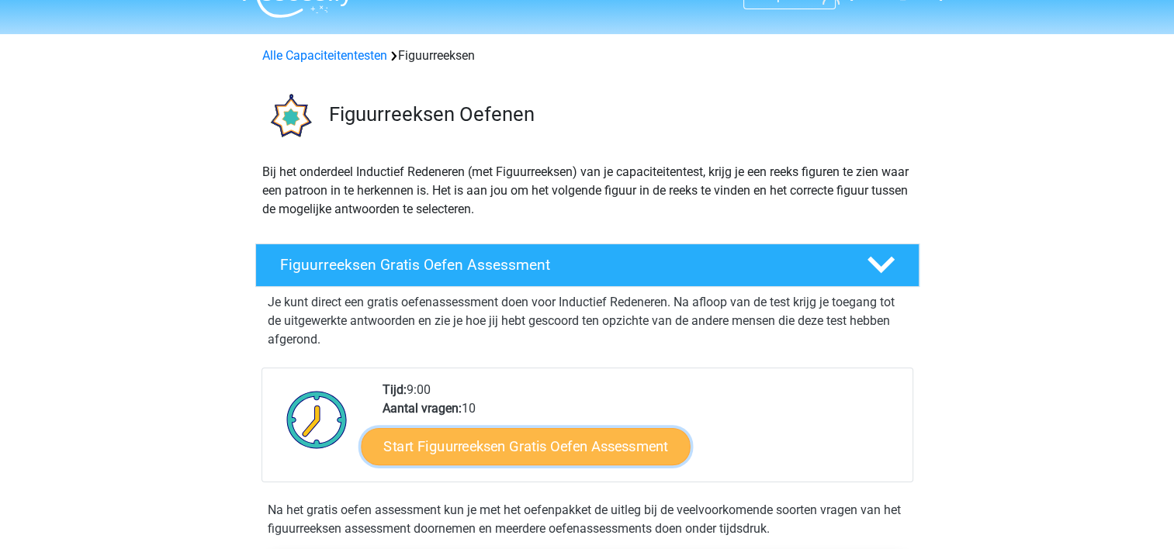
click at [481, 439] on link "Start Figuurreeksen Gratis Oefen Assessment" at bounding box center [525, 446] width 329 height 37
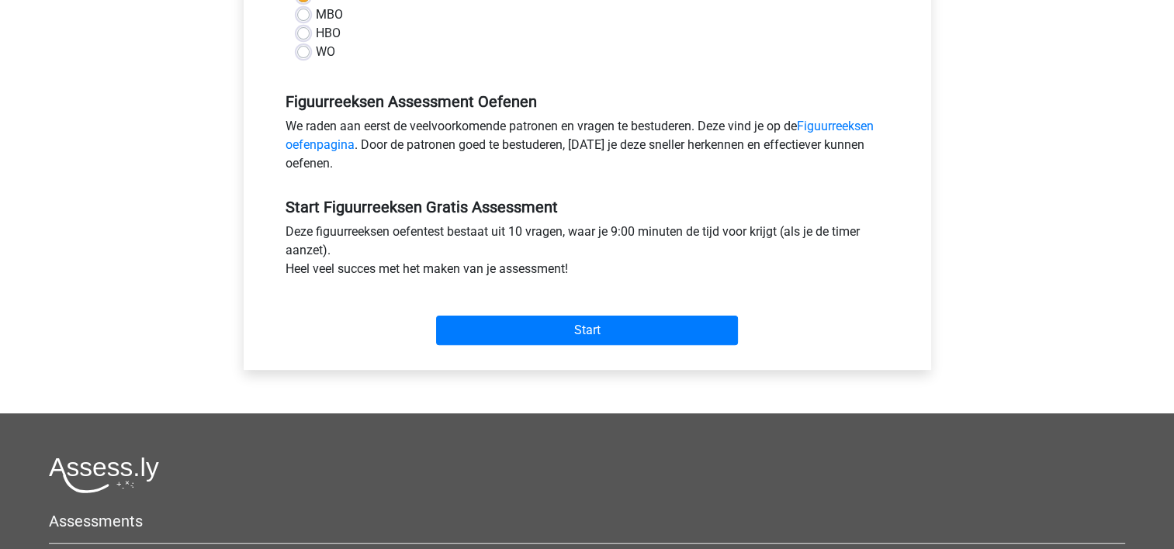
scroll to position [403, 0]
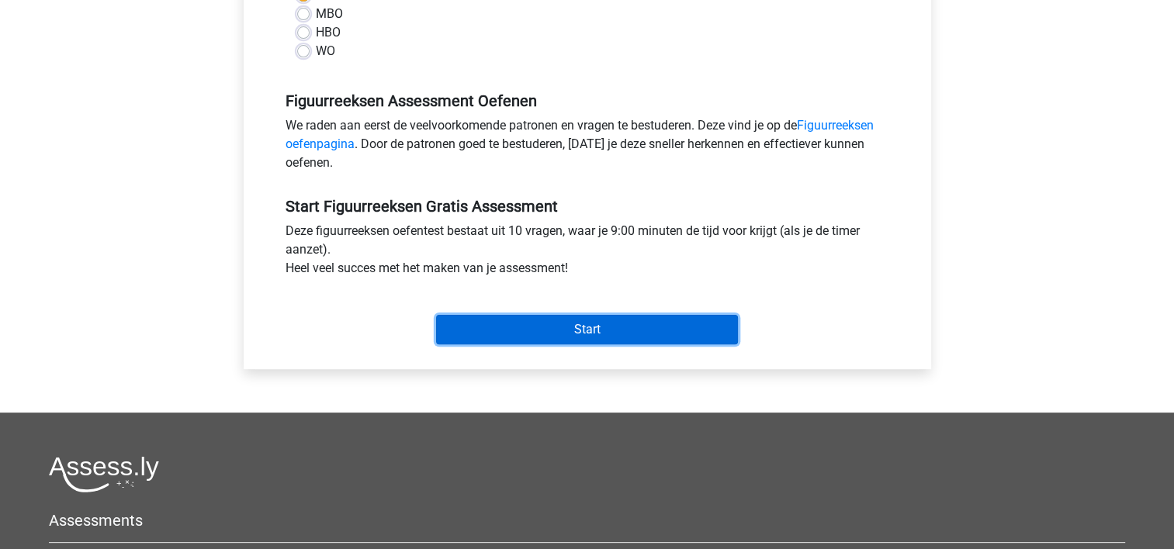
click at [556, 329] on input "Start" at bounding box center [587, 329] width 302 height 29
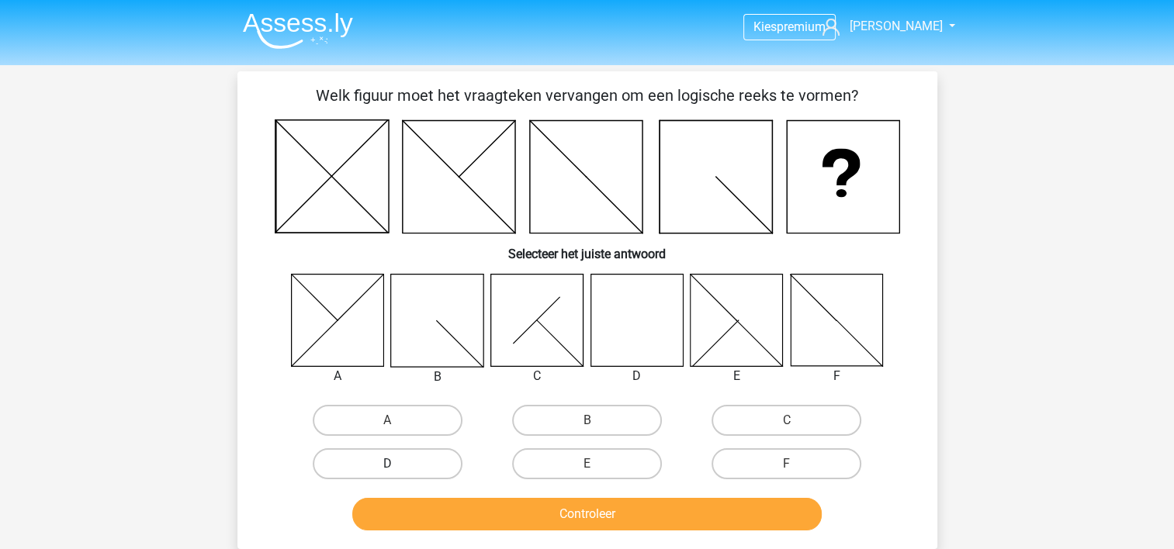
click at [421, 460] on label "D" at bounding box center [388, 463] width 150 height 31
click at [397, 464] on input "D" at bounding box center [392, 469] width 10 height 10
radio input "true"
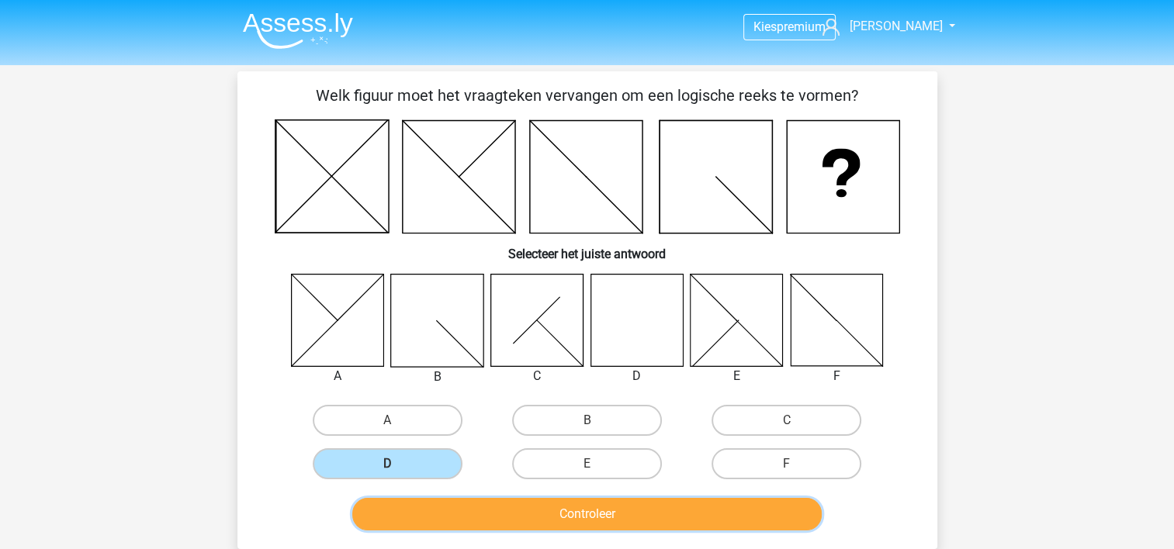
click at [528, 519] on button "Controleer" at bounding box center [586, 514] width 469 height 33
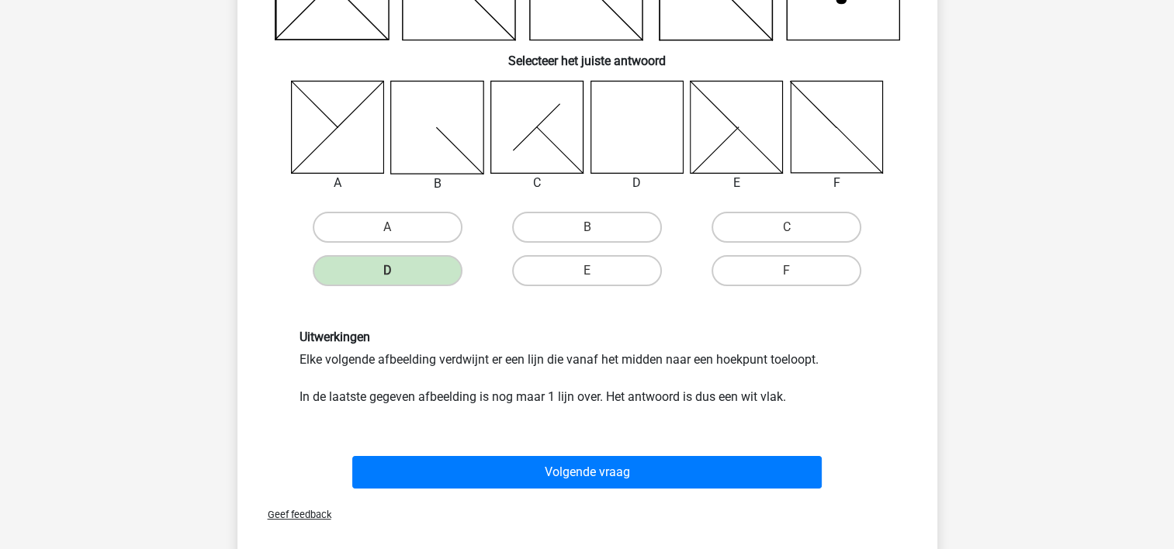
scroll to position [217, 0]
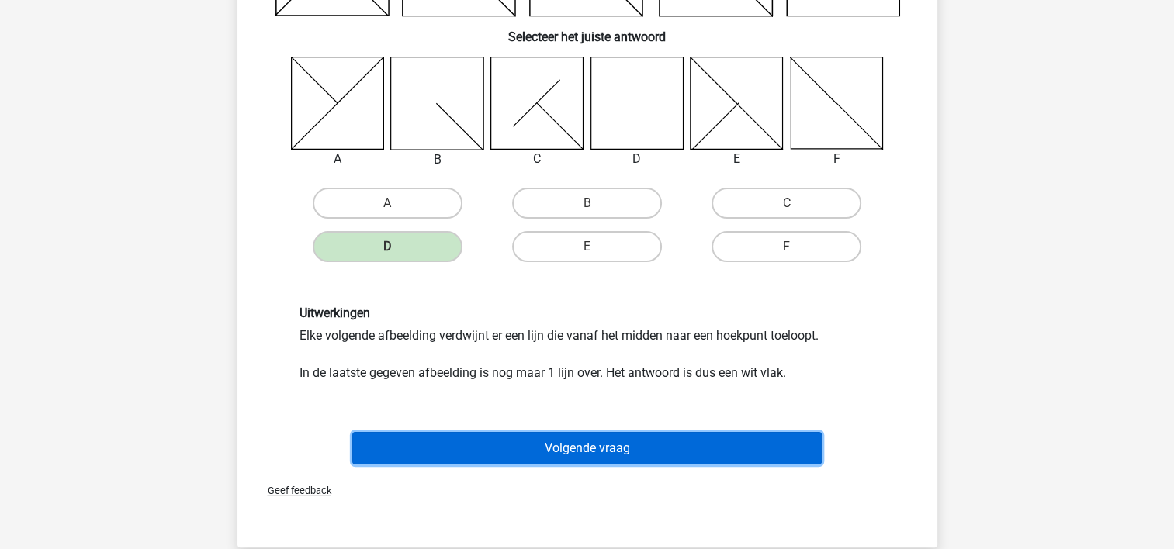
click at [565, 444] on button "Volgende vraag" at bounding box center [586, 448] width 469 height 33
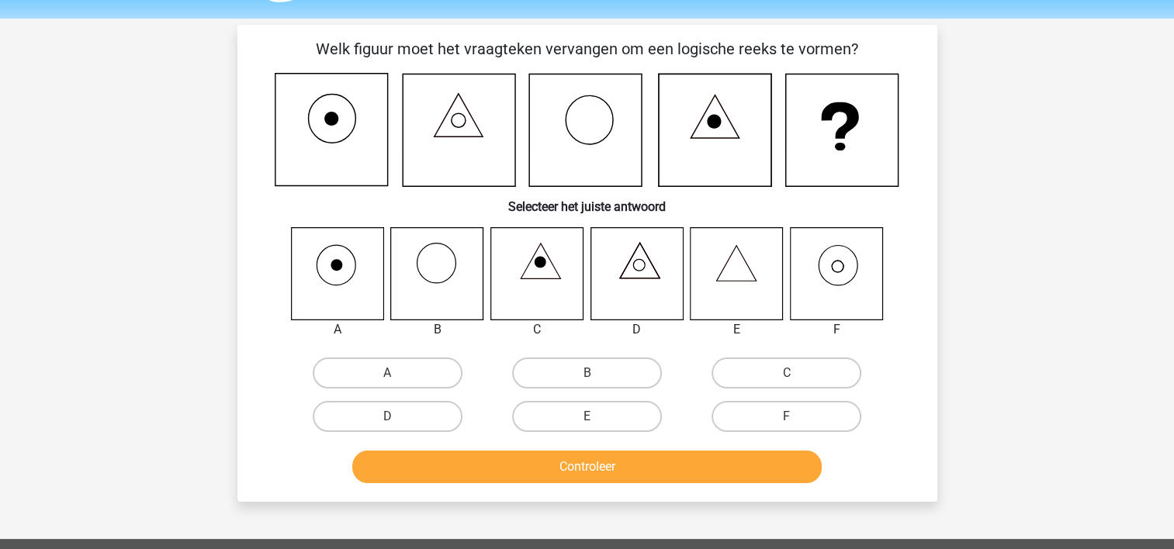
scroll to position [40, 0]
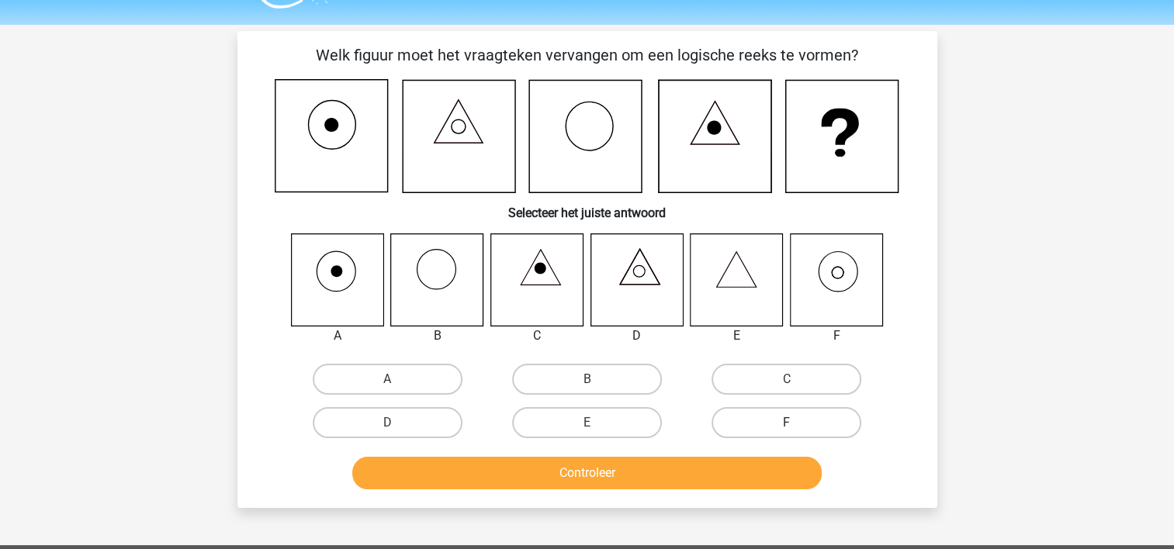
click at [757, 432] on label "F" at bounding box center [786, 422] width 150 height 31
click at [787, 432] on input "F" at bounding box center [792, 428] width 10 height 10
radio input "true"
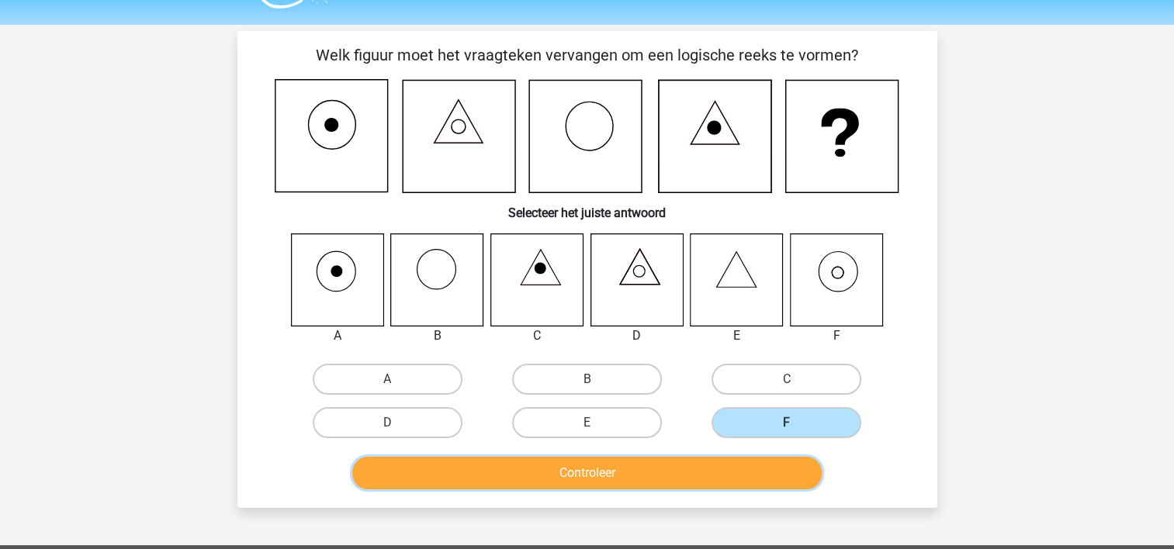
click at [722, 472] on button "Controleer" at bounding box center [586, 473] width 469 height 33
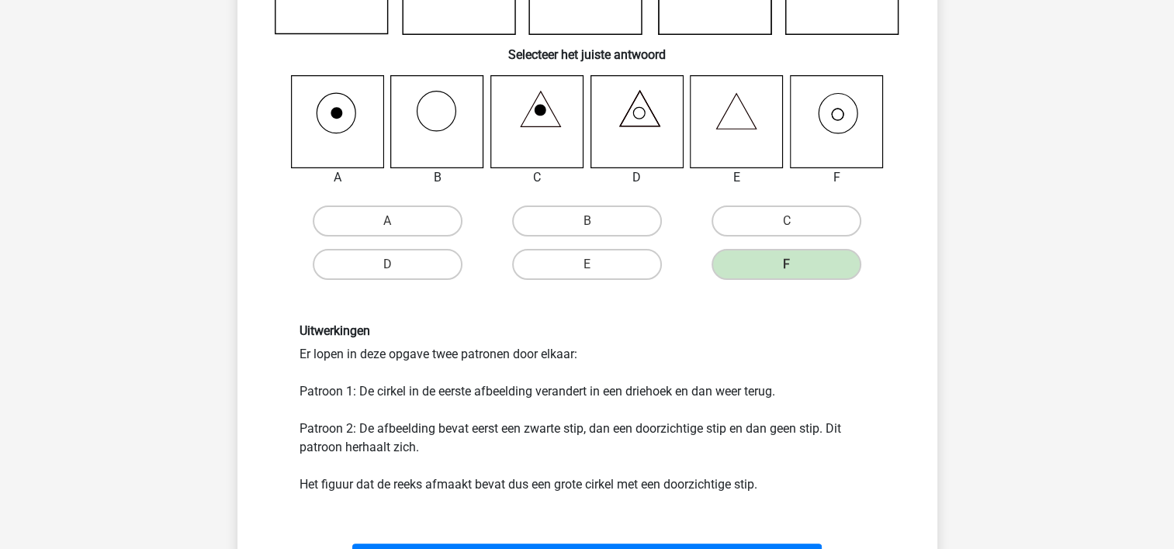
scroll to position [382, 0]
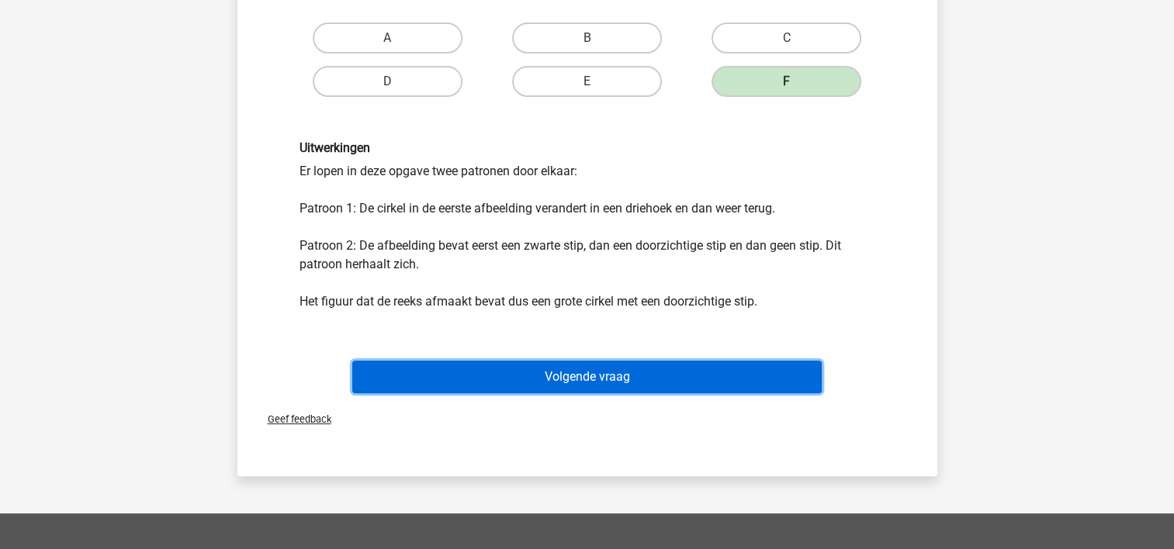
click at [580, 388] on button "Volgende vraag" at bounding box center [586, 377] width 469 height 33
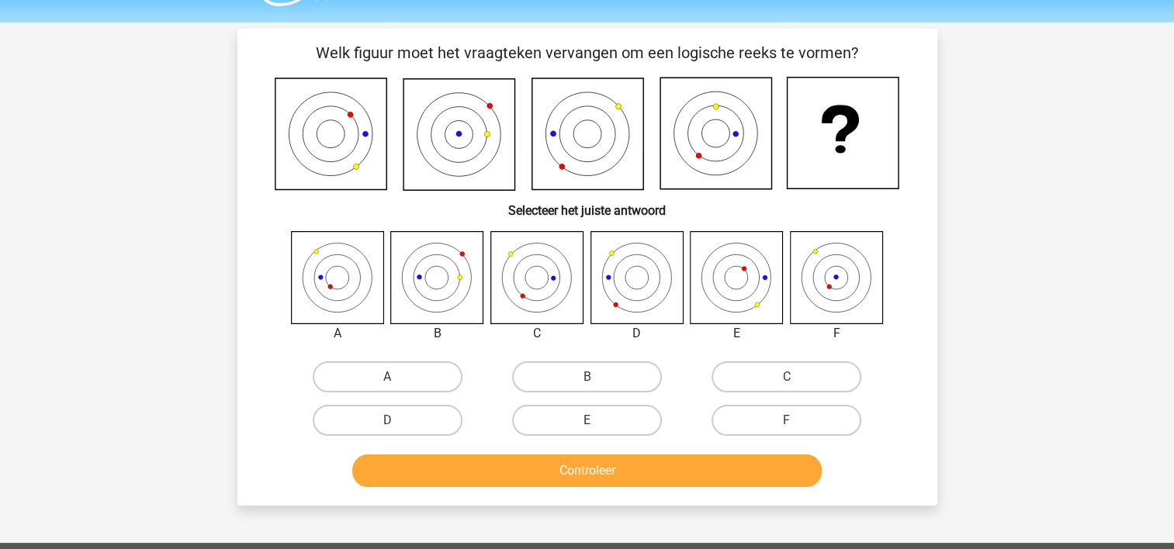
scroll to position [40, 0]
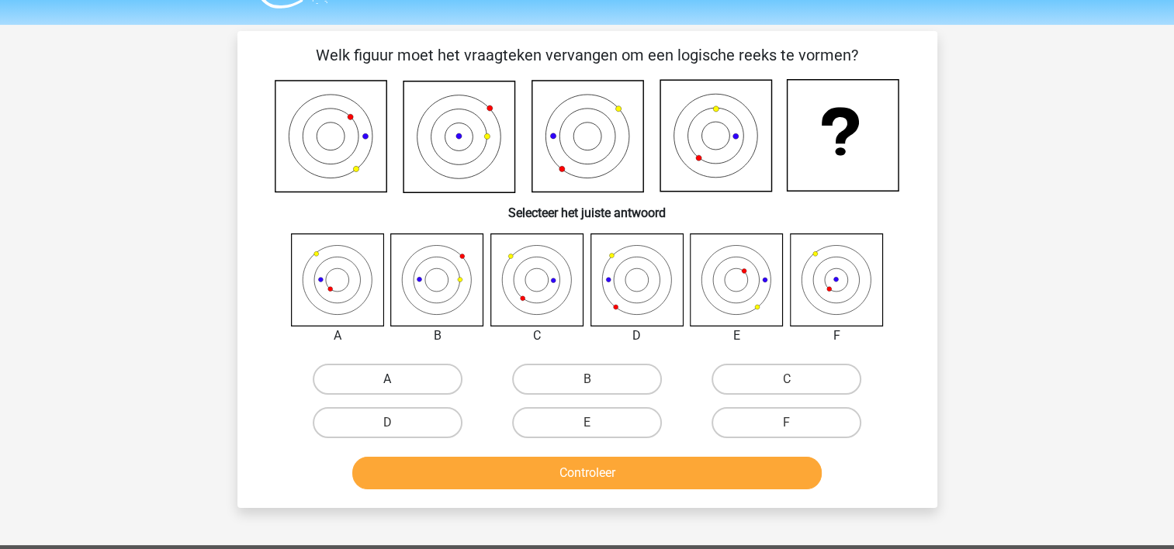
click at [369, 378] on label "A" at bounding box center [388, 379] width 150 height 31
click at [387, 379] on input "A" at bounding box center [392, 384] width 10 height 10
radio input "true"
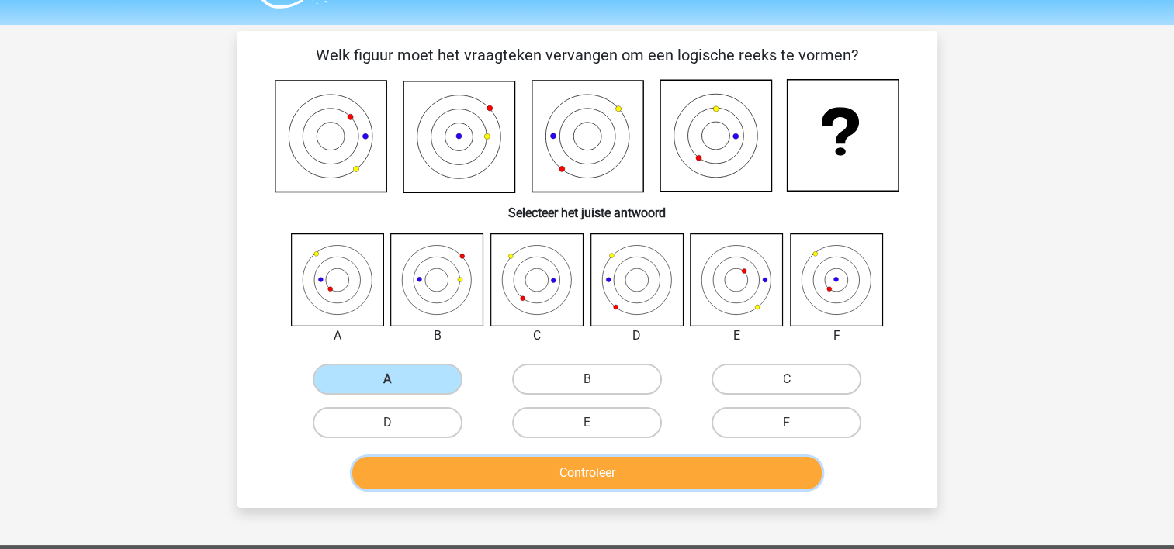
click at [520, 469] on button "Controleer" at bounding box center [586, 473] width 469 height 33
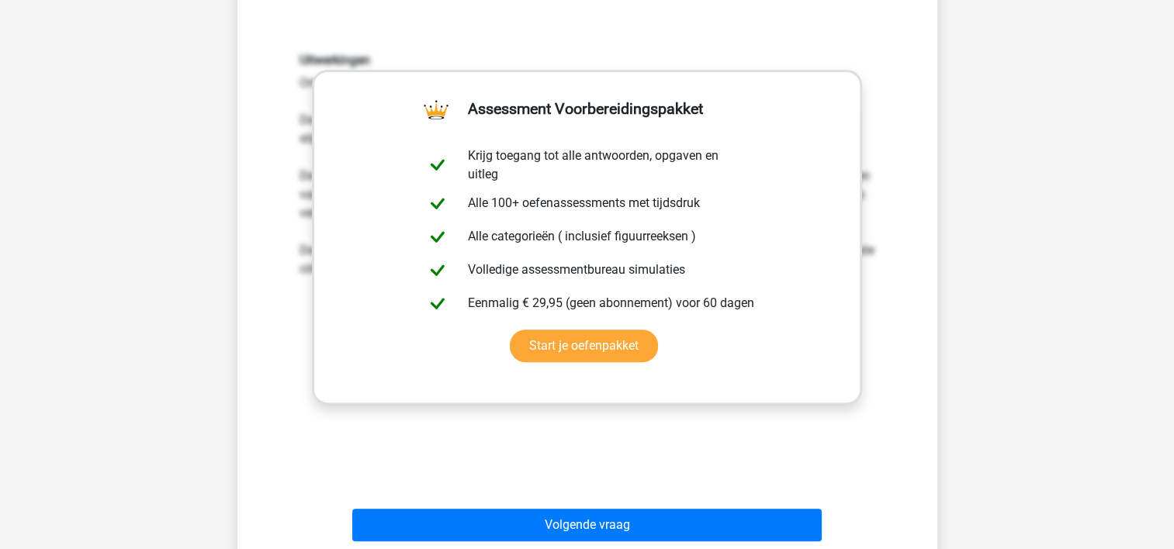
scroll to position [506, 0]
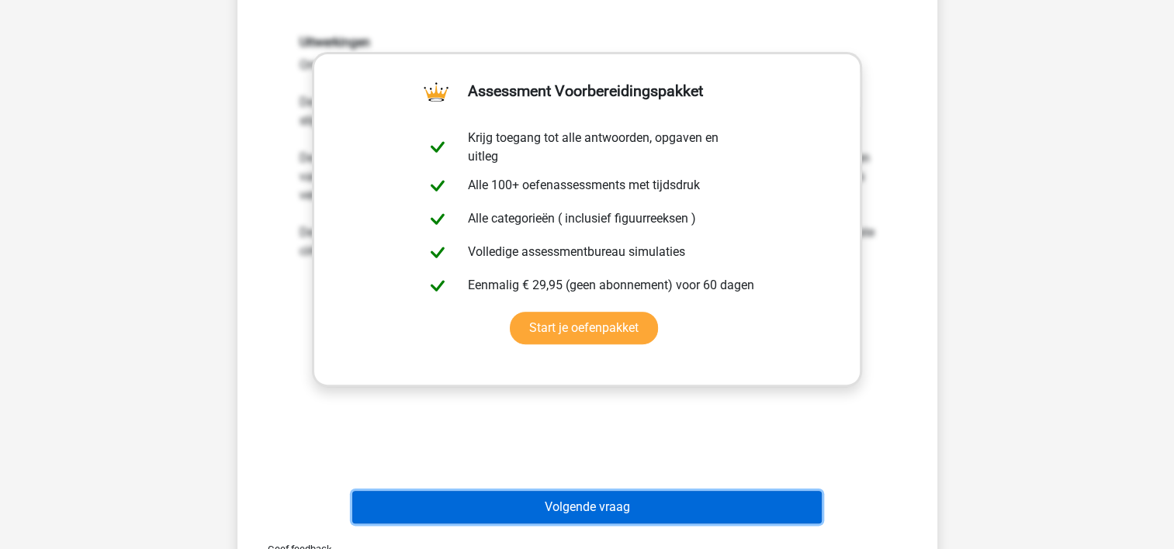
click at [590, 503] on button "Volgende vraag" at bounding box center [586, 507] width 469 height 33
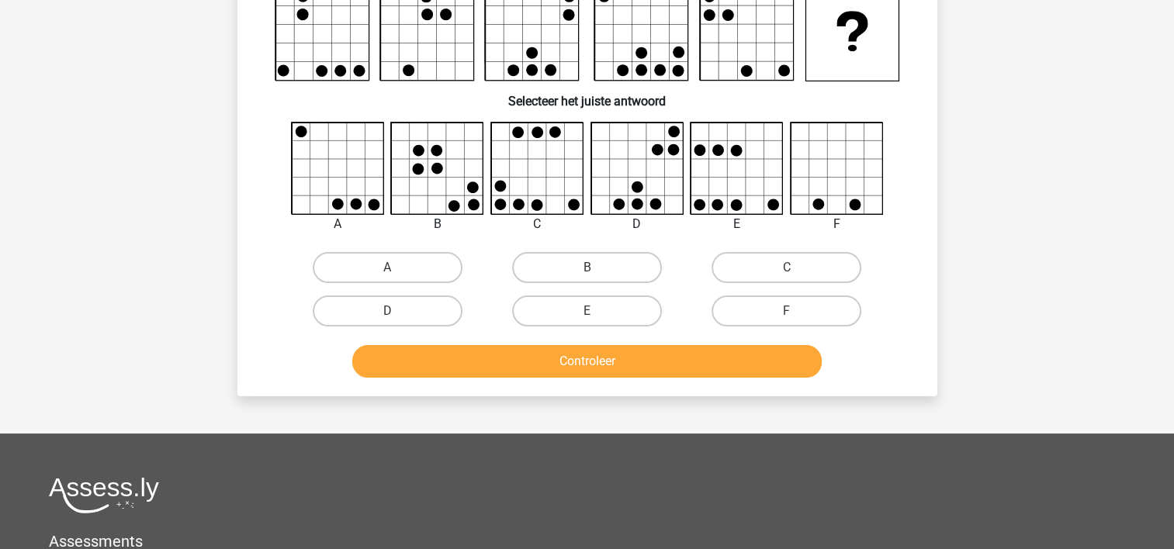
scroll to position [71, 0]
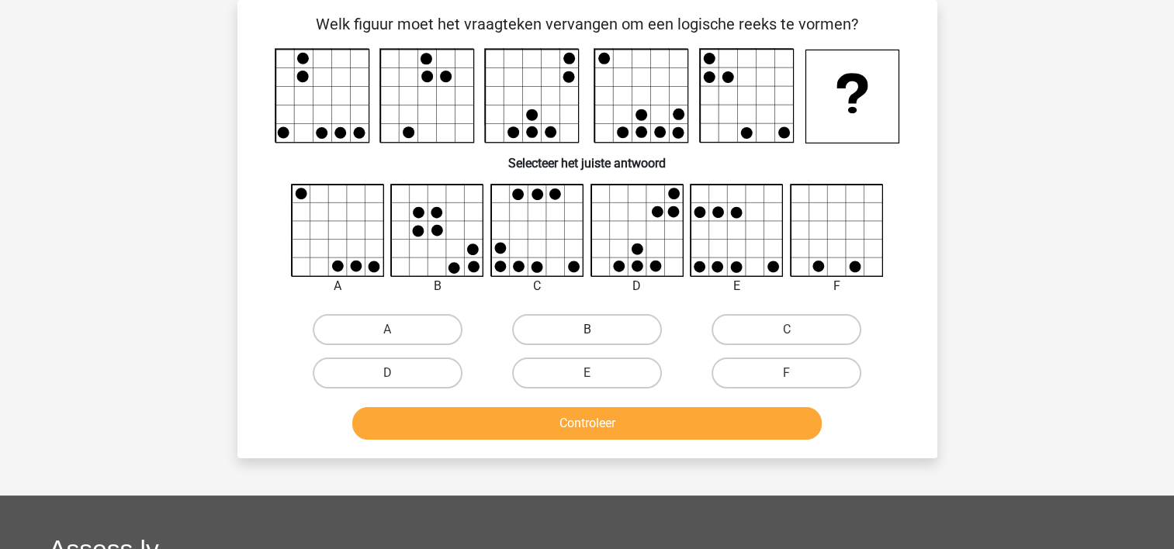
click at [611, 340] on label "B" at bounding box center [587, 329] width 150 height 31
click at [597, 340] on input "B" at bounding box center [592, 335] width 10 height 10
radio input "true"
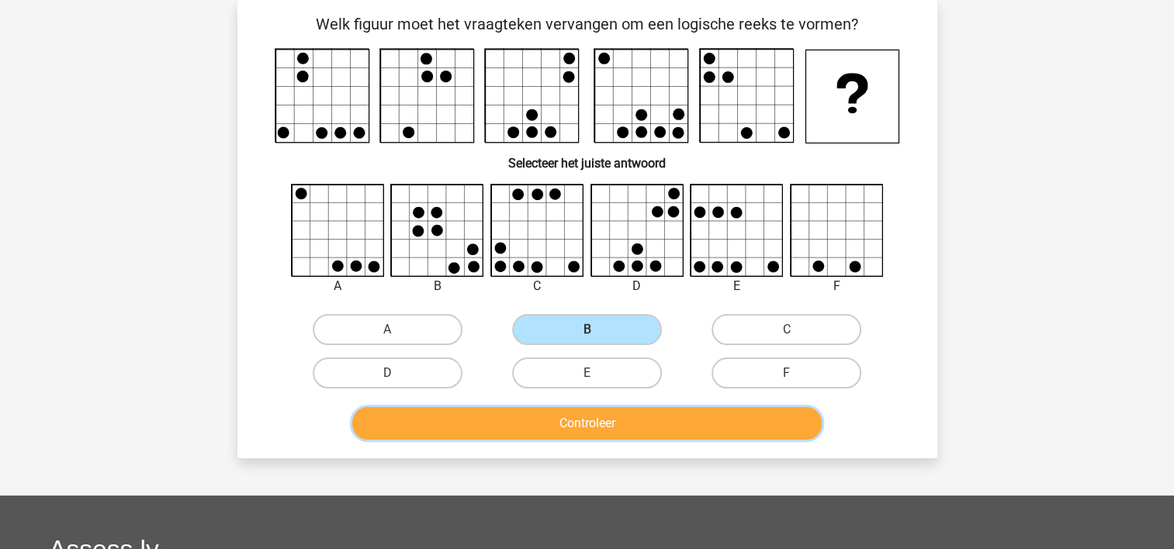
click at [591, 419] on button "Controleer" at bounding box center [586, 423] width 469 height 33
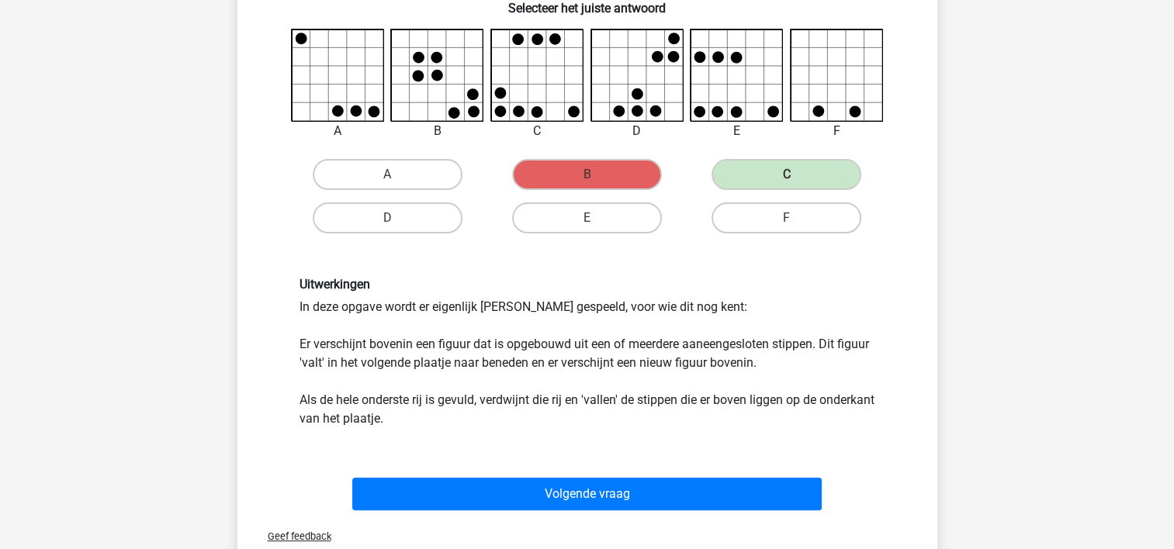
scroll to position [258, 0]
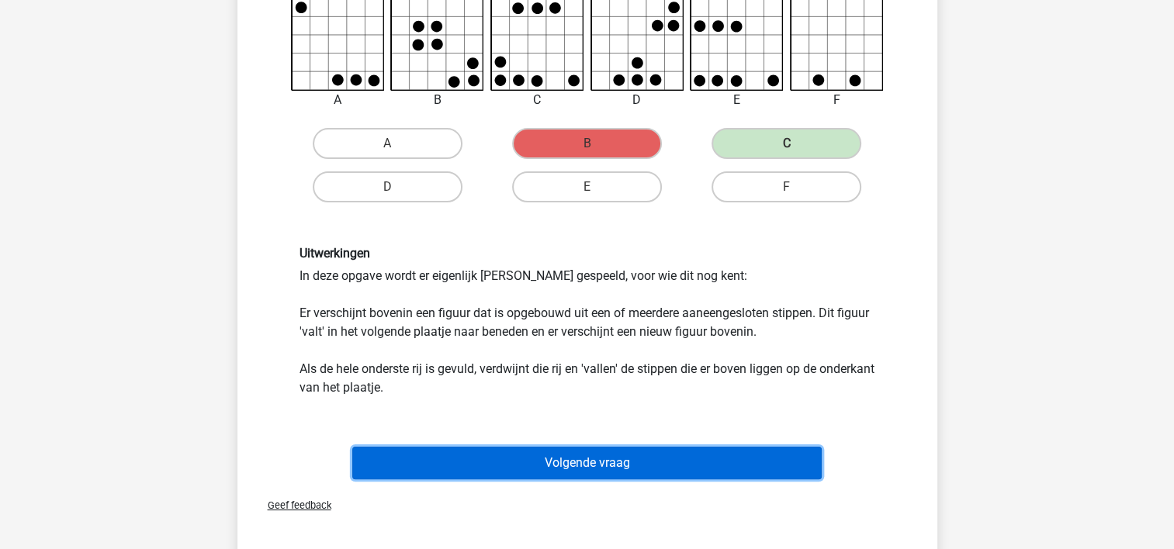
click at [567, 460] on button "Volgende vraag" at bounding box center [586, 463] width 469 height 33
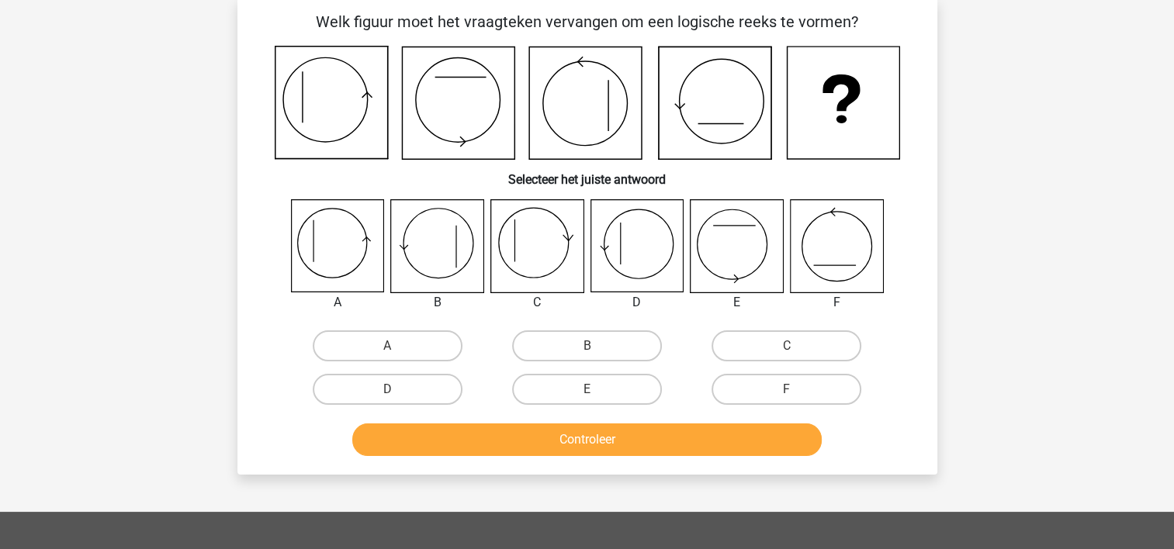
scroll to position [71, 0]
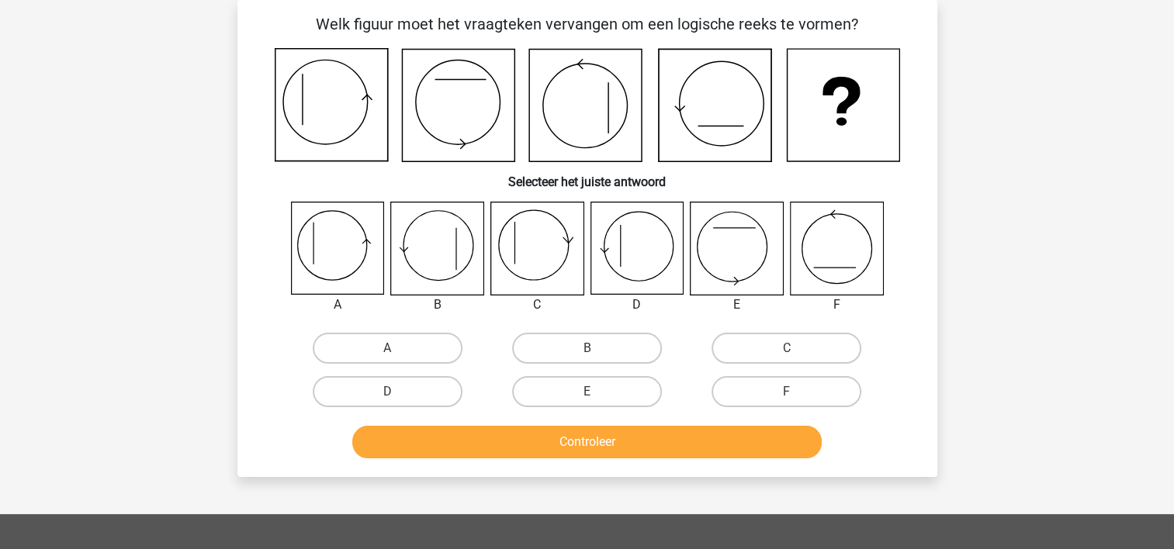
click at [464, 364] on div "D" at bounding box center [387, 348] width 187 height 31
click at [428, 387] on label "D" at bounding box center [388, 391] width 150 height 31
click at [397, 392] on input "D" at bounding box center [392, 397] width 10 height 10
radio input "true"
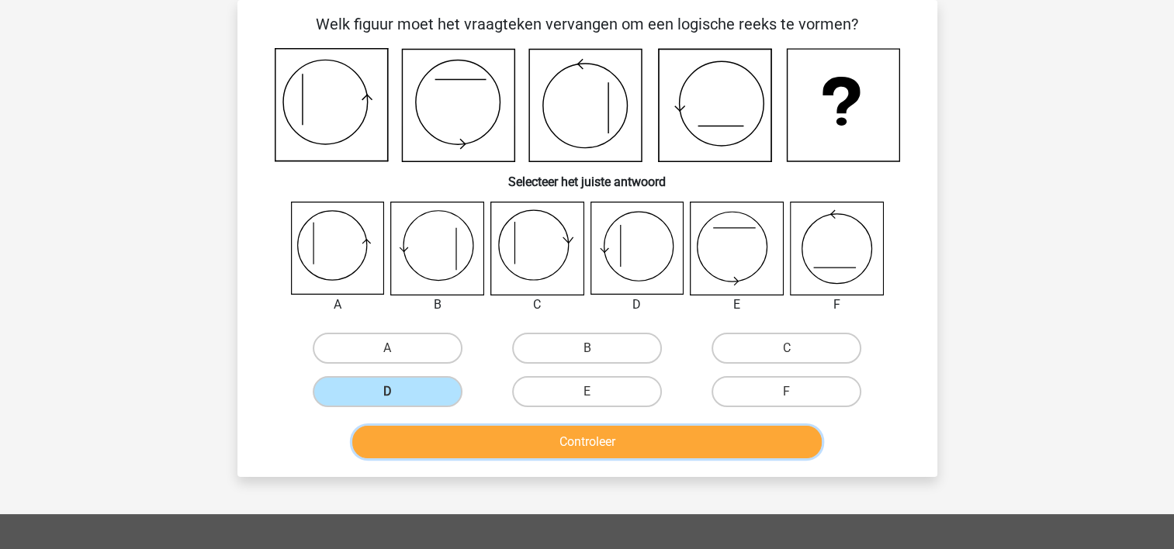
click at [506, 428] on button "Controleer" at bounding box center [586, 442] width 469 height 33
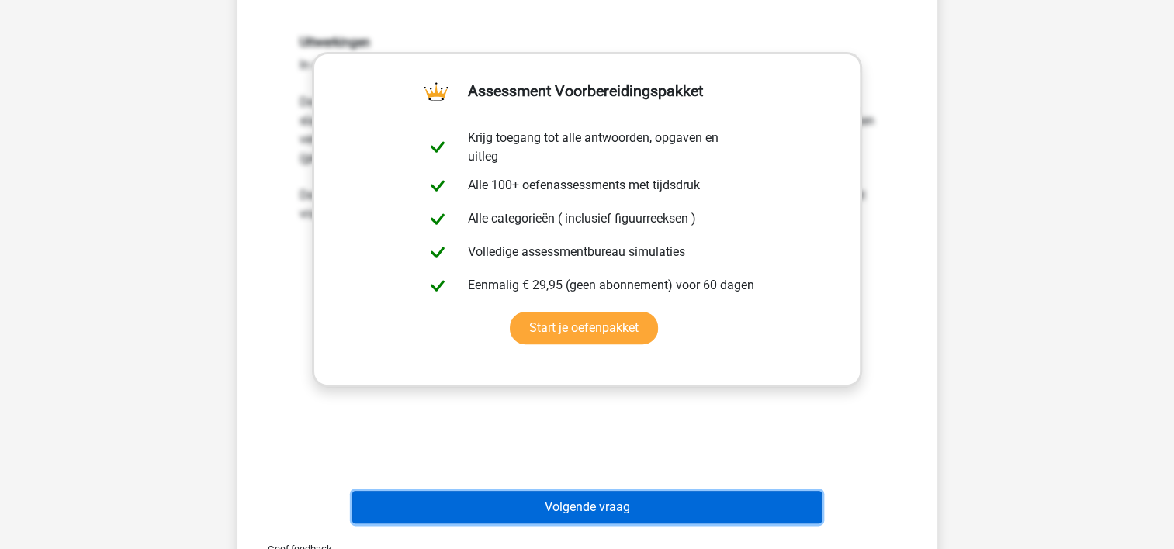
click at [544, 517] on button "Volgende vraag" at bounding box center [586, 507] width 469 height 33
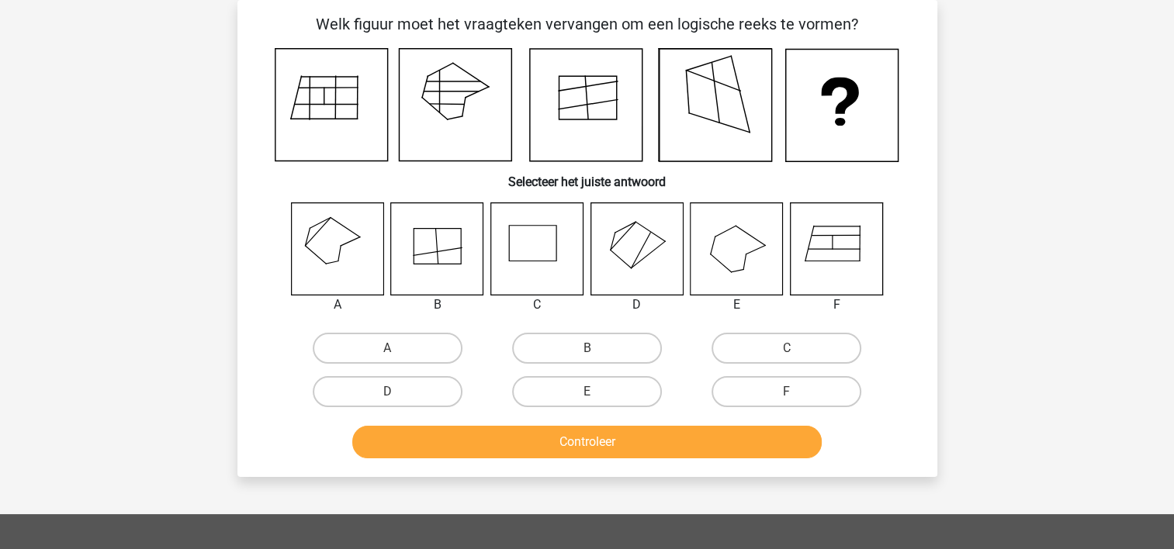
click at [336, 282] on icon at bounding box center [337, 249] width 92 height 92
click at [391, 351] on input "A" at bounding box center [392, 353] width 10 height 10
radio input "true"
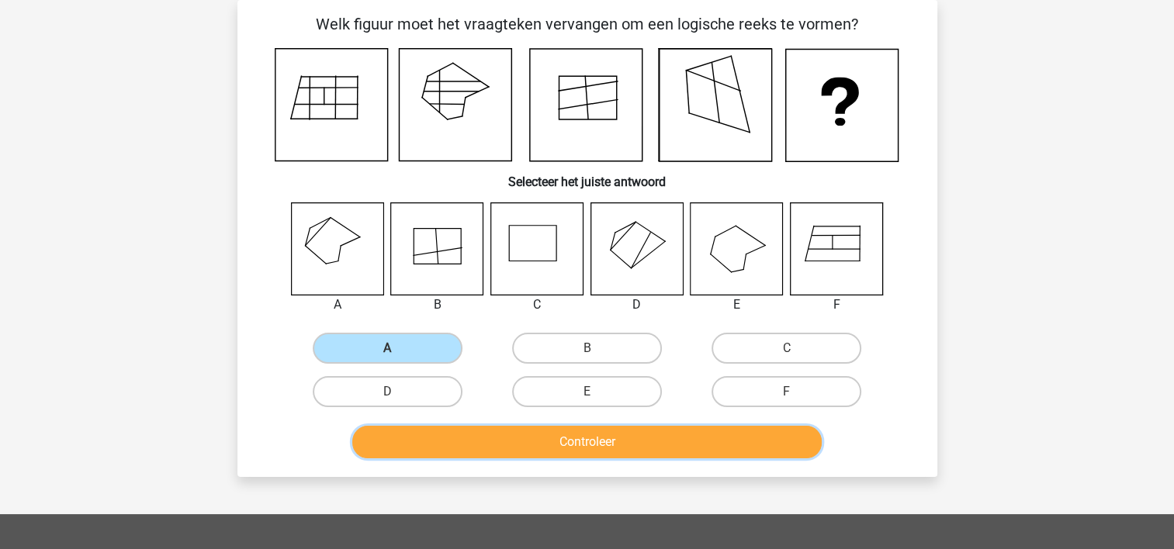
click at [617, 450] on button "Controleer" at bounding box center [586, 442] width 469 height 33
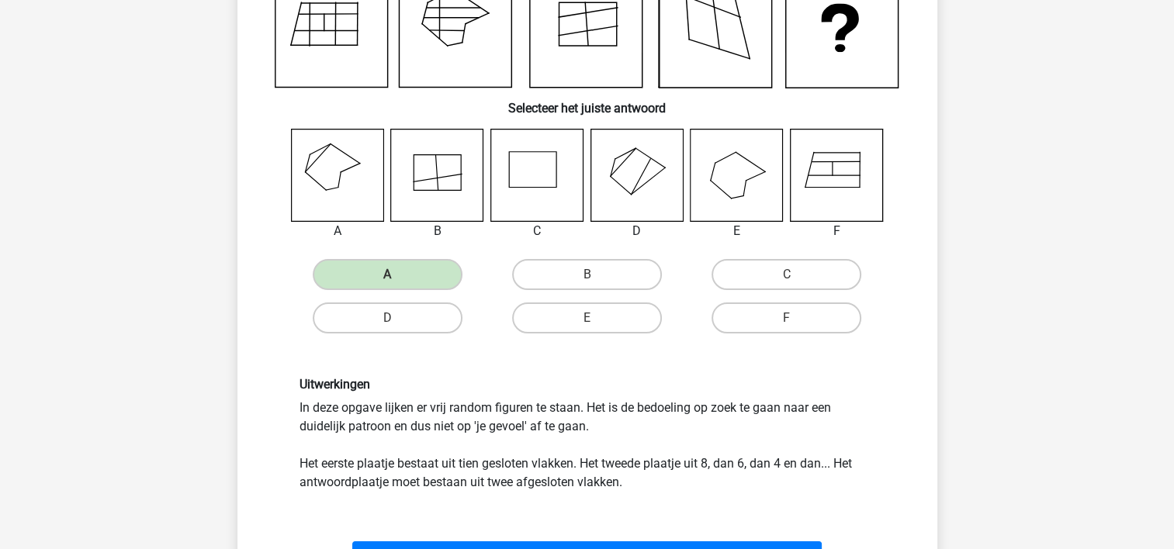
scroll to position [164, 0]
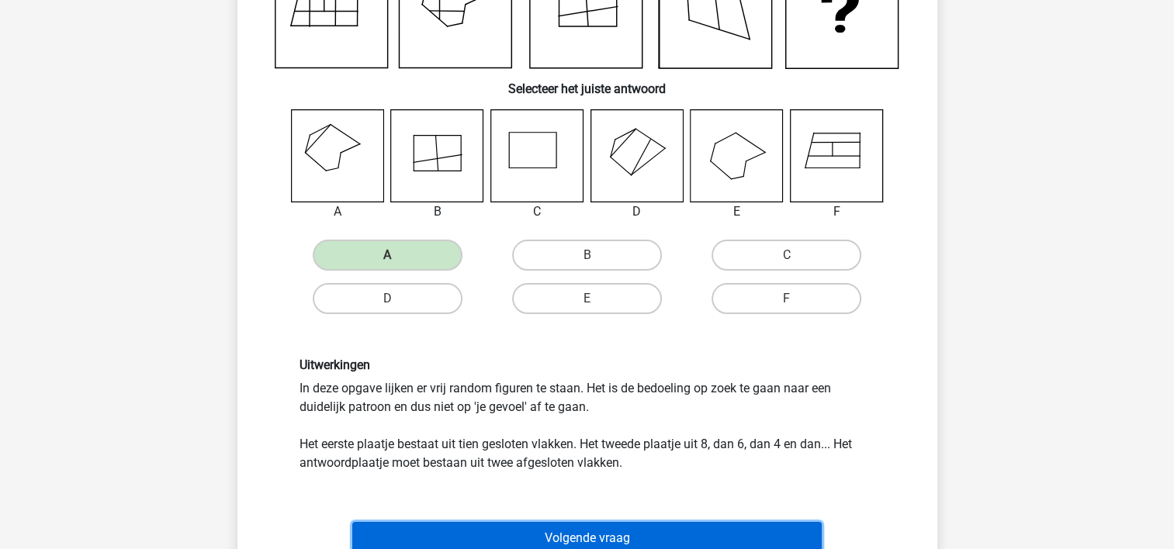
click at [601, 529] on button "Volgende vraag" at bounding box center [586, 538] width 469 height 33
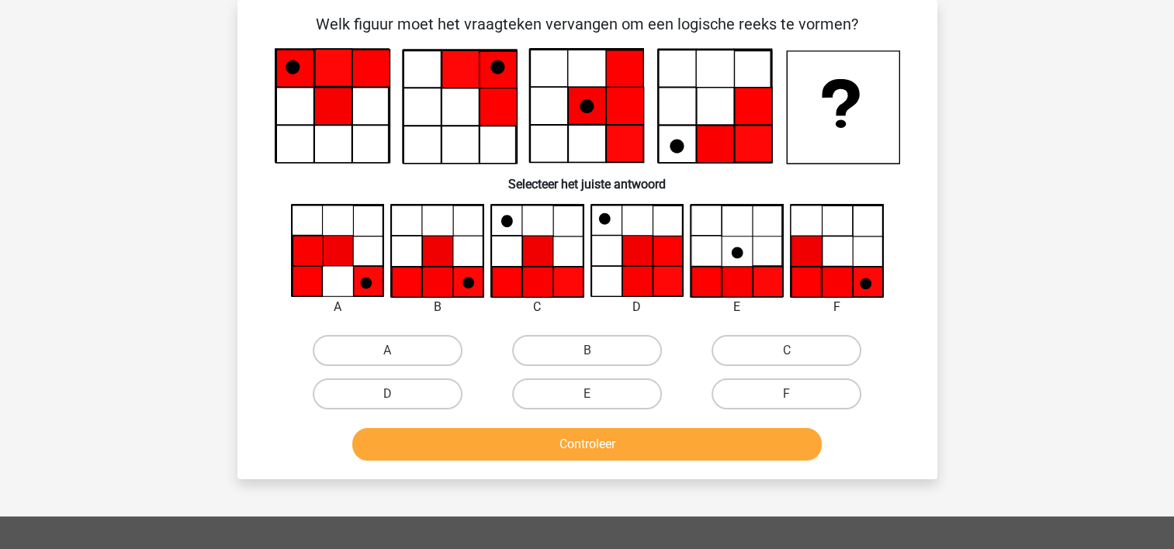
scroll to position [40, 0]
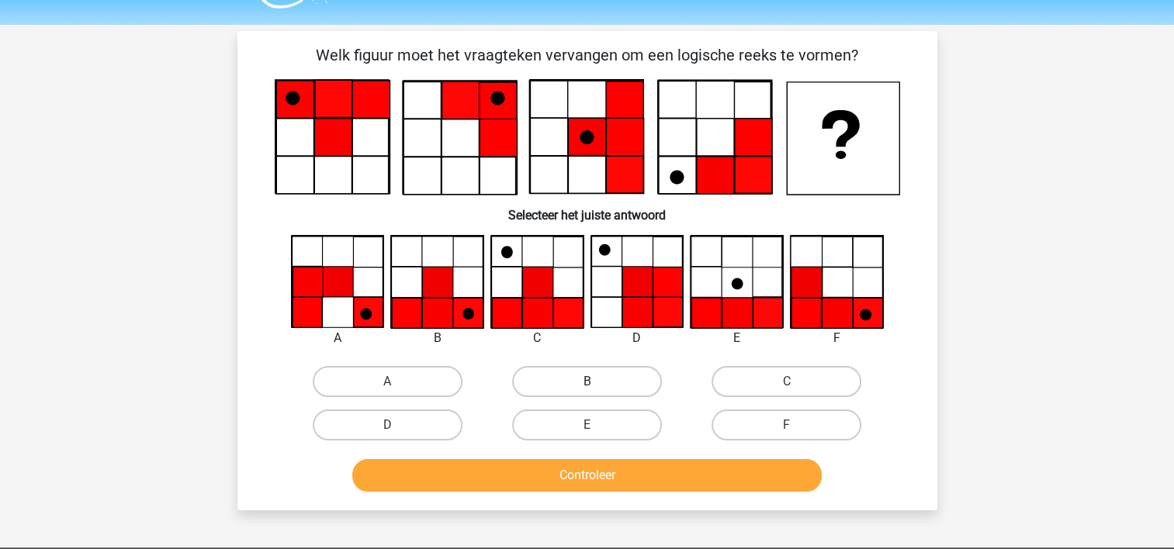
click at [572, 385] on label "B" at bounding box center [587, 381] width 150 height 31
click at [587, 385] on input "B" at bounding box center [592, 387] width 10 height 10
radio input "true"
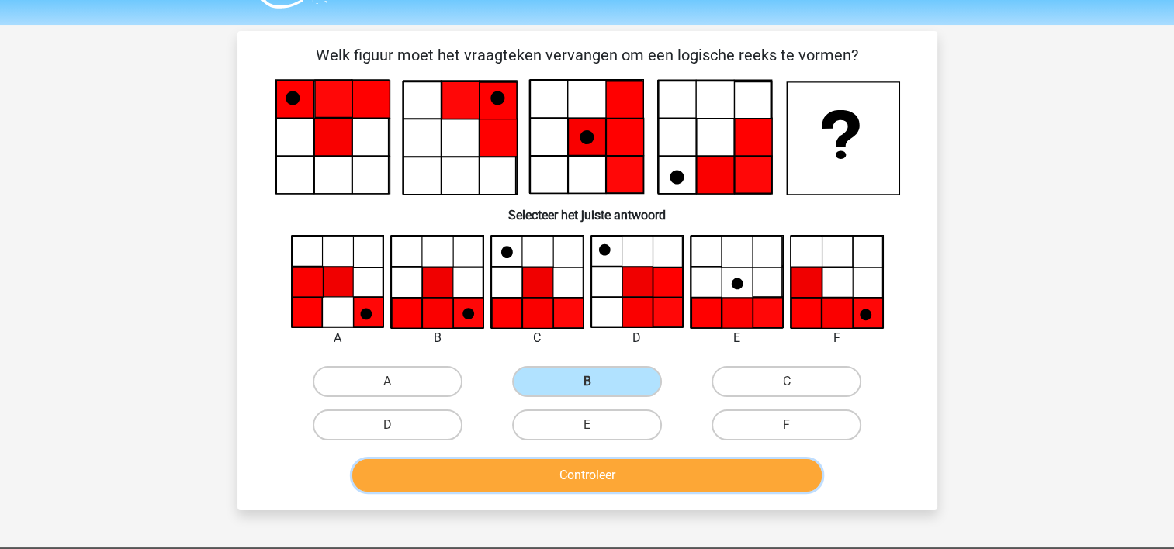
click at [590, 481] on button "Controleer" at bounding box center [586, 475] width 469 height 33
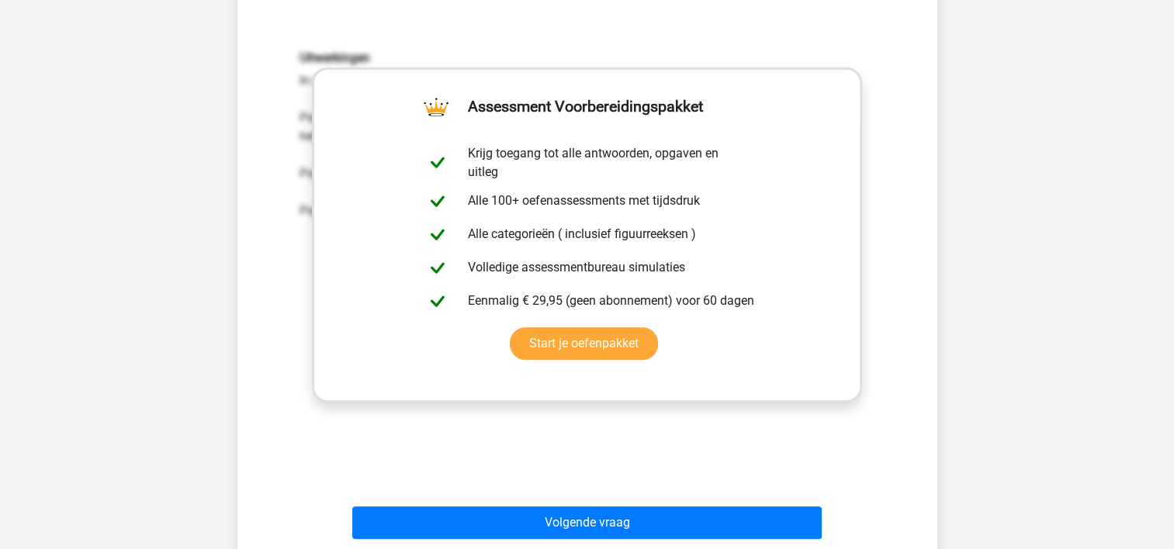
scroll to position [506, 0]
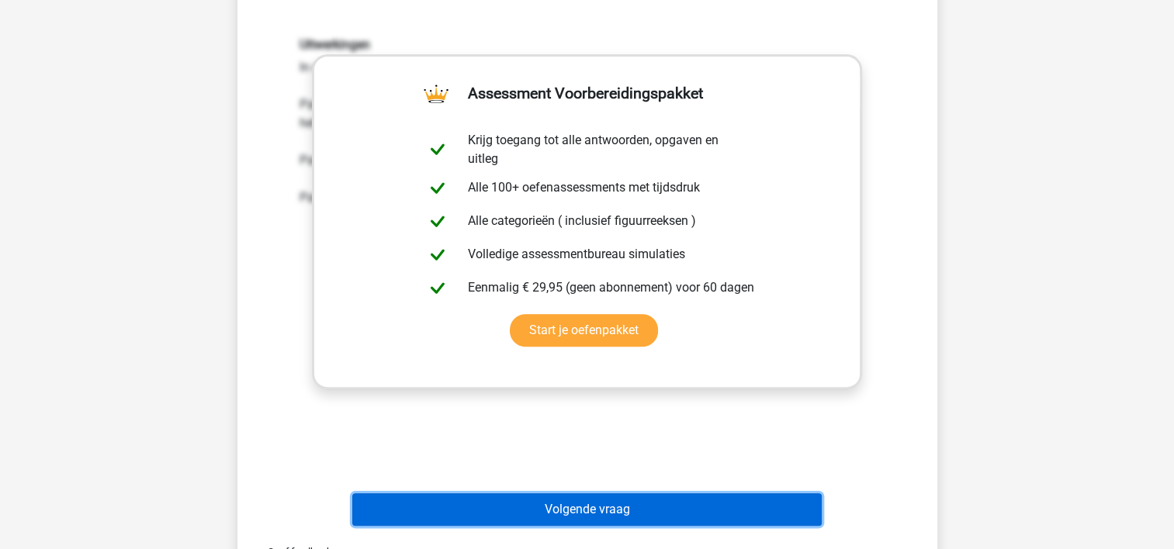
click at [589, 497] on button "Volgende vraag" at bounding box center [586, 509] width 469 height 33
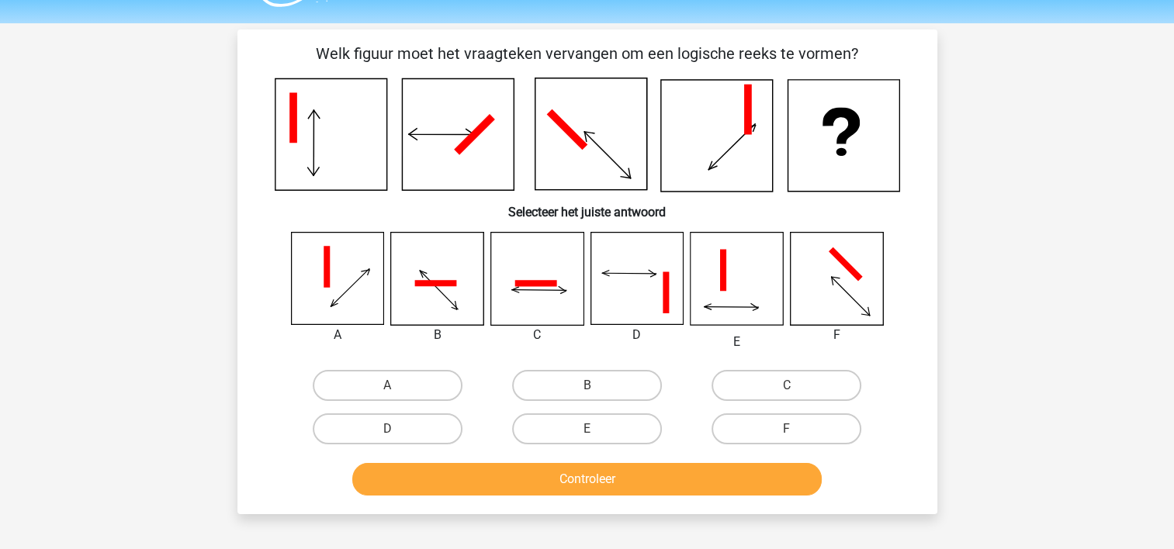
scroll to position [40, 0]
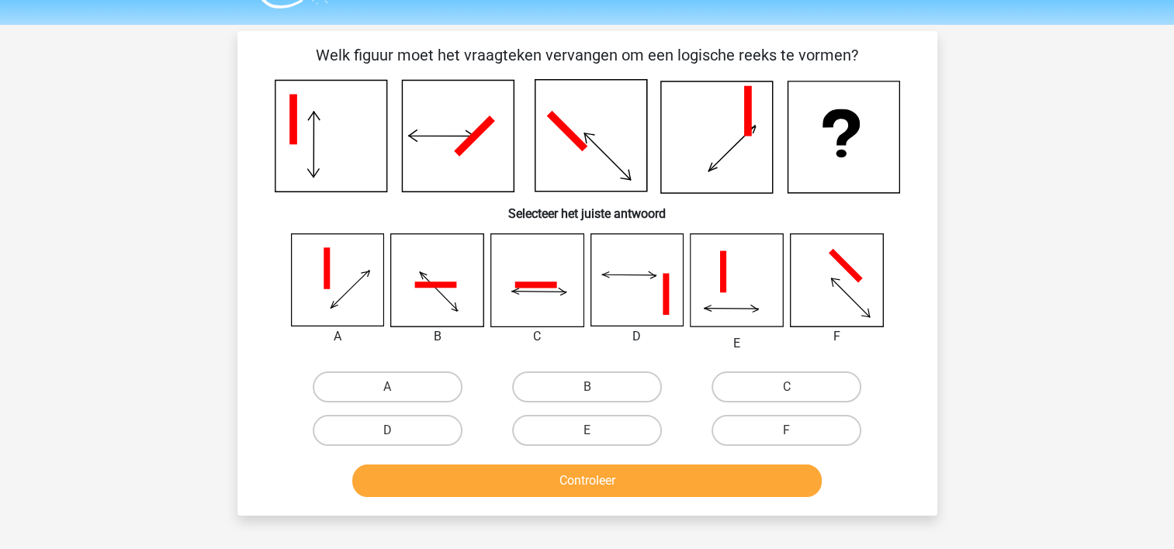
click at [745, 289] on icon at bounding box center [737, 280] width 92 height 92
click at [563, 421] on label "E" at bounding box center [587, 430] width 150 height 31
click at [587, 431] on input "E" at bounding box center [592, 436] width 10 height 10
radio input "true"
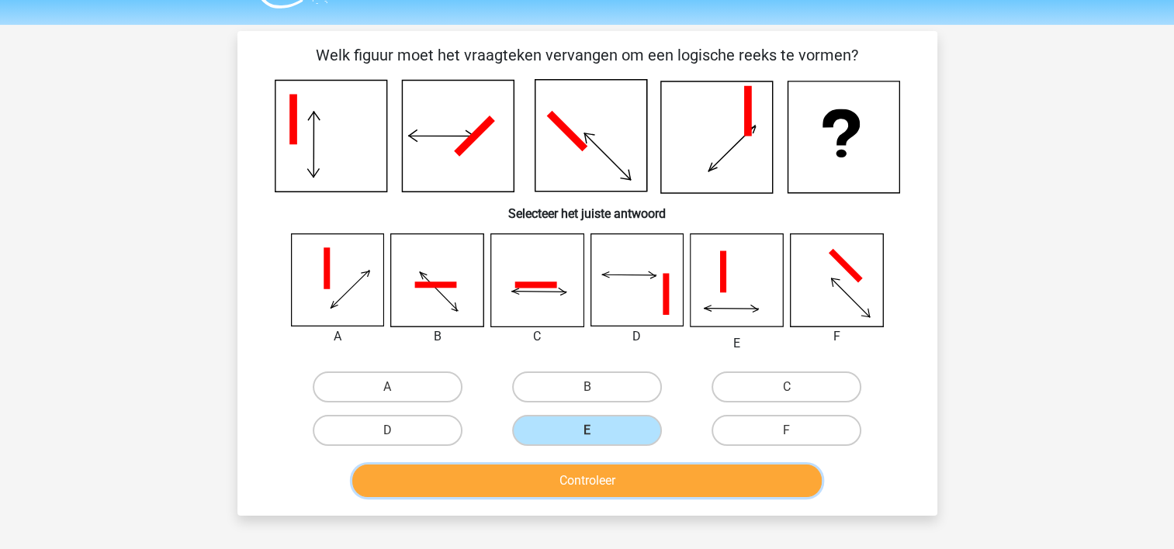
click at [571, 469] on button "Controleer" at bounding box center [586, 481] width 469 height 33
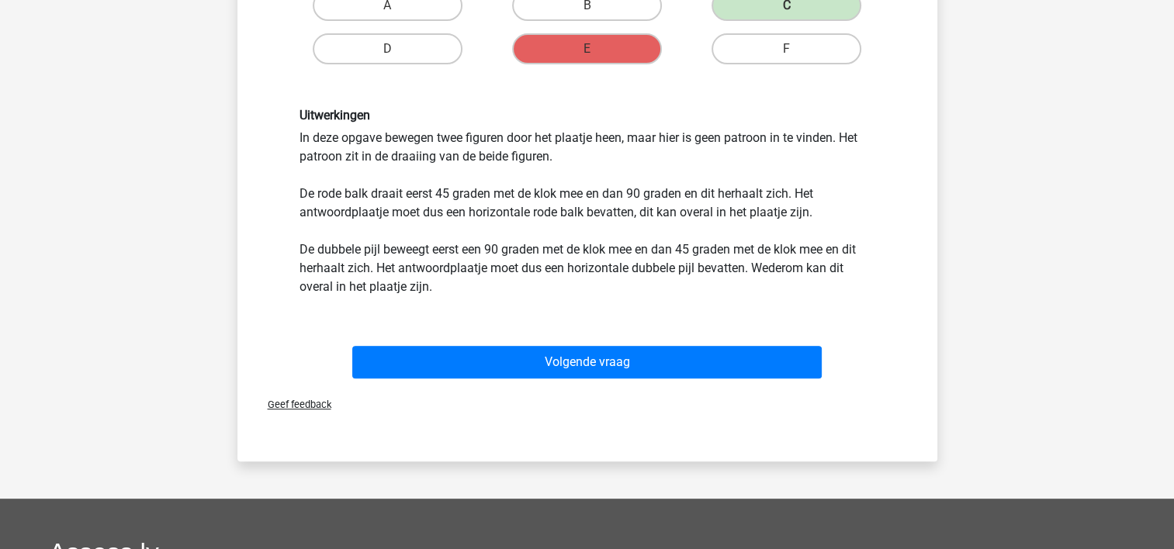
scroll to position [434, 0]
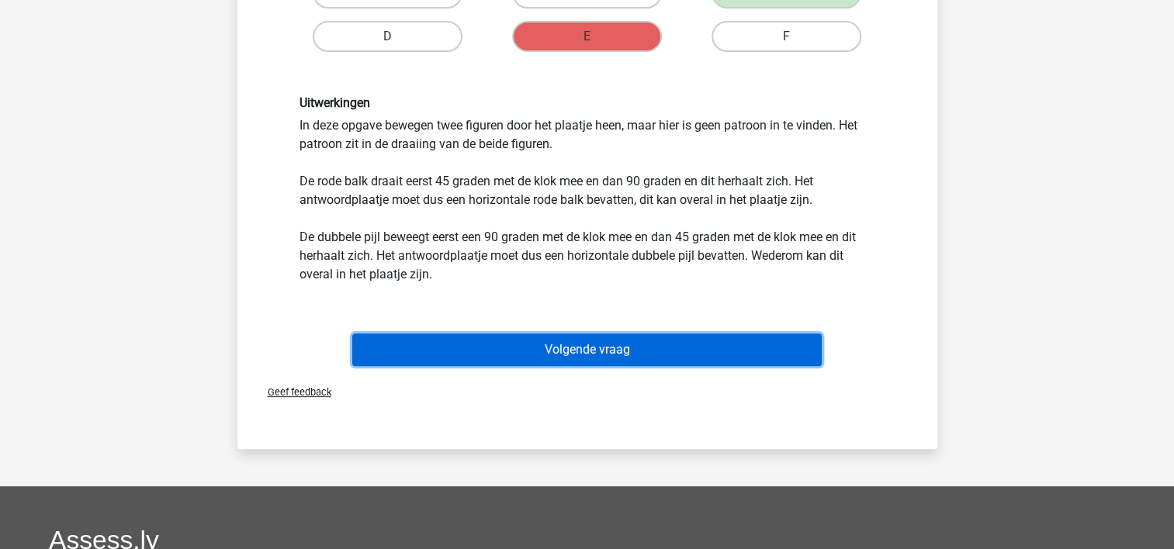
click at [577, 350] on button "Volgende vraag" at bounding box center [586, 350] width 469 height 33
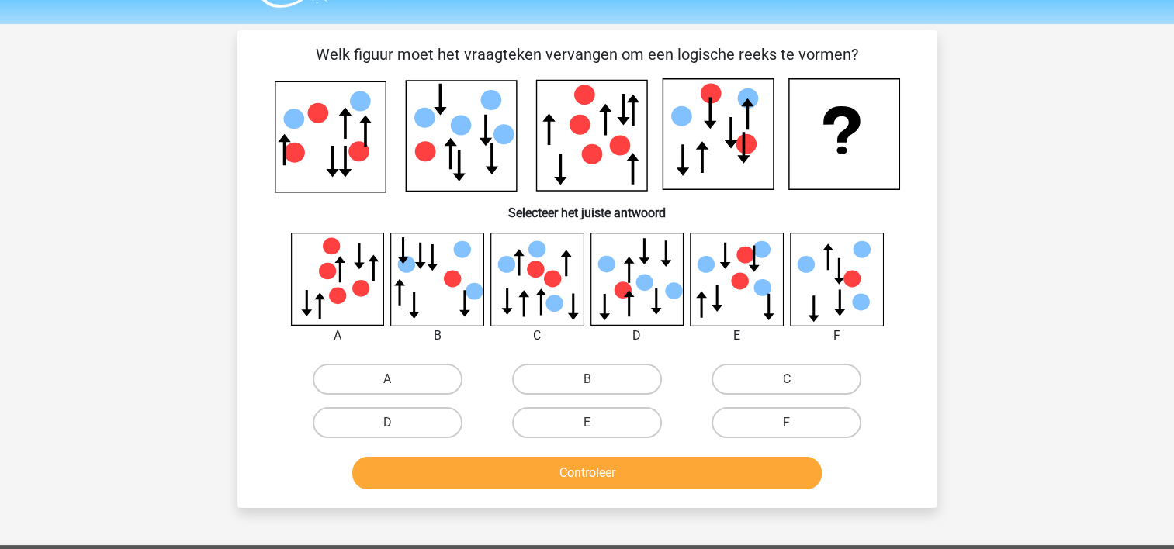
scroll to position [40, 0]
